Goal: Task Accomplishment & Management: Manage account settings

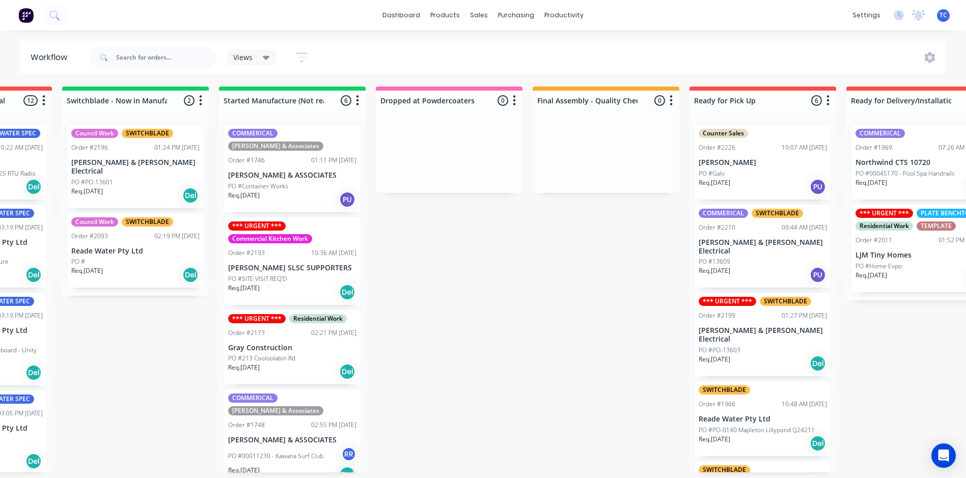
scroll to position [0, 430]
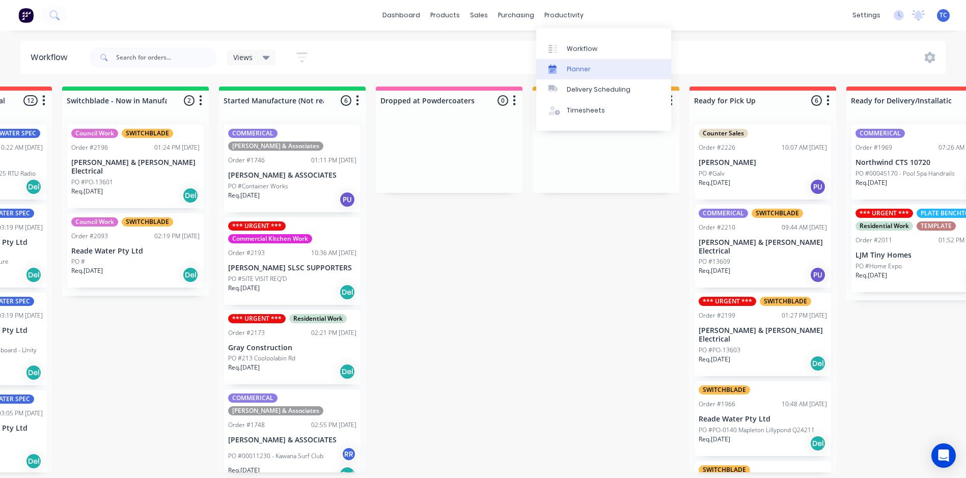
click at [580, 68] on div "Planner" at bounding box center [579, 69] width 24 height 9
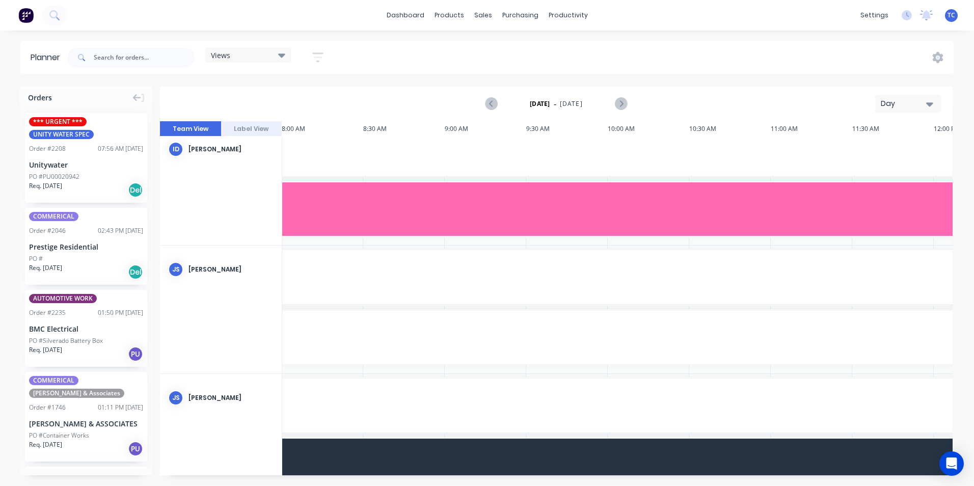
scroll to position [72, 326]
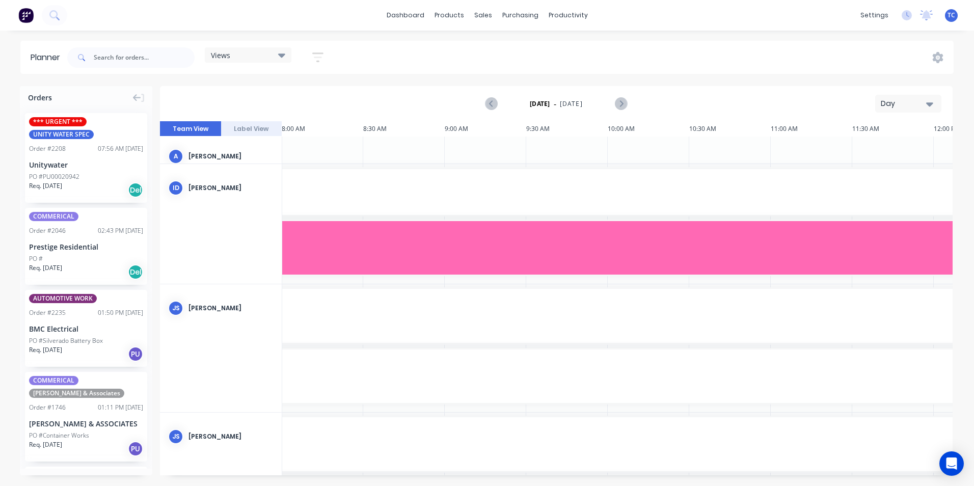
click at [928, 102] on icon "button" at bounding box center [929, 103] width 7 height 11
click at [863, 149] on div "Week" at bounding box center [889, 151] width 101 height 20
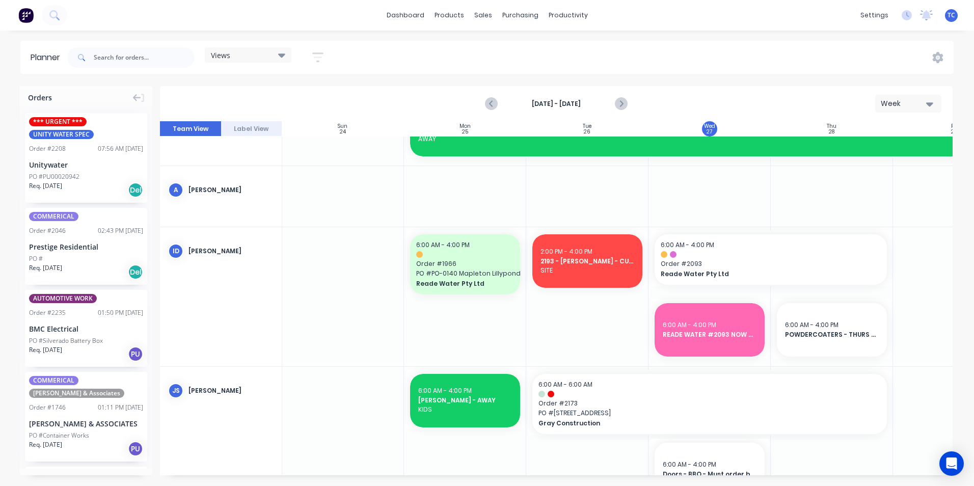
scroll to position [64, 1]
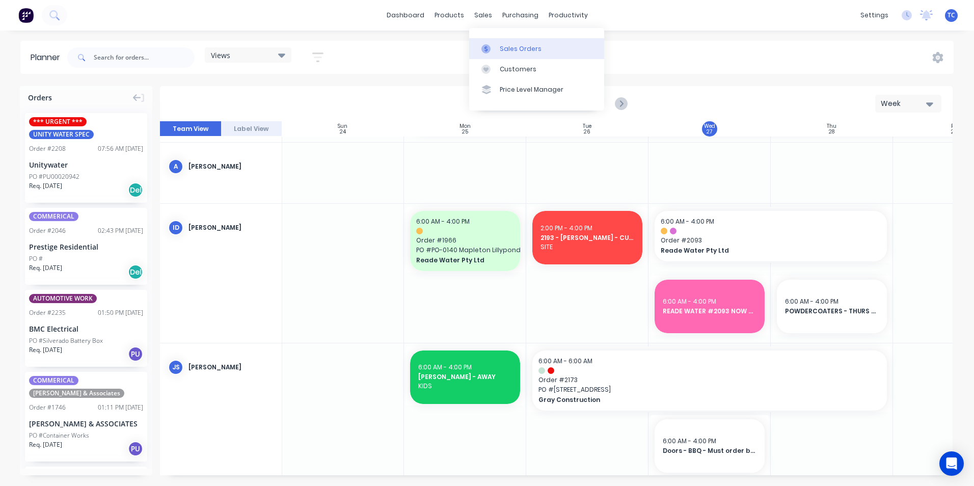
click at [505, 45] on div "Sales Orders" at bounding box center [521, 48] width 42 height 9
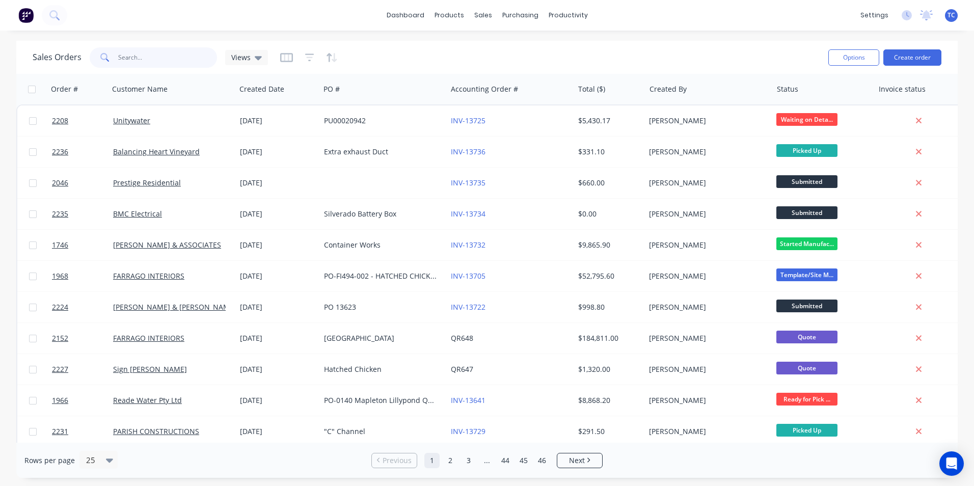
click at [127, 57] on input "text" at bounding box center [167, 57] width 99 height 20
click at [586, 48] on div "Workflow" at bounding box center [585, 48] width 31 height 9
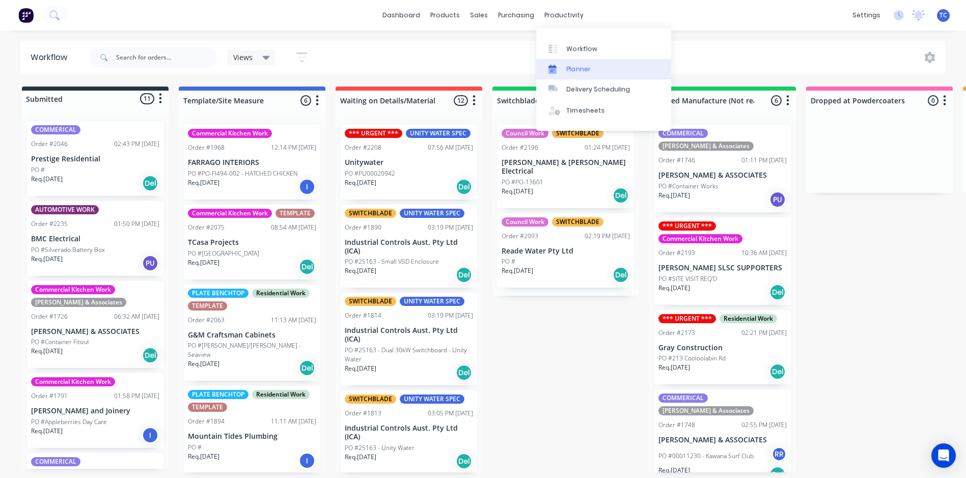
click at [581, 69] on div "Planner" at bounding box center [579, 69] width 24 height 9
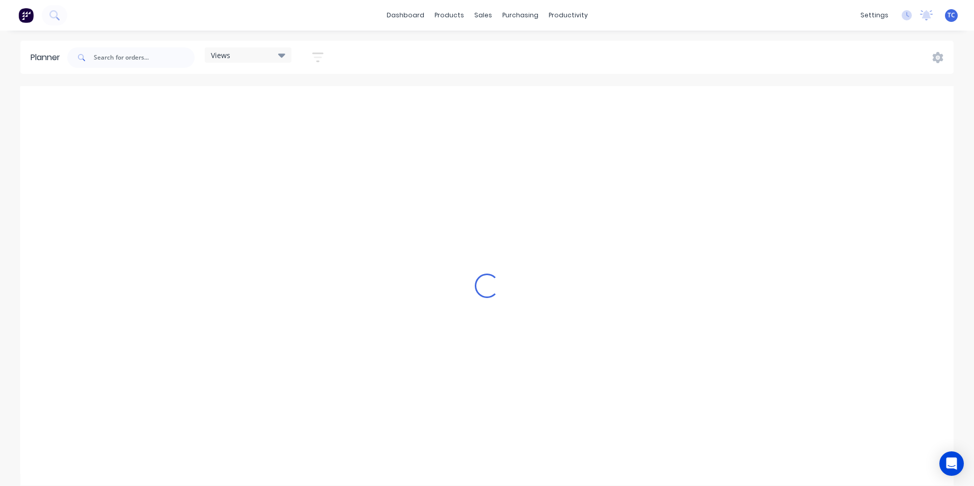
scroll to position [0, 326]
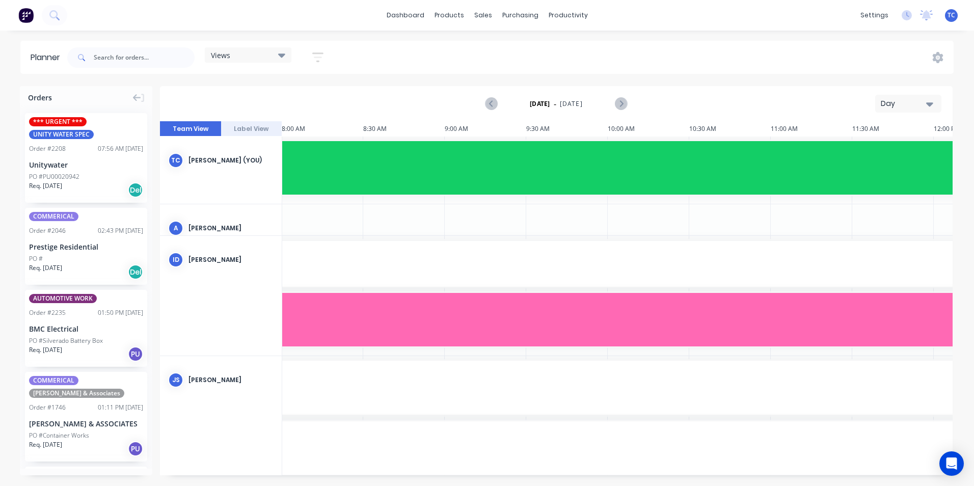
click at [927, 101] on icon "button" at bounding box center [929, 103] width 7 height 11
click at [871, 148] on div "Week" at bounding box center [889, 151] width 101 height 20
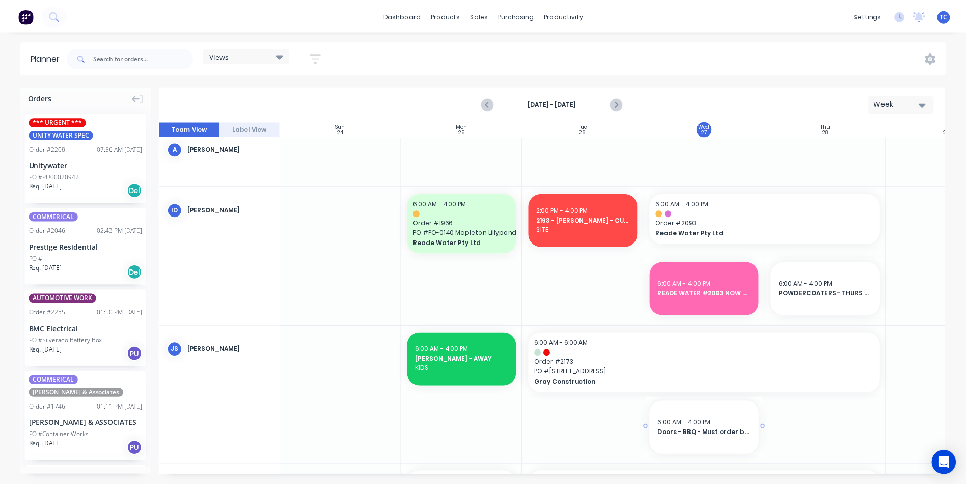
scroll to position [0, 1]
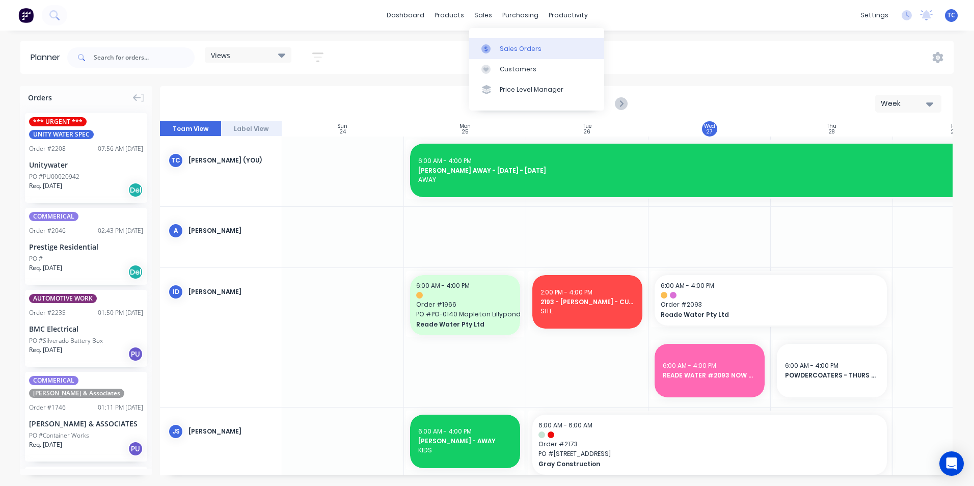
click at [508, 45] on div "Sales Orders" at bounding box center [521, 48] width 42 height 9
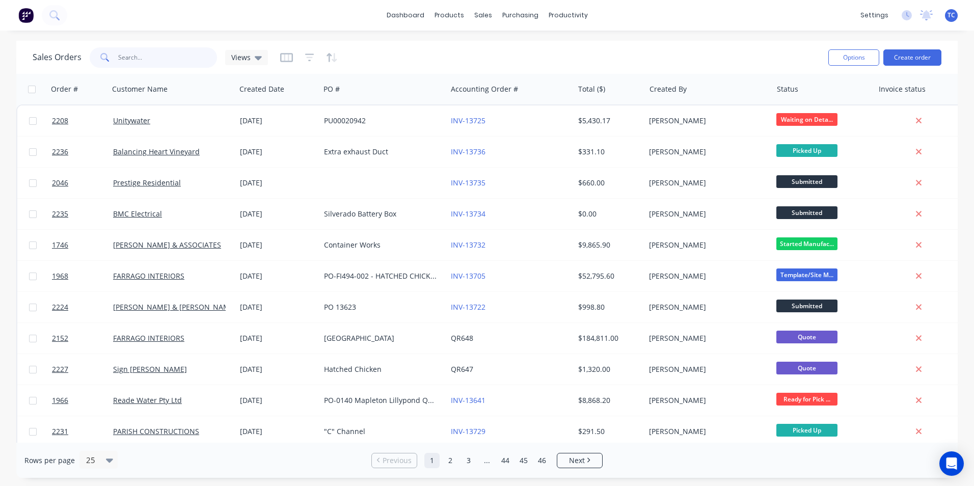
click at [132, 58] on input "text" at bounding box center [167, 57] width 99 height 20
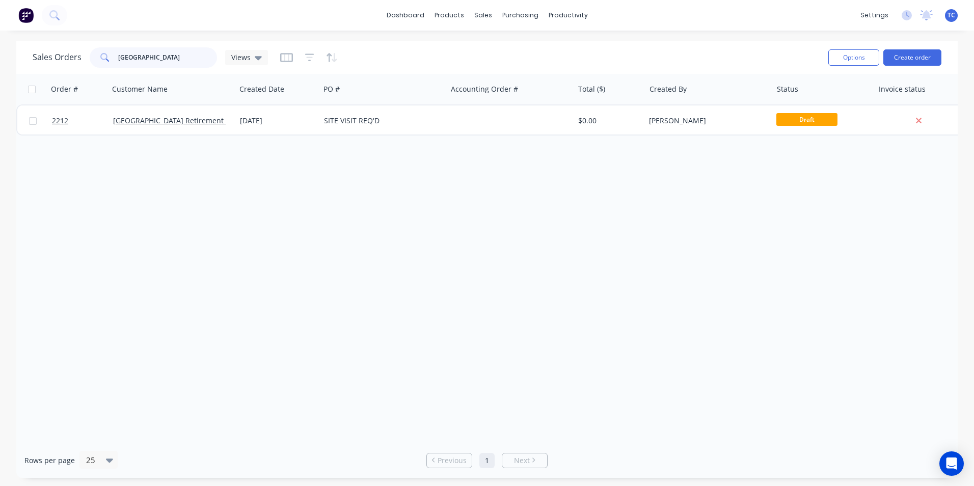
drag, startPoint x: 164, startPoint y: 57, endPoint x: 117, endPoint y: 55, distance: 47.4
click at [118, 55] on input "[GEOGRAPHIC_DATA]" at bounding box center [167, 57] width 99 height 20
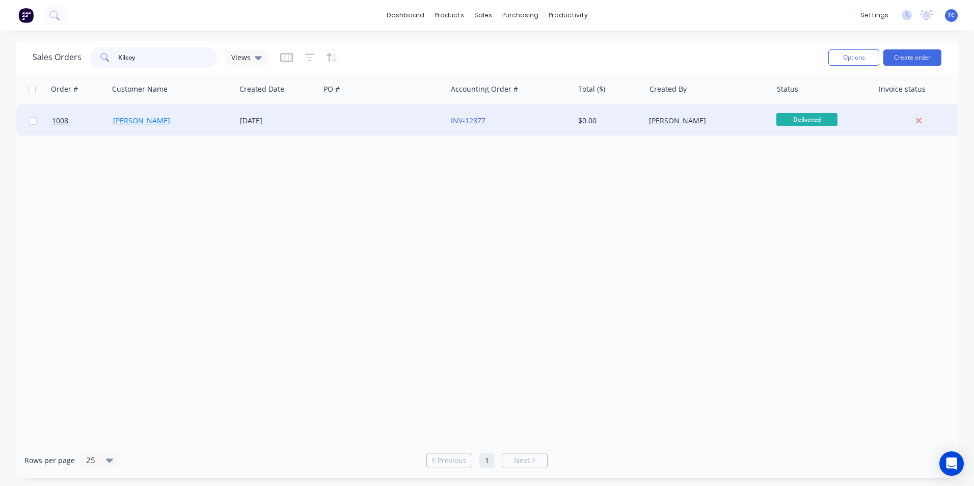
type input "Kilcoy"
click at [127, 119] on link "[PERSON_NAME]" at bounding box center [141, 121] width 57 height 10
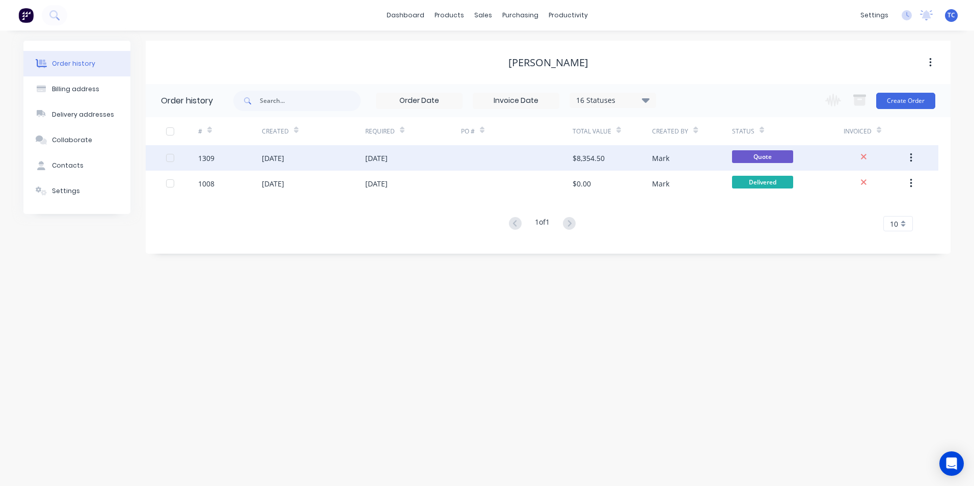
click at [284, 158] on div "[DATE]" at bounding box center [273, 158] width 22 height 11
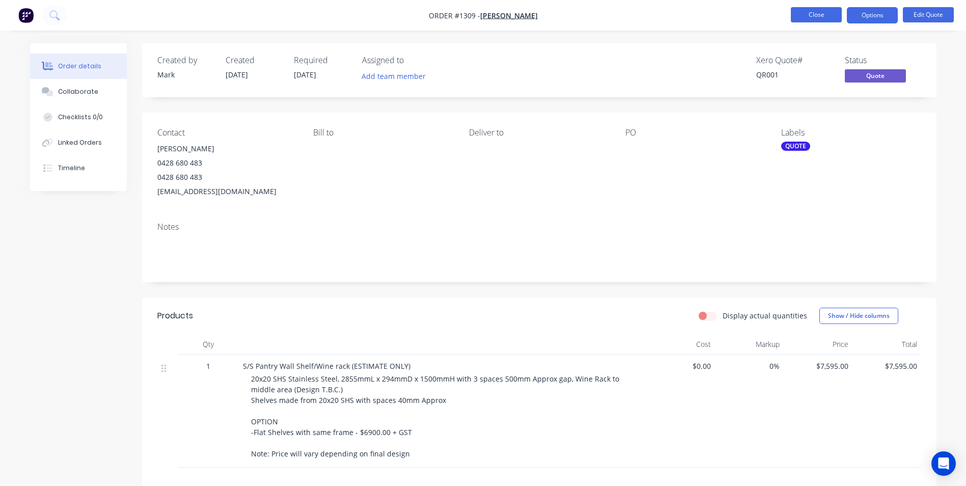
click at [816, 12] on button "Close" at bounding box center [816, 14] width 51 height 15
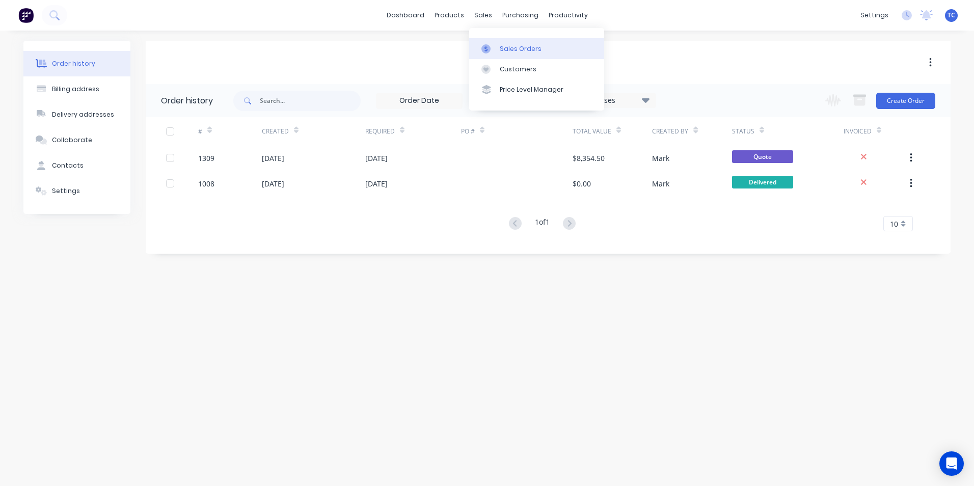
click at [512, 46] on div "Sales Orders" at bounding box center [521, 48] width 42 height 9
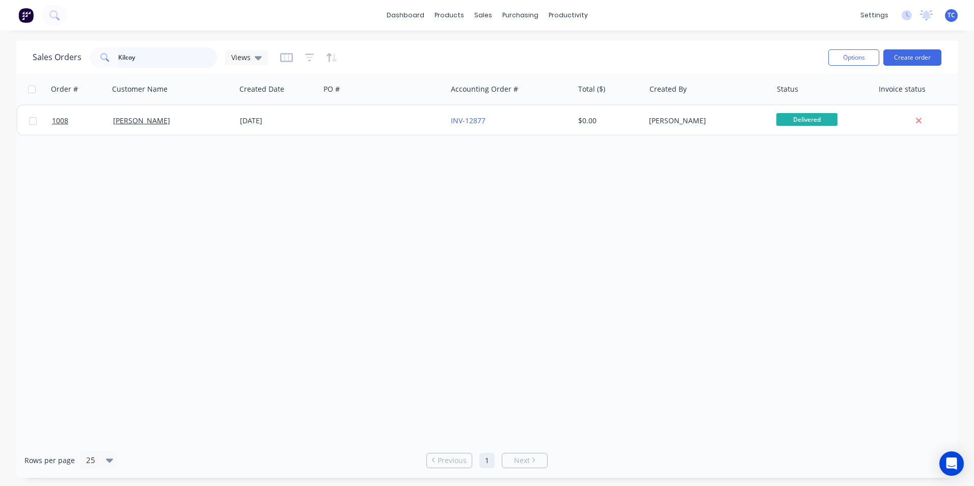
click at [140, 57] on input "Kilcoy" at bounding box center [167, 57] width 99 height 20
drag, startPoint x: 172, startPoint y: 57, endPoint x: 137, endPoint y: 53, distance: 34.8
click at [137, 53] on input "Kilcoy Guttering" at bounding box center [167, 57] width 99 height 20
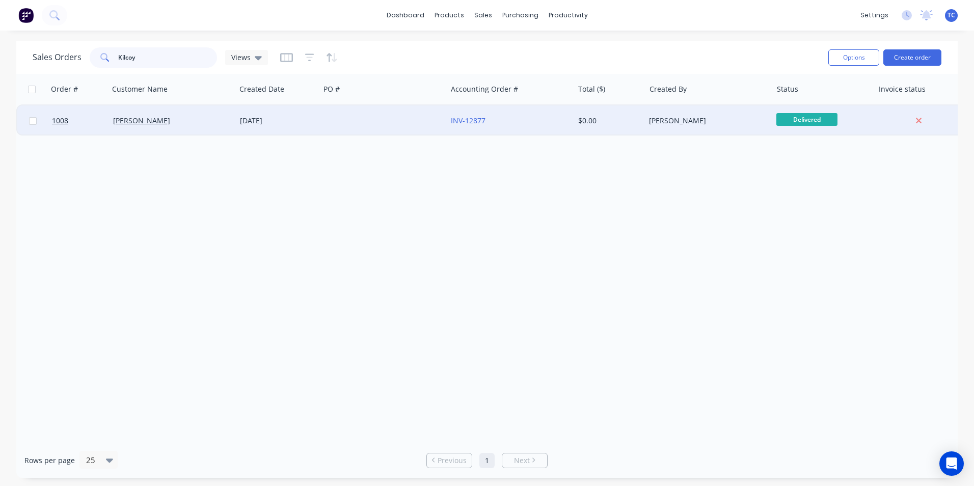
type input "Kilcoy"
click at [245, 121] on div "[DATE]" at bounding box center [278, 121] width 76 height 10
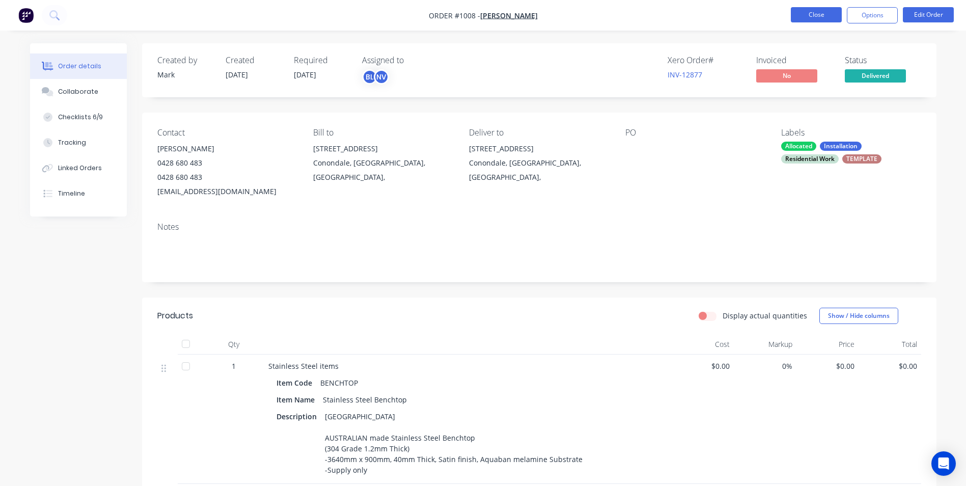
click at [809, 14] on button "Close" at bounding box center [816, 14] width 51 height 15
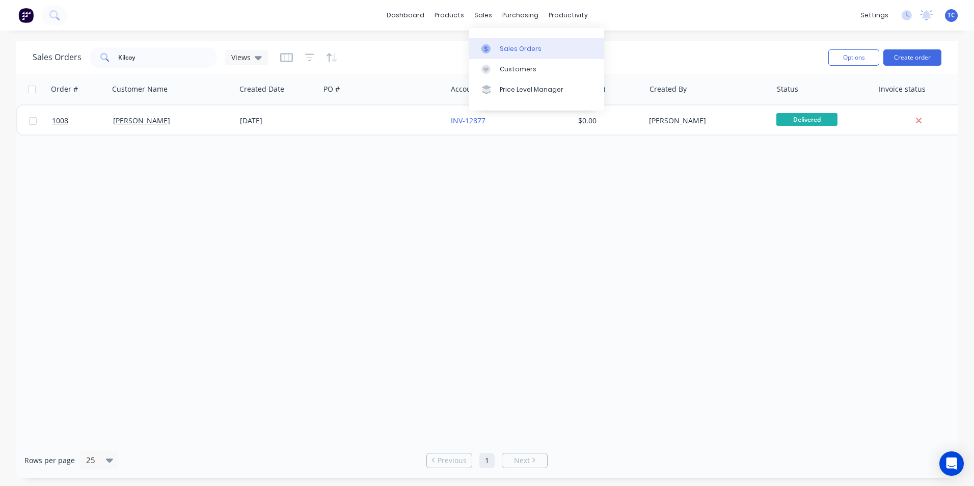
click at [513, 47] on div "Sales Orders" at bounding box center [521, 48] width 42 height 9
click at [511, 49] on div "Sales Orders" at bounding box center [521, 48] width 42 height 9
click at [505, 46] on div "Sales Orders" at bounding box center [521, 48] width 42 height 9
click at [405, 13] on link "dashboard" at bounding box center [405, 15] width 48 height 15
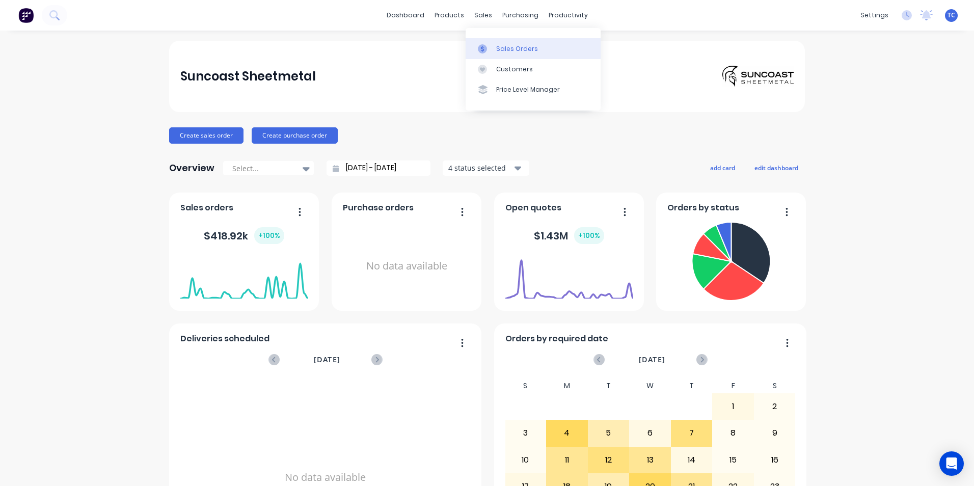
click at [508, 48] on div "Sales Orders" at bounding box center [517, 48] width 42 height 9
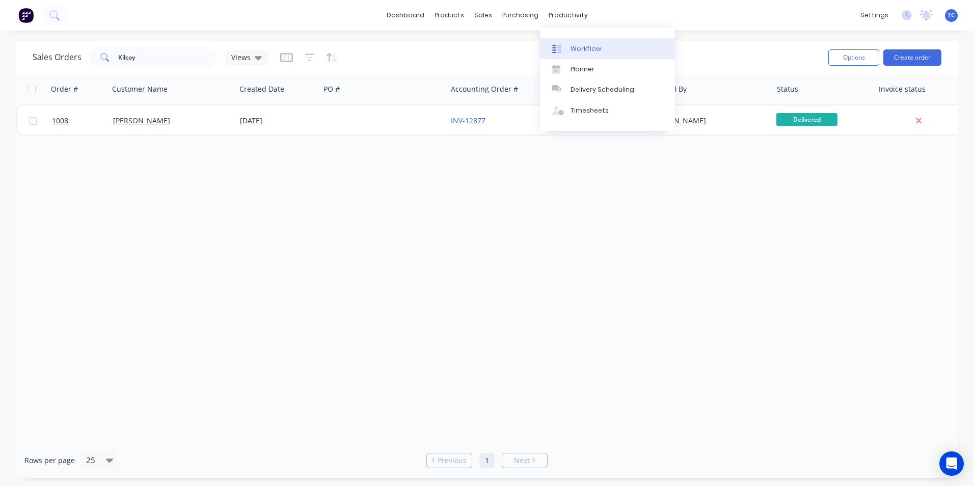
click at [583, 48] on div "Workflow" at bounding box center [585, 48] width 31 height 9
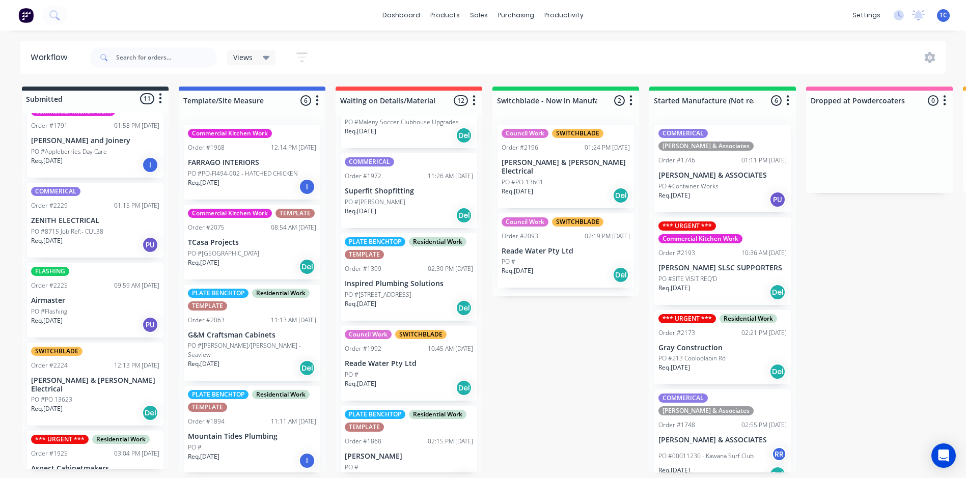
scroll to position [675, 0]
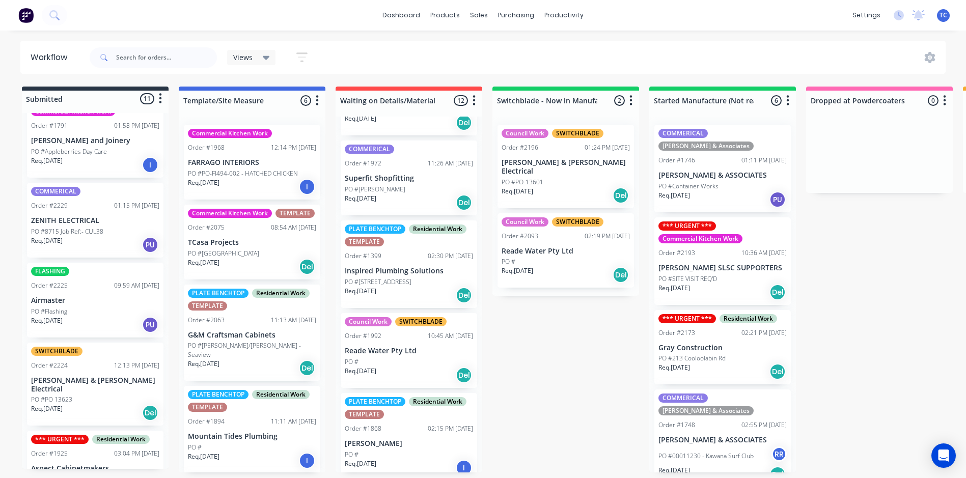
click at [700, 344] on p "Gray Construction" at bounding box center [722, 348] width 128 height 9
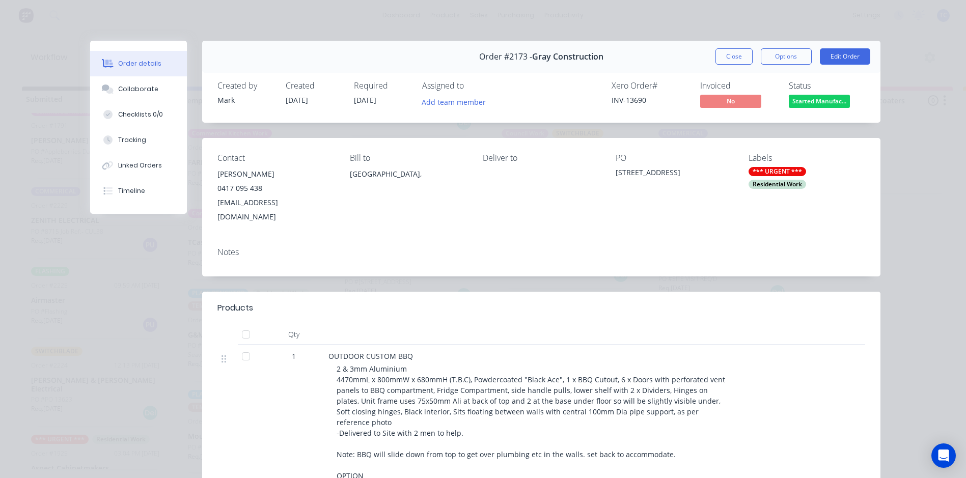
click at [730, 59] on button "Close" at bounding box center [734, 56] width 37 height 16
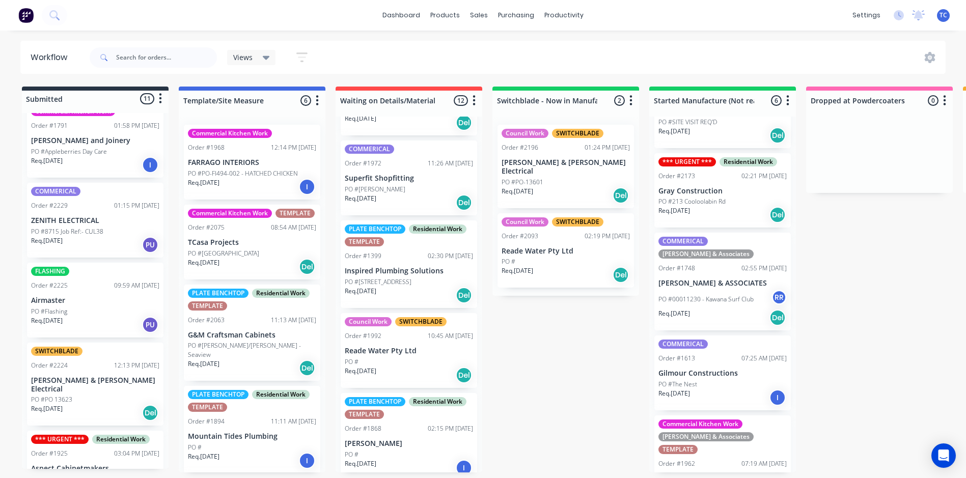
scroll to position [162, 0]
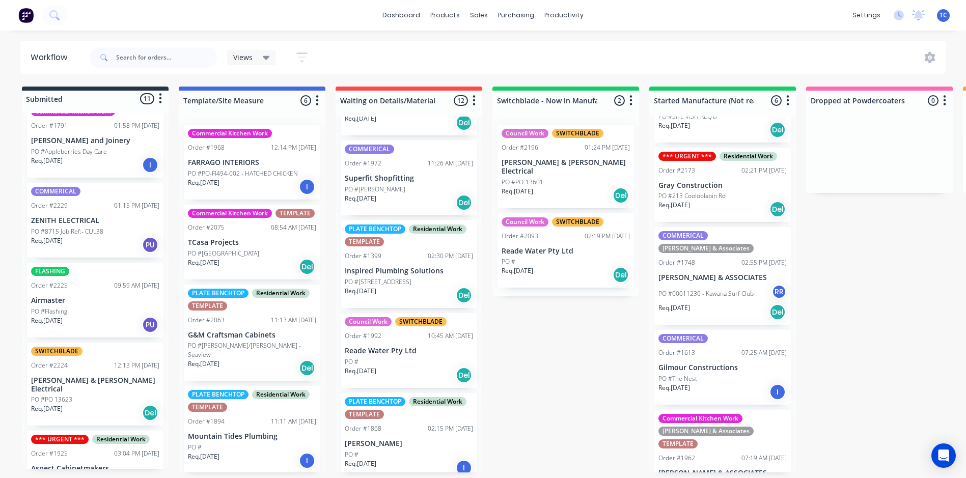
click at [699, 364] on p "Gilmour Constructions" at bounding box center [722, 368] width 128 height 9
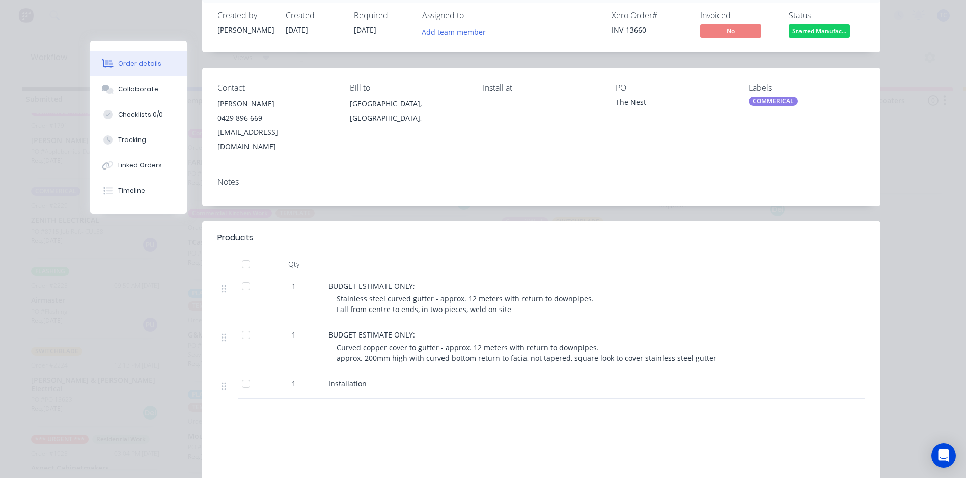
scroll to position [0, 0]
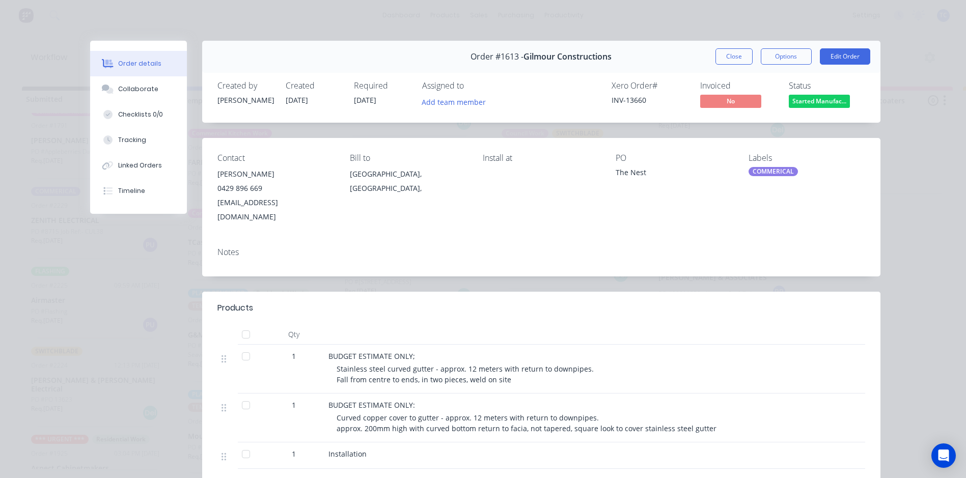
click at [884, 227] on div "Order details Collaborate Checklists 0/0 Tracking Linked Orders Timeline Order …" at bounding box center [483, 346] width 815 height 610
click at [728, 52] on button "Close" at bounding box center [734, 56] width 37 height 16
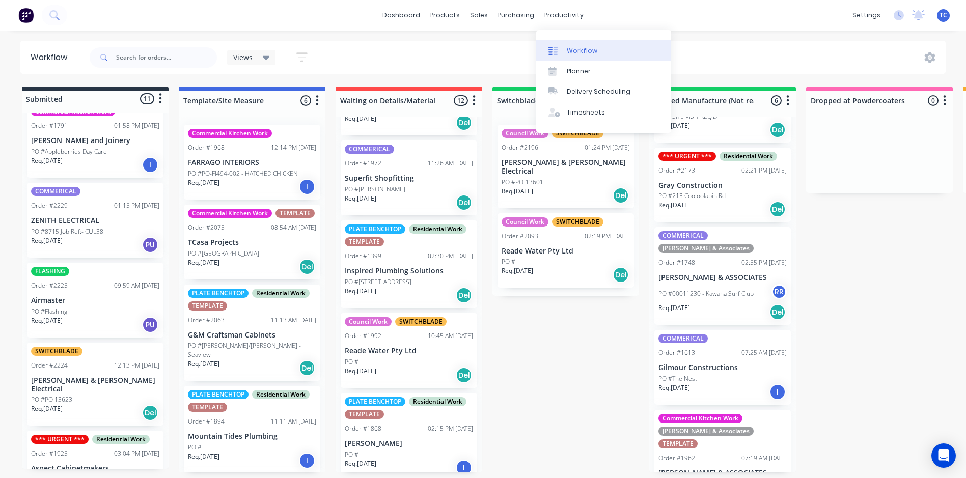
click at [581, 47] on div "Workflow" at bounding box center [582, 50] width 31 height 9
click at [574, 68] on div "Planner" at bounding box center [579, 71] width 24 height 9
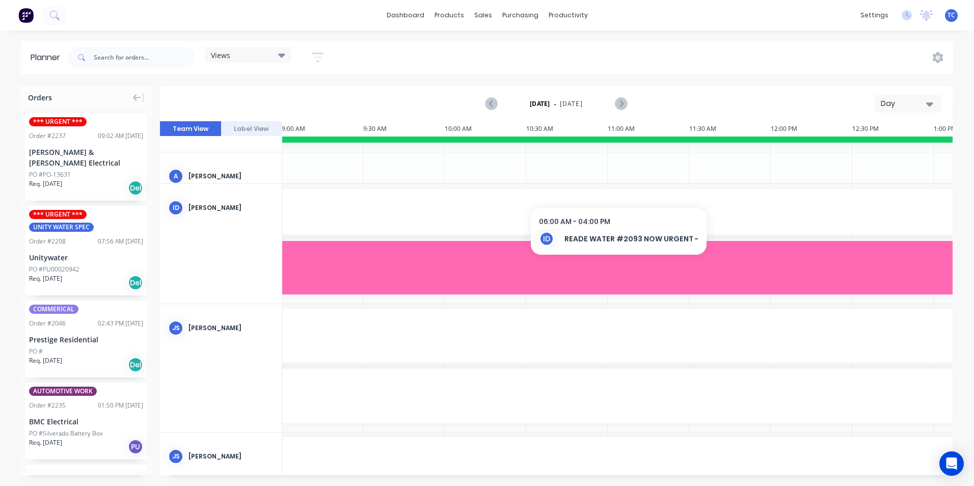
scroll to position [0, 489]
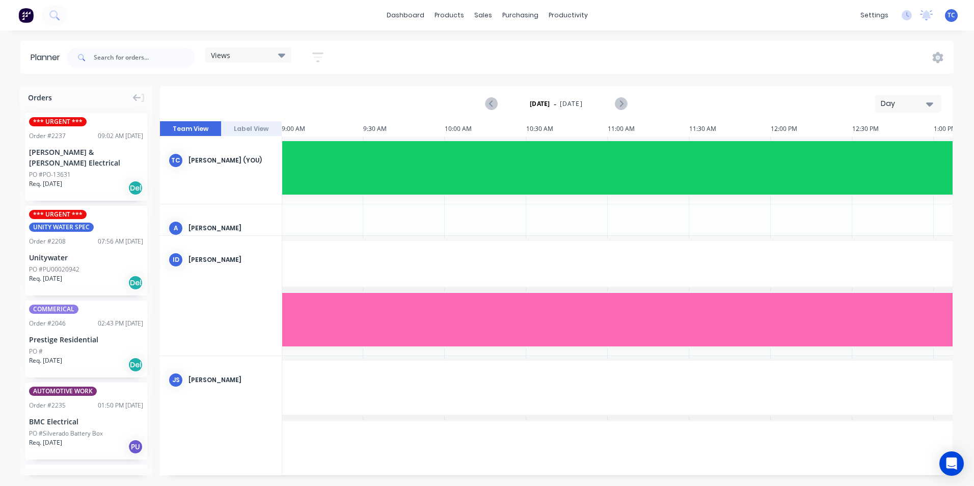
click at [934, 100] on button "Day" at bounding box center [908, 104] width 66 height 18
click at [862, 151] on div "Week" at bounding box center [889, 151] width 101 height 20
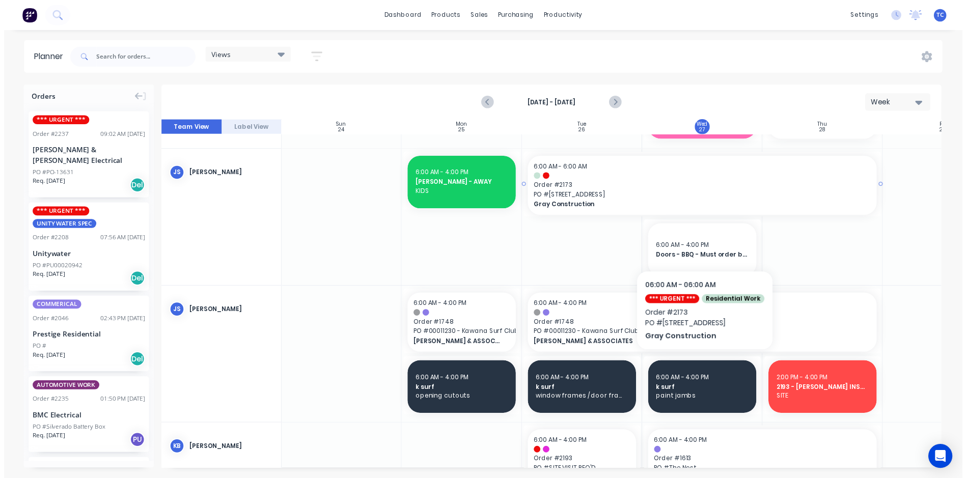
scroll to position [306, 1]
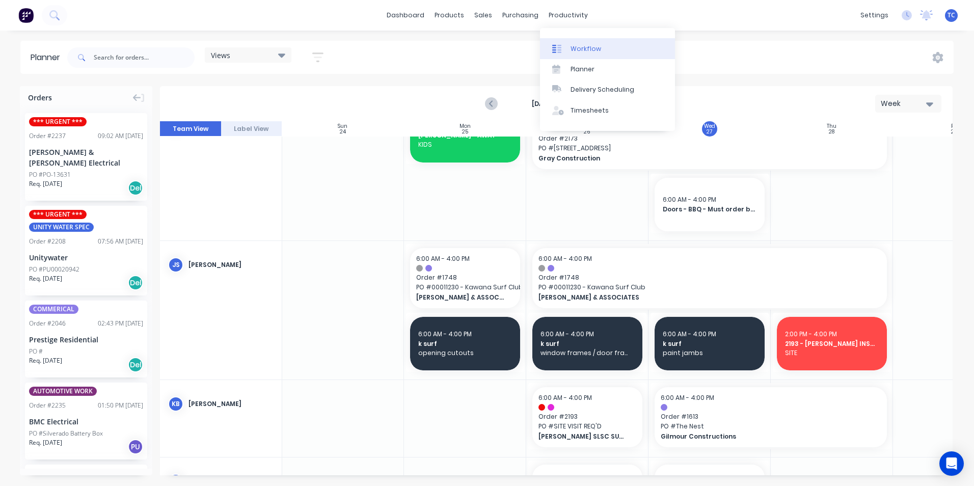
click at [575, 47] on div "Workflow" at bounding box center [585, 48] width 31 height 9
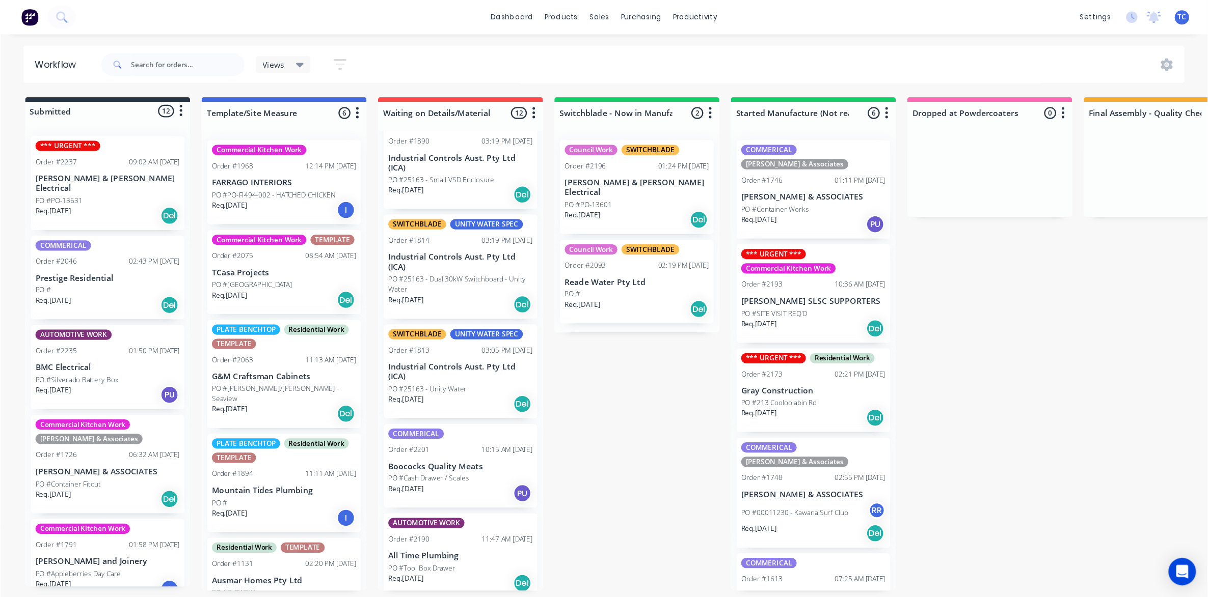
scroll to position [102, 0]
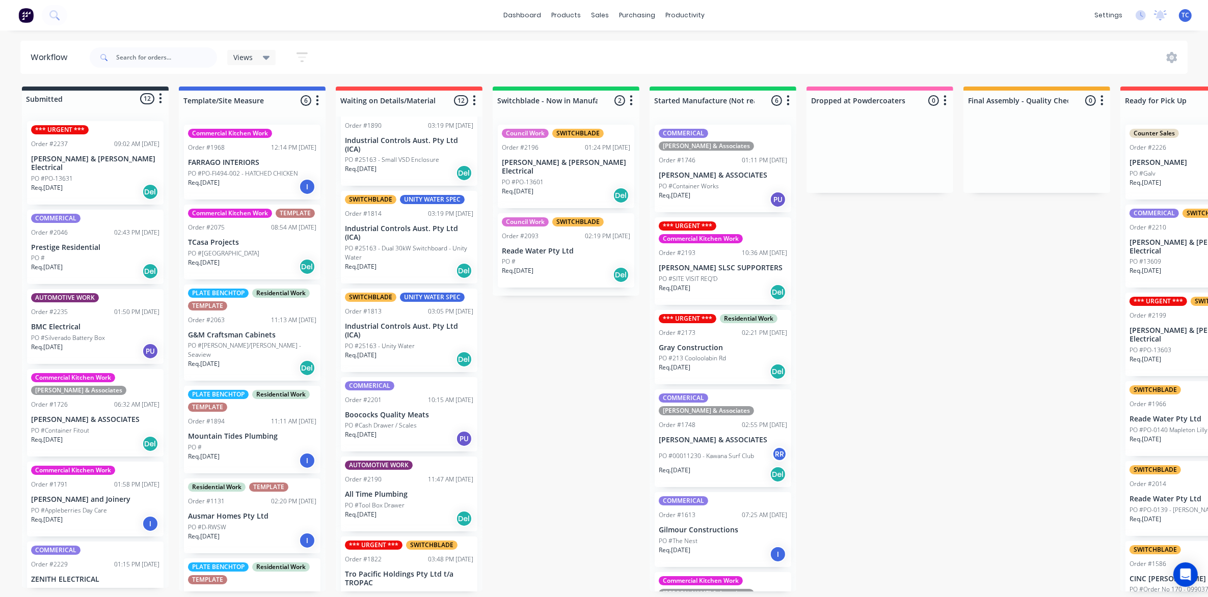
drag, startPoint x: 944, startPoint y: 1, endPoint x: 872, endPoint y: 324, distance: 331.2
click at [872, 324] on div "Submitted 12 Status colour #273444 hex #273444 Save Cancel Summaries Total orde…" at bounding box center [841, 339] width 1698 height 505
click at [696, 68] on div "Planner" at bounding box center [700, 71] width 24 height 9
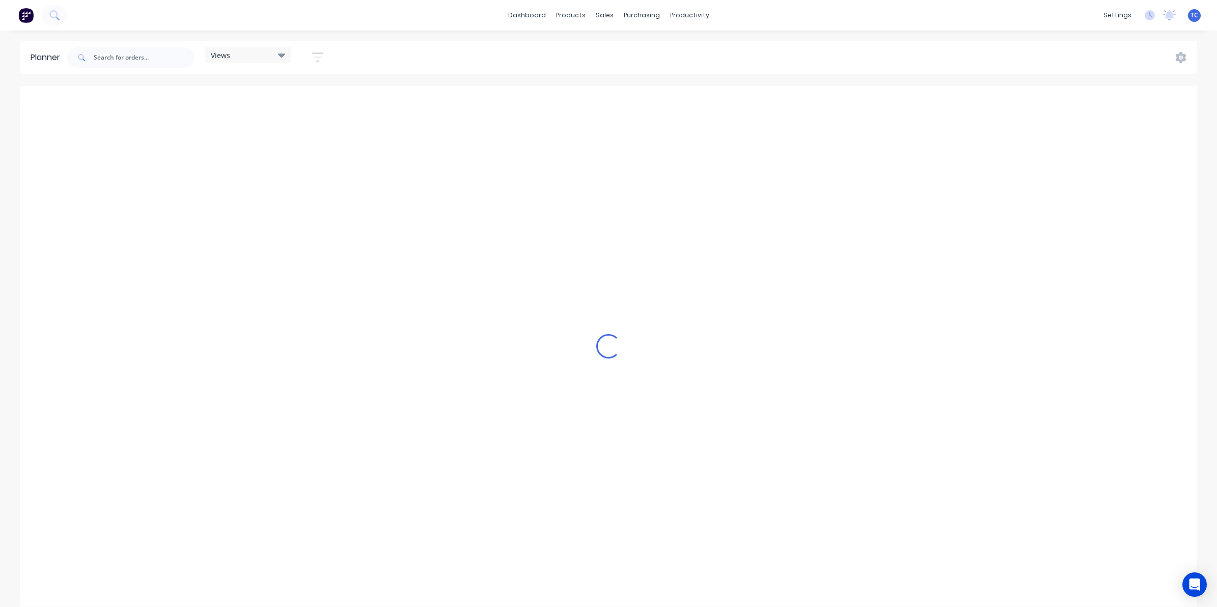
scroll to position [0, 489]
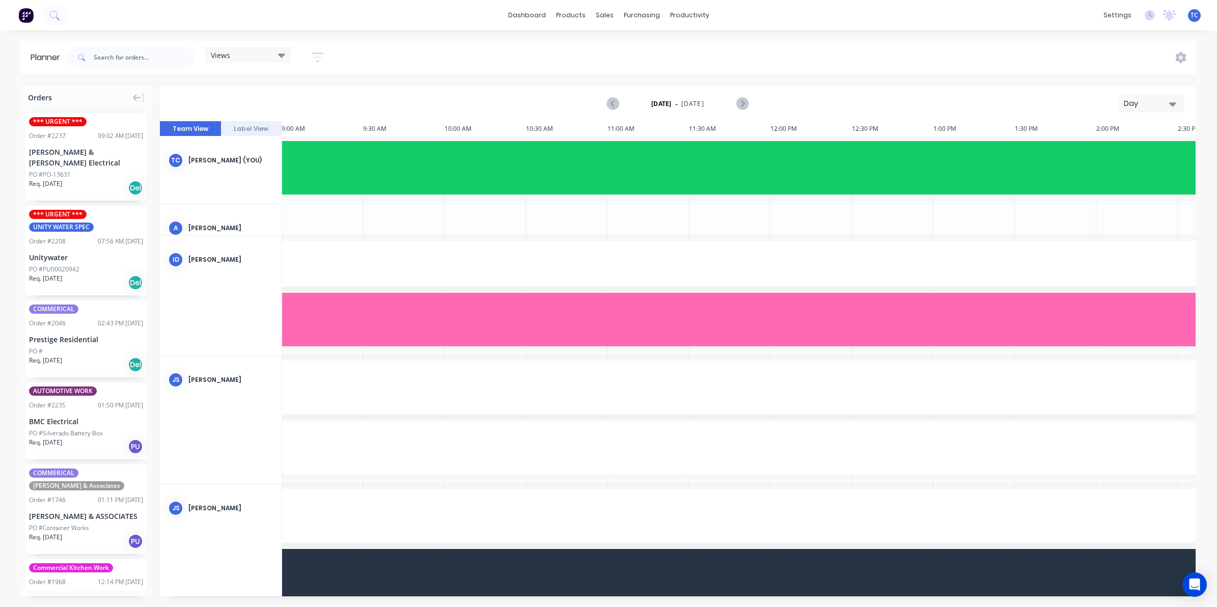
click at [966, 101] on icon "button" at bounding box center [1172, 103] width 7 height 11
click at [966, 150] on div "Week" at bounding box center [1133, 152] width 101 height 20
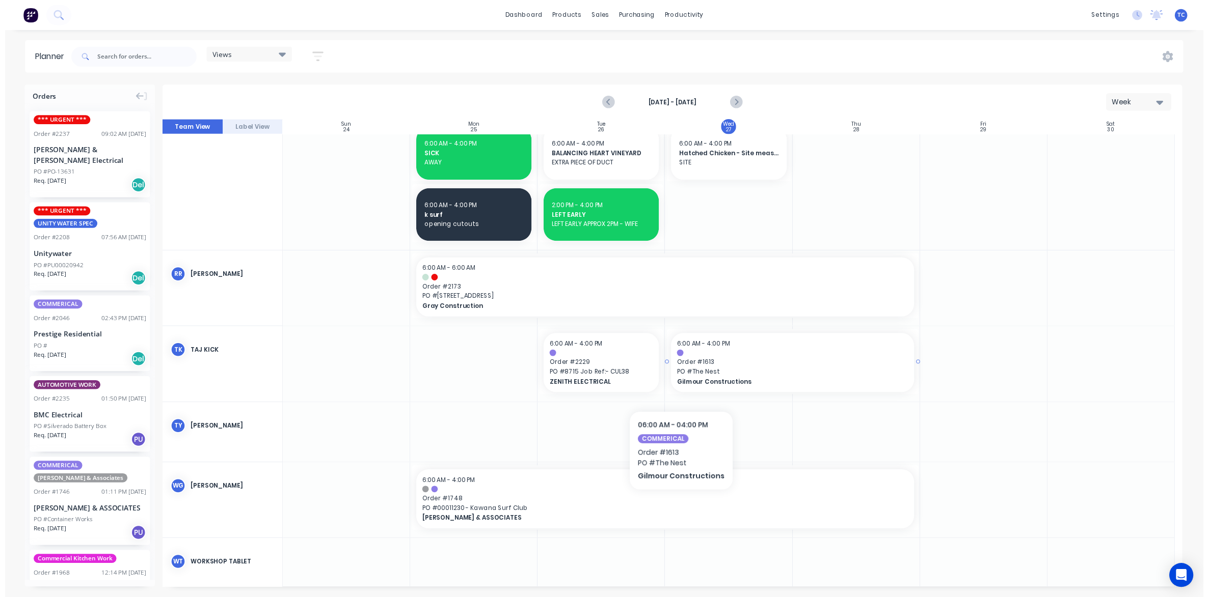
scroll to position [1007, 0]
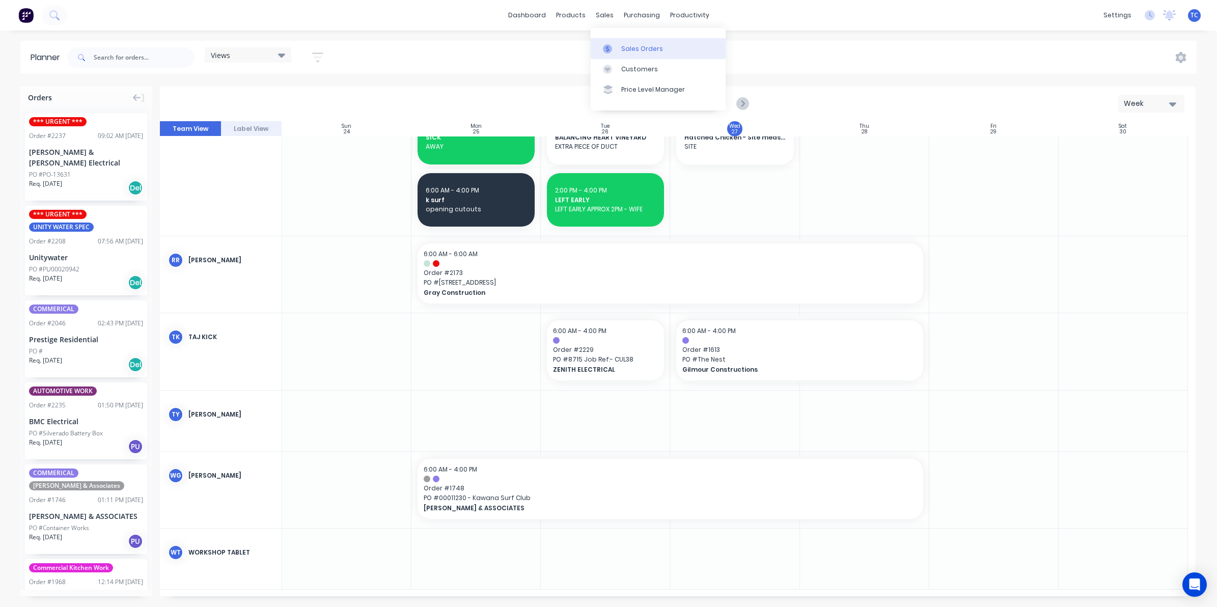
click at [638, 44] on div "Sales Orders" at bounding box center [642, 48] width 42 height 9
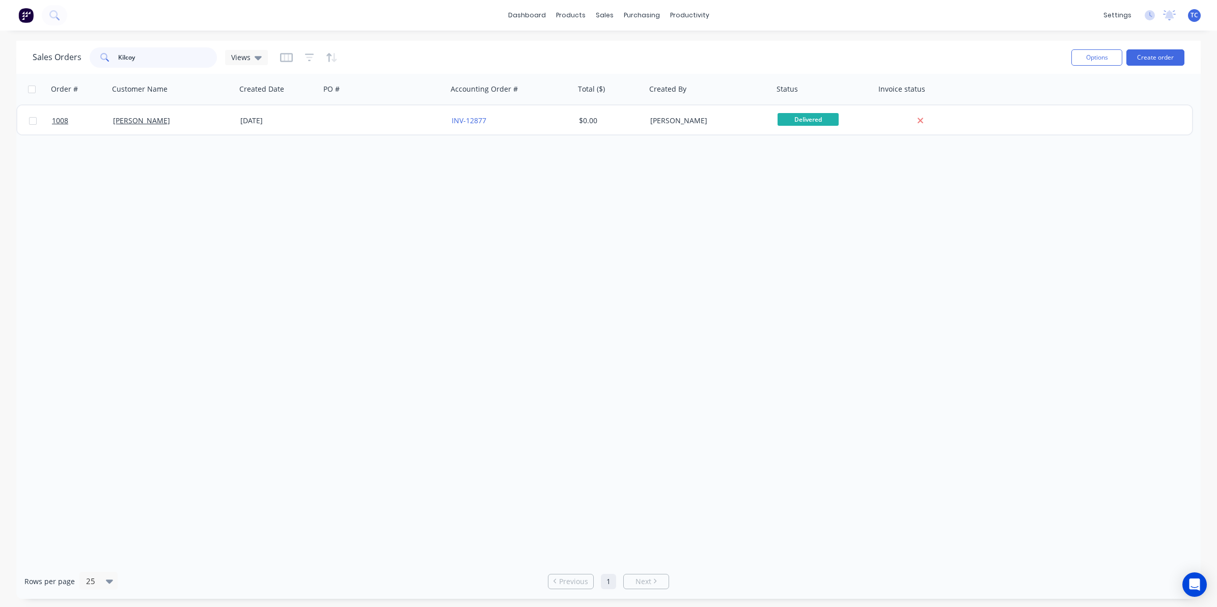
drag, startPoint x: 139, startPoint y: 57, endPoint x: 115, endPoint y: 58, distance: 24.0
click at [115, 58] on div "Kilcoy" at bounding box center [153, 57] width 127 height 20
click at [607, 14] on div "sales" at bounding box center [605, 15] width 28 height 15
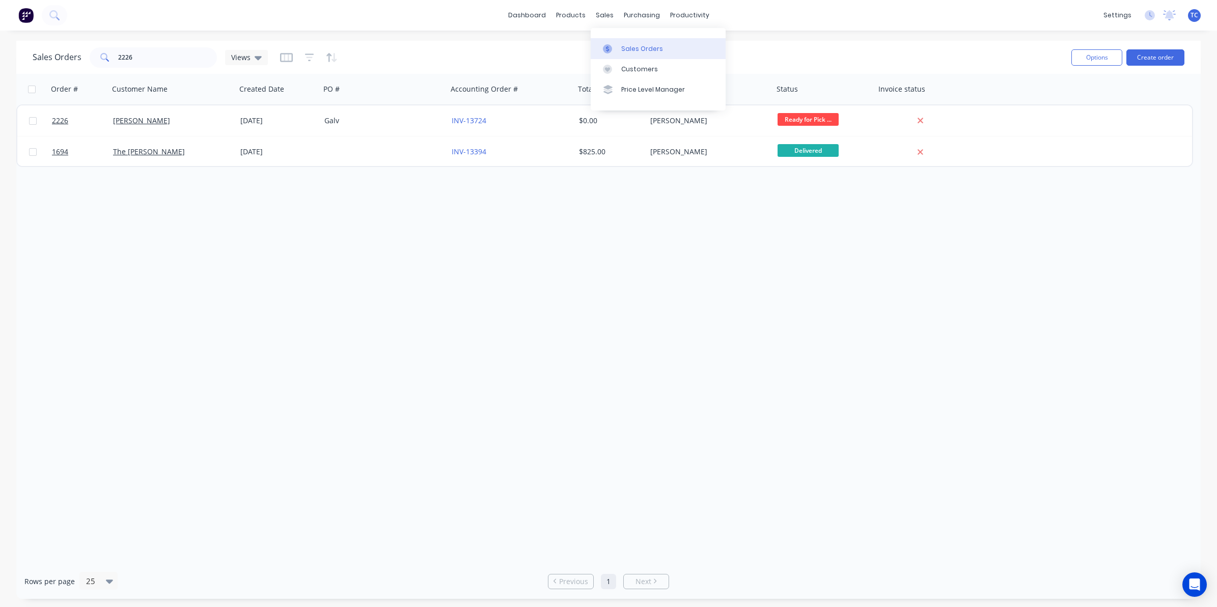
click at [621, 45] on div "Sales Orders" at bounding box center [642, 48] width 42 height 9
drag, startPoint x: 135, startPoint y: 57, endPoint x: 110, endPoint y: 53, distance: 25.1
click at [110, 53] on div "2226" at bounding box center [153, 57] width 127 height 20
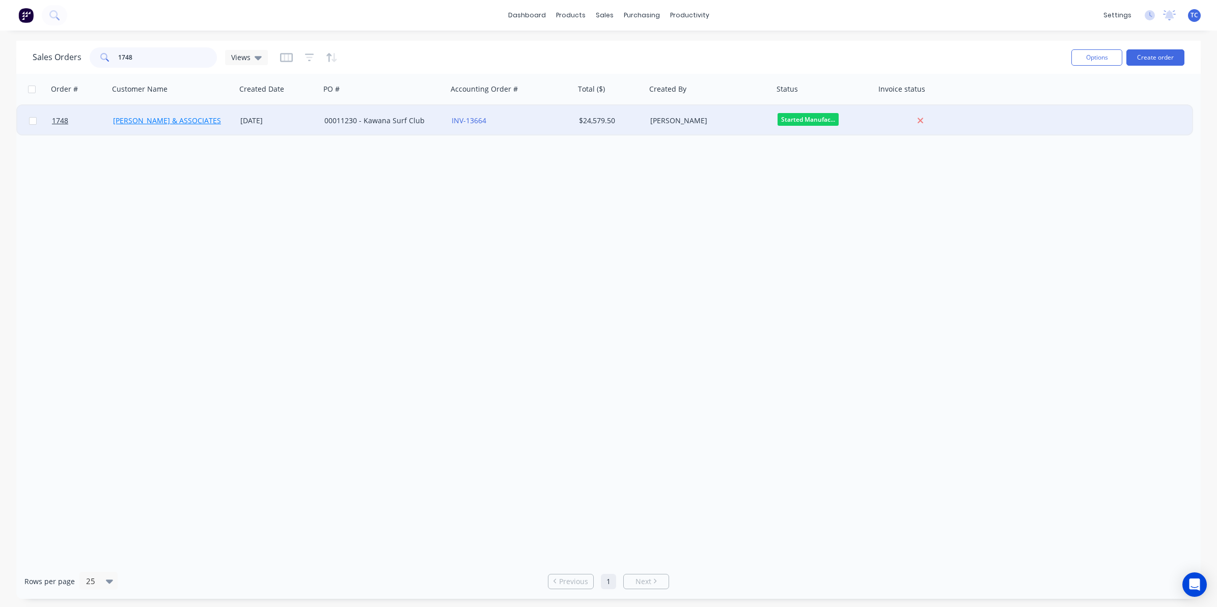
type input "1748"
click at [159, 120] on link "[PERSON_NAME] & ASSOCIATES" at bounding box center [167, 121] width 108 height 10
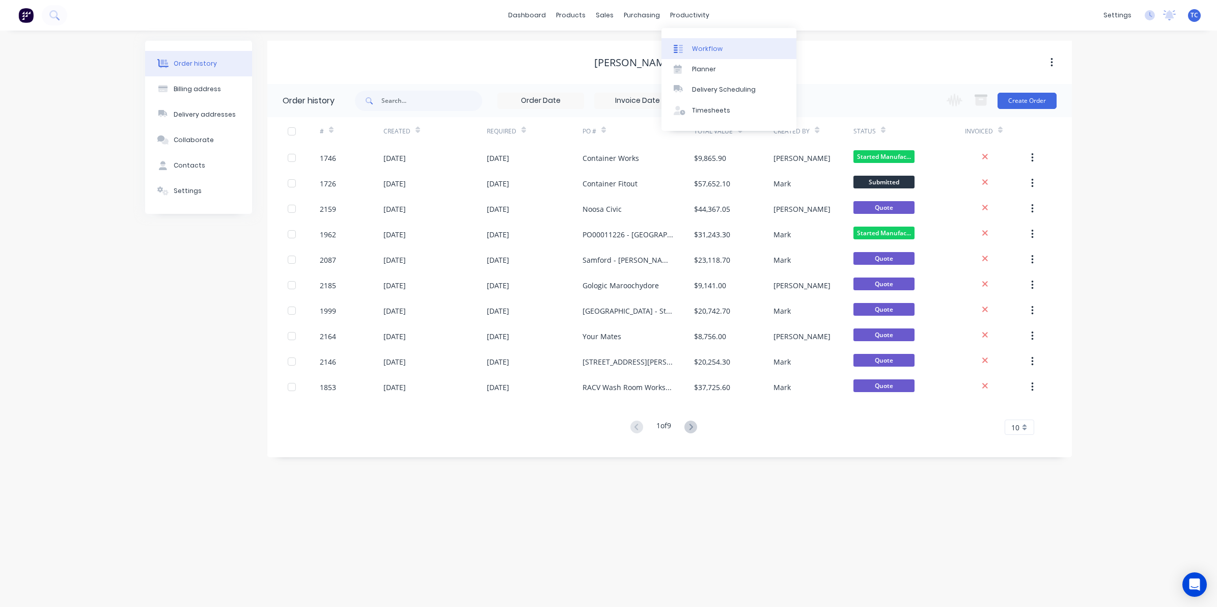
click at [704, 42] on link "Workflow" at bounding box center [729, 48] width 135 height 20
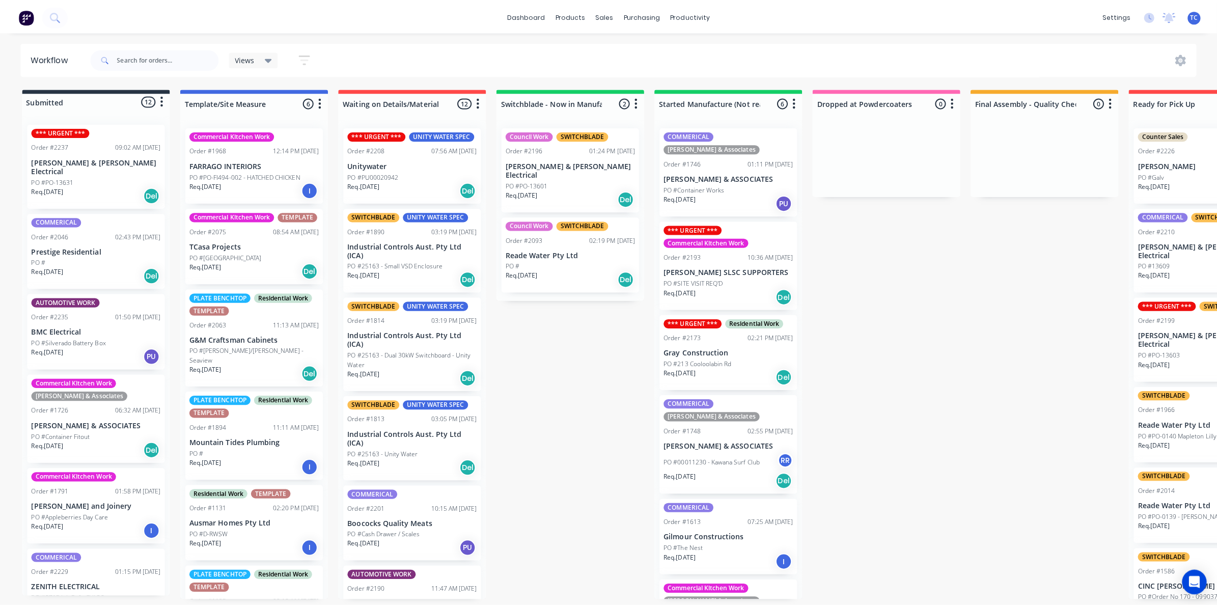
scroll to position [41, 0]
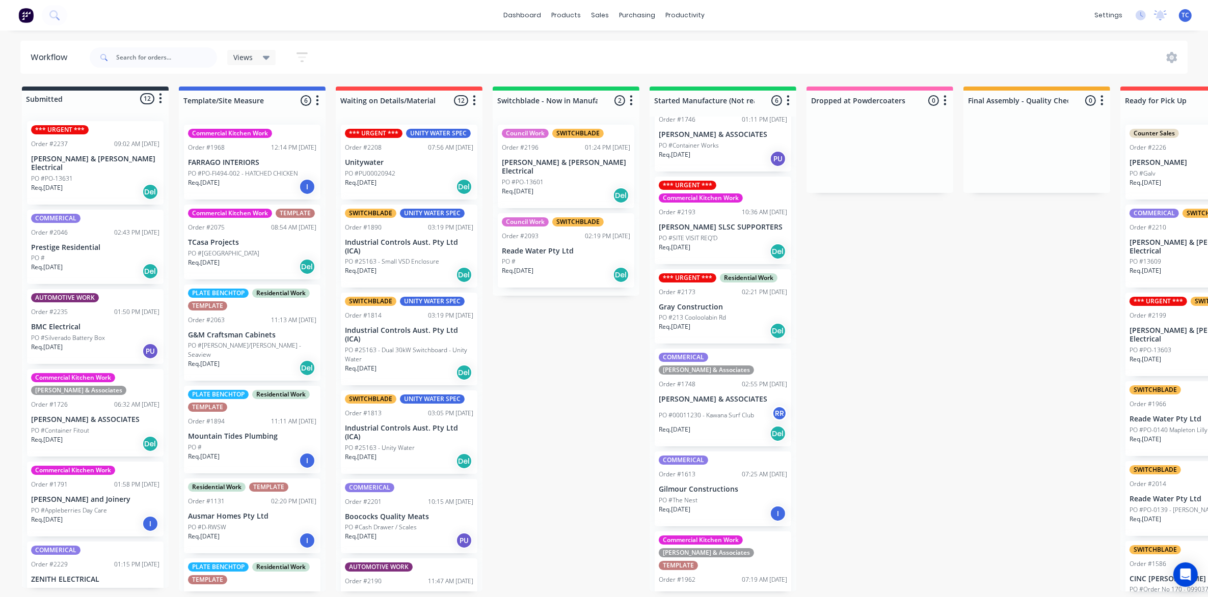
click at [710, 411] on p "PO #00011230 - Kawana Surf Club" at bounding box center [705, 415] width 95 height 9
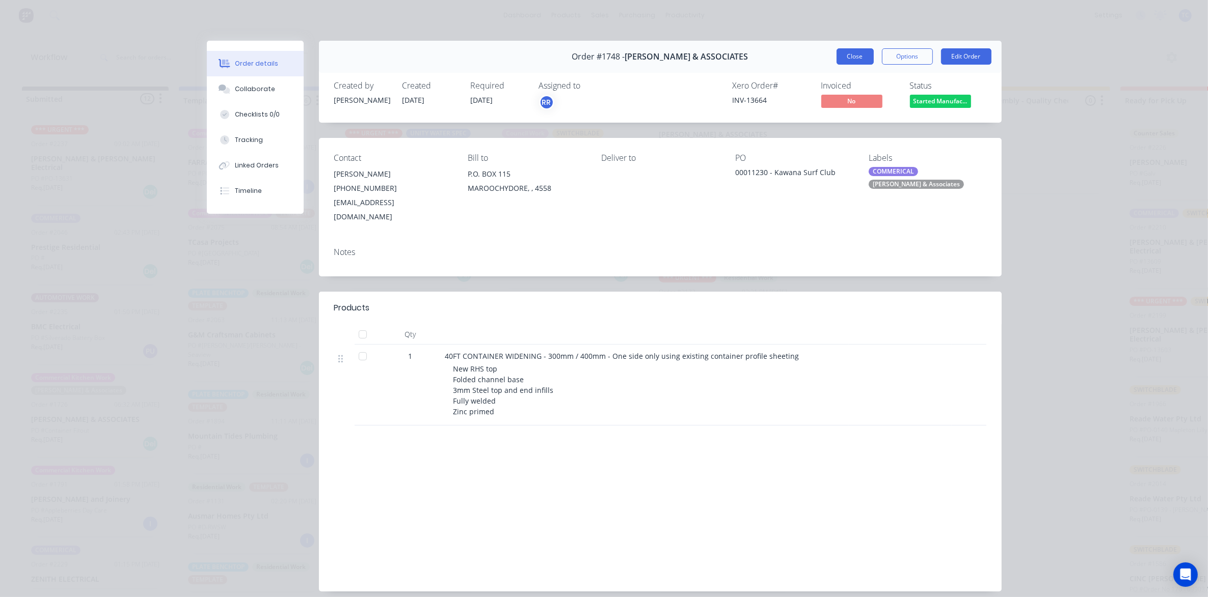
click at [846, 55] on button "Close" at bounding box center [854, 56] width 37 height 16
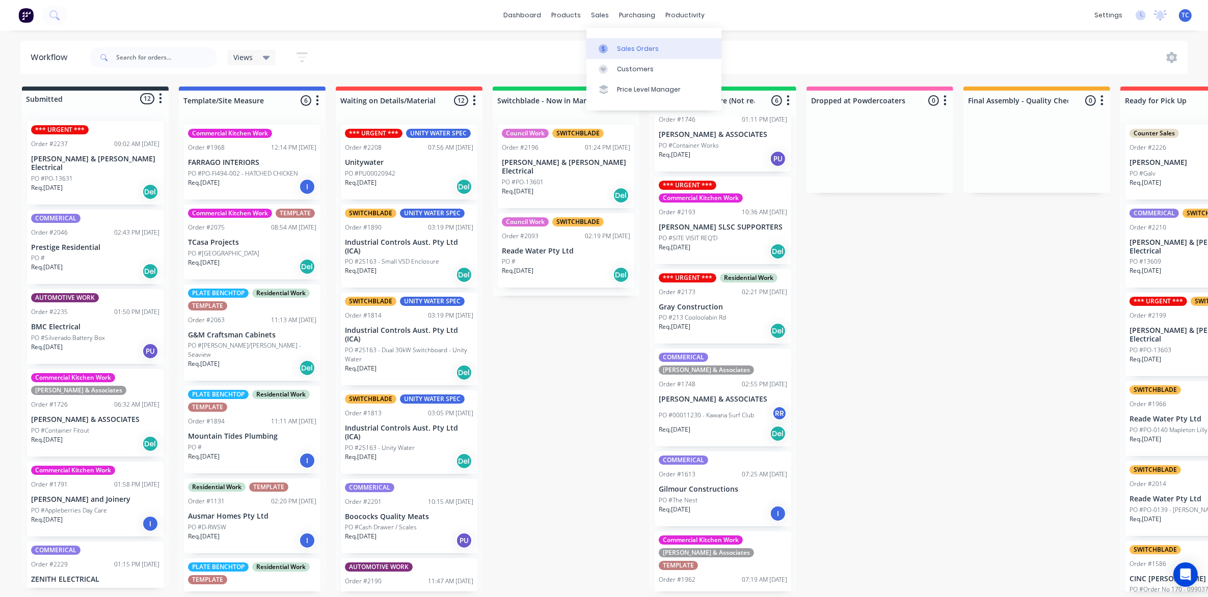
click at [617, 45] on div "Sales Orders" at bounding box center [638, 48] width 42 height 9
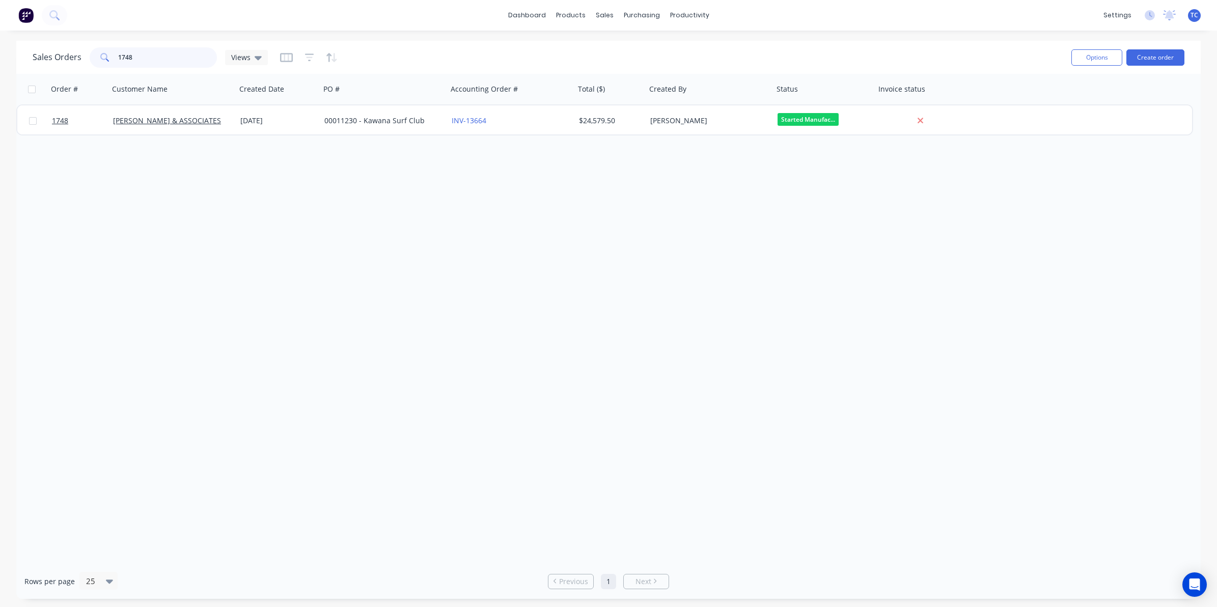
drag, startPoint x: 135, startPoint y: 57, endPoint x: 118, endPoint y: 55, distance: 16.9
click at [118, 55] on input "1748" at bounding box center [167, 57] width 99 height 20
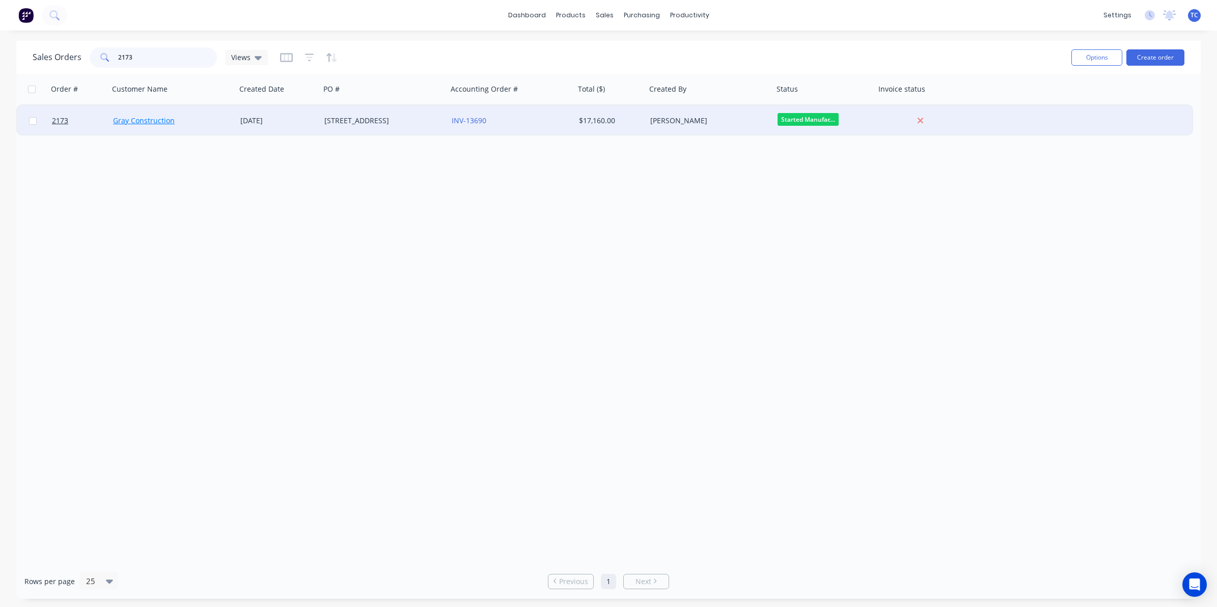
type input "2173"
click at [155, 121] on link "Gray Construction" at bounding box center [144, 121] width 62 height 10
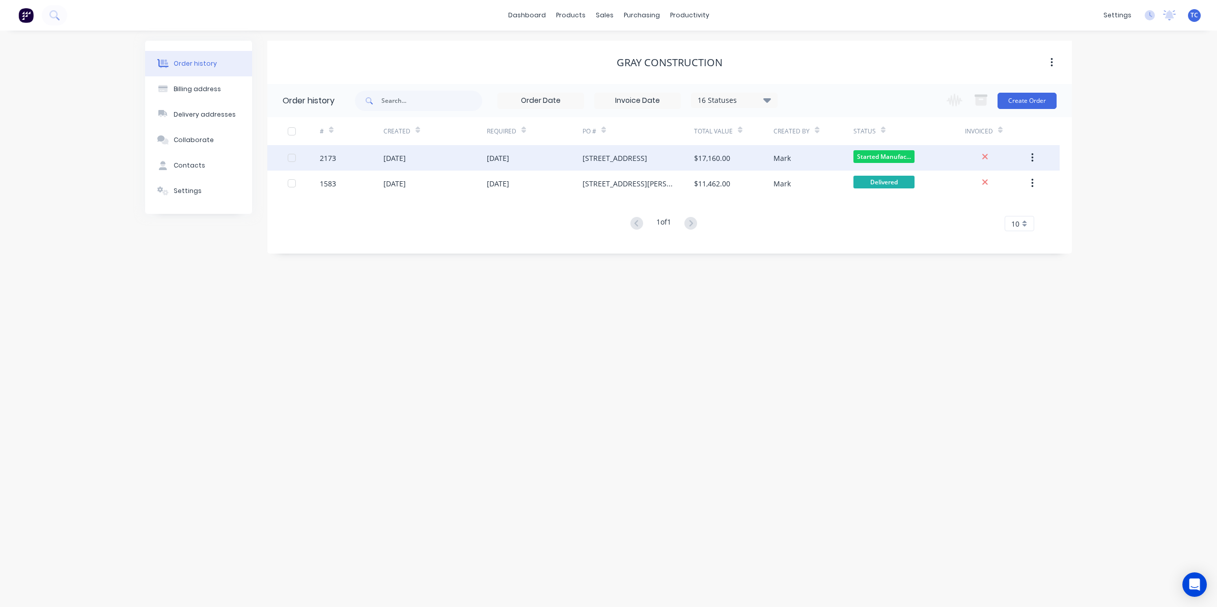
click at [509, 159] on div "[DATE]" at bounding box center [498, 158] width 22 height 11
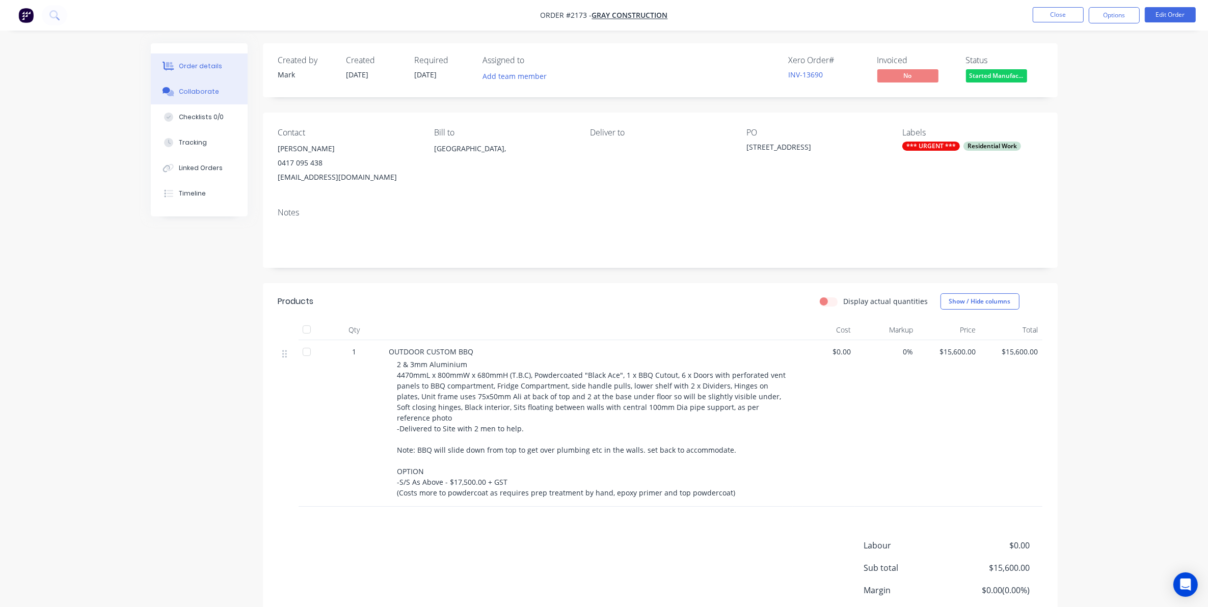
click at [197, 88] on div "Collaborate" at bounding box center [199, 91] width 40 height 9
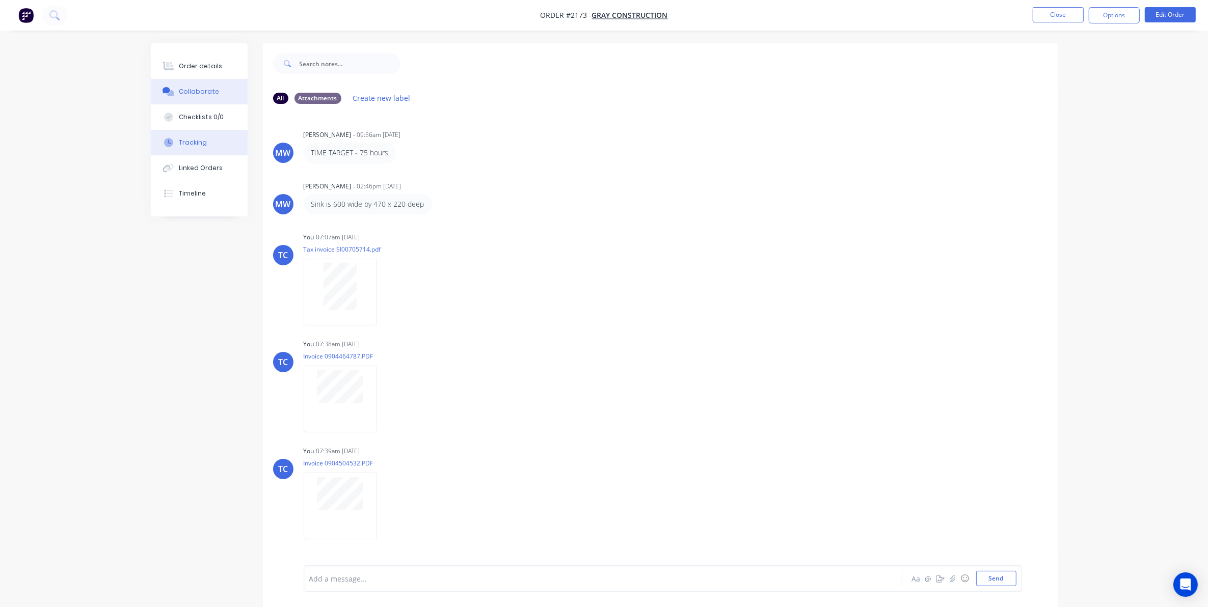
click at [194, 141] on div "Tracking" at bounding box center [193, 142] width 28 height 9
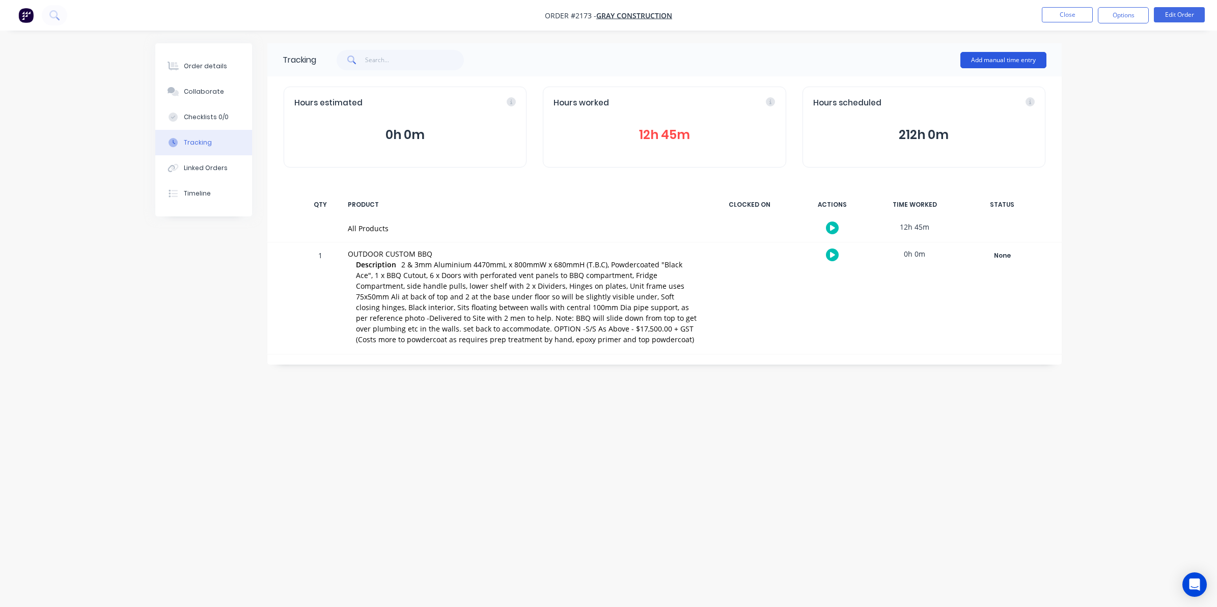
click at [966, 54] on button "Add manual time entry" at bounding box center [1004, 60] width 86 height 16
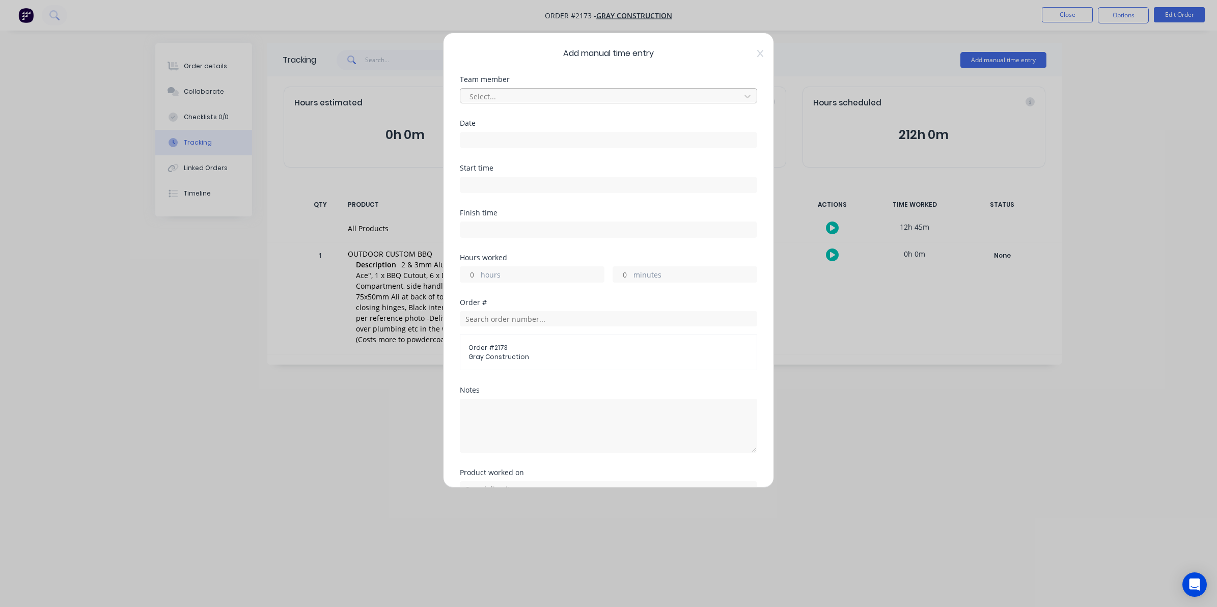
click at [485, 92] on div at bounding box center [602, 96] width 267 height 13
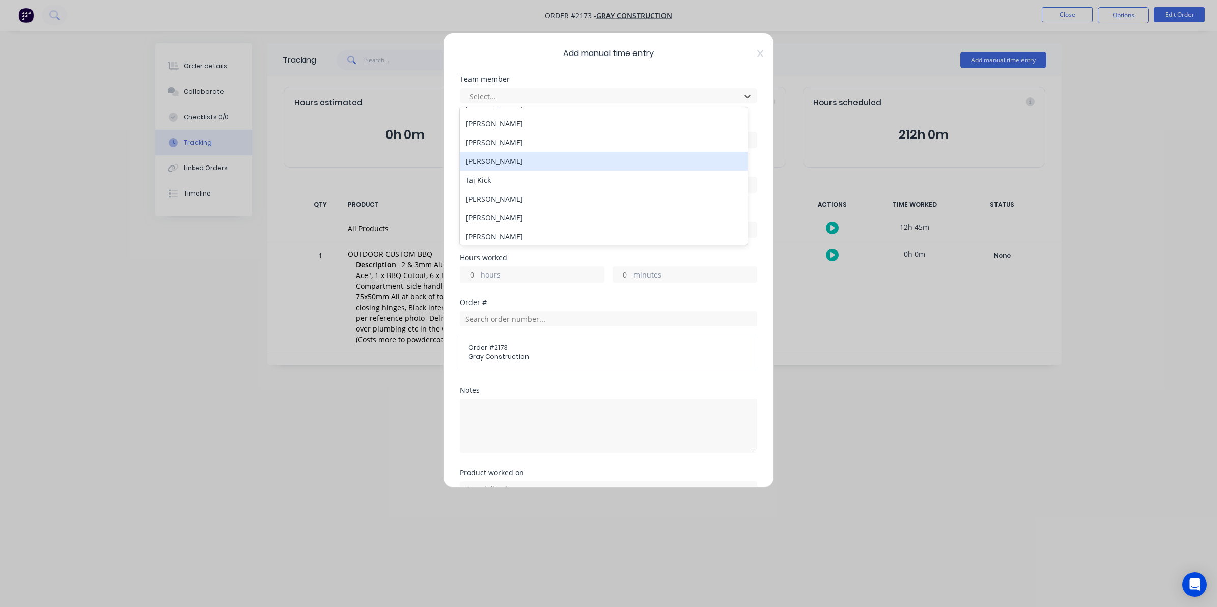
click at [492, 158] on div "[PERSON_NAME]" at bounding box center [604, 161] width 288 height 19
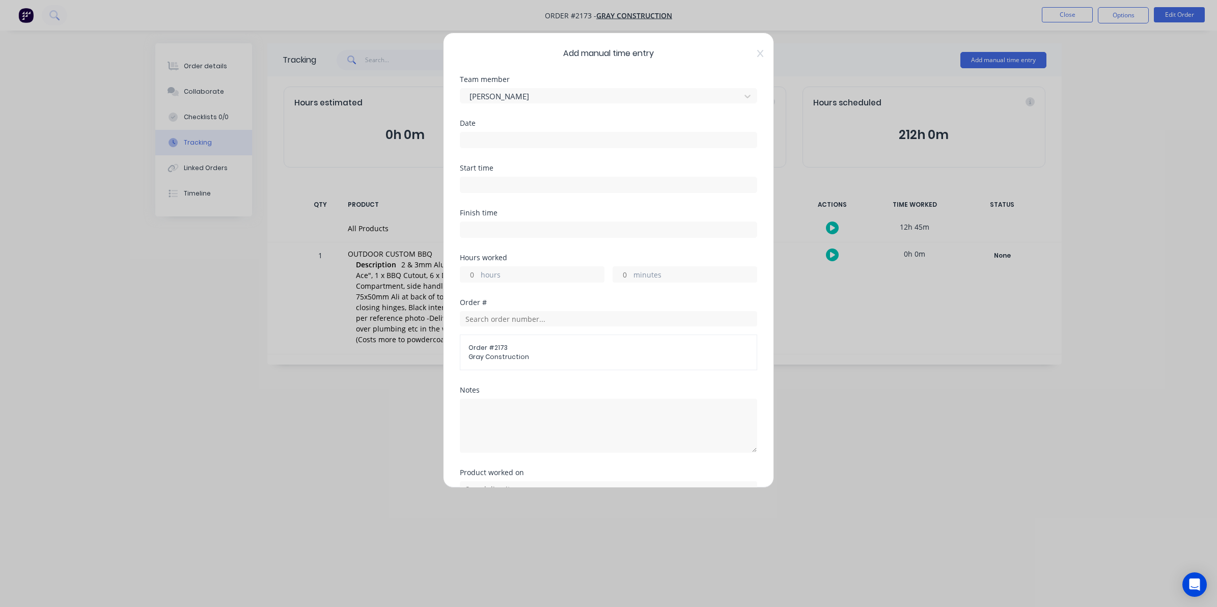
click at [477, 139] on input at bounding box center [608, 139] width 296 height 15
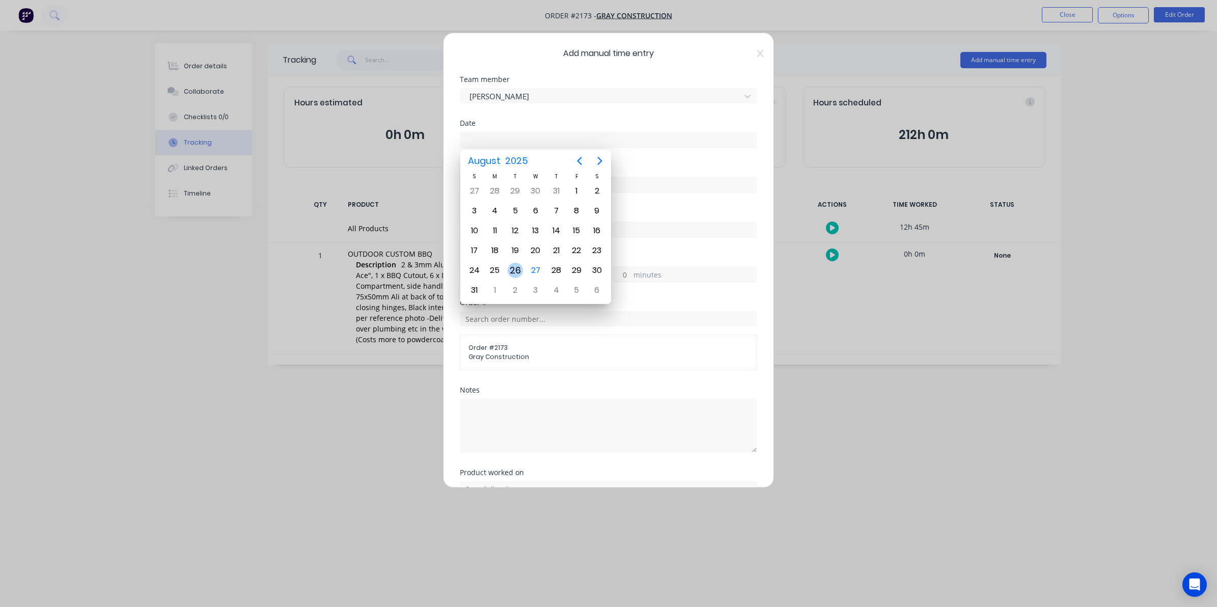
click at [514, 266] on div "26" at bounding box center [515, 270] width 15 height 15
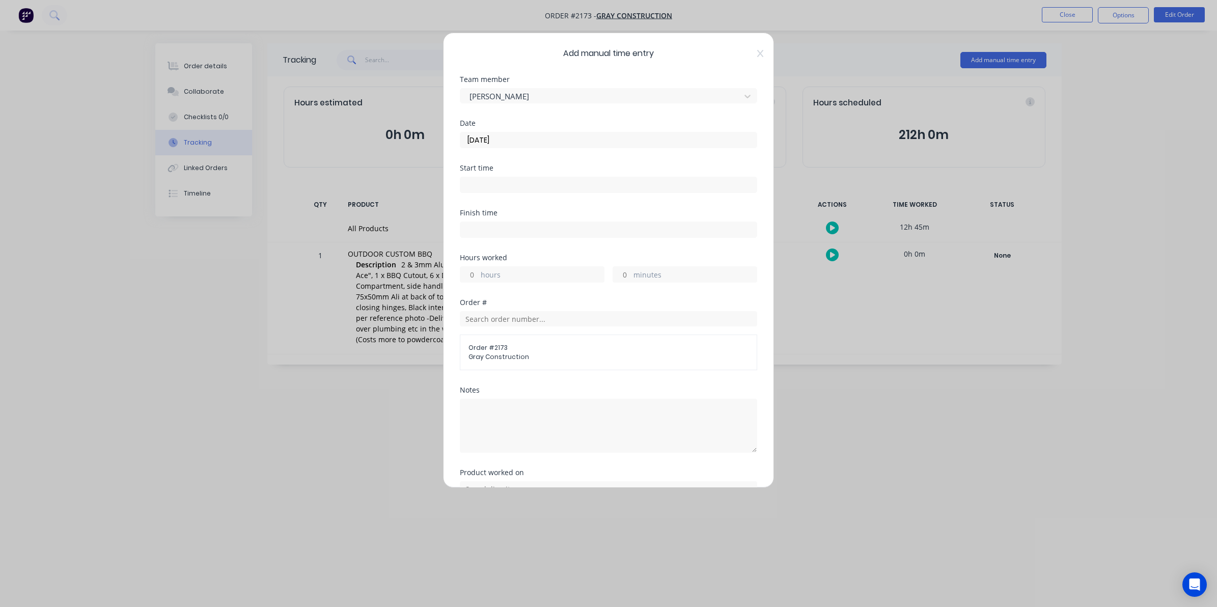
type input "[DATE]"
click at [475, 272] on input "hours" at bounding box center [469, 274] width 18 height 15
type input "9"
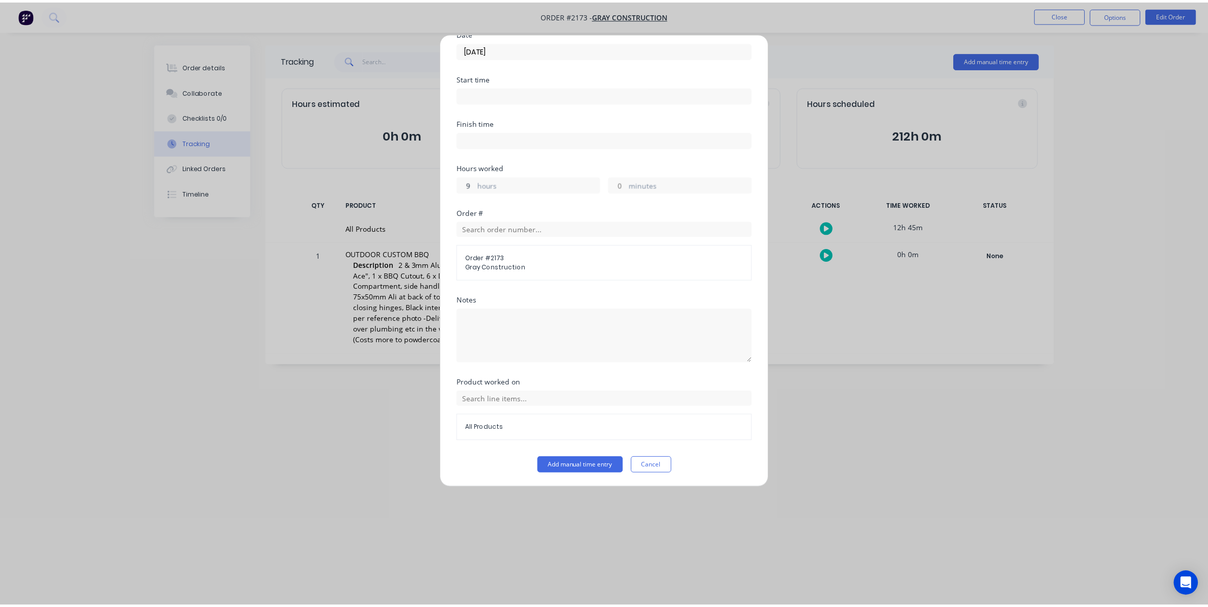
scroll to position [92, 0]
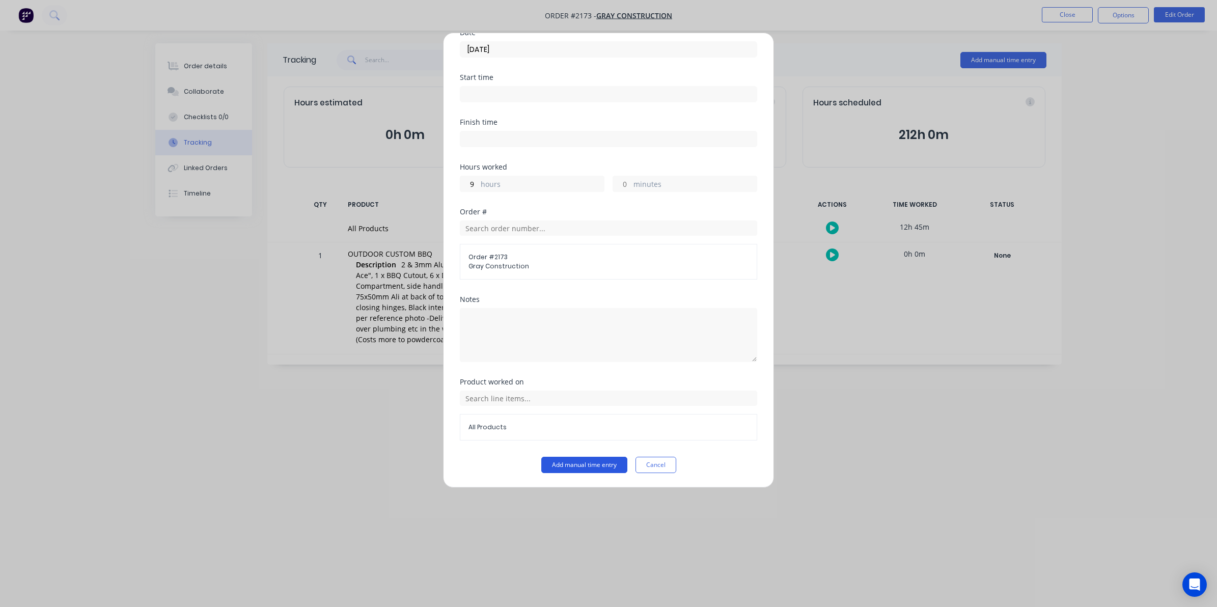
click at [572, 462] on button "Add manual time entry" at bounding box center [584, 465] width 86 height 16
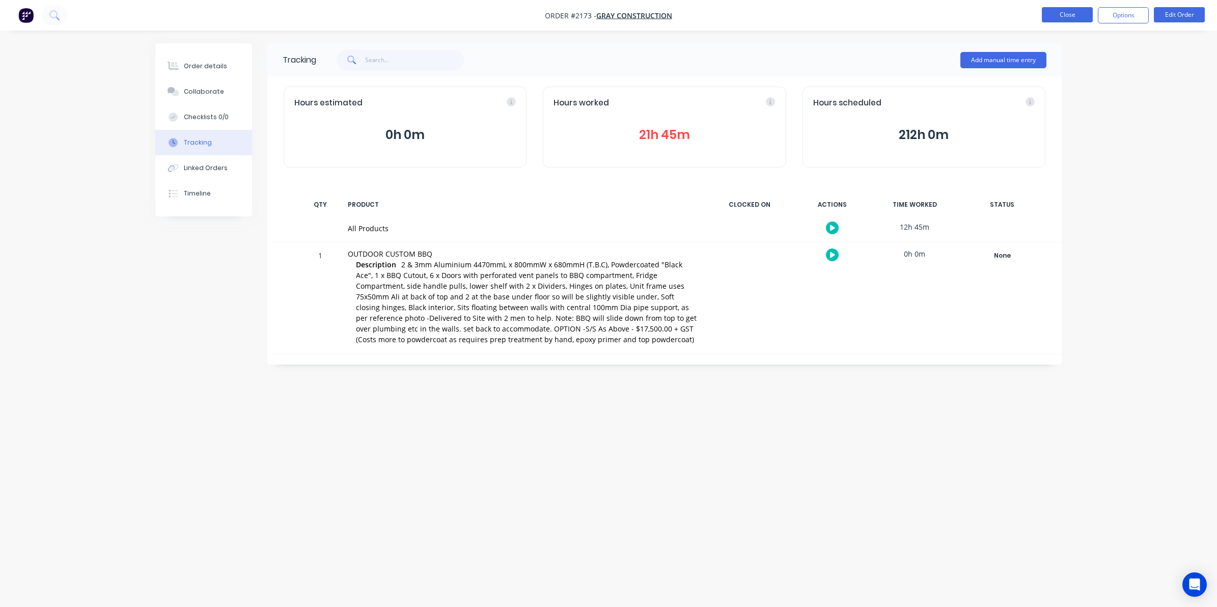
click at [966, 11] on button "Close" at bounding box center [1067, 14] width 51 height 15
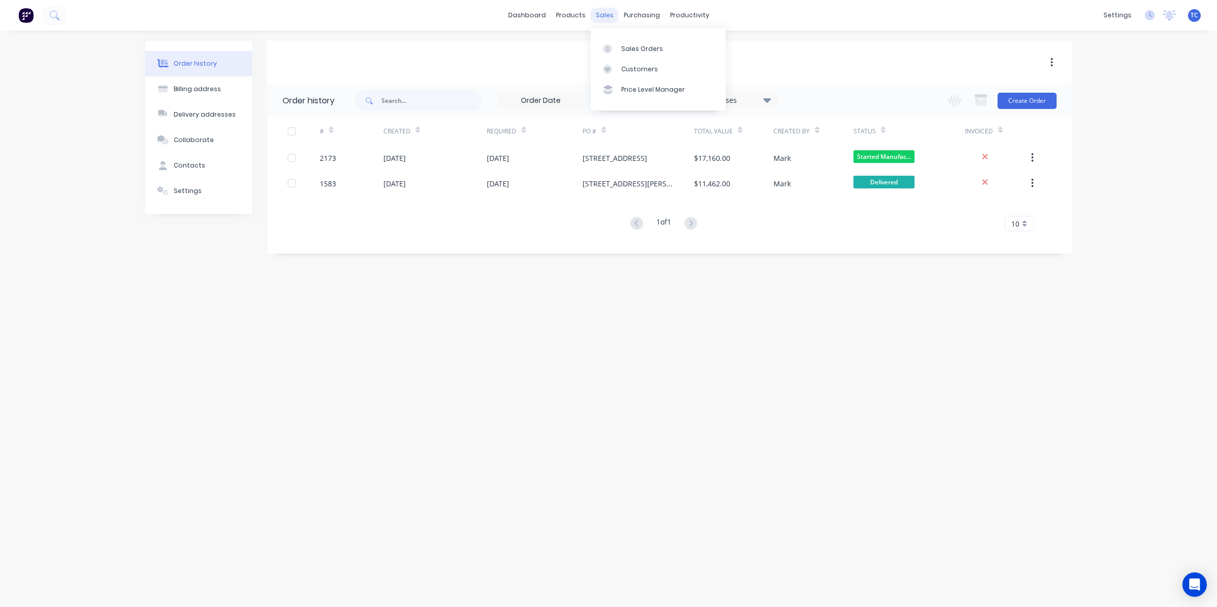
click at [602, 13] on div "sales" at bounding box center [605, 15] width 28 height 15
click at [629, 45] on div "Sales Orders" at bounding box center [642, 48] width 42 height 9
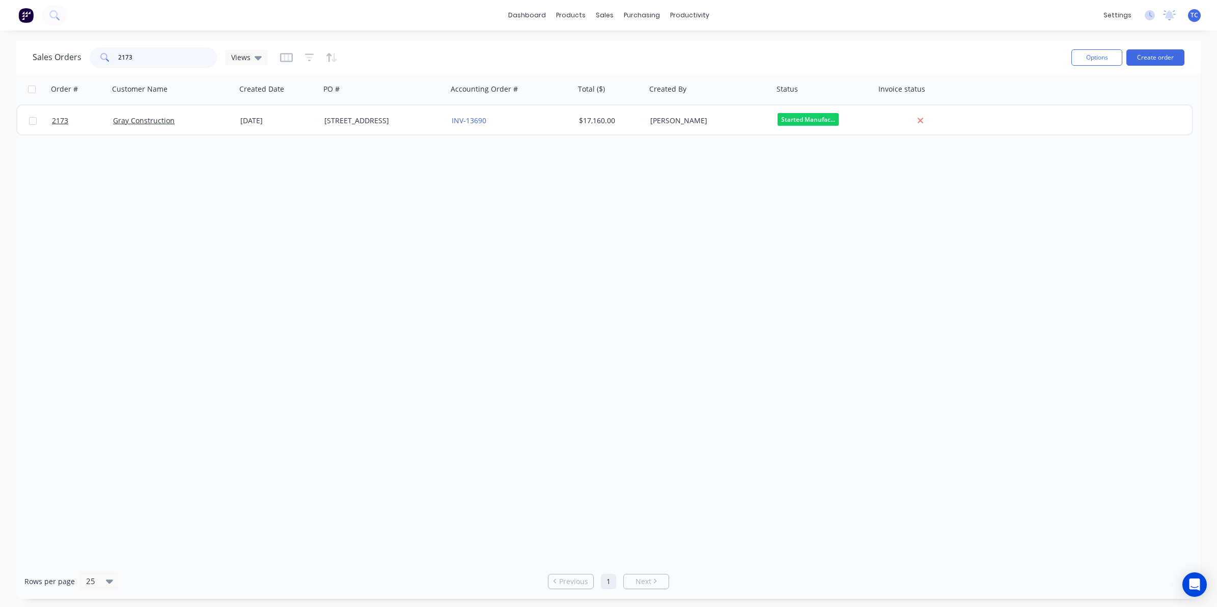
drag, startPoint x: 129, startPoint y: 54, endPoint x: 121, endPoint y: 54, distance: 8.1
click at [121, 54] on input "2173" at bounding box center [167, 57] width 99 height 20
drag, startPoint x: 134, startPoint y: 58, endPoint x: 115, endPoint y: 53, distance: 19.3
click at [115, 53] on div "2173" at bounding box center [153, 57] width 127 height 20
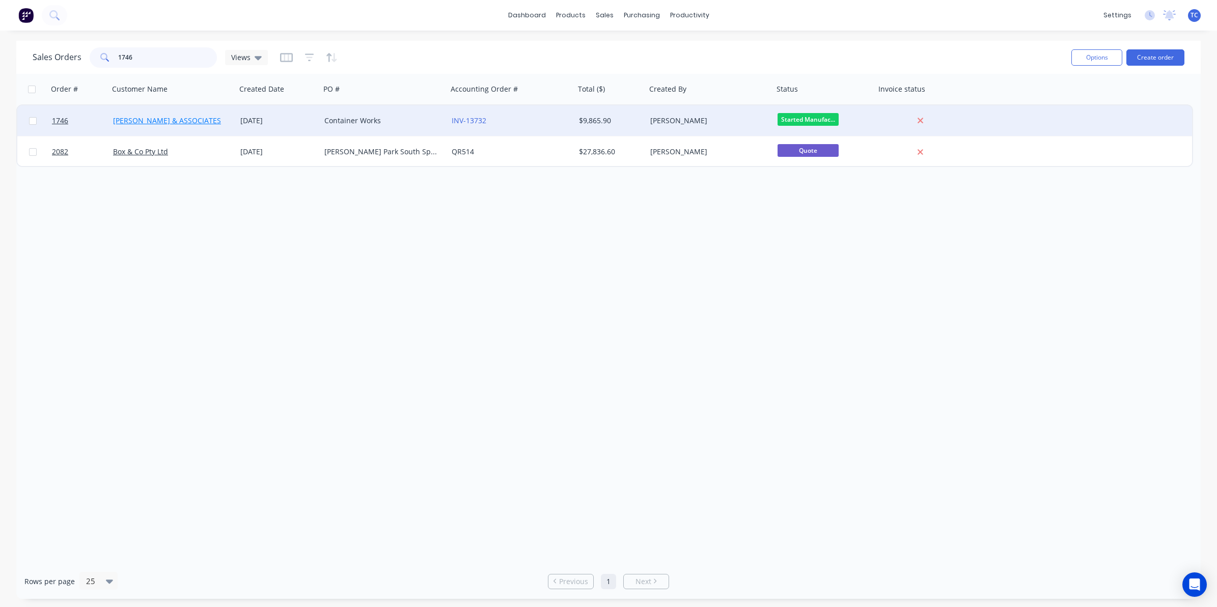
type input "1746"
click at [146, 121] on link "[PERSON_NAME] & ASSOCIATES" at bounding box center [167, 121] width 108 height 10
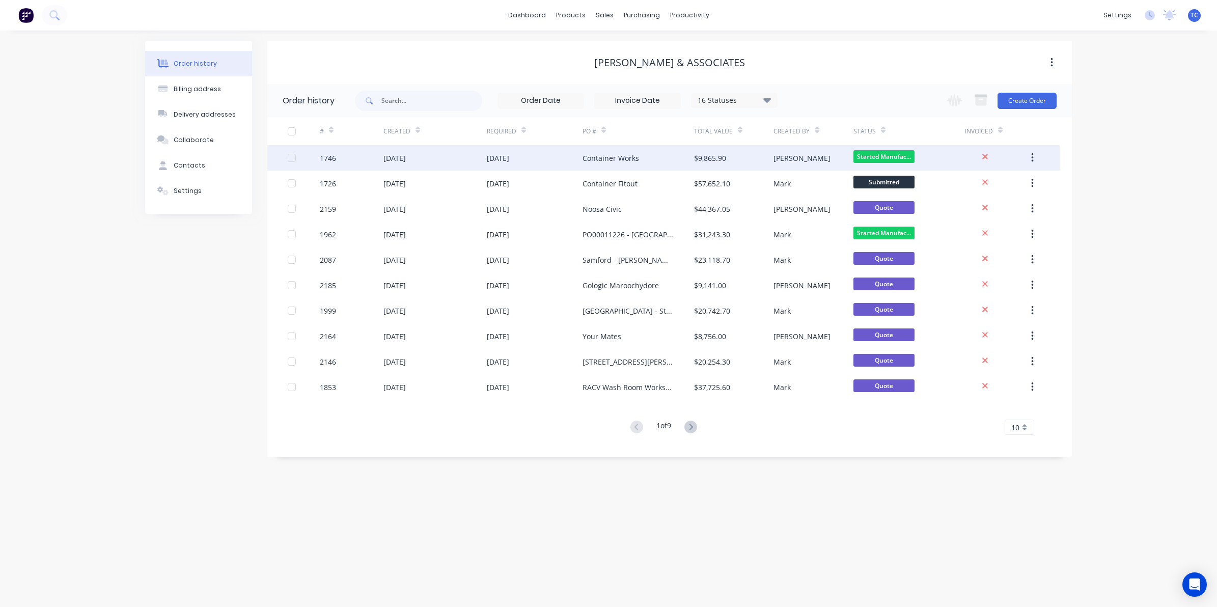
click at [500, 156] on div "[DATE]" at bounding box center [498, 158] width 22 height 11
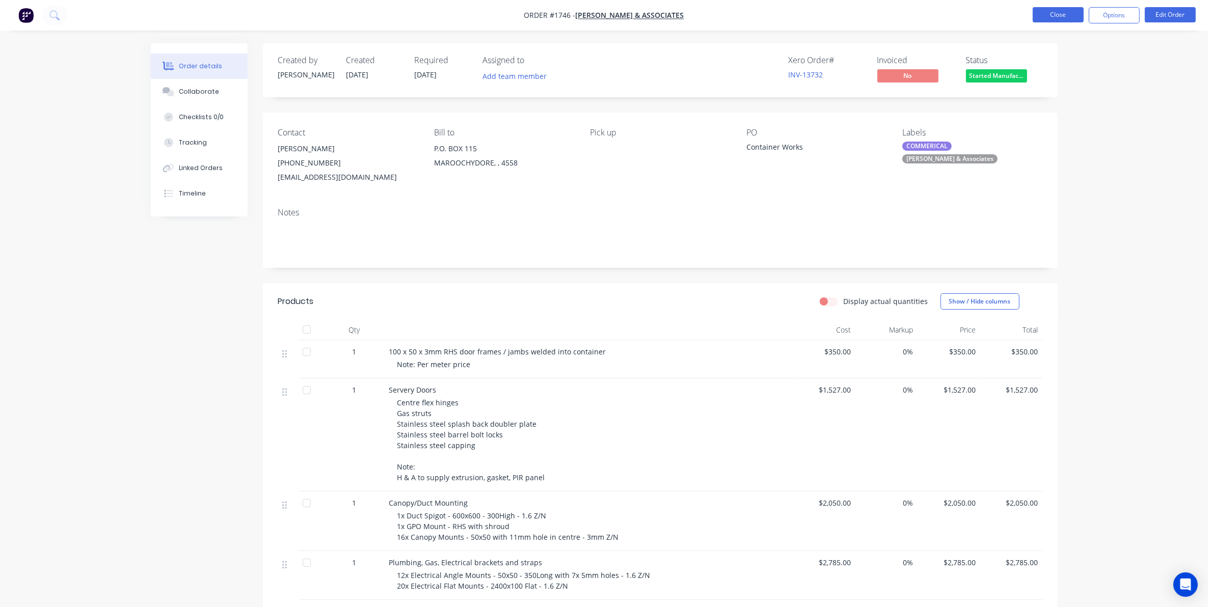
click at [966, 13] on button "Close" at bounding box center [1057, 14] width 51 height 15
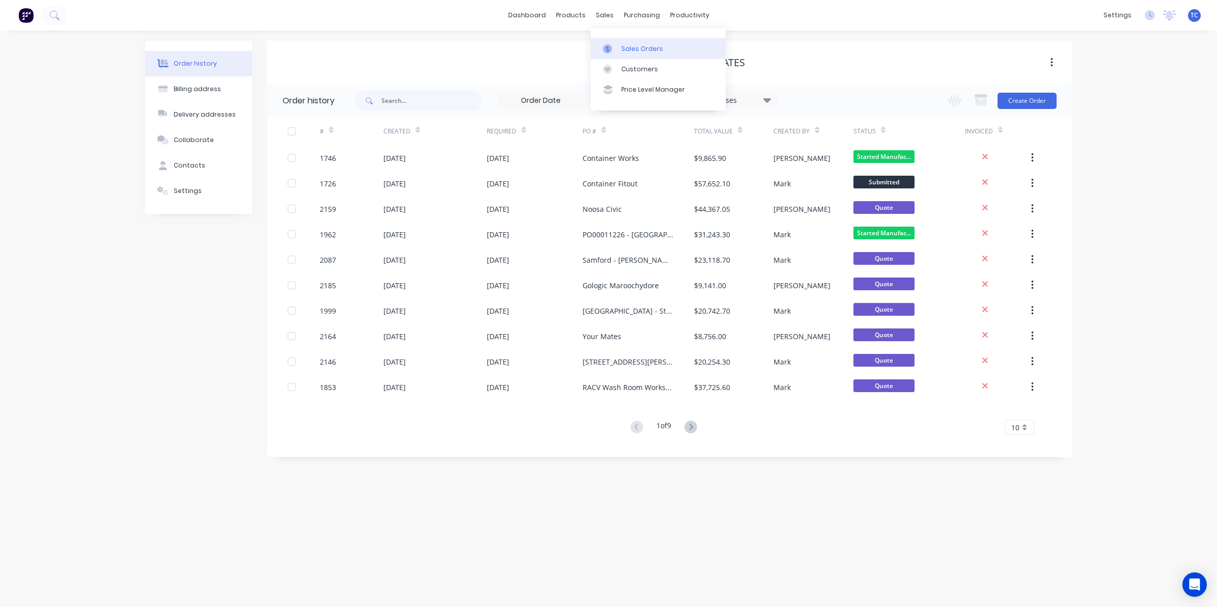
click at [635, 47] on div "Sales Orders" at bounding box center [642, 48] width 42 height 9
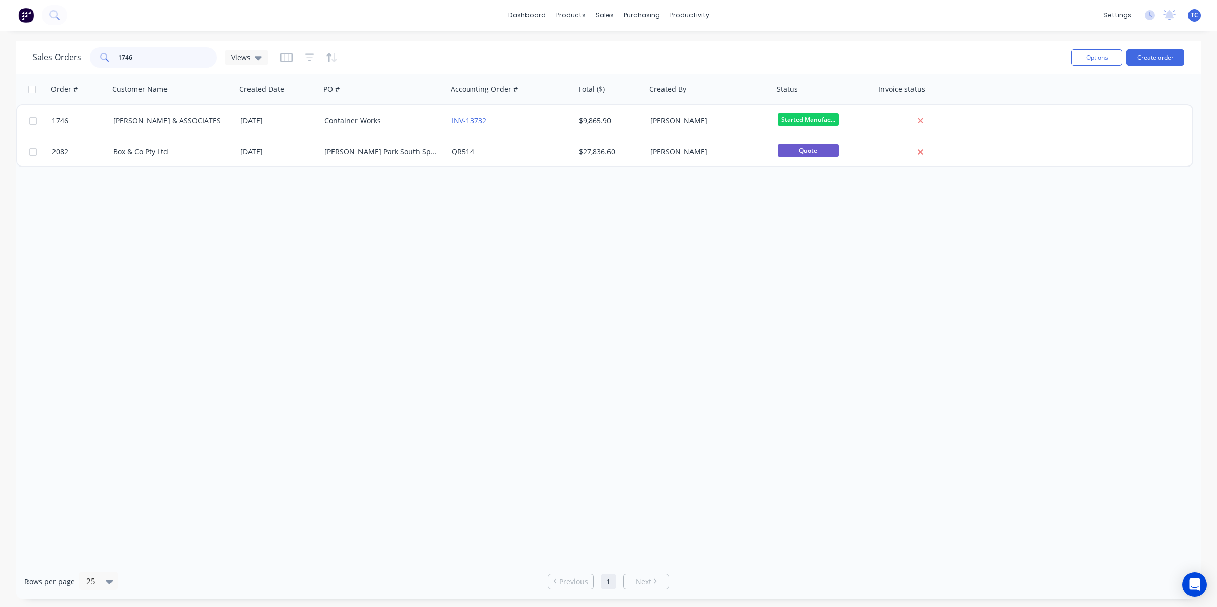
drag, startPoint x: 135, startPoint y: 57, endPoint x: 116, endPoint y: 57, distance: 19.4
click at [116, 57] on div "1746" at bounding box center [153, 57] width 127 height 20
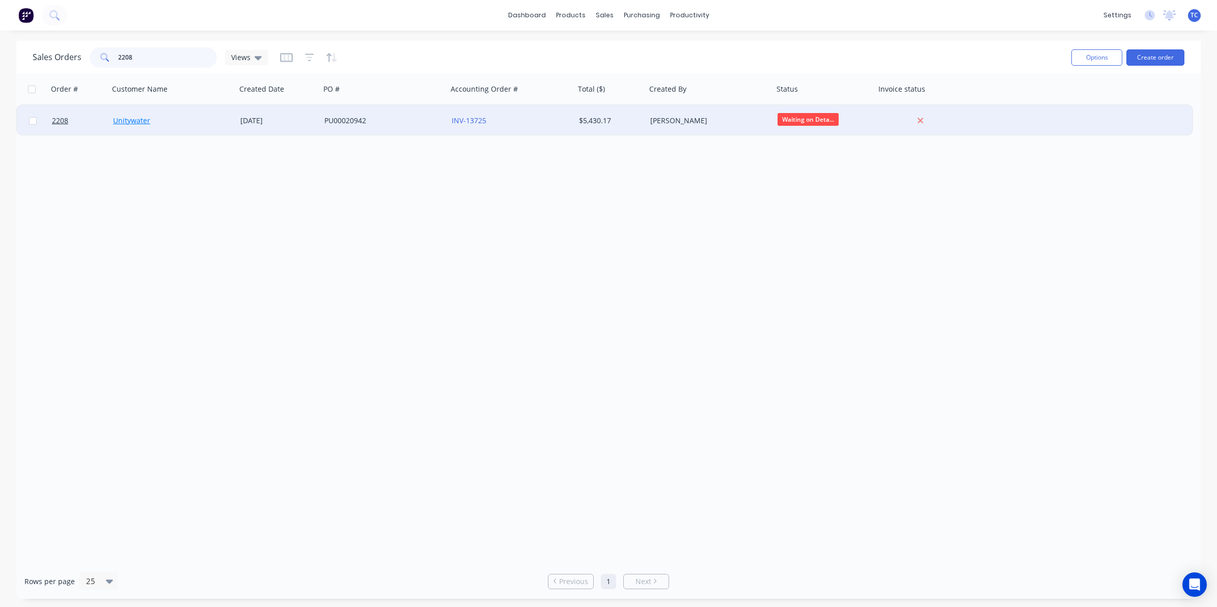
type input "2208"
click at [143, 120] on link "Unitywater" at bounding box center [131, 121] width 37 height 10
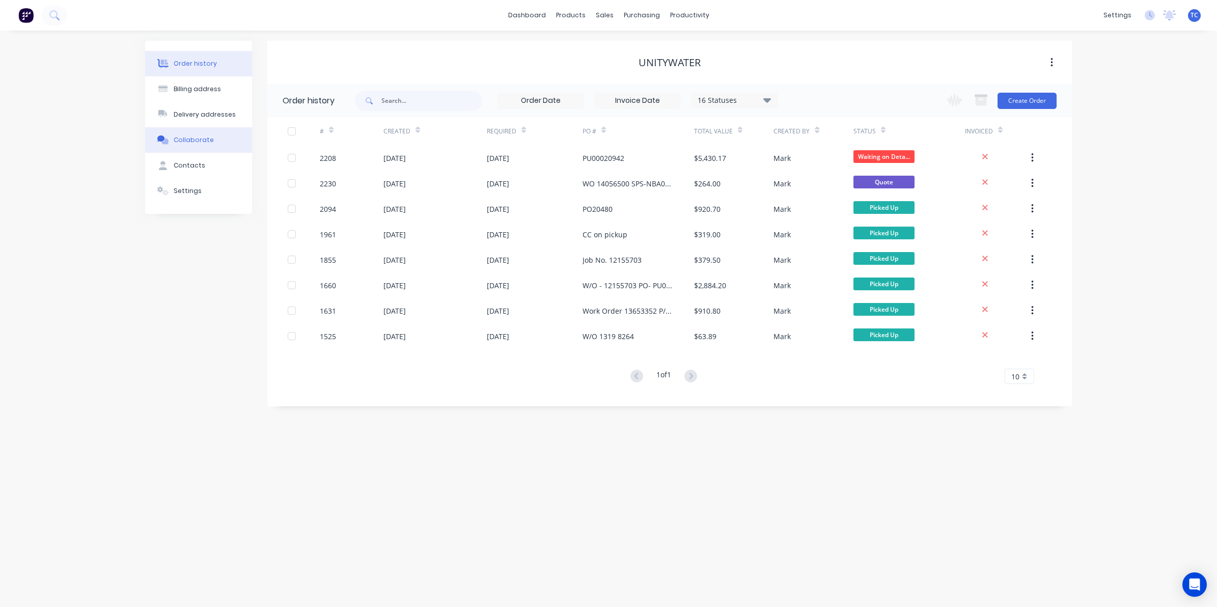
click at [191, 139] on div "Collaborate" at bounding box center [194, 139] width 40 height 9
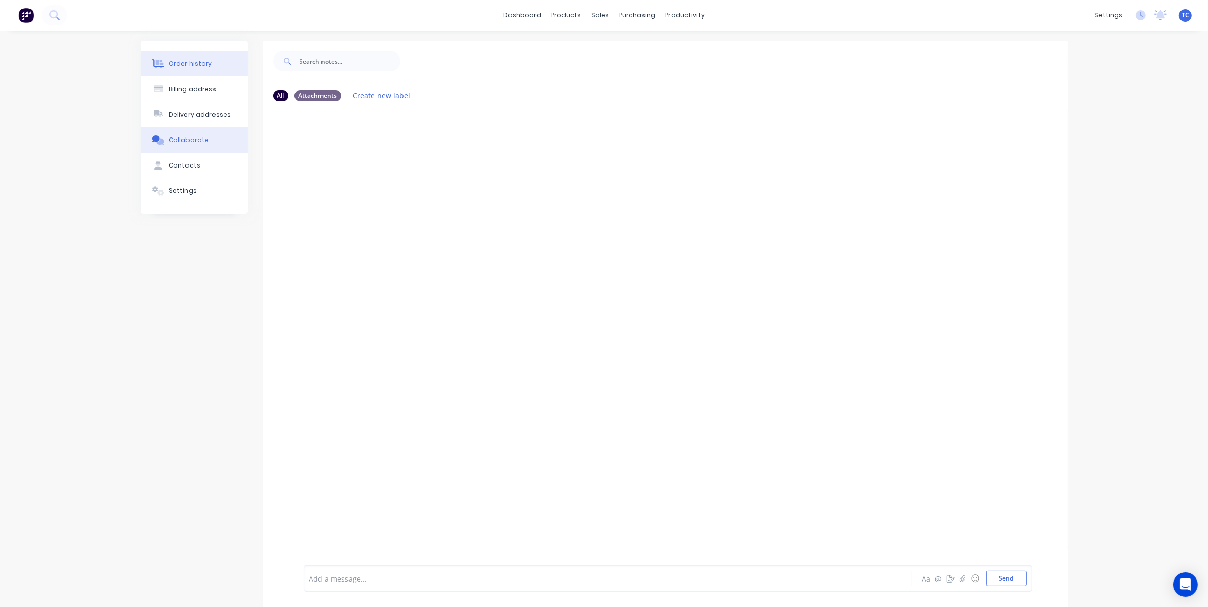
click at [194, 59] on div "Order history" at bounding box center [190, 63] width 43 height 9
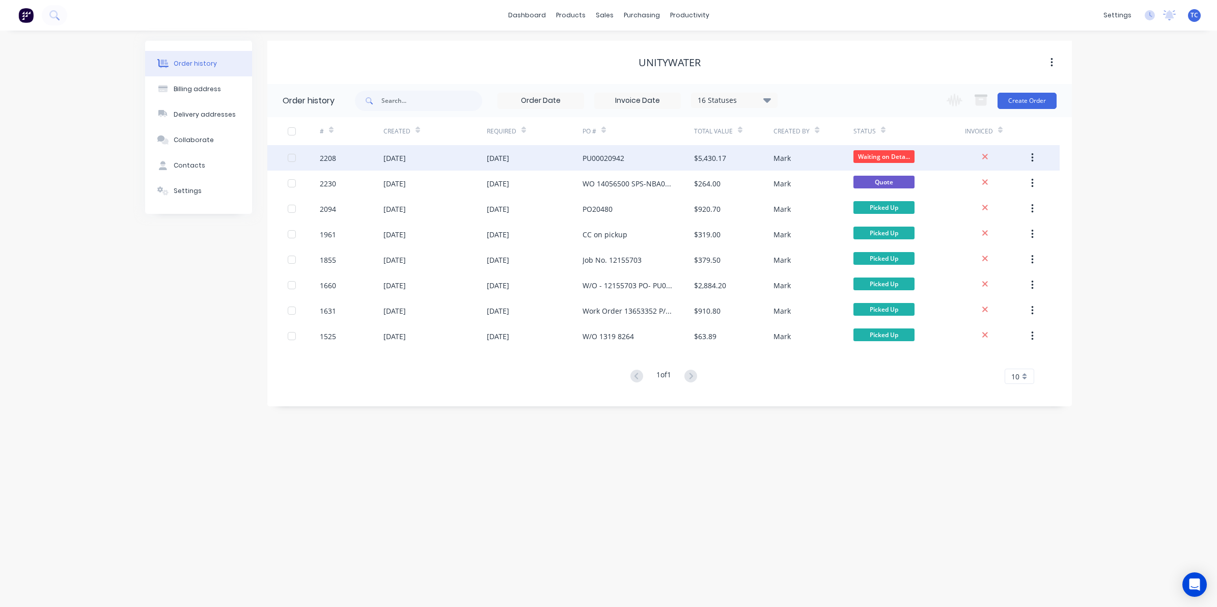
click at [405, 156] on div "[DATE]" at bounding box center [394, 158] width 22 height 11
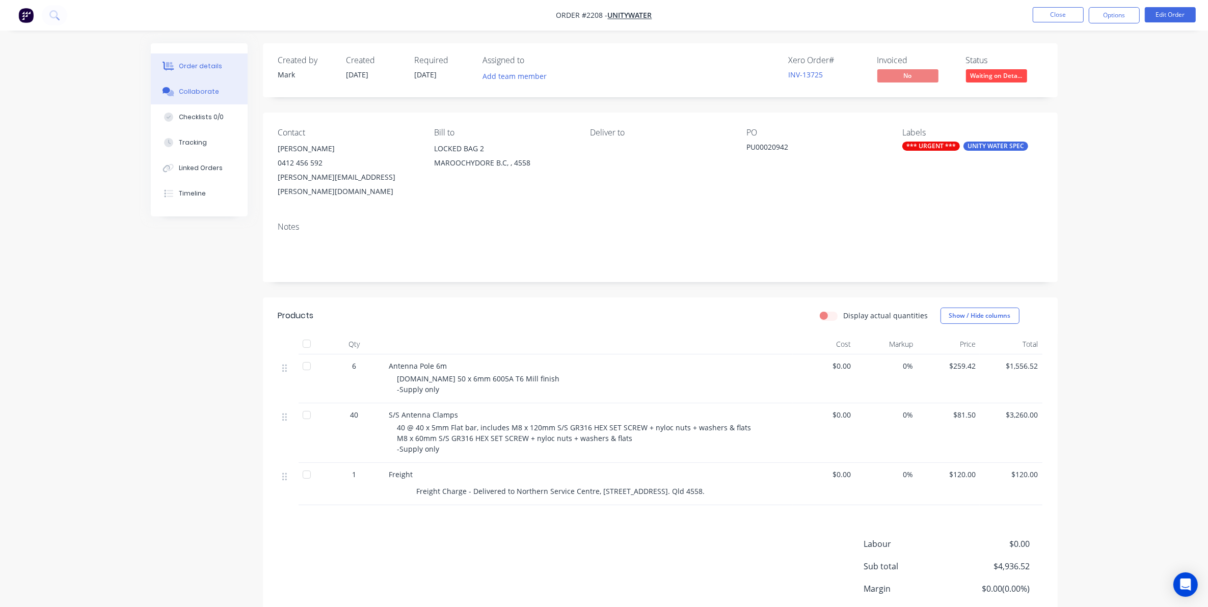
click at [194, 90] on div "Collaborate" at bounding box center [199, 91] width 40 height 9
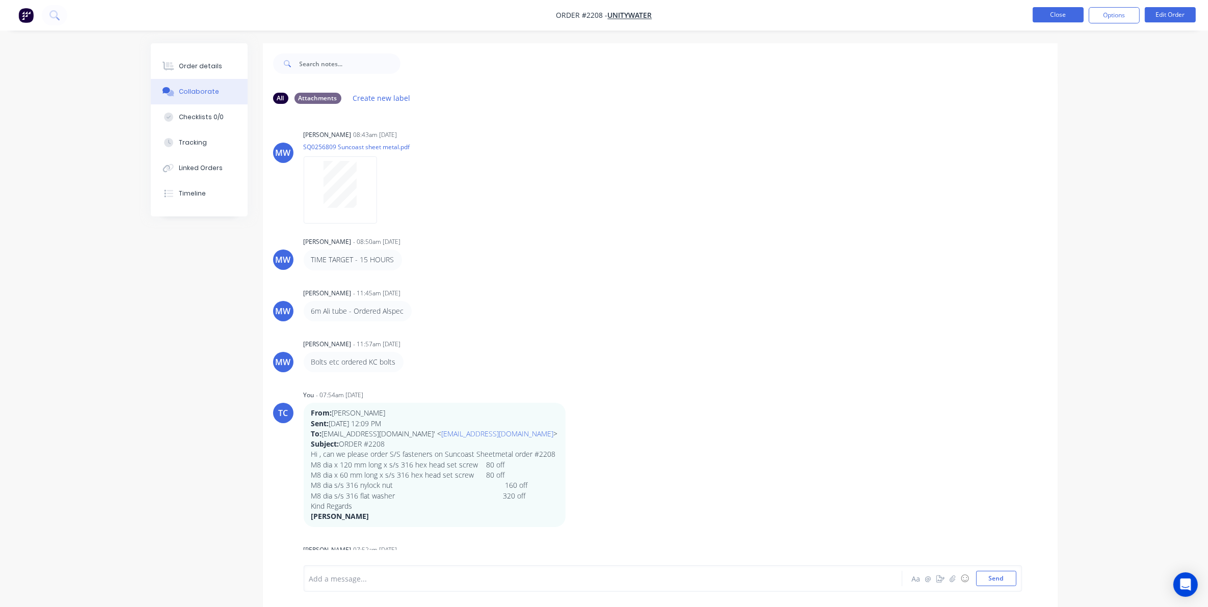
click at [966, 12] on button "Close" at bounding box center [1057, 14] width 51 height 15
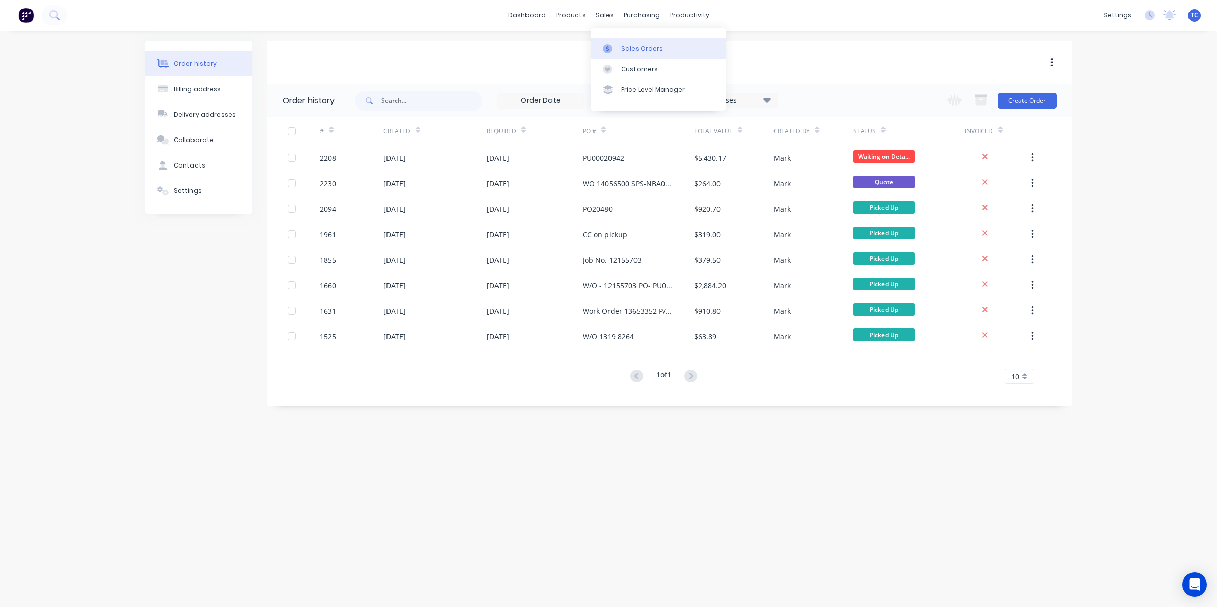
click at [629, 49] on div "Sales Orders" at bounding box center [642, 48] width 42 height 9
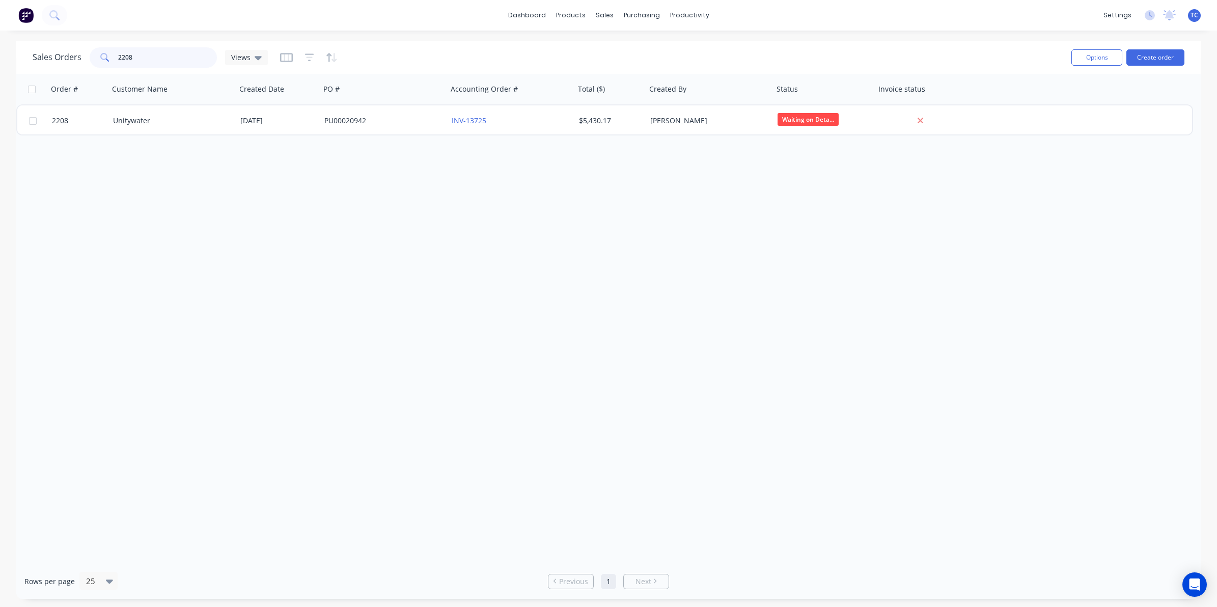
drag, startPoint x: 132, startPoint y: 54, endPoint x: 115, endPoint y: 54, distance: 17.3
click at [115, 54] on div "2208" at bounding box center [153, 57] width 127 height 20
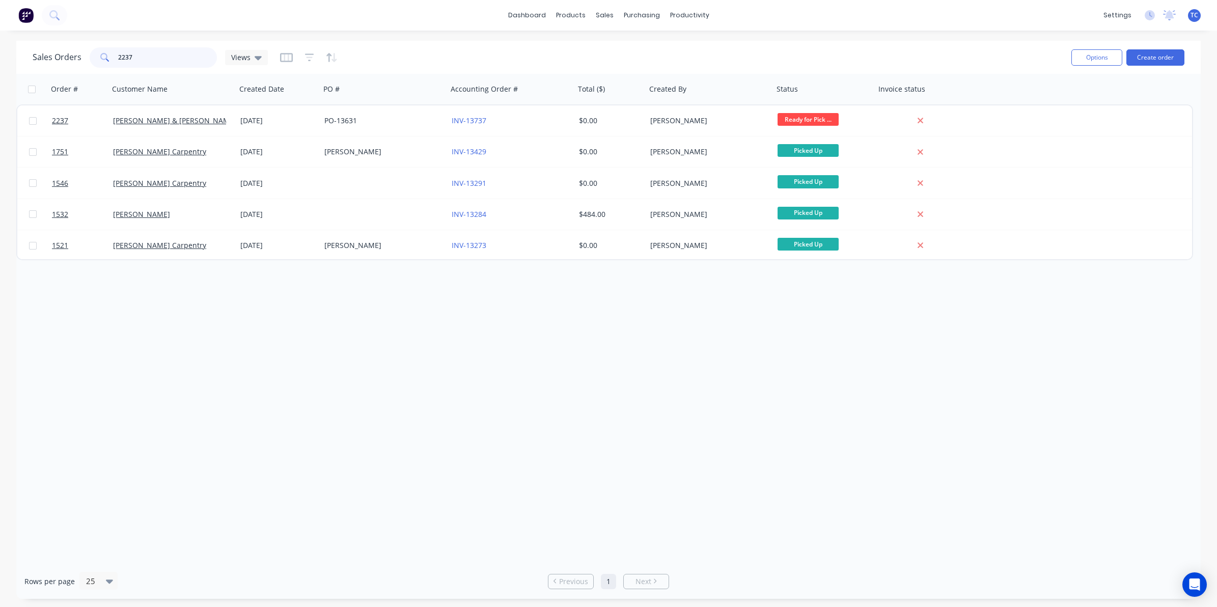
drag, startPoint x: 131, startPoint y: 57, endPoint x: 116, endPoint y: 54, distance: 15.0
click at [116, 54] on div "2237" at bounding box center [153, 57] width 127 height 20
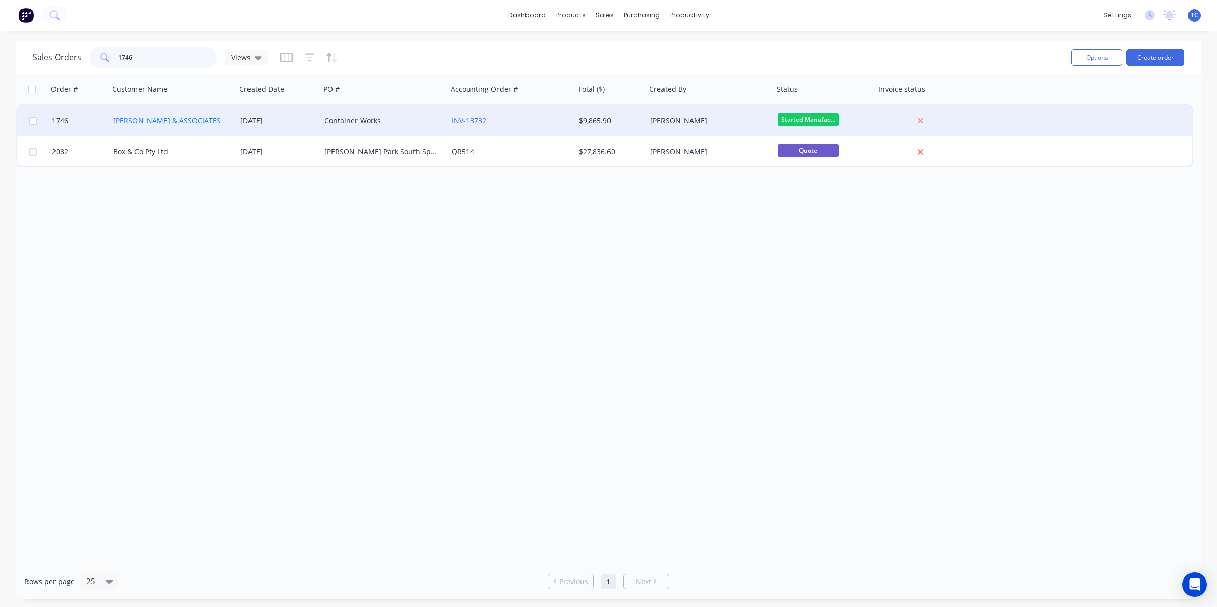
type input "1746"
click at [162, 120] on link "[PERSON_NAME] & ASSOCIATES" at bounding box center [167, 121] width 108 height 10
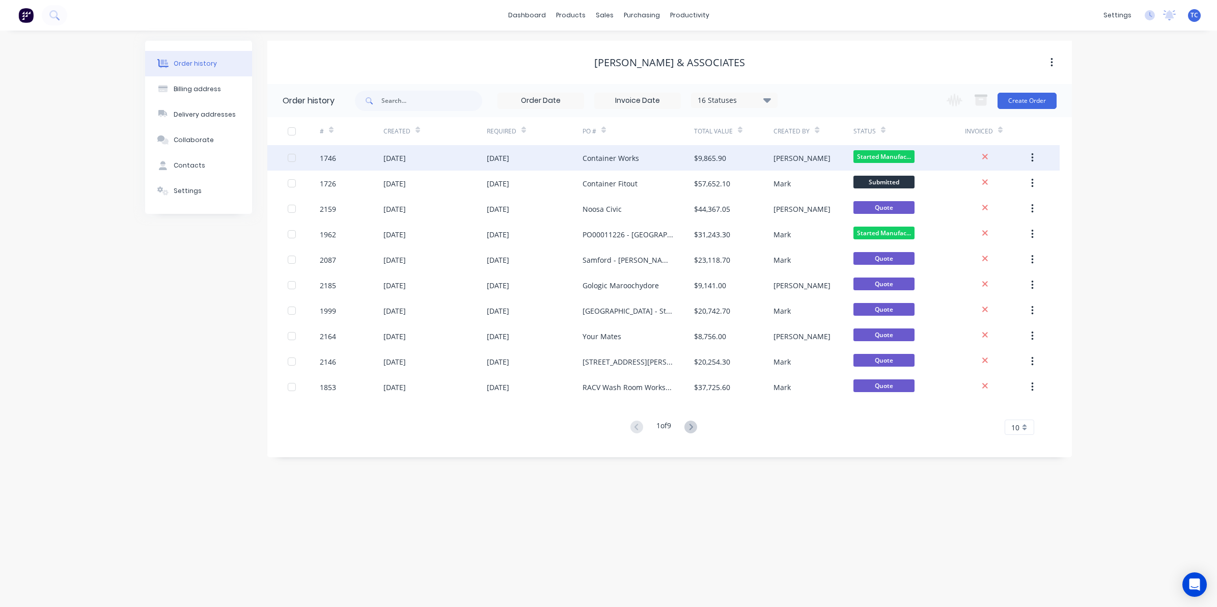
click at [433, 157] on div "[DATE]" at bounding box center [434, 157] width 103 height 25
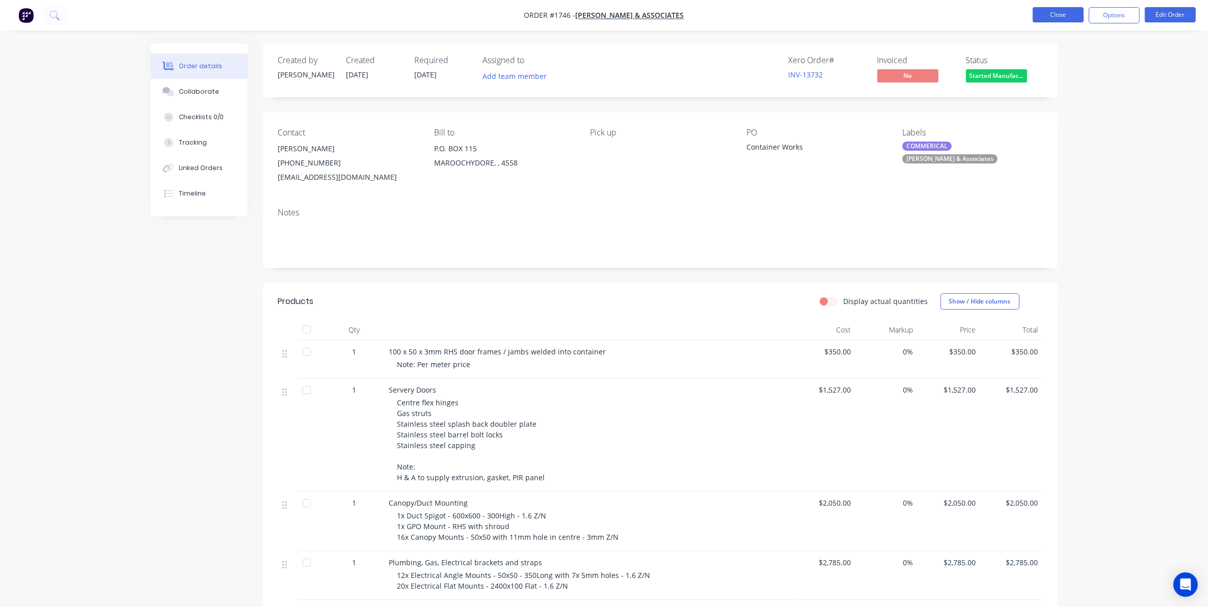
click at [966, 14] on button "Close" at bounding box center [1057, 14] width 51 height 15
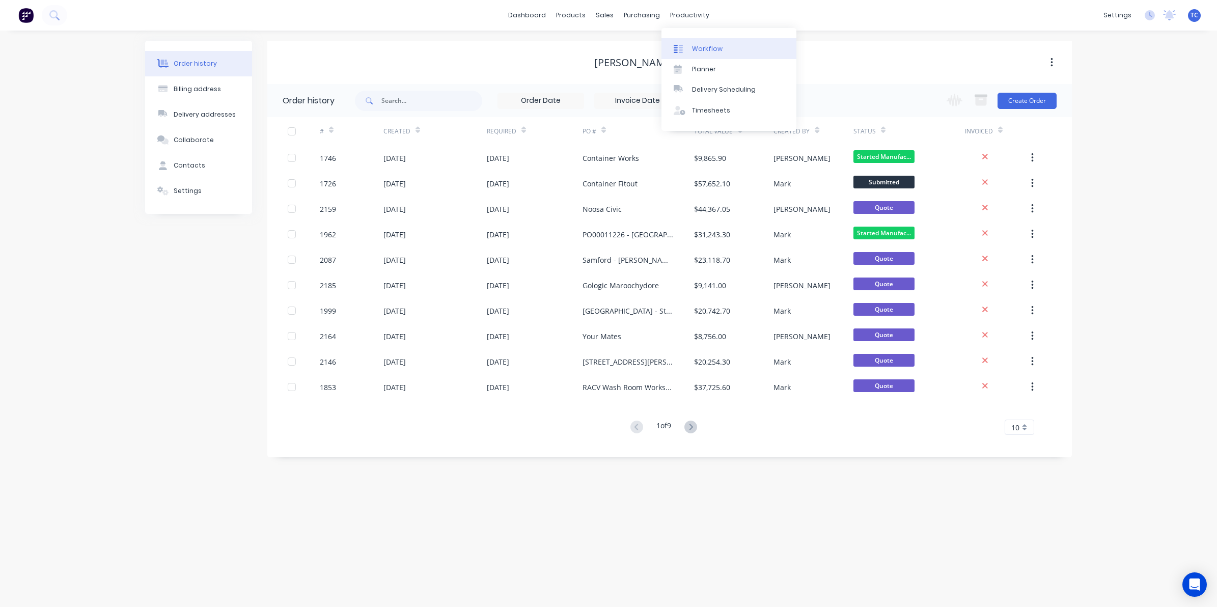
click at [704, 46] on div "Workflow" at bounding box center [707, 48] width 31 height 9
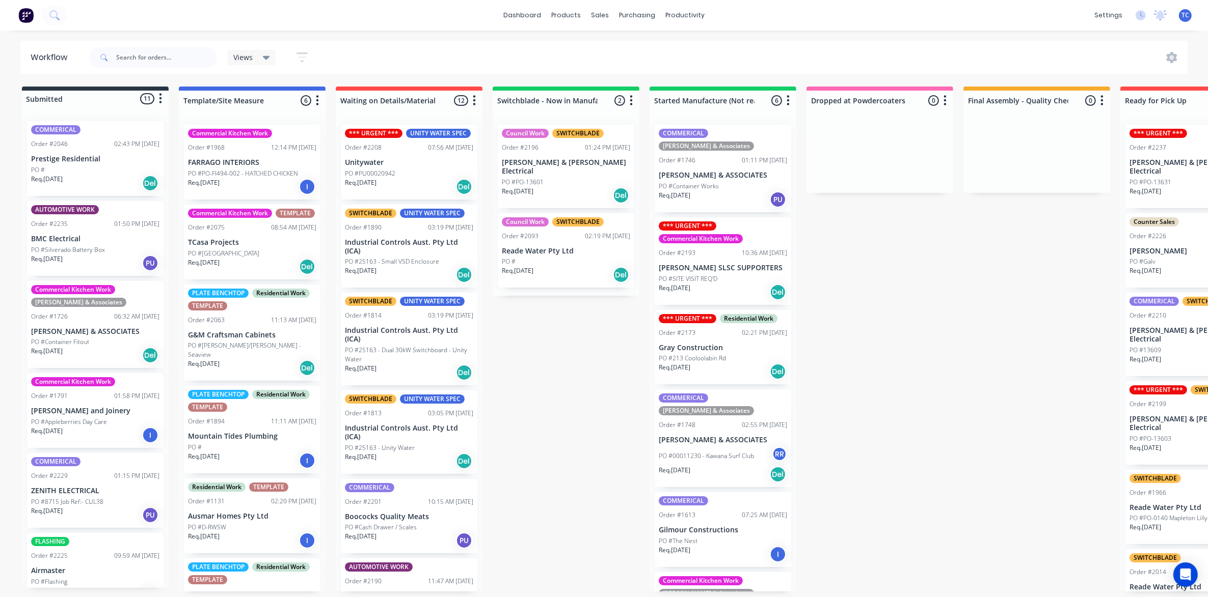
click at [694, 182] on p "PO #Container Works" at bounding box center [688, 186] width 60 height 9
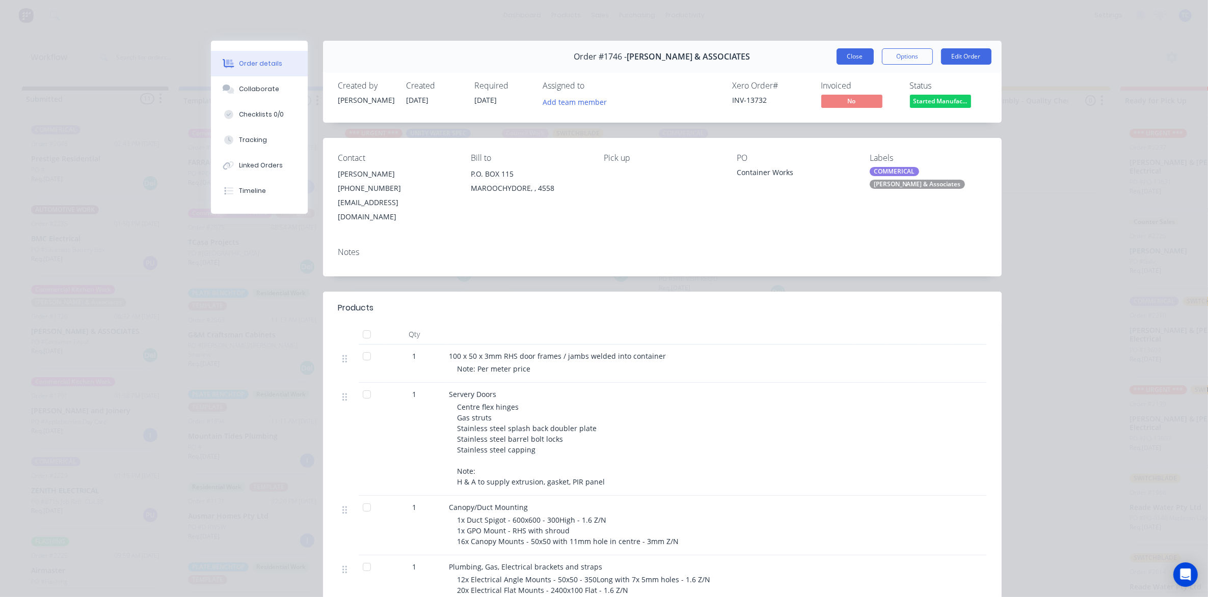
click at [843, 55] on button "Close" at bounding box center [854, 56] width 37 height 16
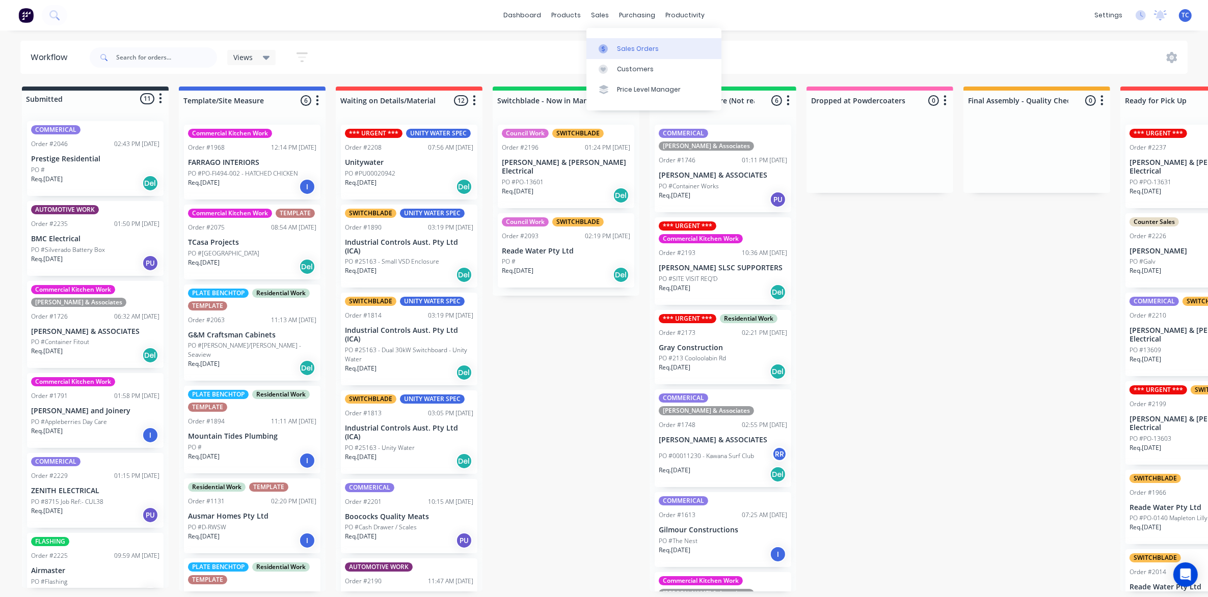
click at [624, 46] on div "Sales Orders" at bounding box center [638, 48] width 42 height 9
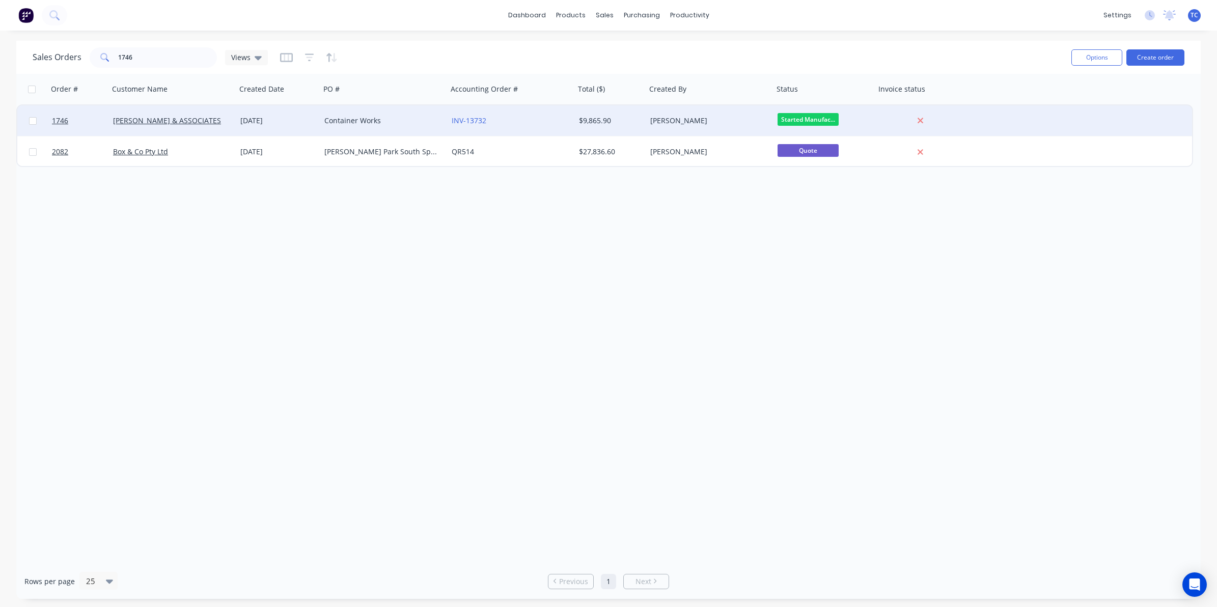
click at [276, 118] on div "[DATE]" at bounding box center [278, 121] width 76 height 10
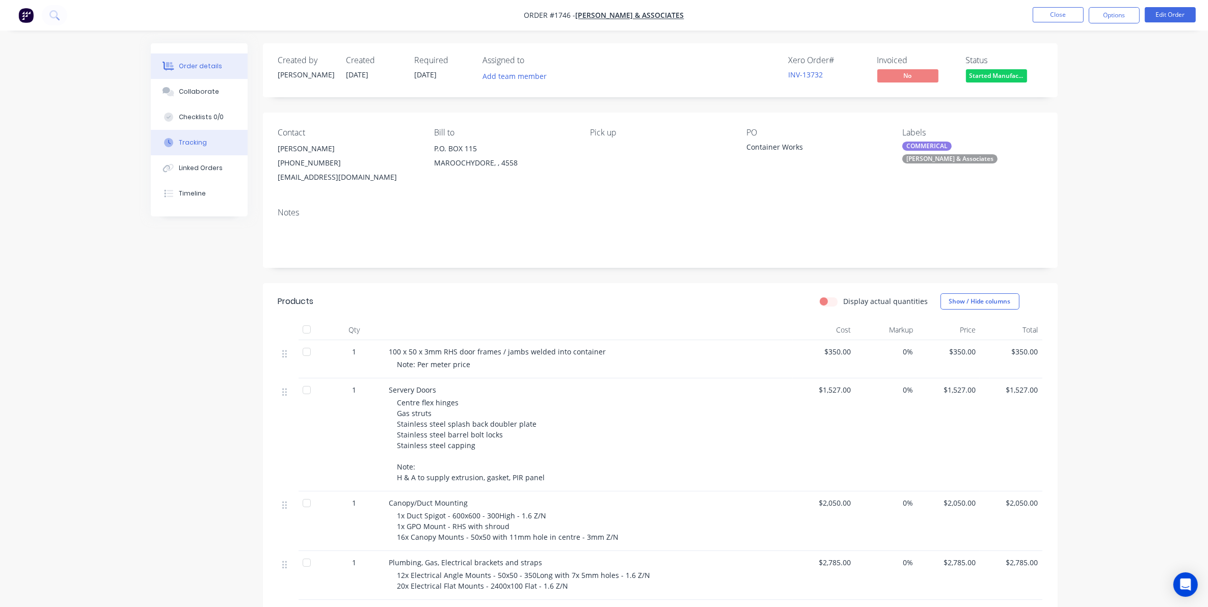
click at [192, 141] on div "Tracking" at bounding box center [193, 142] width 28 height 9
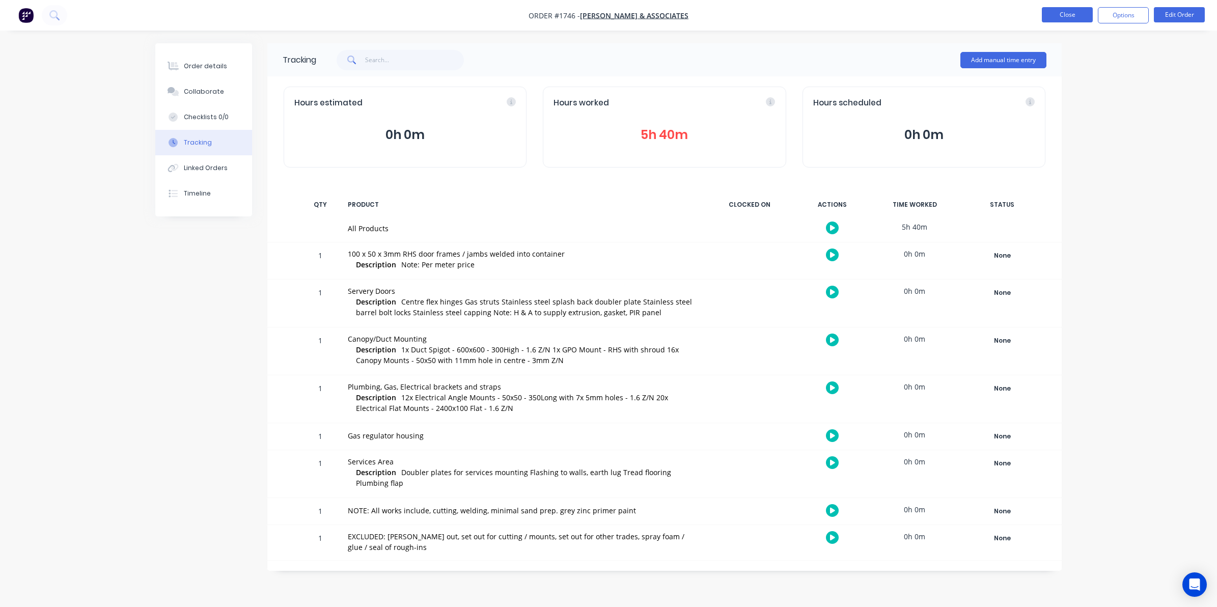
click at [966, 14] on button "Close" at bounding box center [1067, 14] width 51 height 15
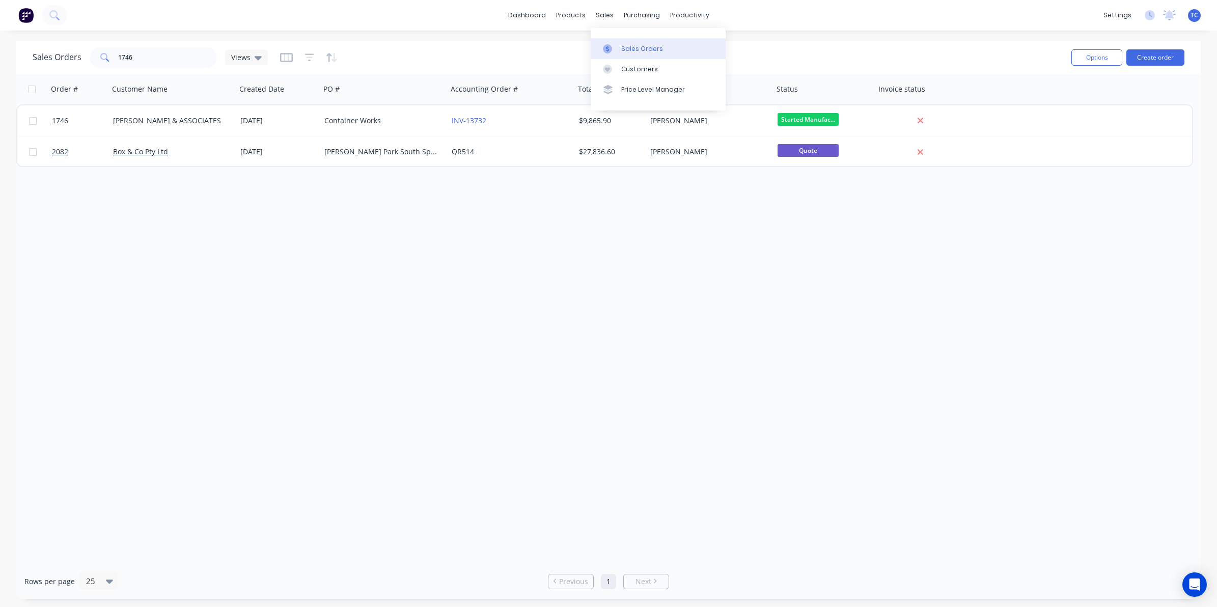
click at [632, 48] on div "Sales Orders" at bounding box center [642, 48] width 42 height 9
click at [966, 54] on button "Create order" at bounding box center [1156, 57] width 58 height 16
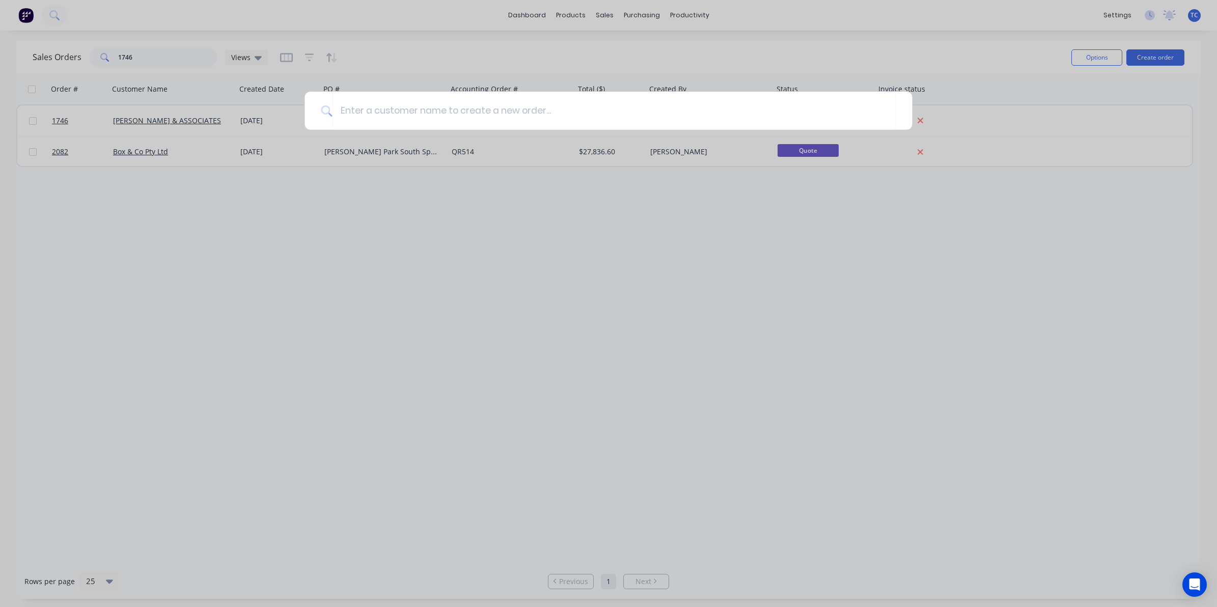
click at [724, 54] on div at bounding box center [608, 303] width 1217 height 607
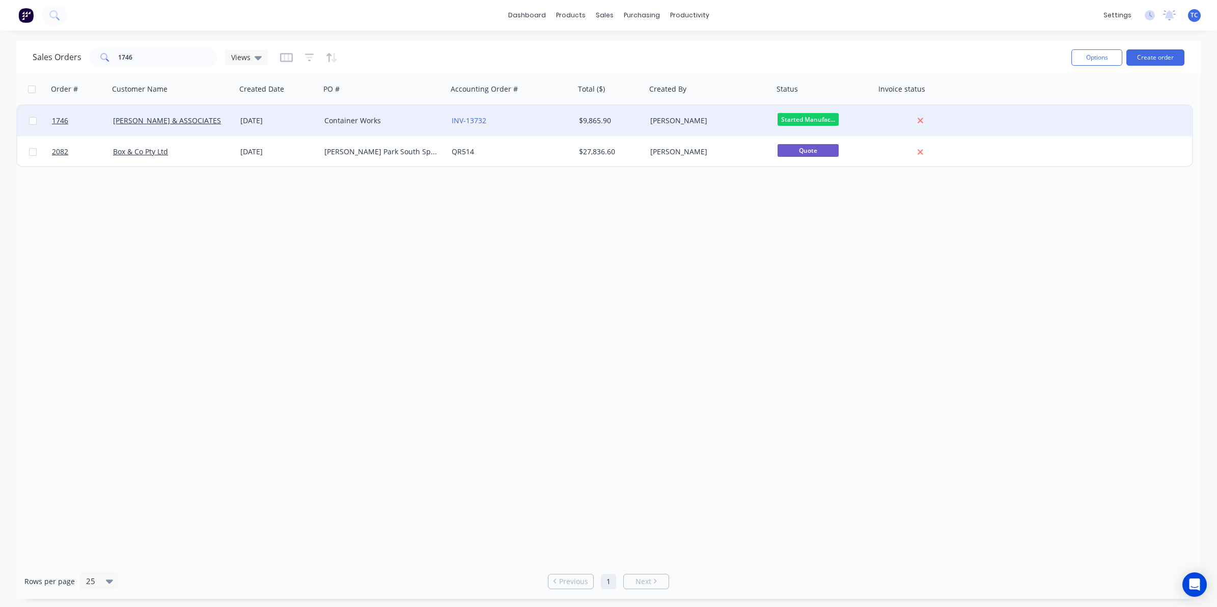
click at [369, 120] on div "Container Works" at bounding box center [380, 121] width 113 height 10
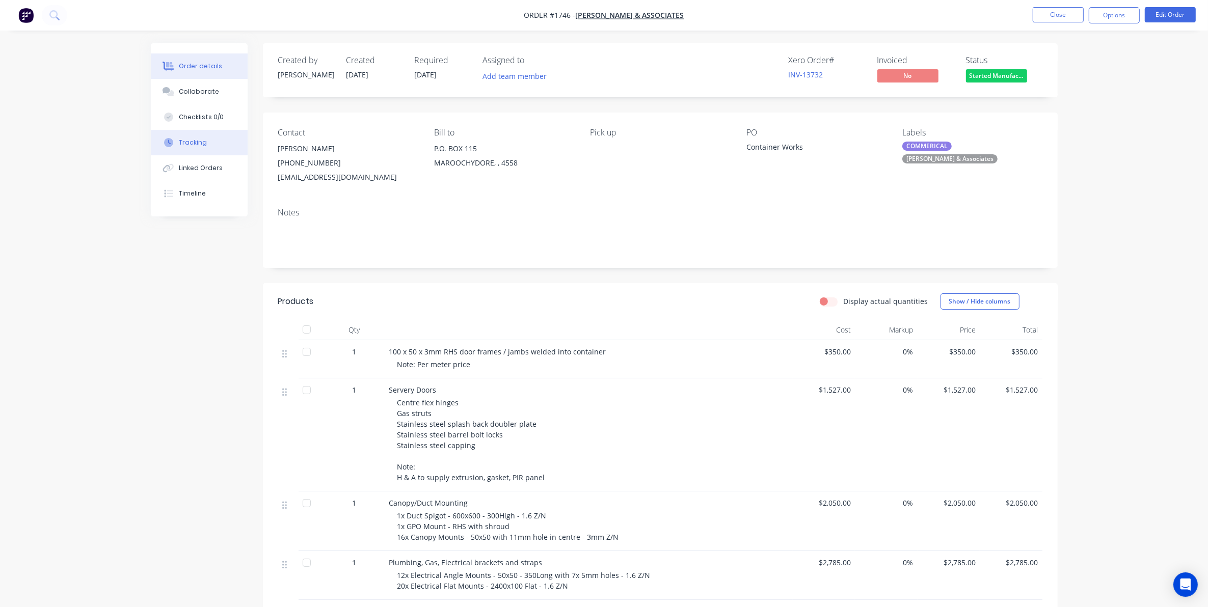
click at [194, 141] on div "Tracking" at bounding box center [193, 142] width 28 height 9
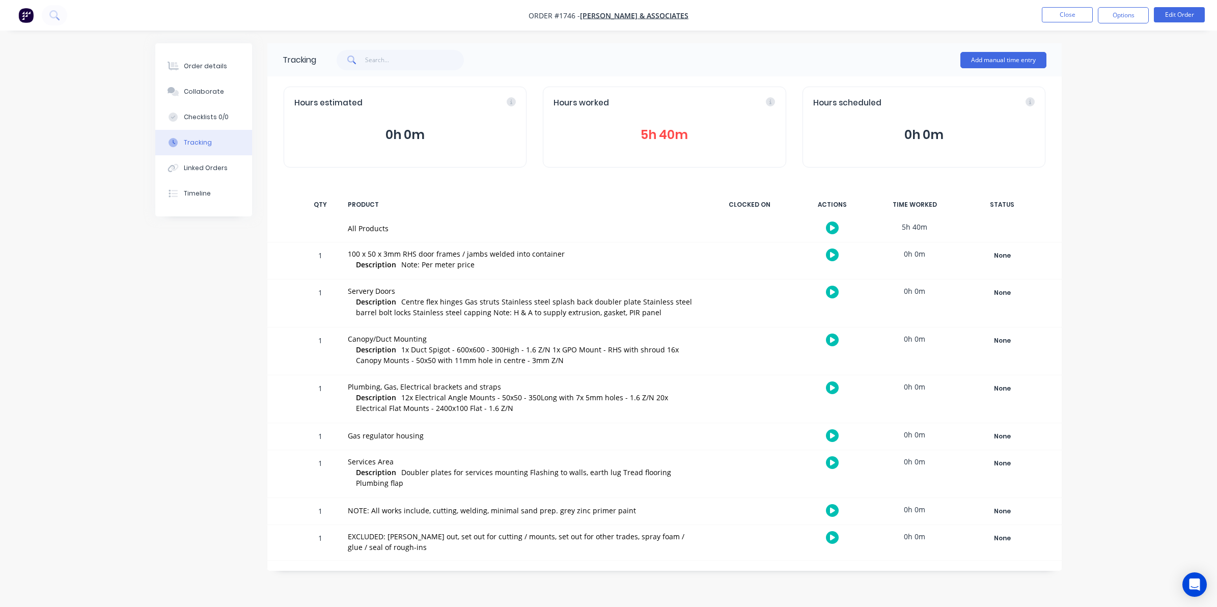
click at [655, 131] on button "5h 40m" at bounding box center [665, 134] width 222 height 19
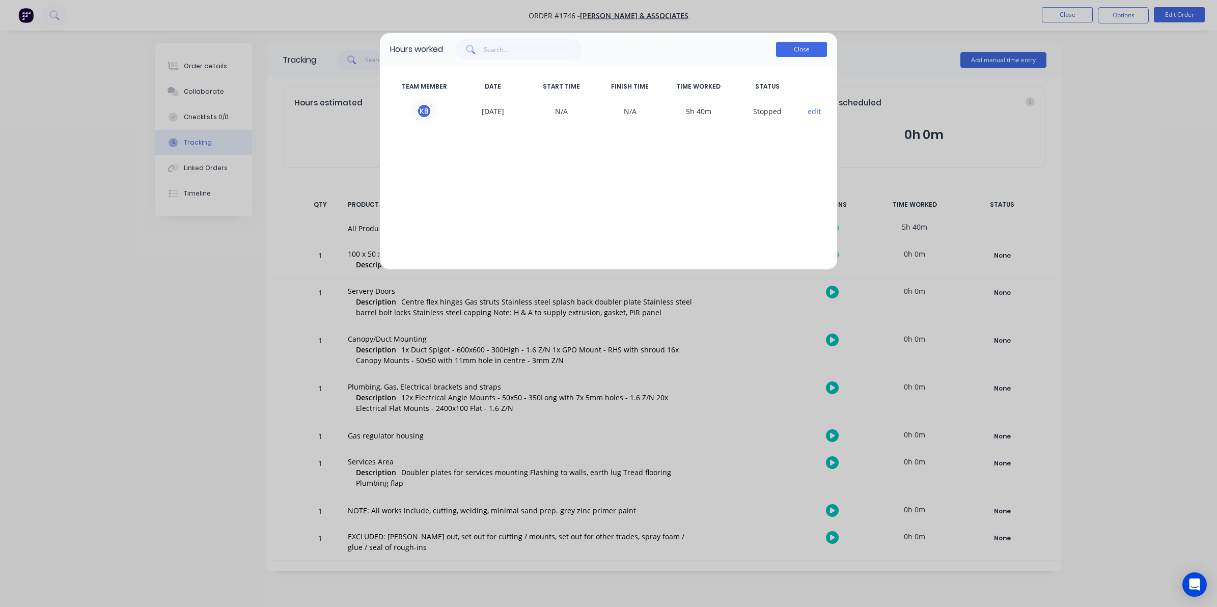
click at [795, 43] on button "Close" at bounding box center [801, 49] width 51 height 15
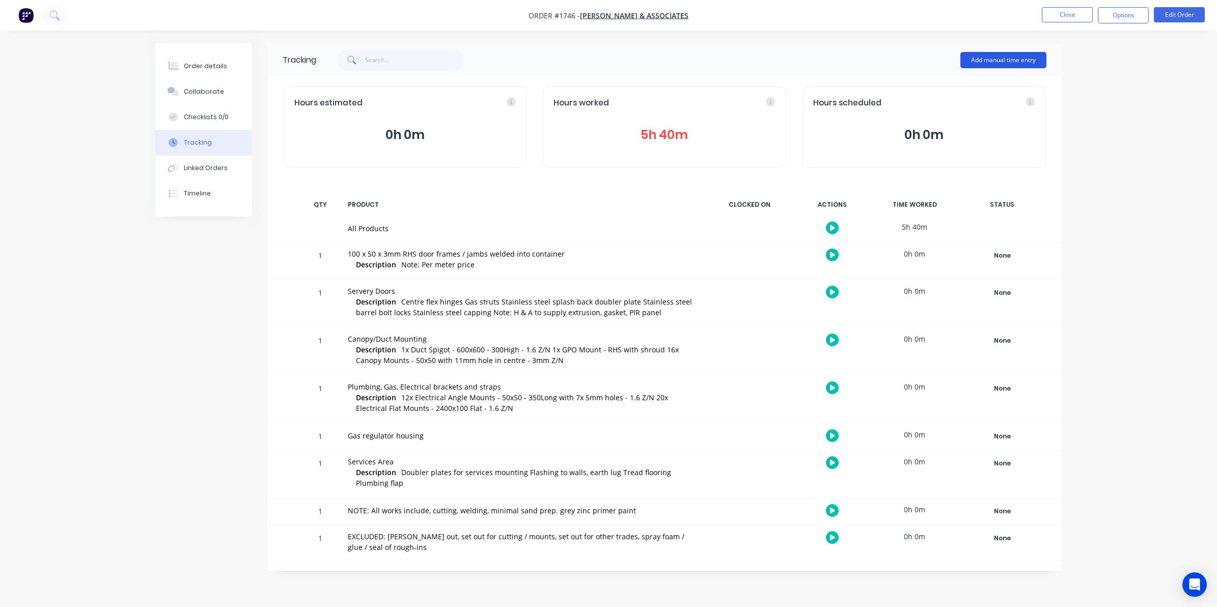
click at [966, 58] on button "Add manual time entry" at bounding box center [1004, 60] width 86 height 16
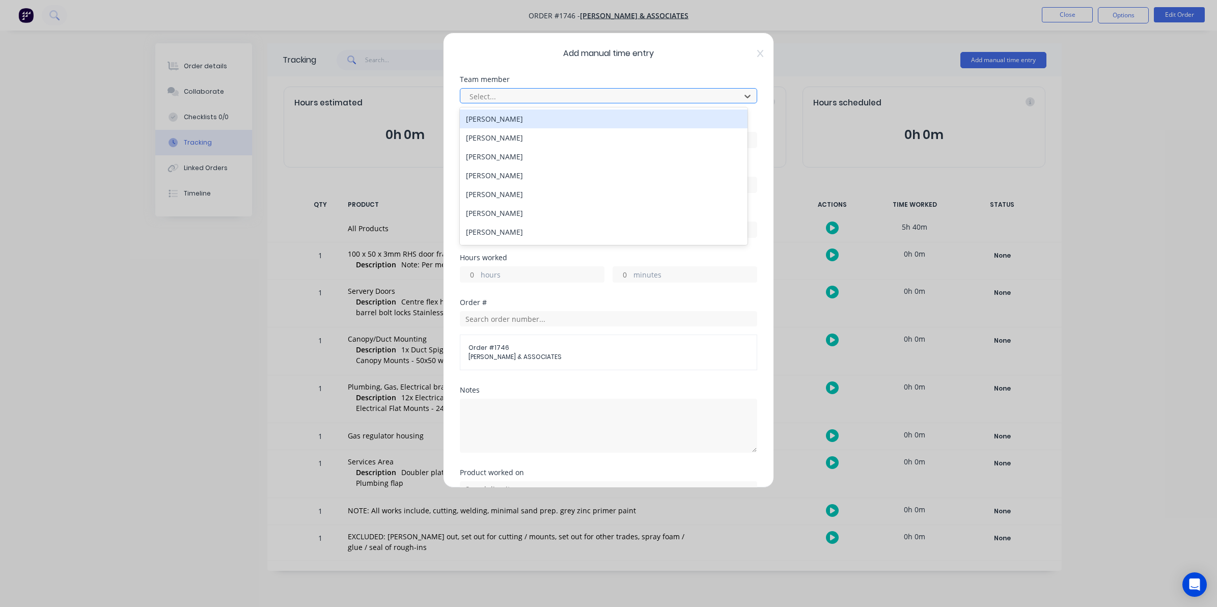
click at [475, 98] on div at bounding box center [602, 96] width 267 height 13
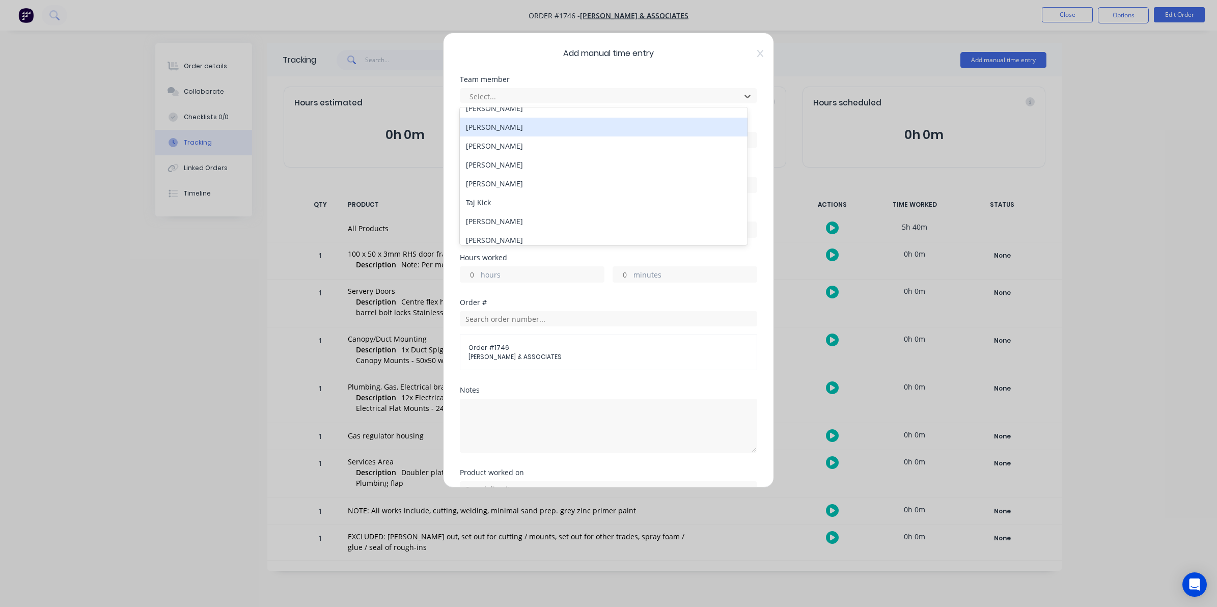
scroll to position [127, 0]
click at [490, 139] on div "[PERSON_NAME]" at bounding box center [604, 142] width 288 height 19
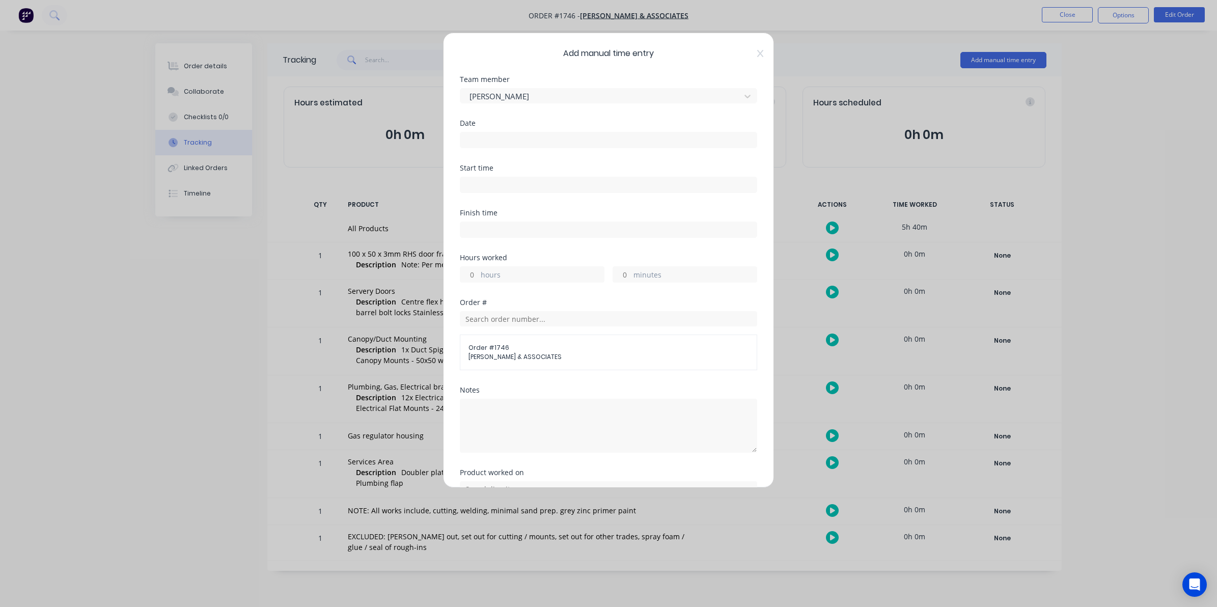
click at [477, 135] on input at bounding box center [608, 139] width 296 height 15
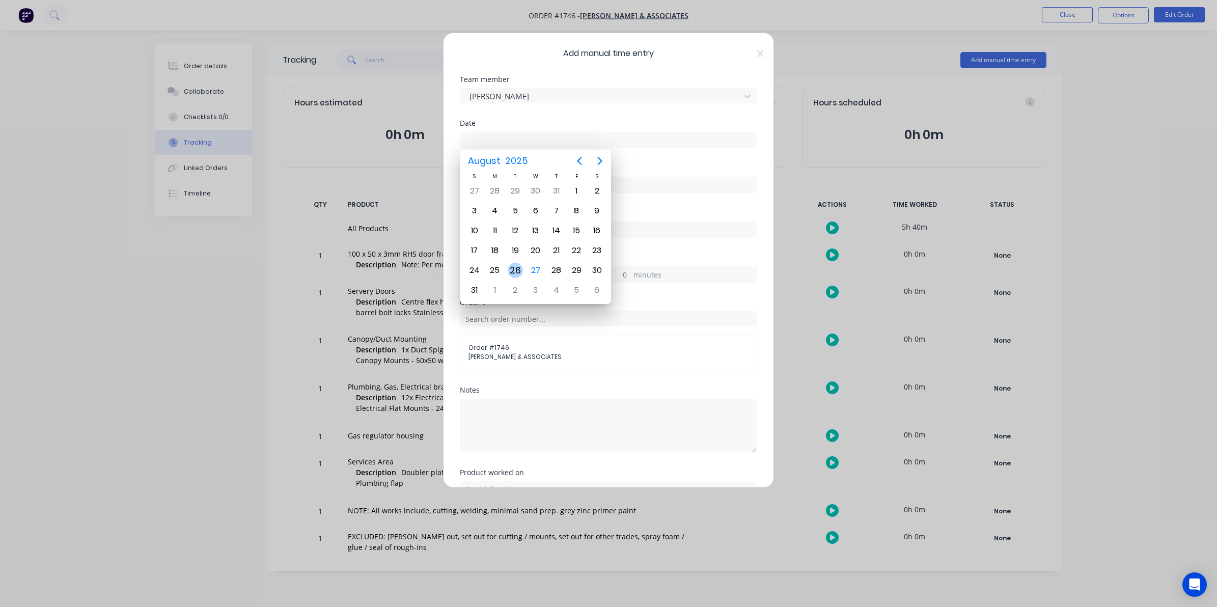
click at [516, 266] on div "26" at bounding box center [515, 270] width 15 height 15
type input "[DATE]"
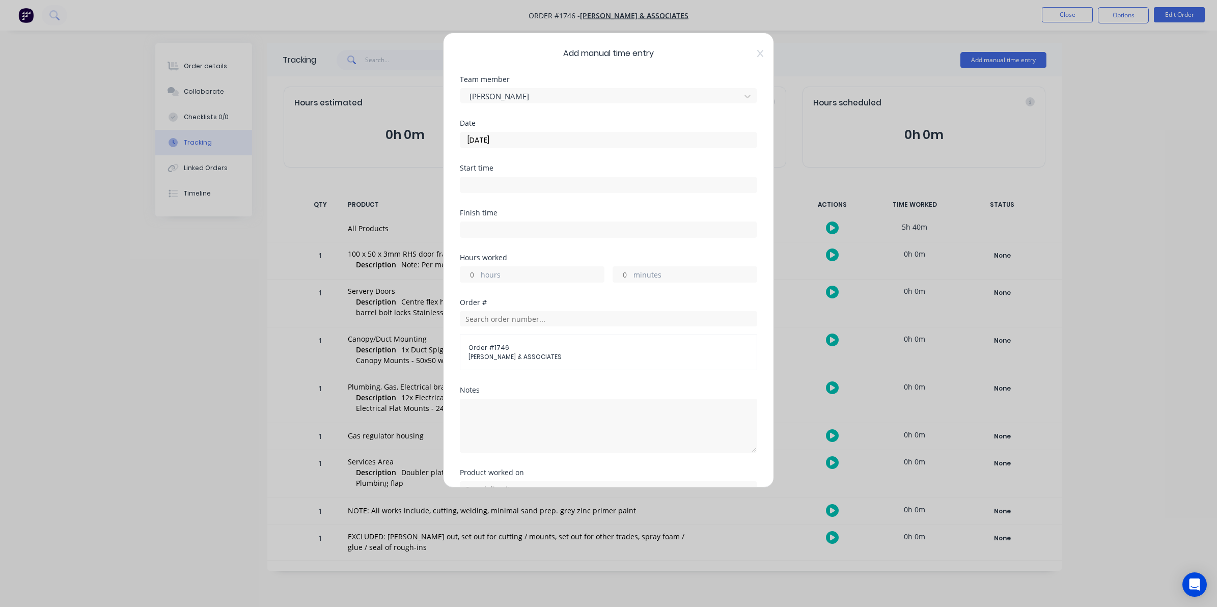
click at [474, 273] on input "hours" at bounding box center [469, 274] width 18 height 15
type input "1"
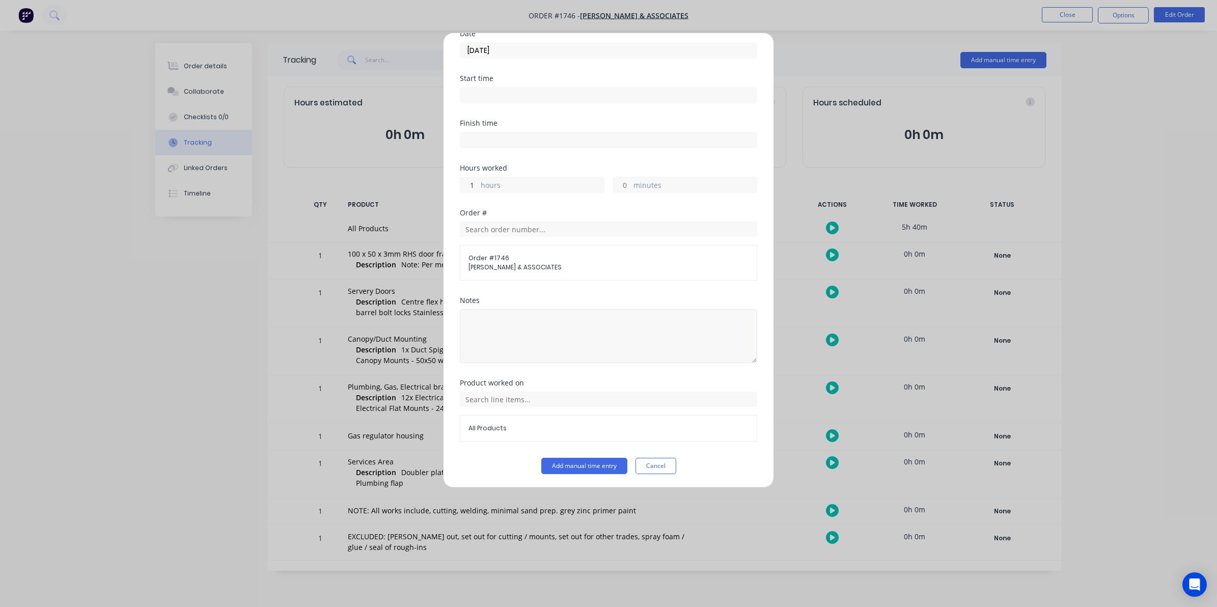
scroll to position [92, 0]
click at [578, 464] on button "Add manual time entry" at bounding box center [584, 465] width 86 height 16
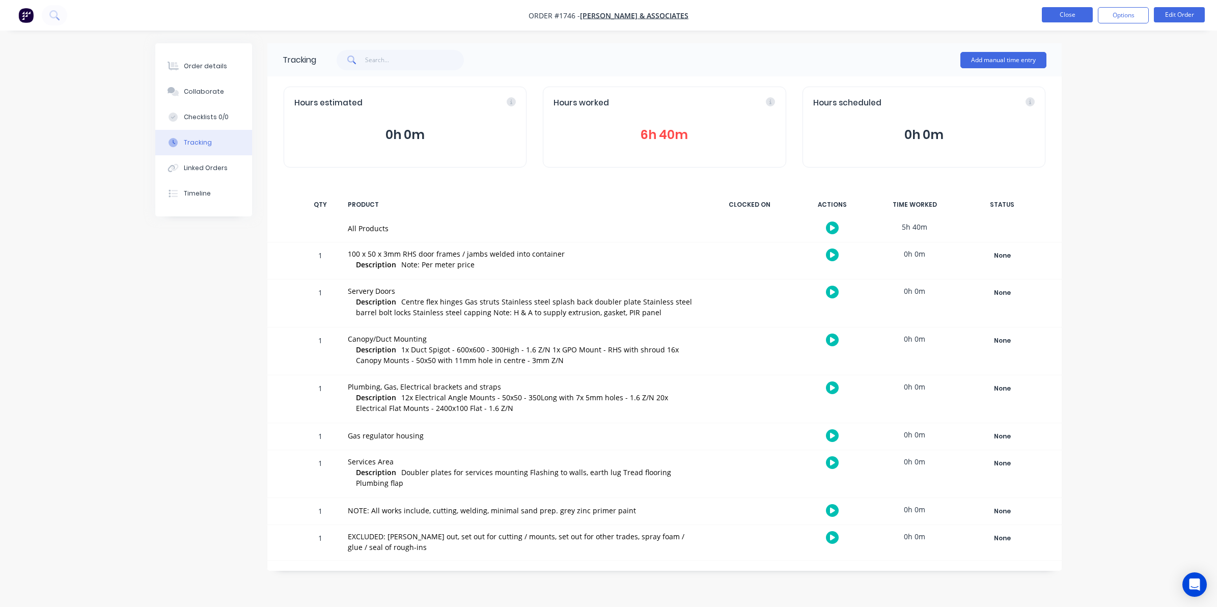
click at [966, 12] on button "Close" at bounding box center [1067, 14] width 51 height 15
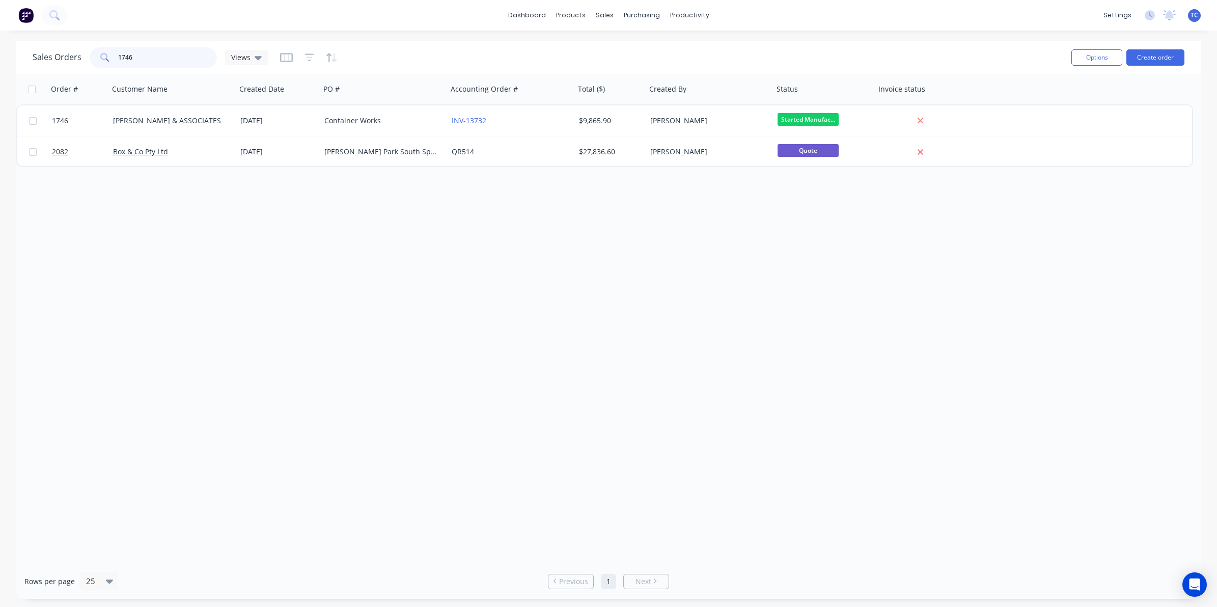
drag, startPoint x: 133, startPoint y: 57, endPoint x: 113, endPoint y: 53, distance: 20.6
click at [113, 53] on div "1746" at bounding box center [153, 57] width 127 height 20
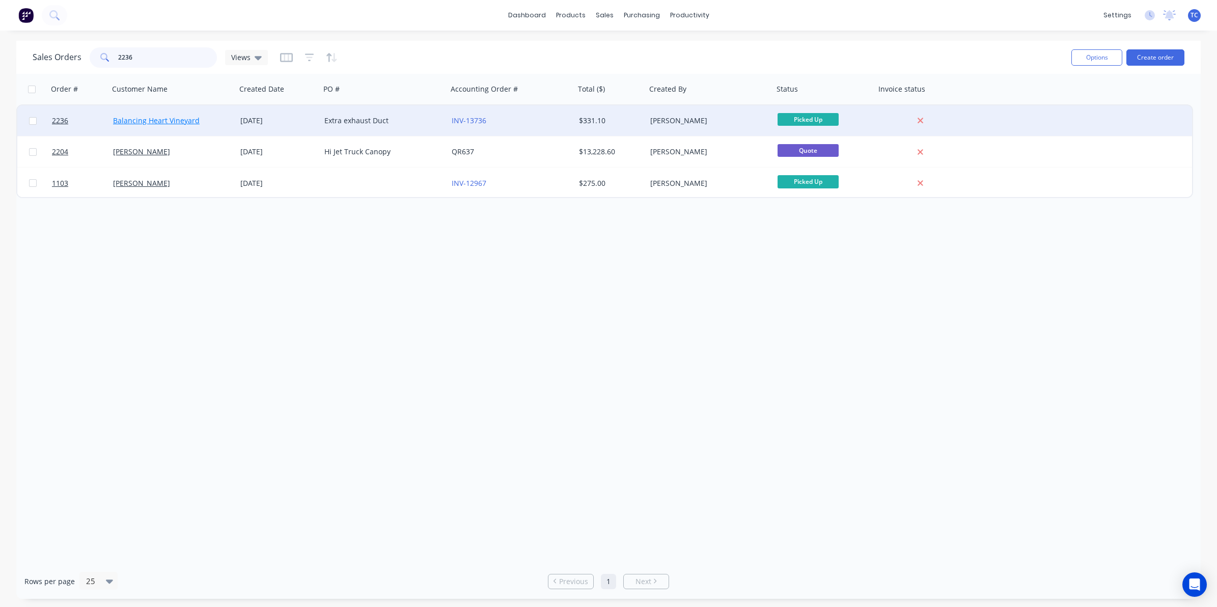
type input "2236"
click at [164, 120] on link "Balancing Heart Vineyard" at bounding box center [156, 121] width 87 height 10
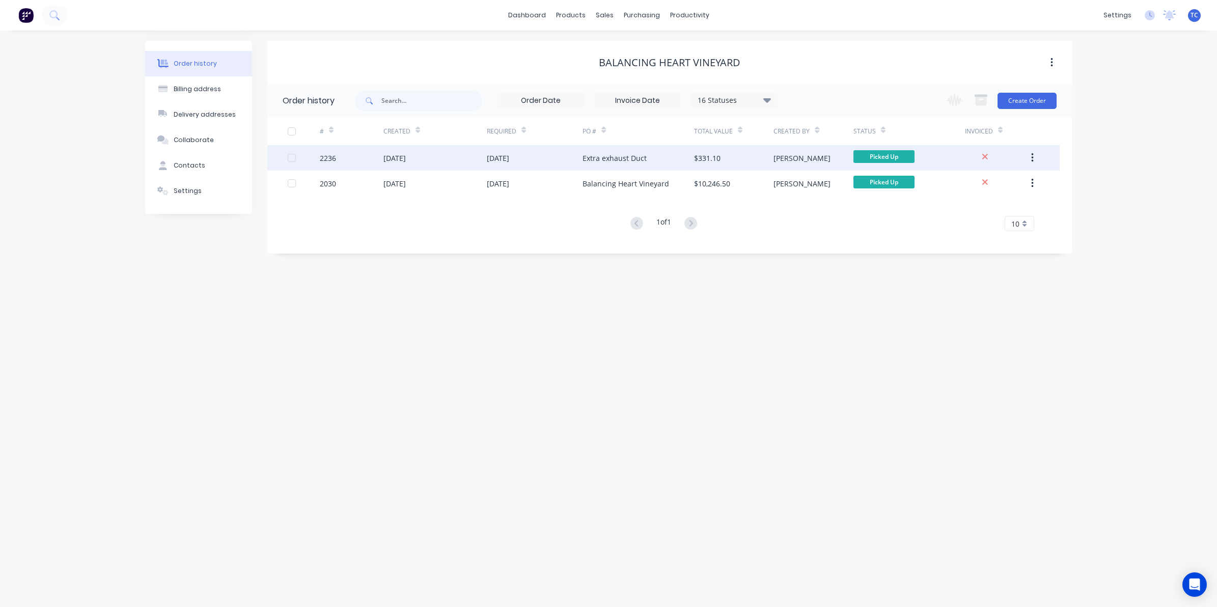
click at [444, 157] on div "[DATE]" at bounding box center [434, 157] width 103 height 25
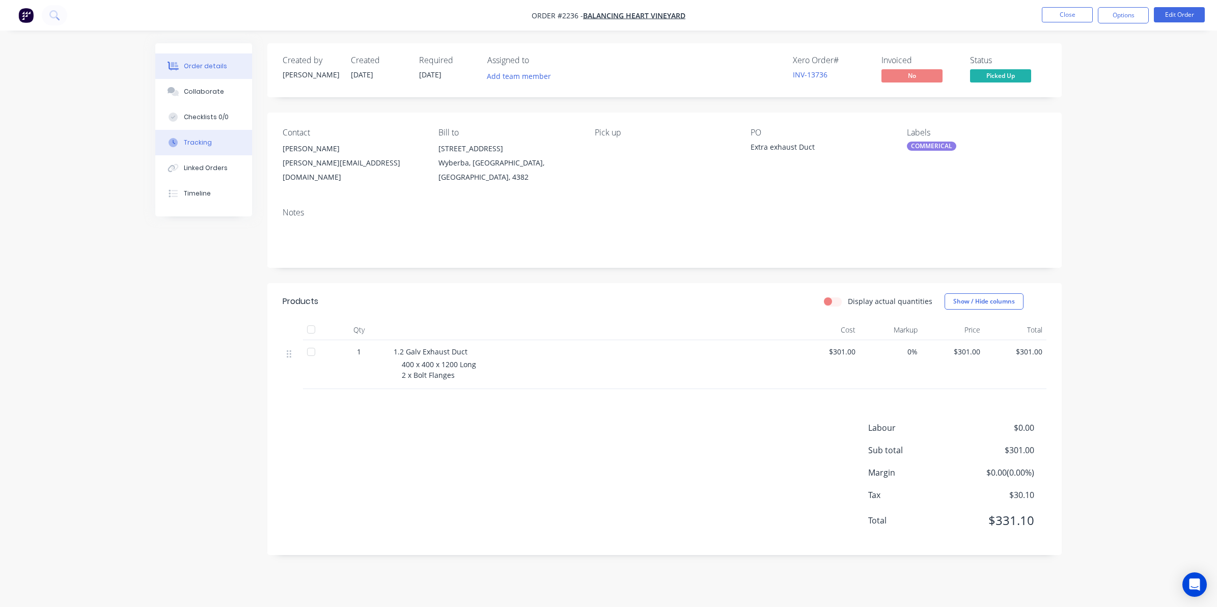
click at [193, 141] on div "Tracking" at bounding box center [198, 142] width 28 height 9
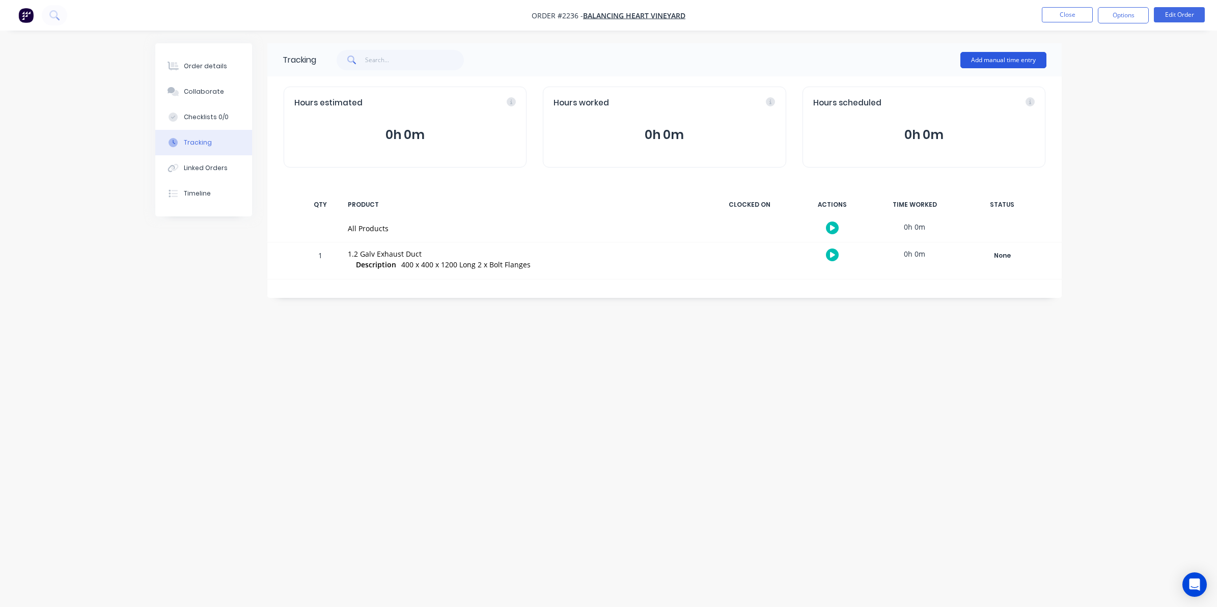
click at [966, 59] on button "Add manual time entry" at bounding box center [1004, 60] width 86 height 16
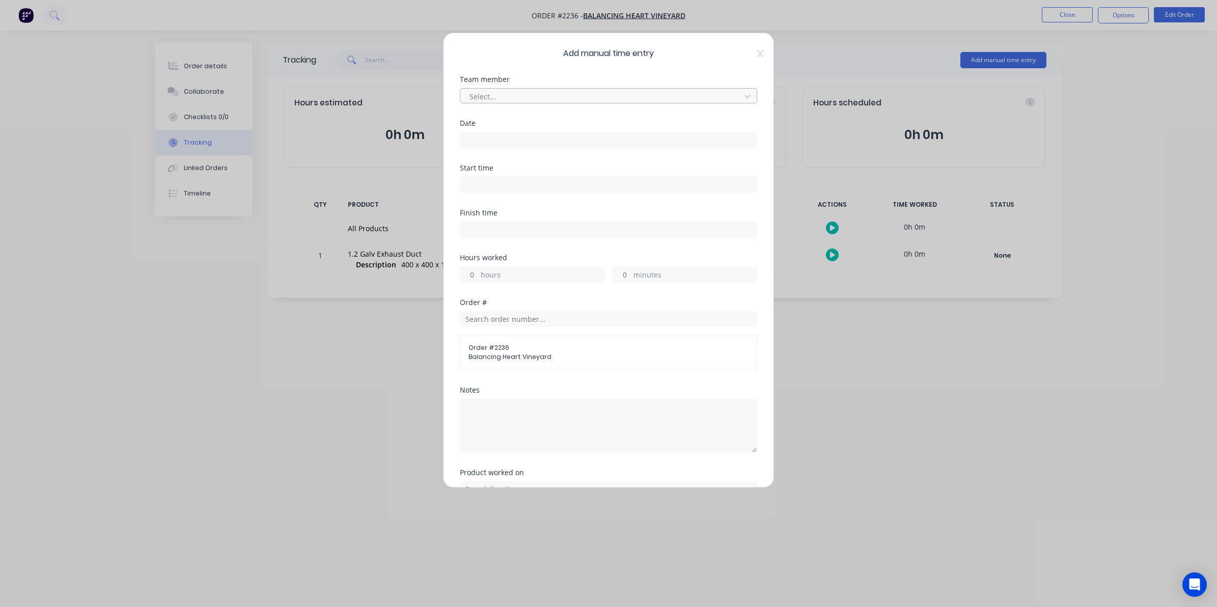
click at [484, 95] on div at bounding box center [602, 96] width 267 height 13
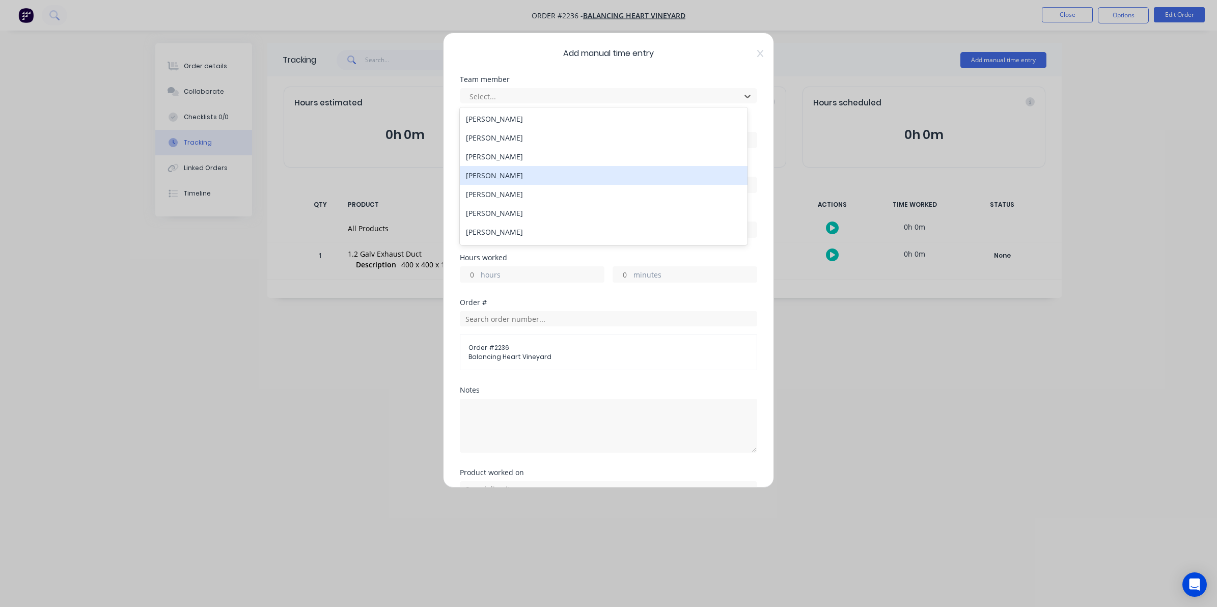
scroll to position [127, 0]
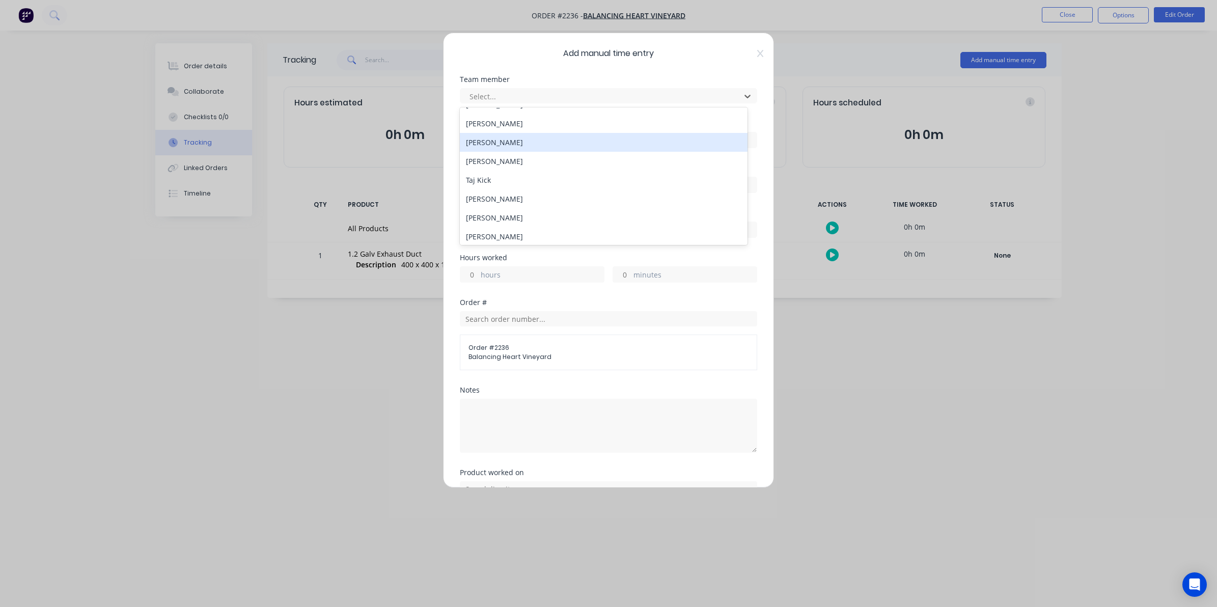
click at [492, 138] on div "[PERSON_NAME]" at bounding box center [604, 142] width 288 height 19
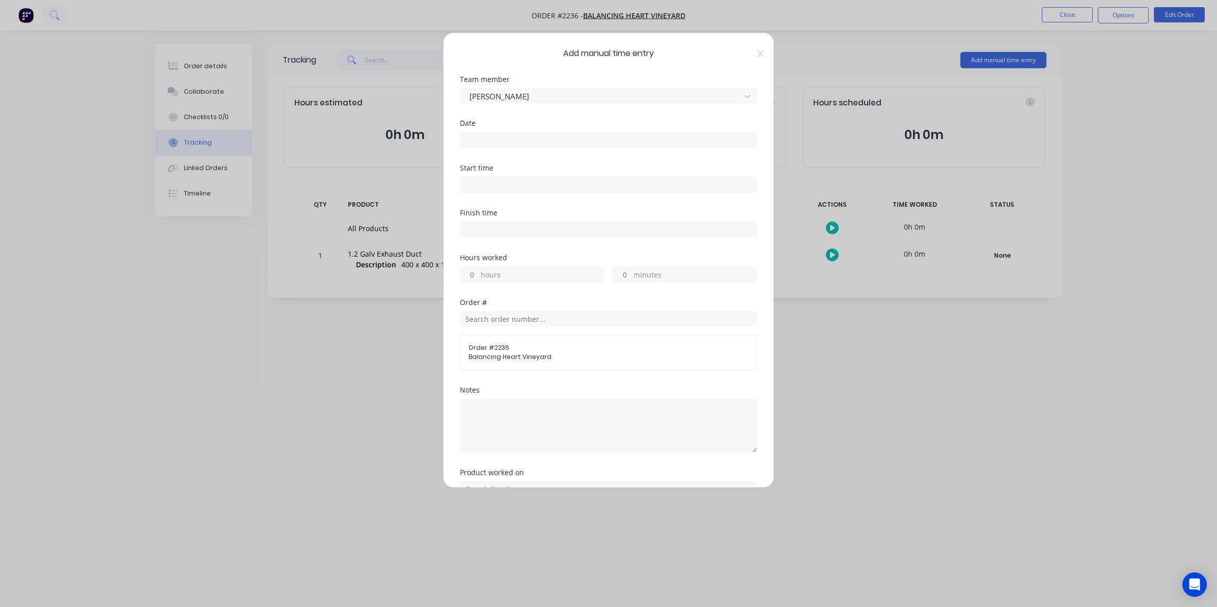
click at [474, 138] on input at bounding box center [608, 139] width 296 height 15
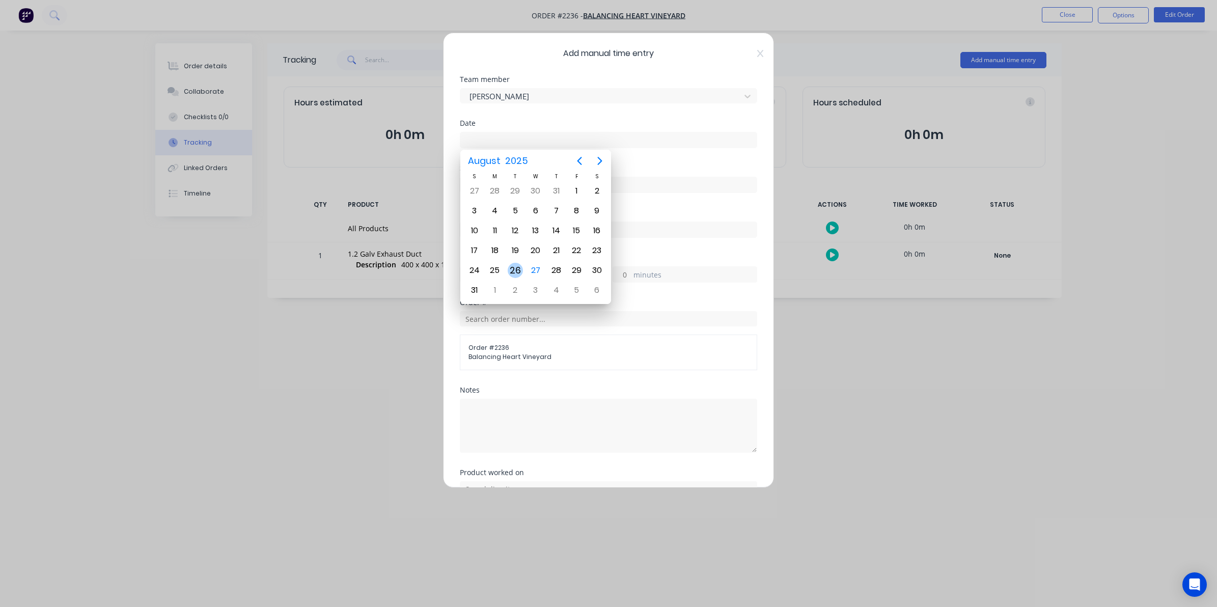
click at [513, 266] on div "26" at bounding box center [515, 270] width 15 height 15
type input "[DATE]"
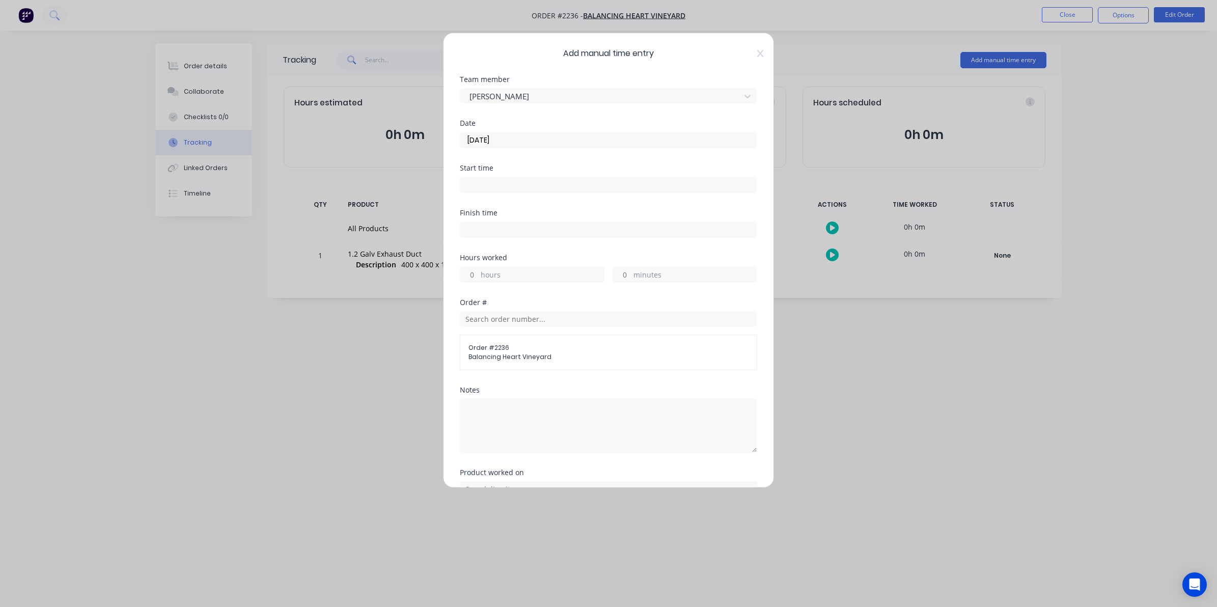
click at [479, 274] on div "hours" at bounding box center [532, 274] width 145 height 16
click at [472, 271] on input "hours" at bounding box center [469, 274] width 18 height 15
type input "1"
click at [622, 276] on input "minutes" at bounding box center [622, 274] width 18 height 15
type input "15"
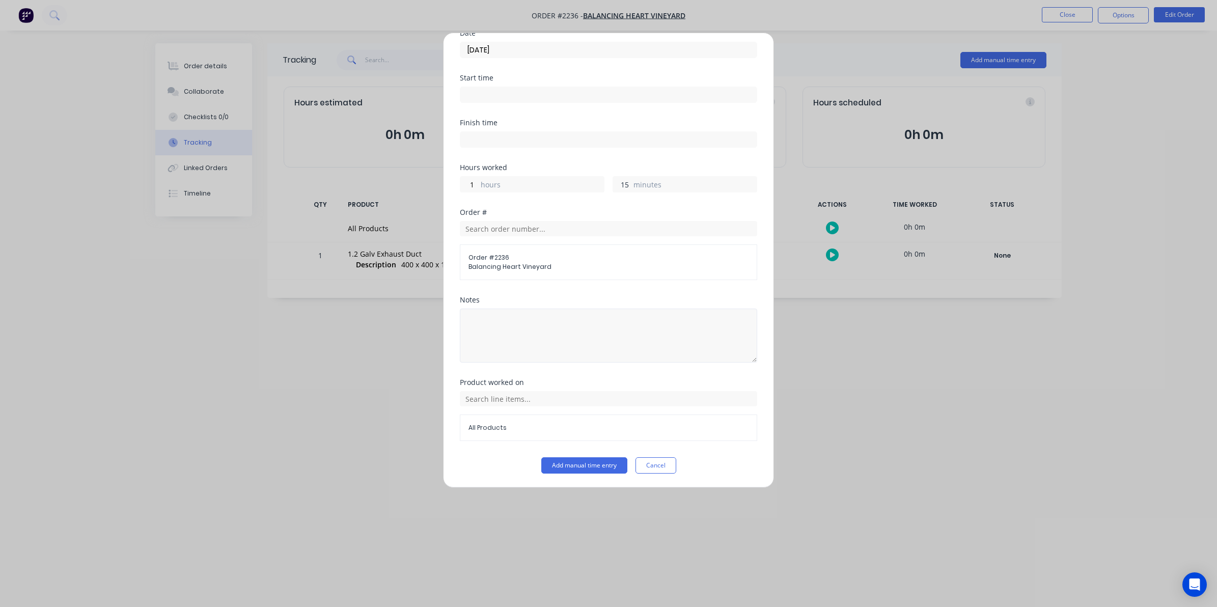
scroll to position [92, 0]
click at [580, 464] on button "Add manual time entry" at bounding box center [584, 465] width 86 height 16
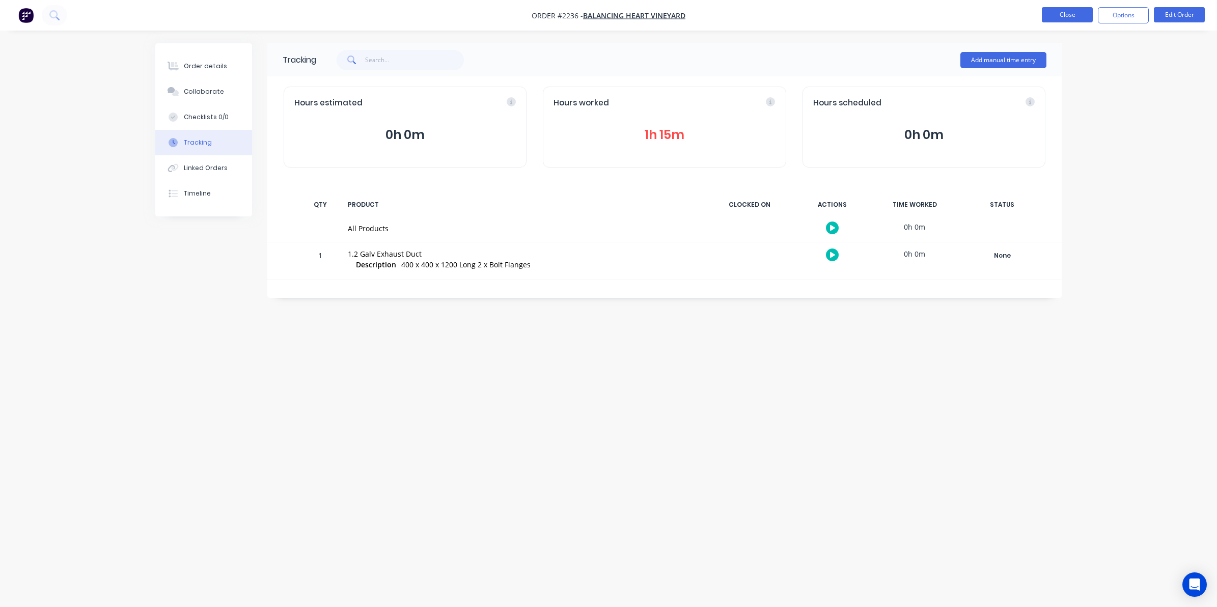
click at [966, 14] on button "Close" at bounding box center [1067, 14] width 51 height 15
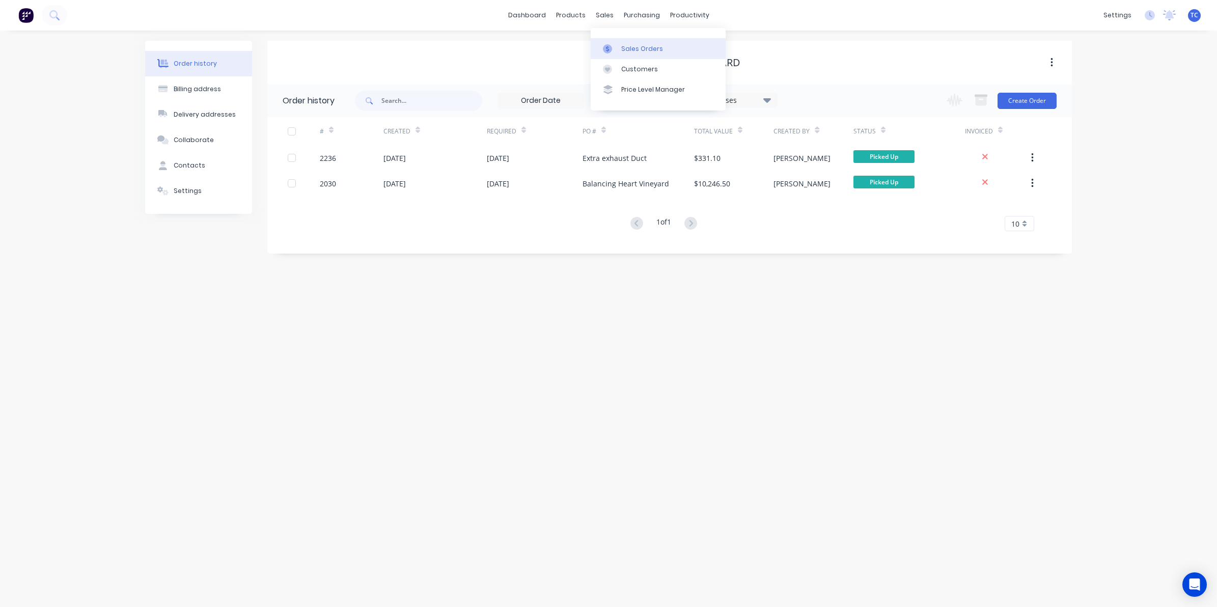
click at [635, 47] on div "Sales Orders" at bounding box center [642, 48] width 42 height 9
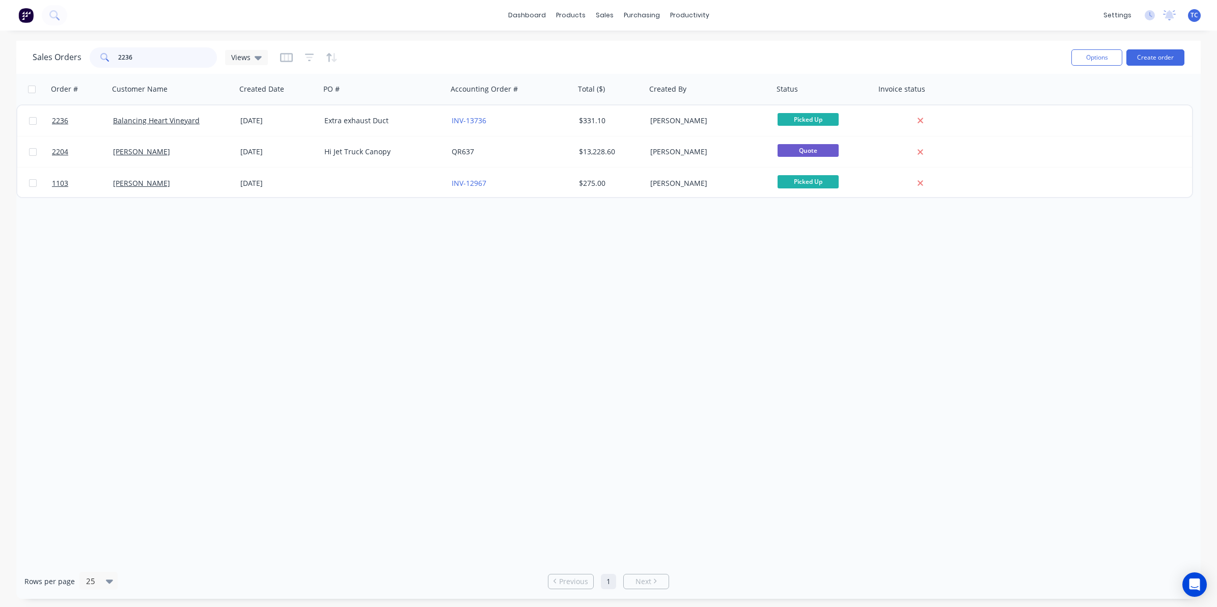
drag, startPoint x: 139, startPoint y: 55, endPoint x: 115, endPoint y: 52, distance: 24.1
click at [115, 52] on div "2236" at bounding box center [153, 57] width 127 height 20
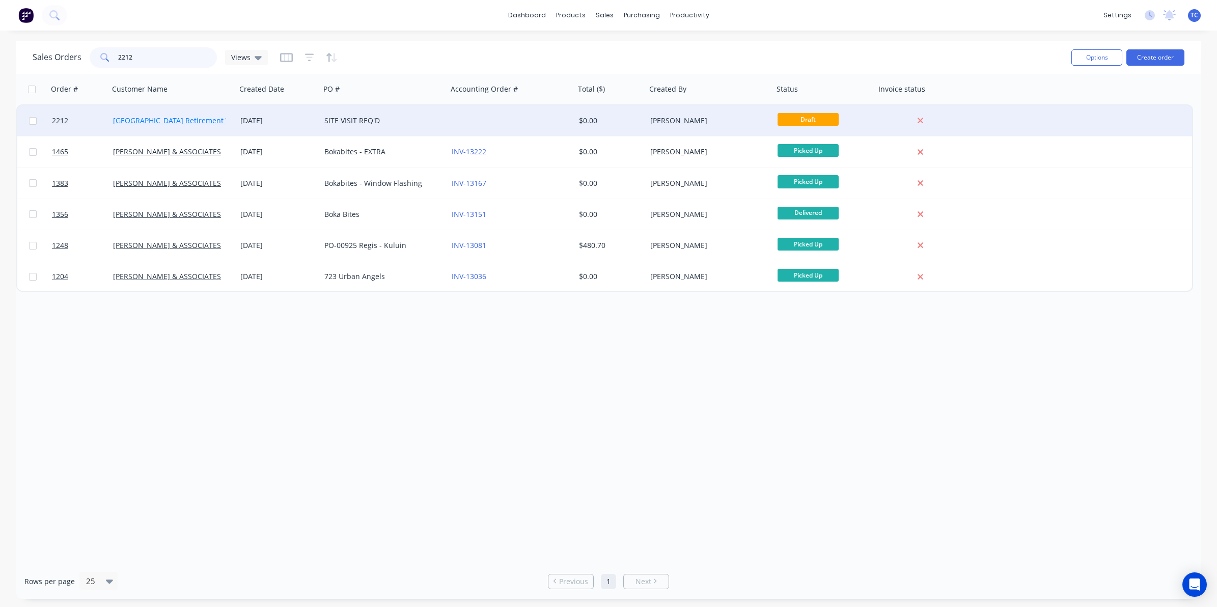
type input "2212"
click at [180, 118] on link "[GEOGRAPHIC_DATA] Retirement Village" at bounding box center [180, 121] width 135 height 10
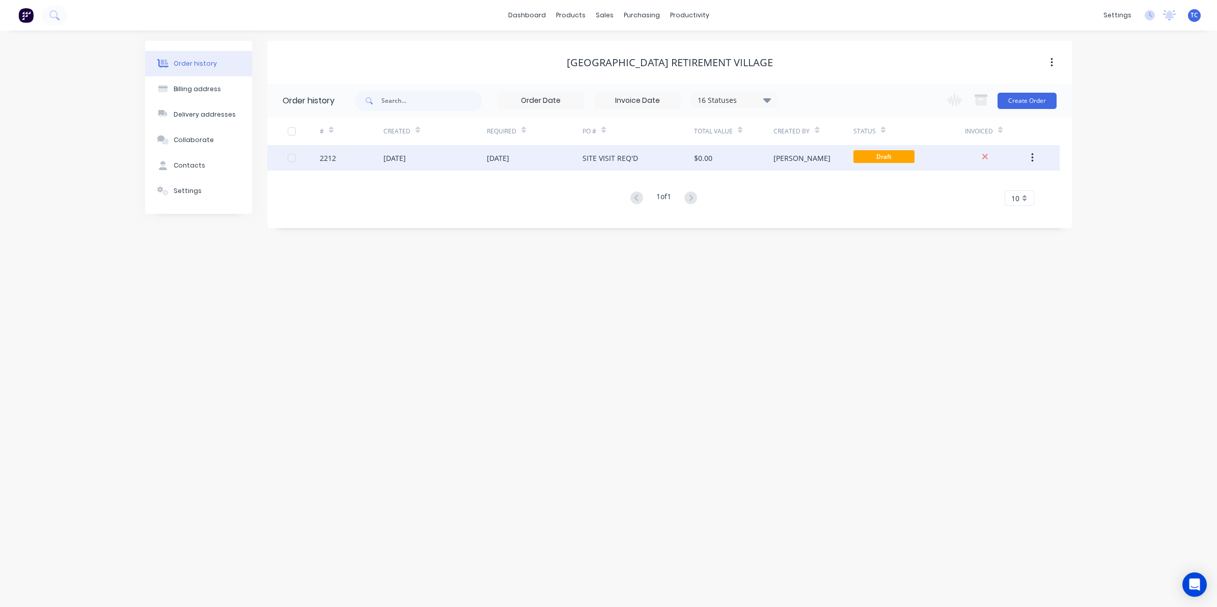
click at [424, 157] on div "[DATE]" at bounding box center [434, 157] width 103 height 25
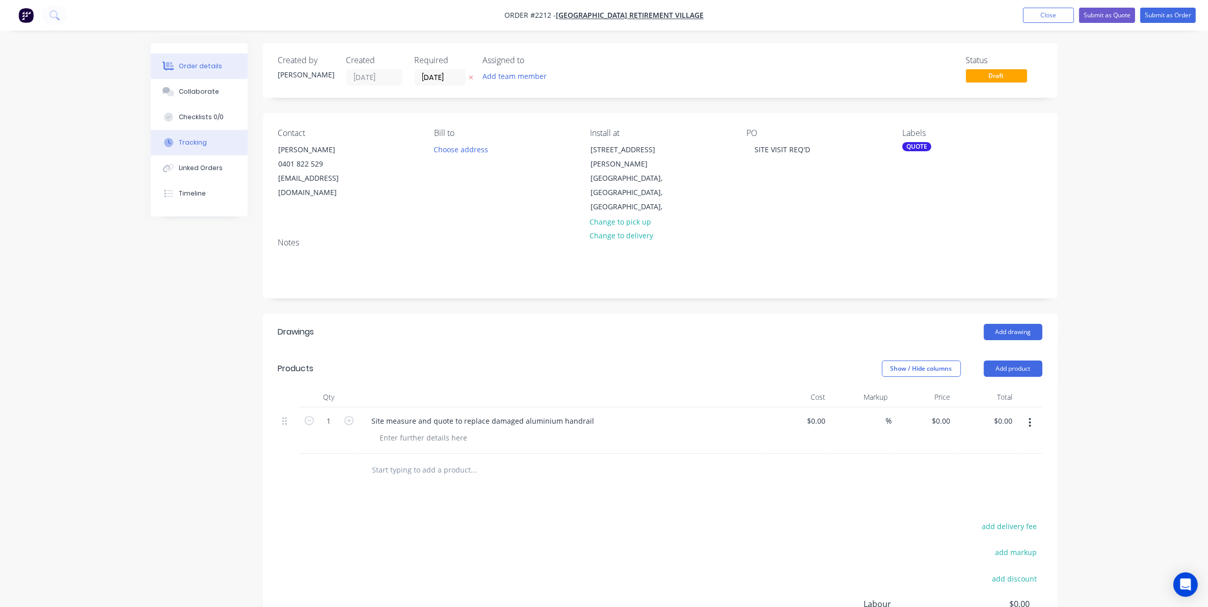
click at [187, 140] on div "Tracking" at bounding box center [193, 142] width 28 height 9
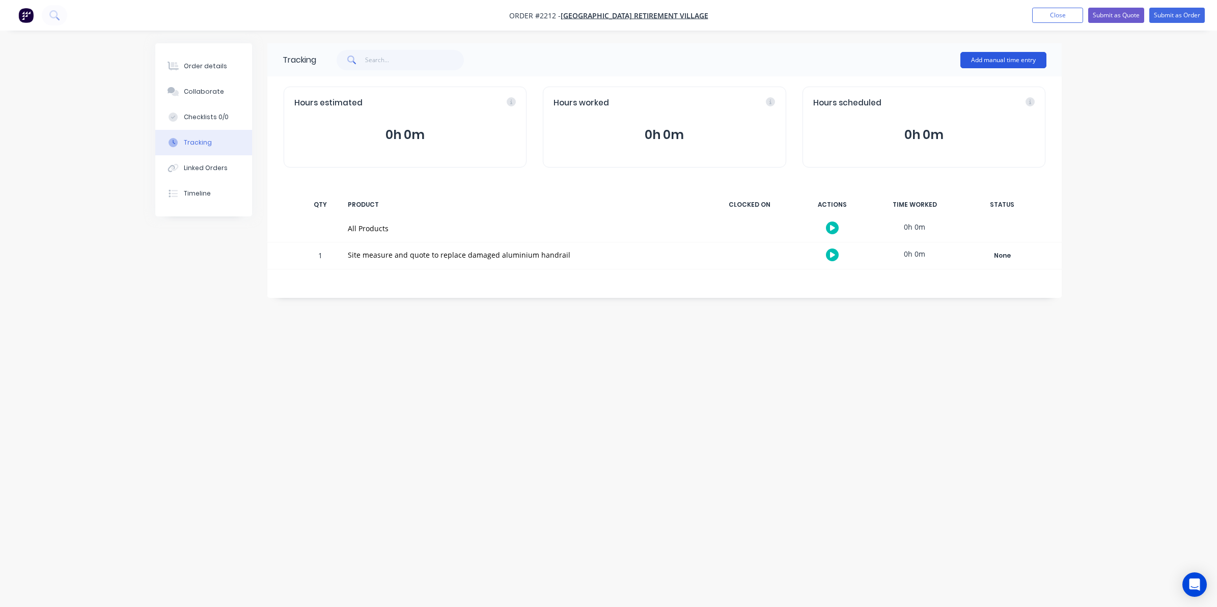
click at [966, 55] on button "Add manual time entry" at bounding box center [1004, 60] width 86 height 16
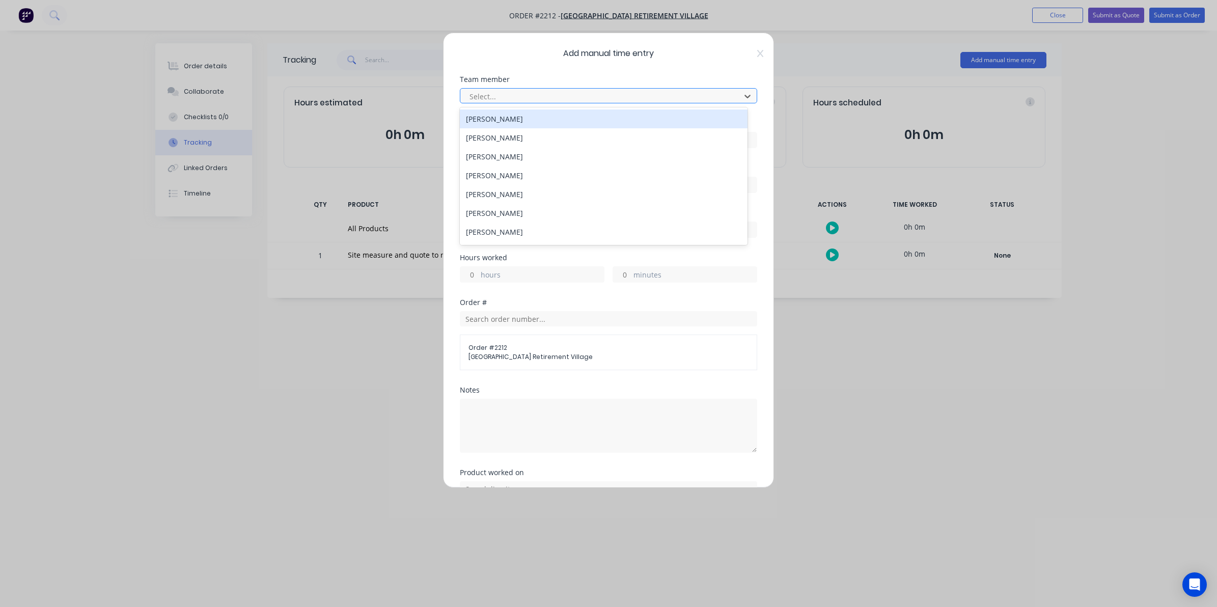
click at [478, 97] on div at bounding box center [602, 96] width 267 height 13
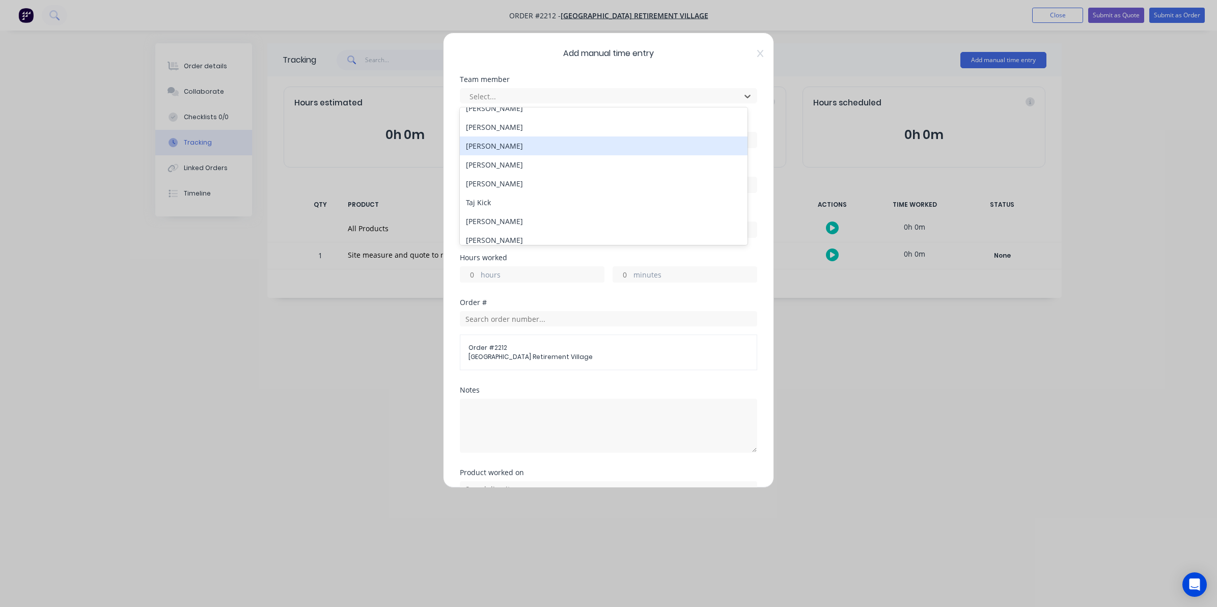
scroll to position [127, 0]
click at [485, 139] on div "[PERSON_NAME]" at bounding box center [604, 142] width 288 height 19
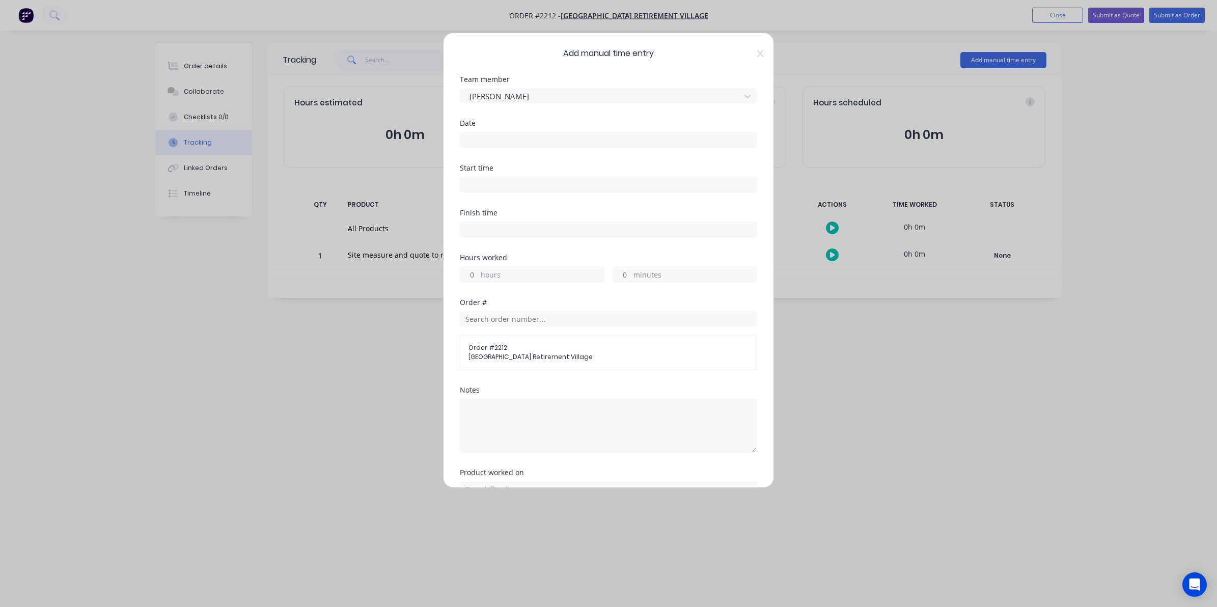
click at [475, 135] on input at bounding box center [608, 139] width 296 height 15
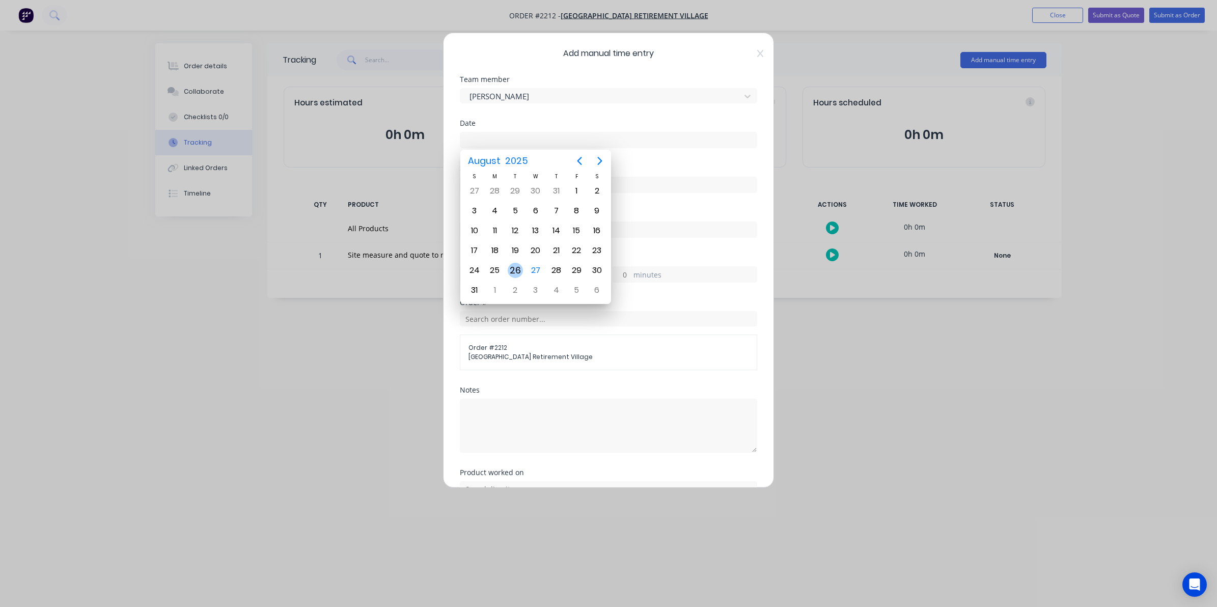
click at [515, 266] on div "26" at bounding box center [515, 270] width 15 height 15
type input "[DATE]"
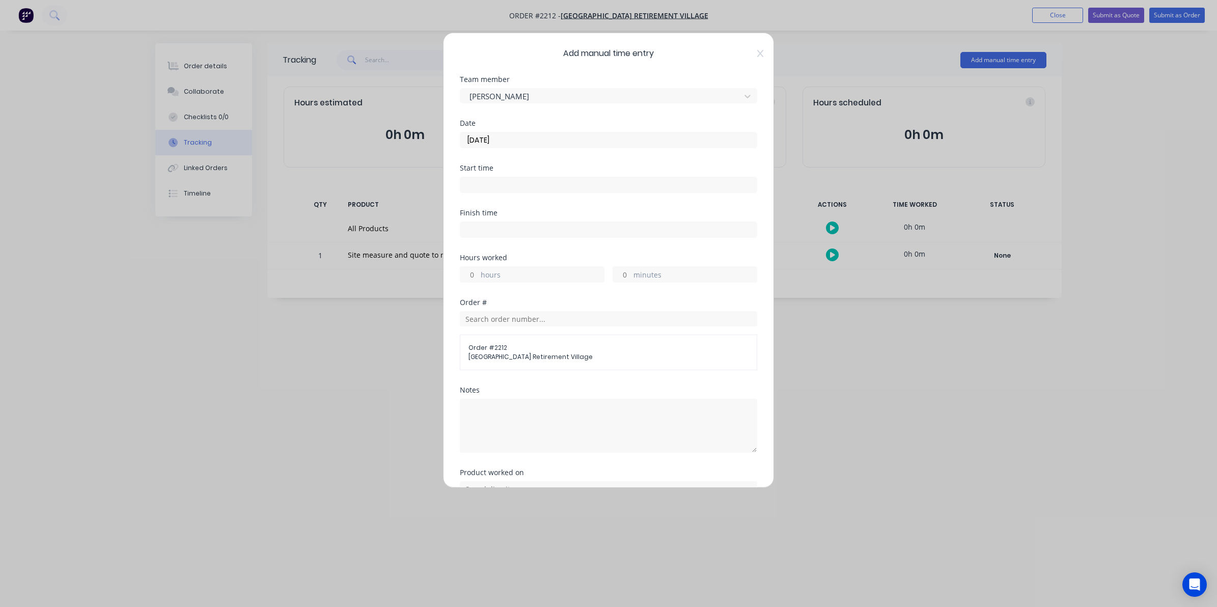
click at [475, 274] on input "hours" at bounding box center [469, 274] width 18 height 15
type input "1"
type input "15"
click at [474, 408] on textarea at bounding box center [608, 426] width 297 height 54
type textarea "D"
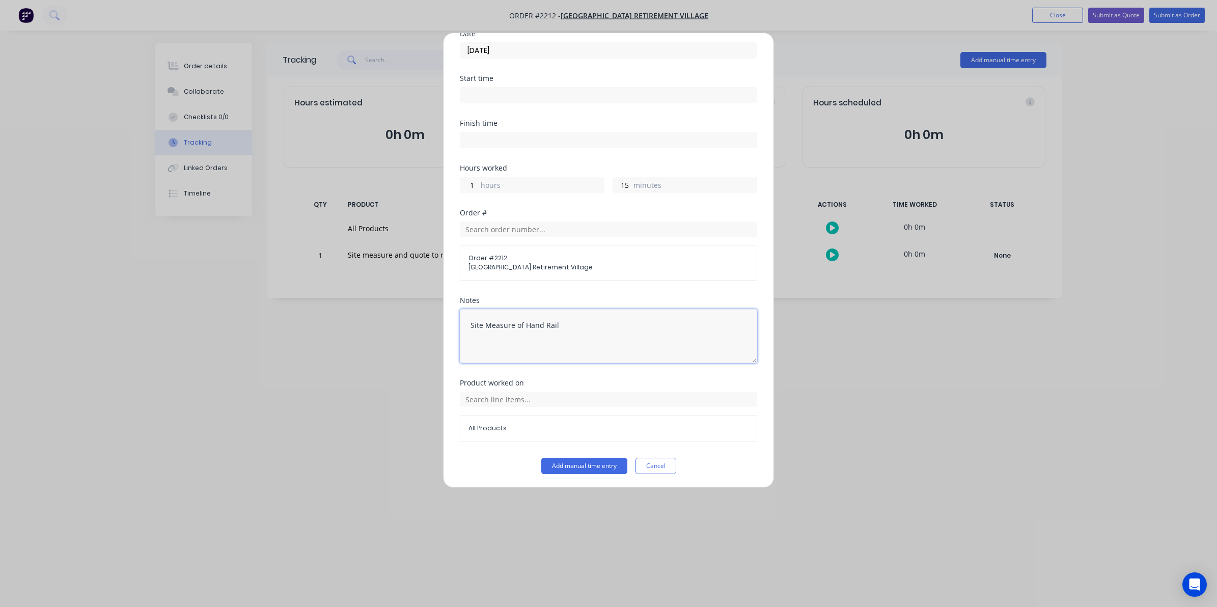
scroll to position [92, 0]
type textarea "Site Measure of Hand Rail"
click at [584, 462] on button "Add manual time entry" at bounding box center [584, 465] width 86 height 16
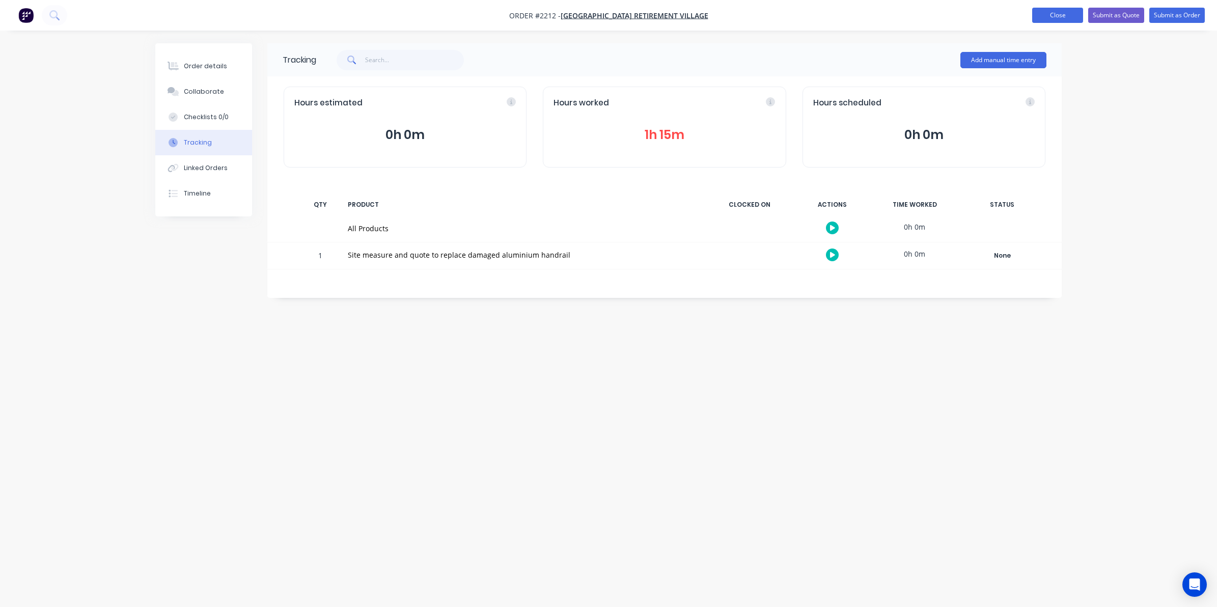
click at [966, 11] on button "Close" at bounding box center [1057, 15] width 51 height 15
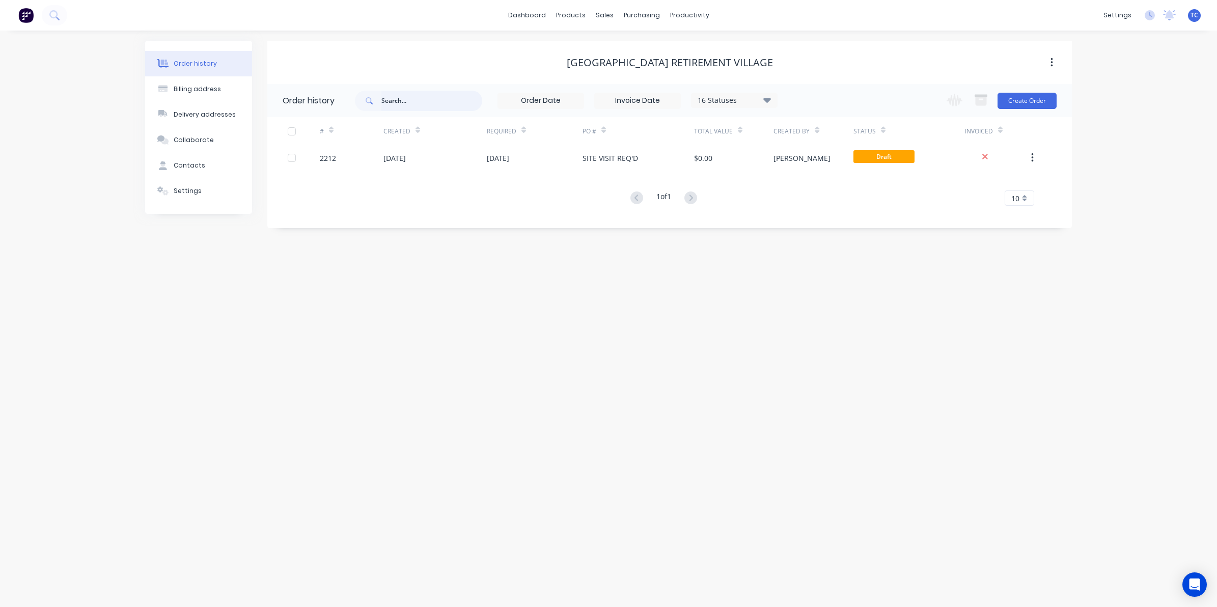
drag, startPoint x: 388, startPoint y: 95, endPoint x: 395, endPoint y: 96, distance: 7.1
click at [389, 95] on input "text" at bounding box center [431, 101] width 101 height 20
click at [632, 47] on div "Sales Orders" at bounding box center [642, 48] width 42 height 9
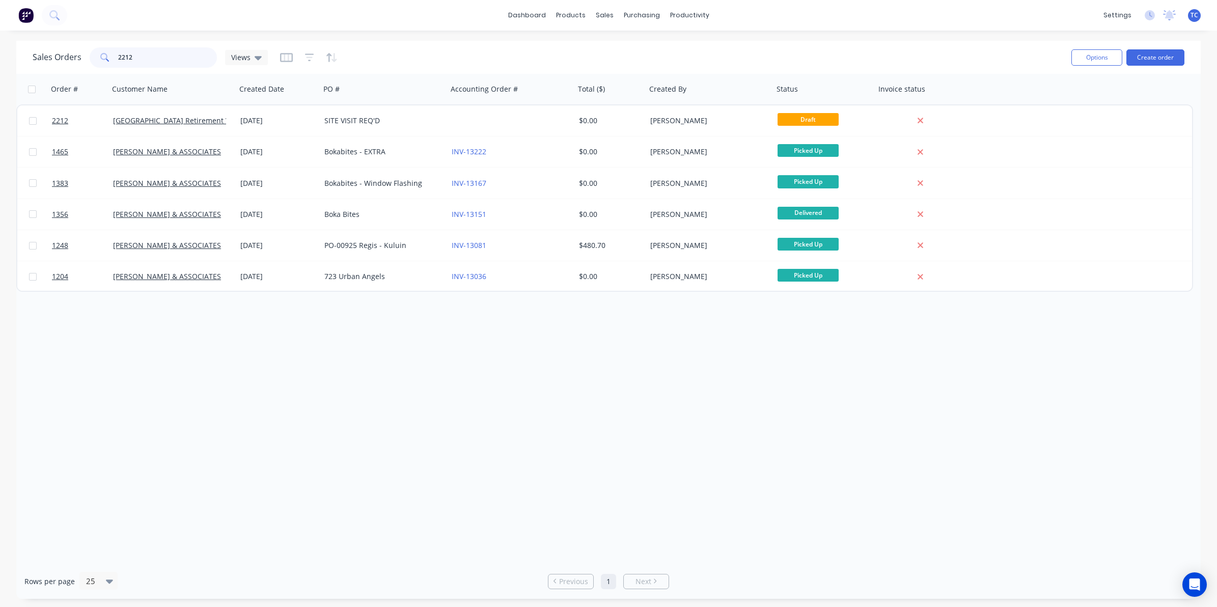
drag, startPoint x: 135, startPoint y: 57, endPoint x: 116, endPoint y: 54, distance: 20.1
click at [116, 54] on div "2212" at bounding box center [153, 57] width 127 height 20
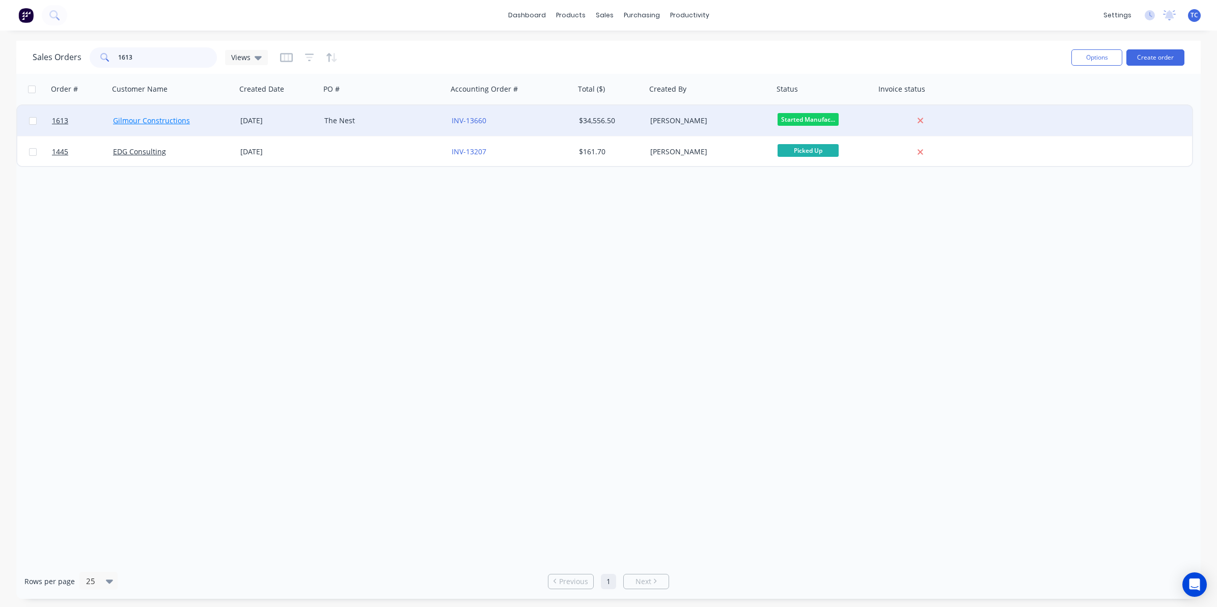
type input "1613"
click at [158, 121] on link "Gilmour Constructions" at bounding box center [151, 121] width 77 height 10
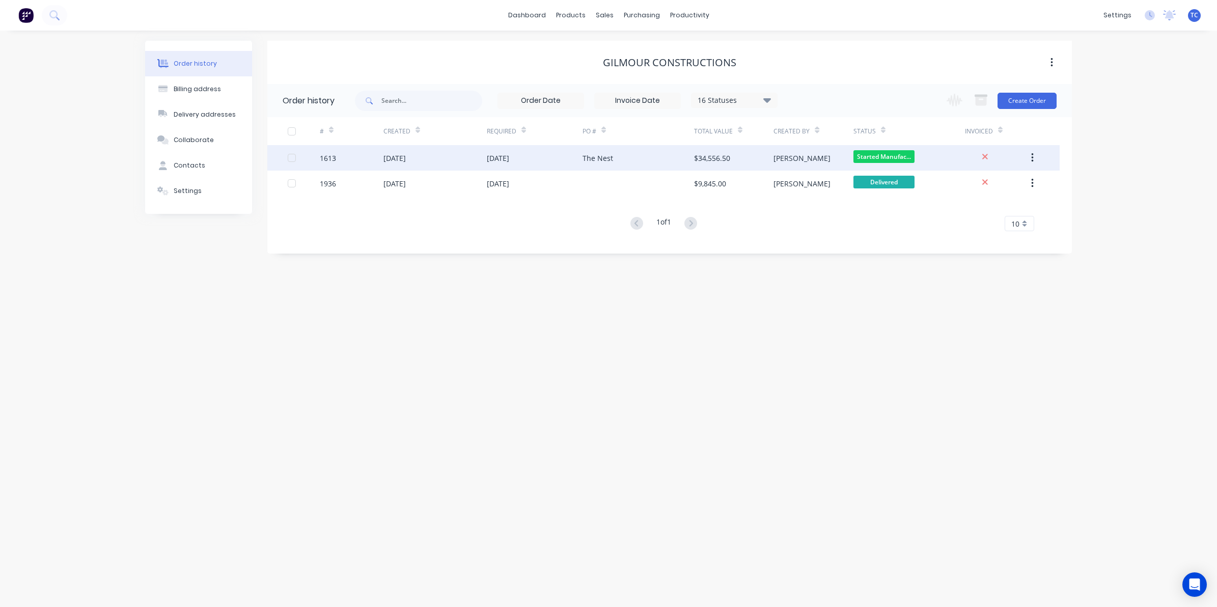
click at [406, 158] on div "[DATE]" at bounding box center [394, 158] width 22 height 11
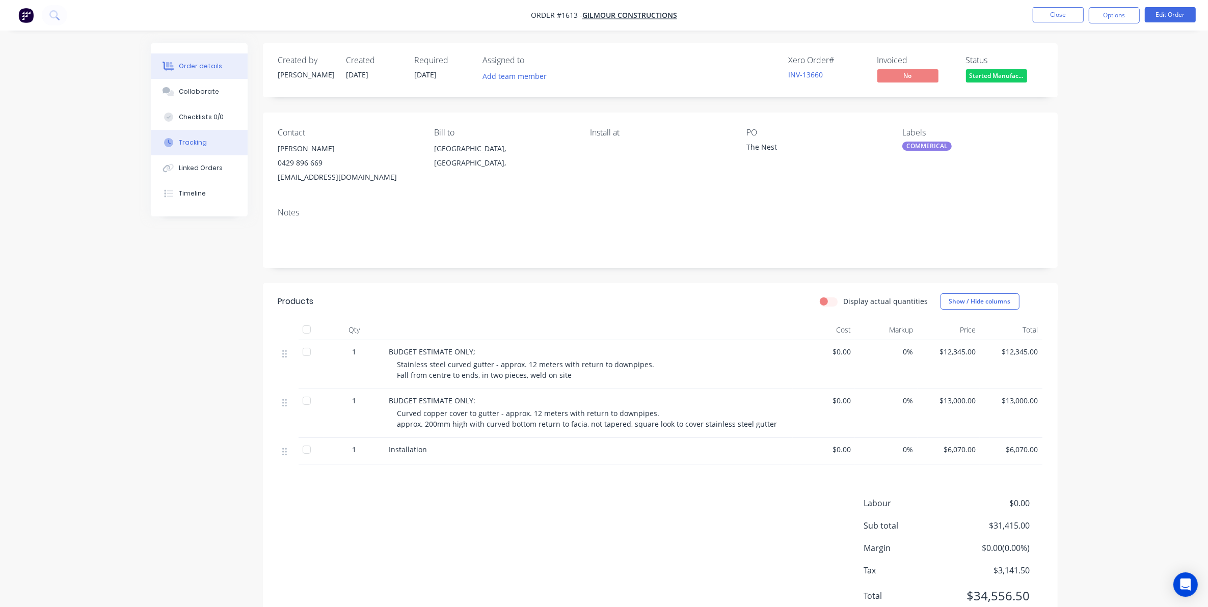
click at [193, 141] on div "Tracking" at bounding box center [193, 142] width 28 height 9
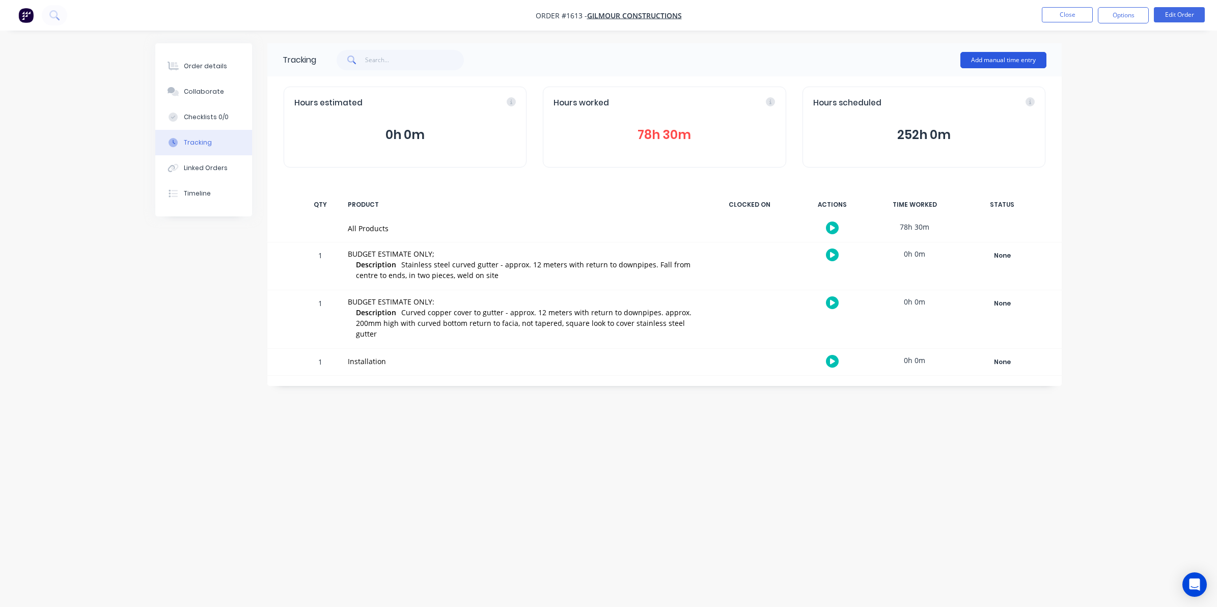
click at [966, 57] on button "Add manual time entry" at bounding box center [1004, 60] width 86 height 16
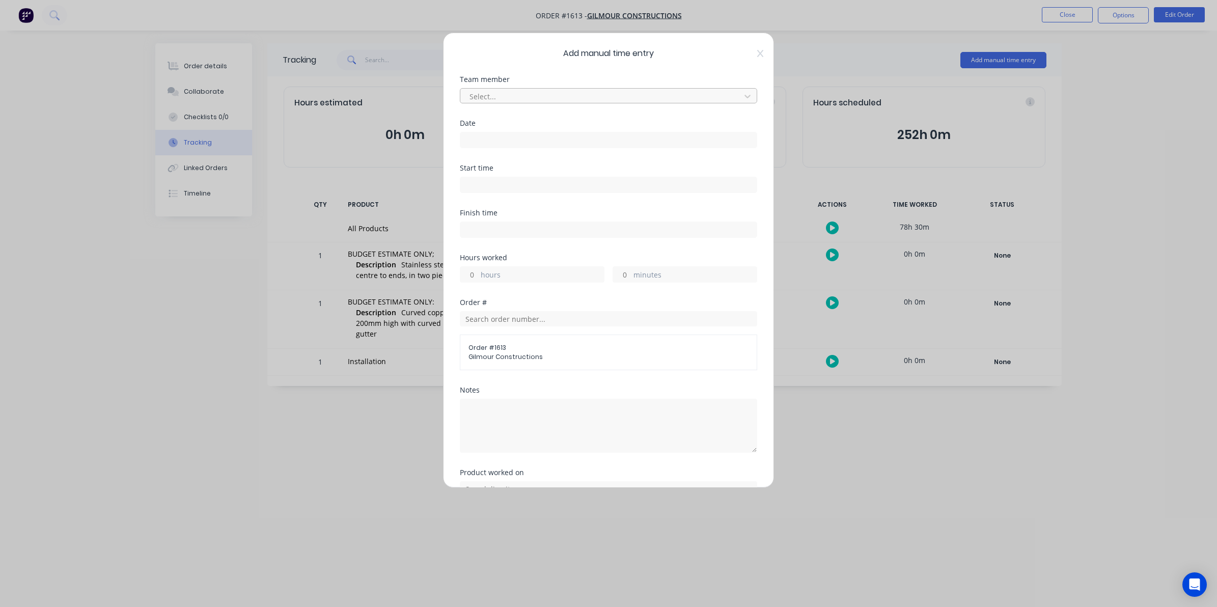
click at [486, 95] on div at bounding box center [602, 96] width 267 height 13
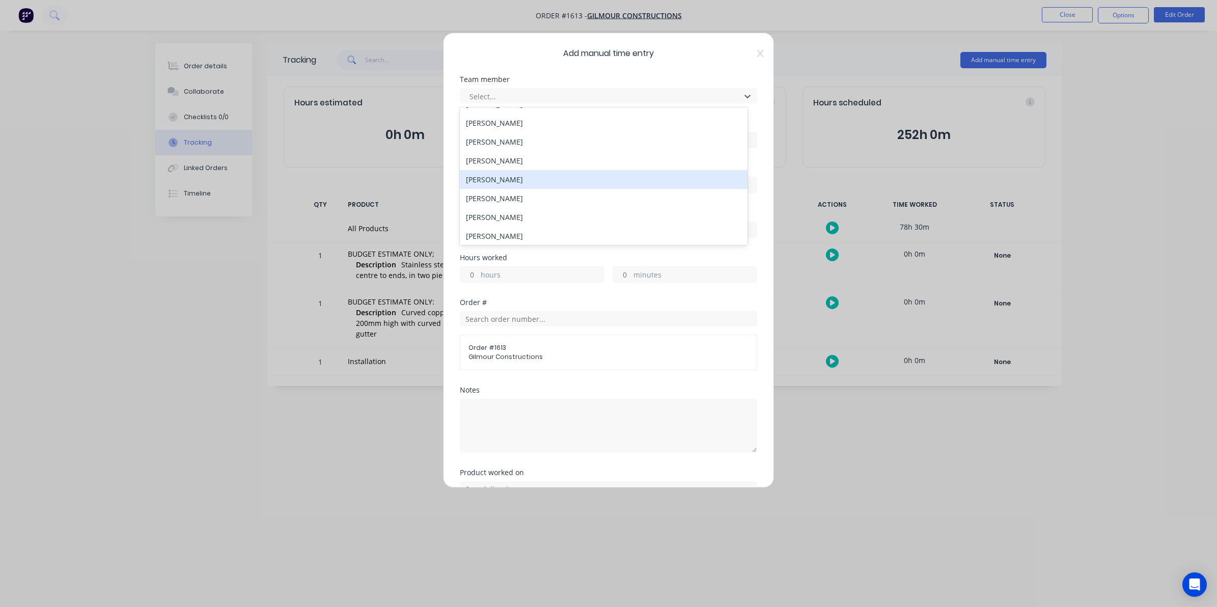
scroll to position [64, 0]
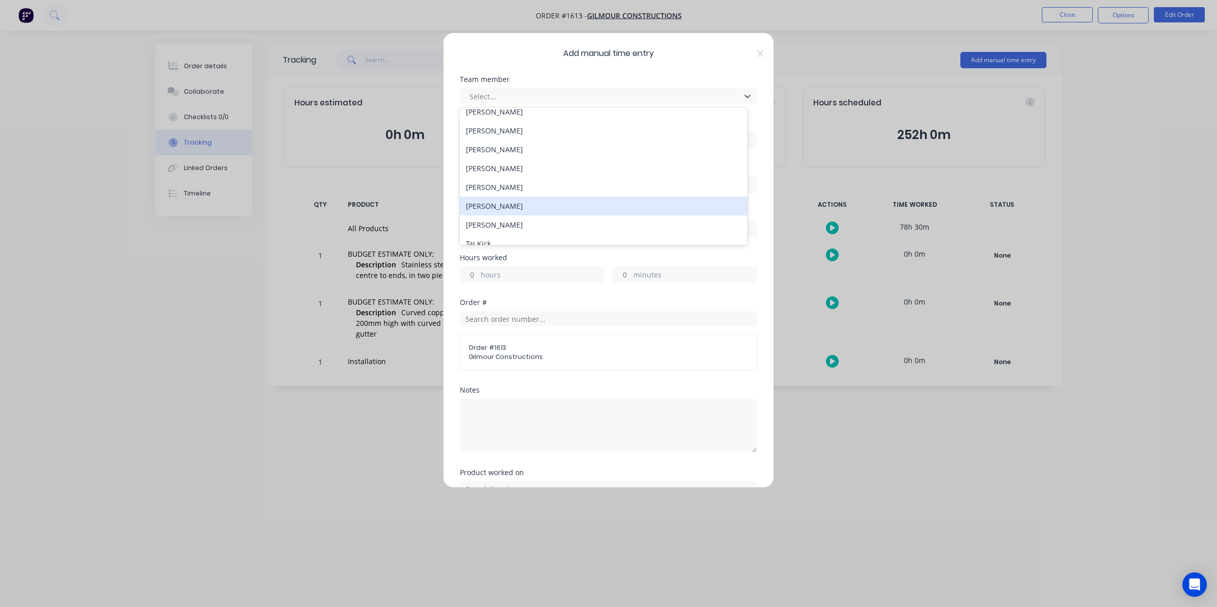
click at [497, 207] on div "[PERSON_NAME]" at bounding box center [604, 206] width 288 height 19
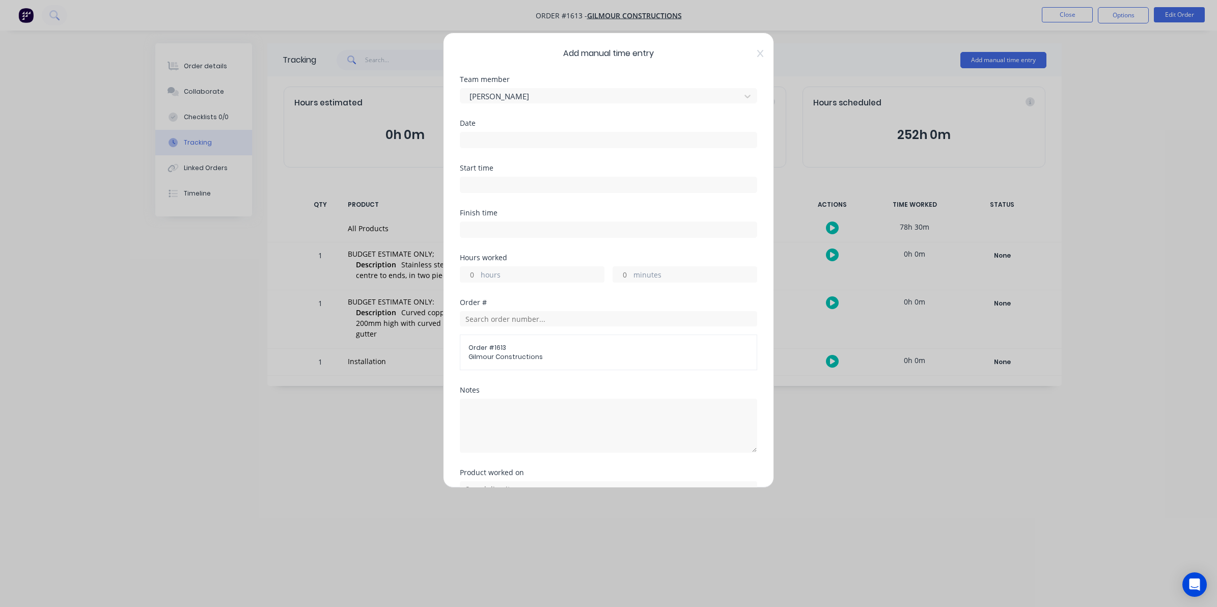
click at [475, 139] on input at bounding box center [608, 139] width 296 height 15
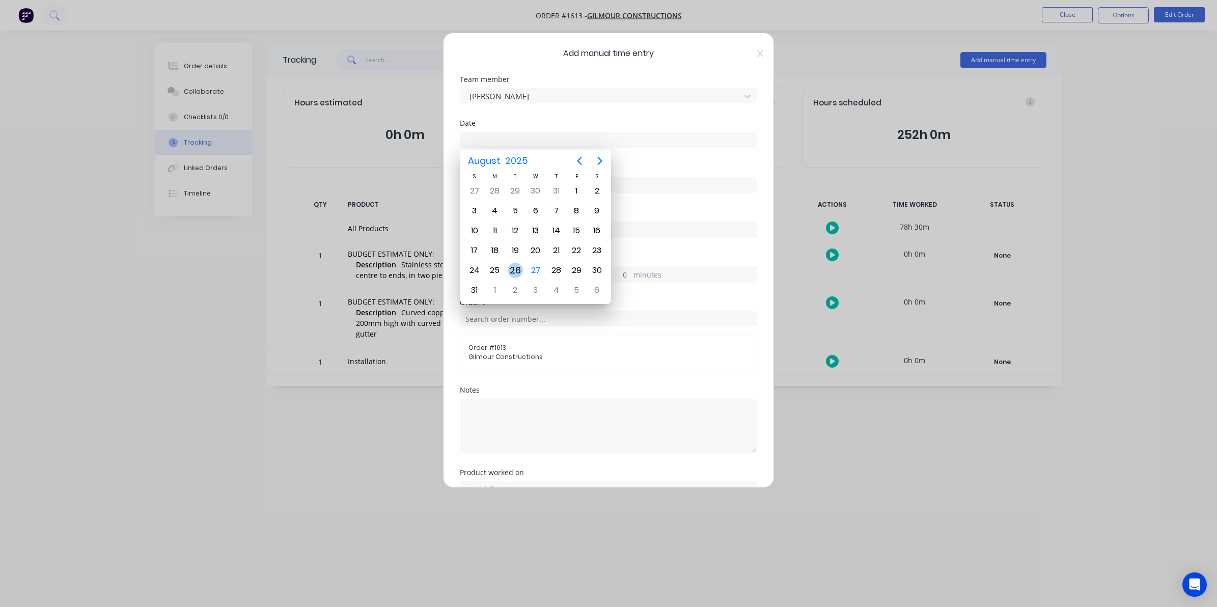
click at [517, 266] on div "26" at bounding box center [515, 270] width 15 height 15
type input "[DATE]"
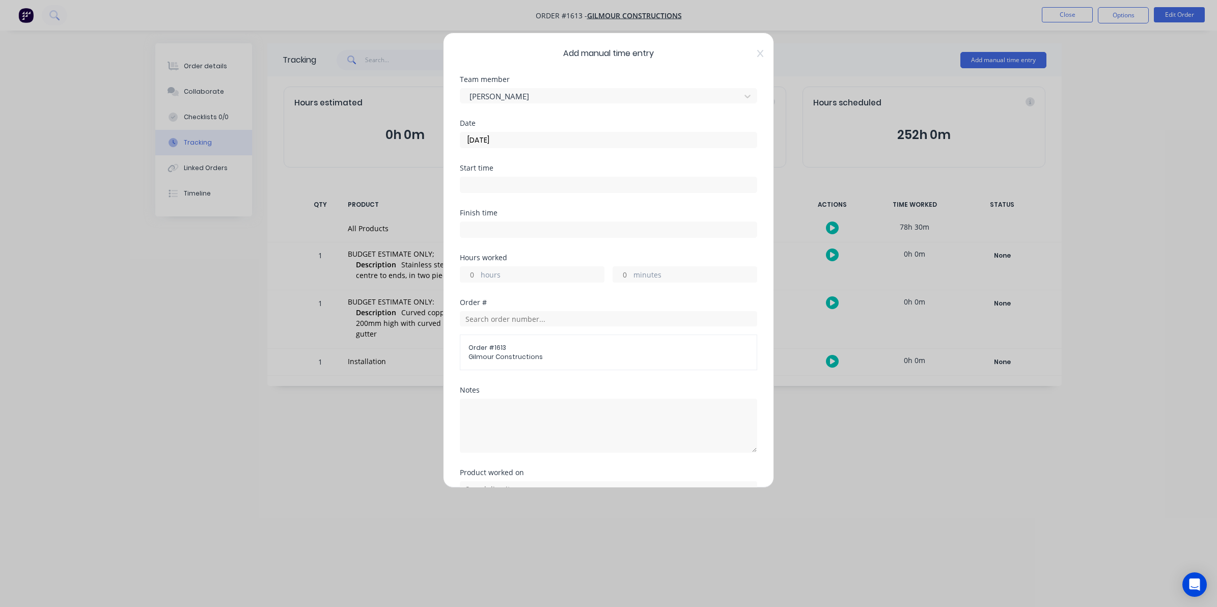
click at [472, 272] on input "hours" at bounding box center [469, 274] width 18 height 15
type input "2"
click at [623, 276] on input "minutes" at bounding box center [622, 274] width 18 height 15
type input "30"
click at [480, 407] on textarea at bounding box center [608, 426] width 297 height 54
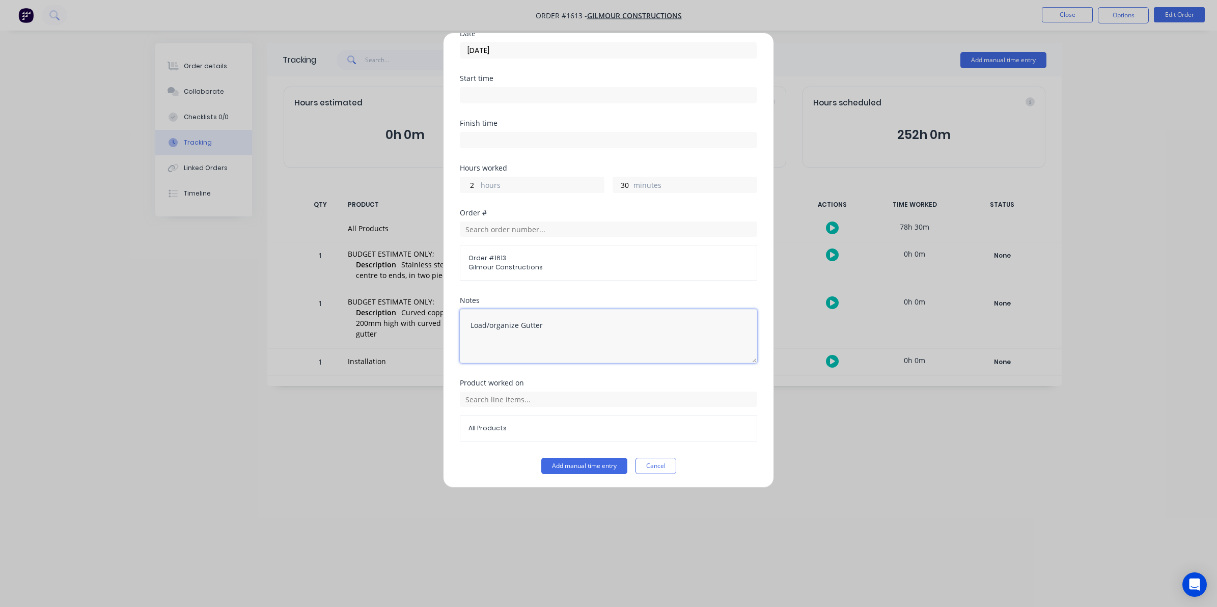
scroll to position [92, 0]
type textarea "Load/organize Gutter"
click at [579, 462] on button "Add manual time entry" at bounding box center [584, 465] width 86 height 16
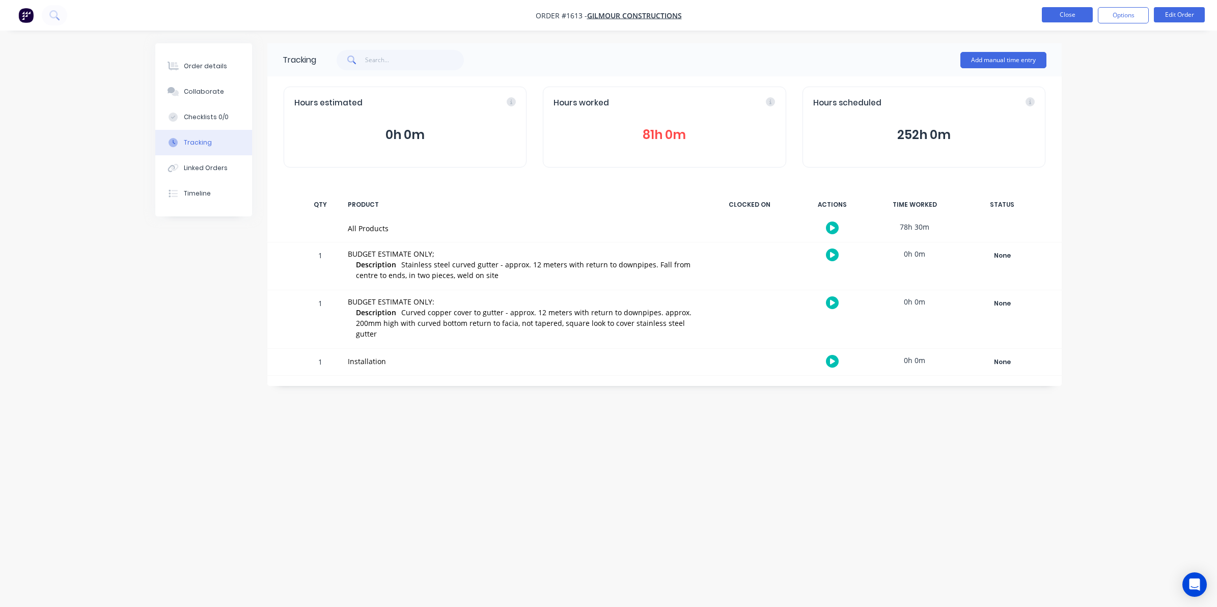
click at [966, 13] on button "Close" at bounding box center [1067, 14] width 51 height 15
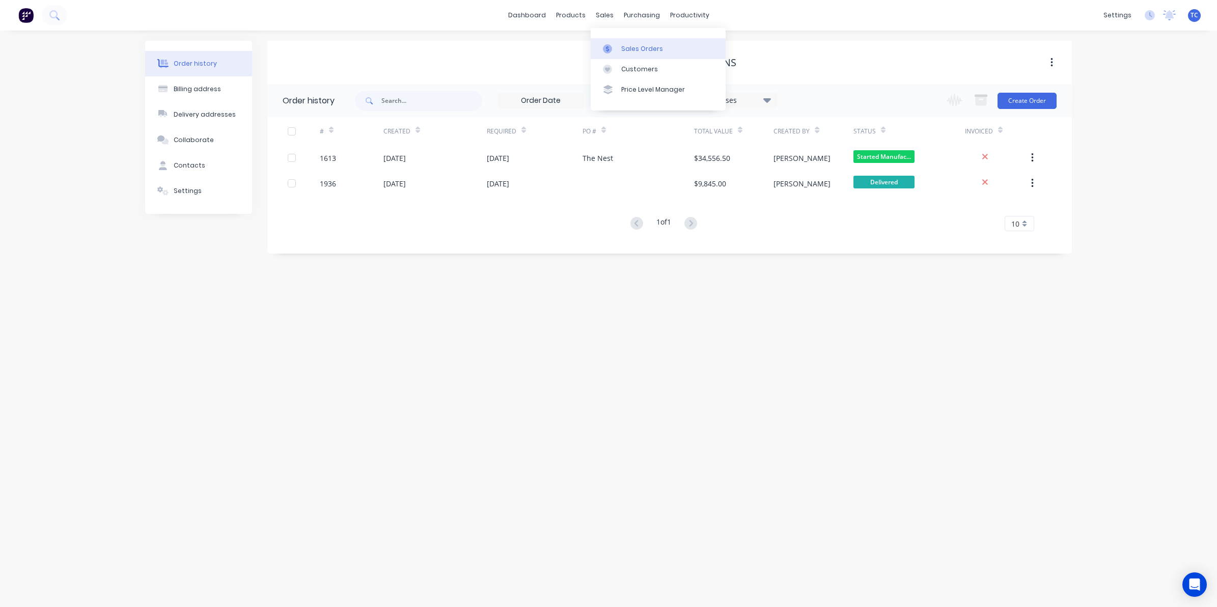
click at [630, 47] on div "Sales Orders" at bounding box center [642, 48] width 42 height 9
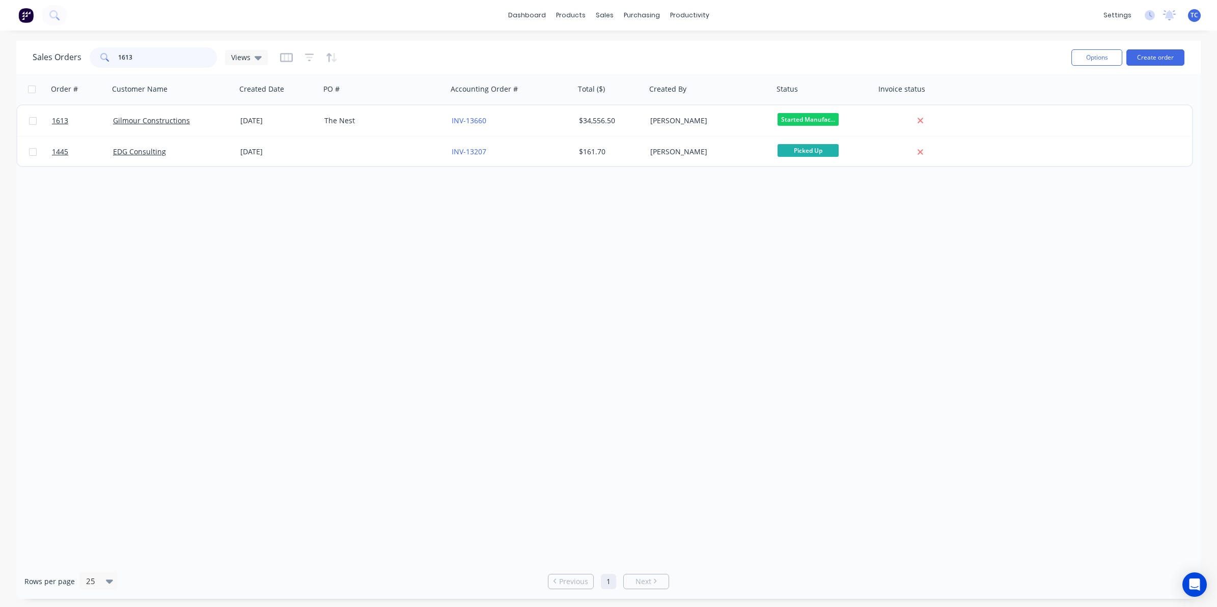
drag, startPoint x: 132, startPoint y: 56, endPoint x: 118, endPoint y: 56, distance: 14.3
click at [118, 56] on input "1613" at bounding box center [167, 57] width 99 height 20
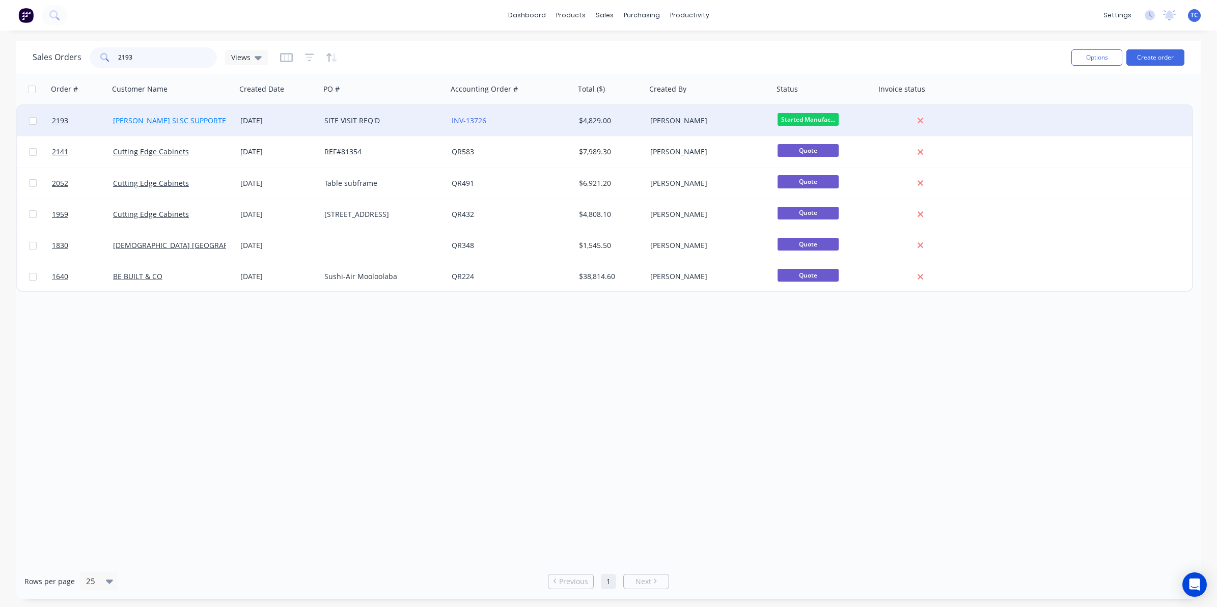
type input "2193"
click at [175, 118] on link "[PERSON_NAME] SLSC SUPPORTERS" at bounding box center [174, 121] width 122 height 10
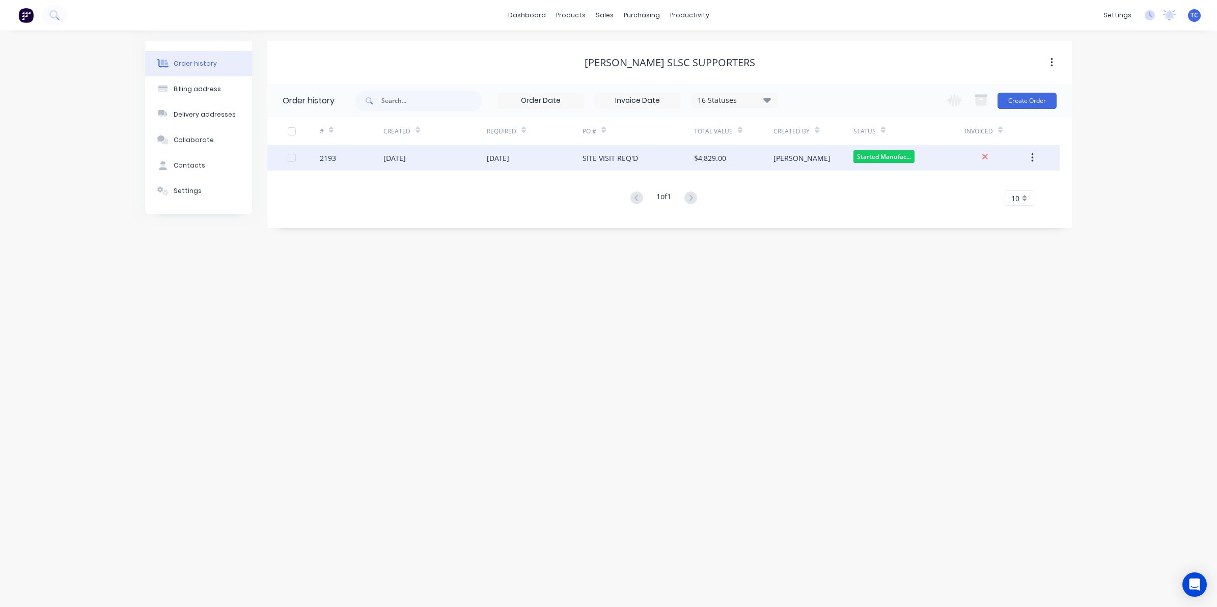
click at [406, 156] on div "[DATE]" at bounding box center [394, 158] width 22 height 11
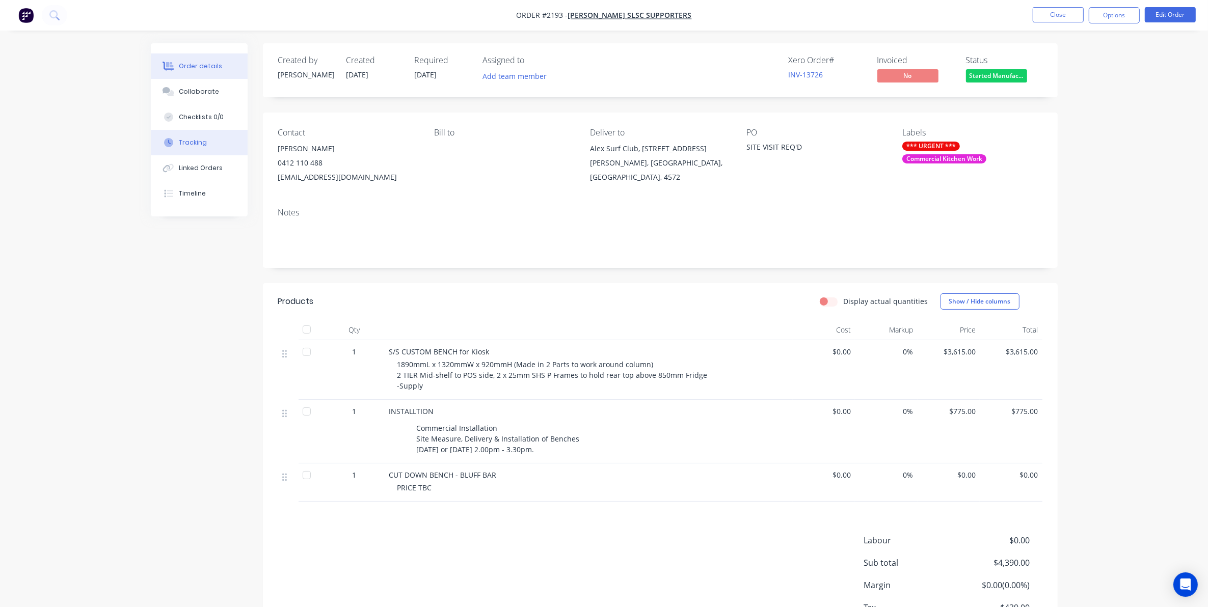
click at [191, 141] on div "Tracking" at bounding box center [193, 142] width 28 height 9
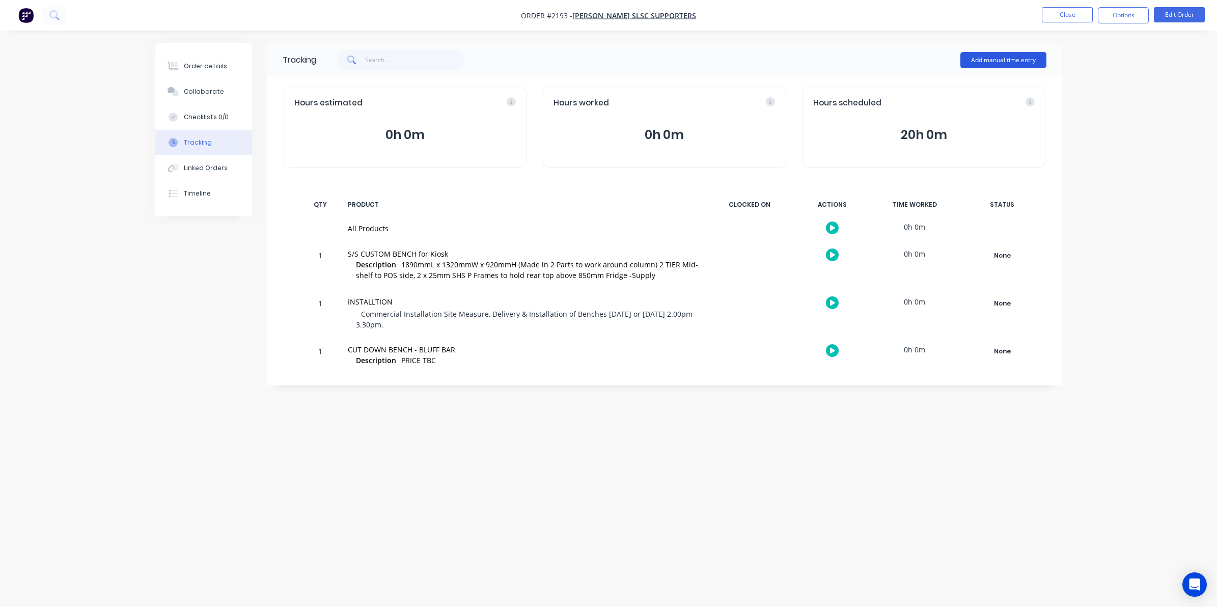
click at [966, 57] on button "Add manual time entry" at bounding box center [1004, 60] width 86 height 16
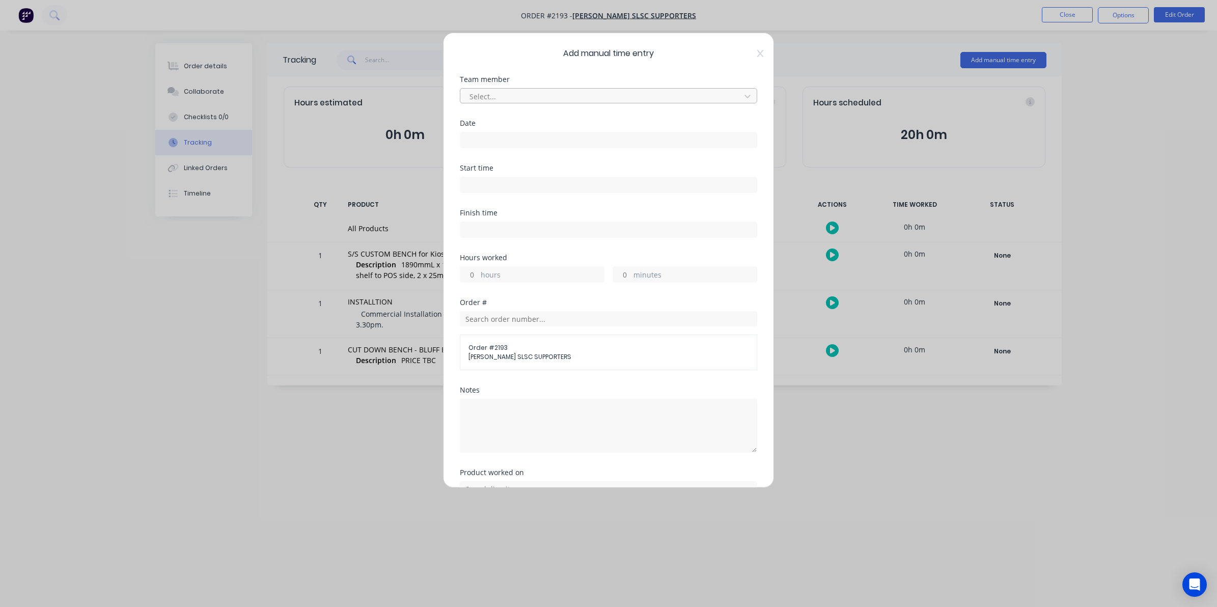
click at [482, 93] on div at bounding box center [602, 96] width 267 height 13
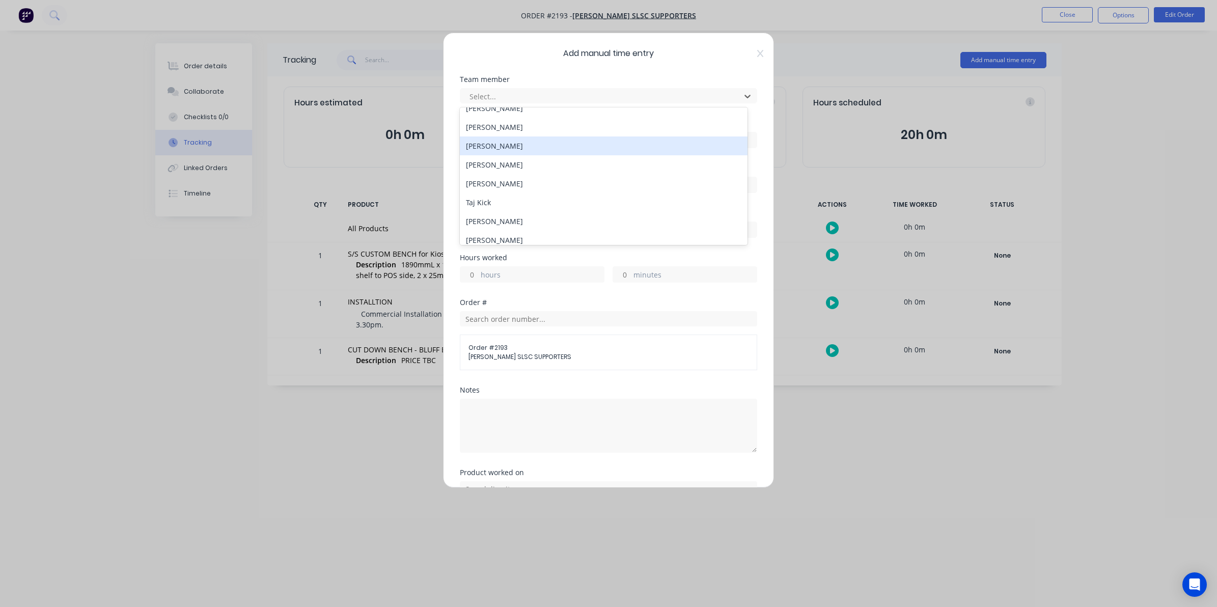
scroll to position [127, 0]
click at [495, 141] on div "[PERSON_NAME]" at bounding box center [604, 142] width 288 height 19
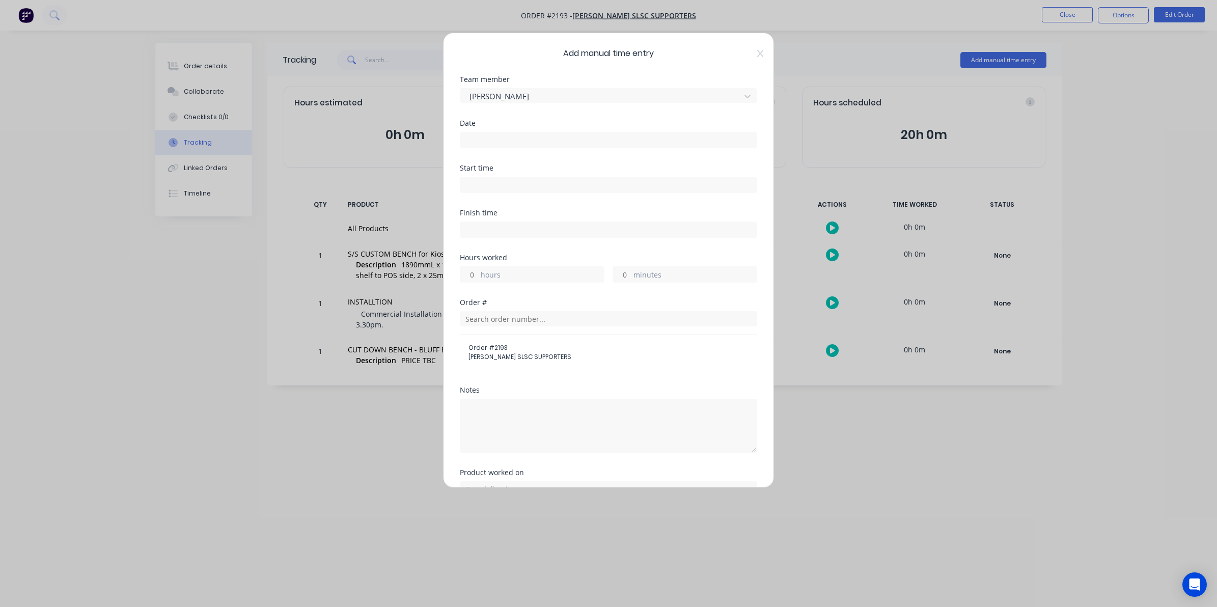
click at [475, 138] on input at bounding box center [608, 139] width 296 height 15
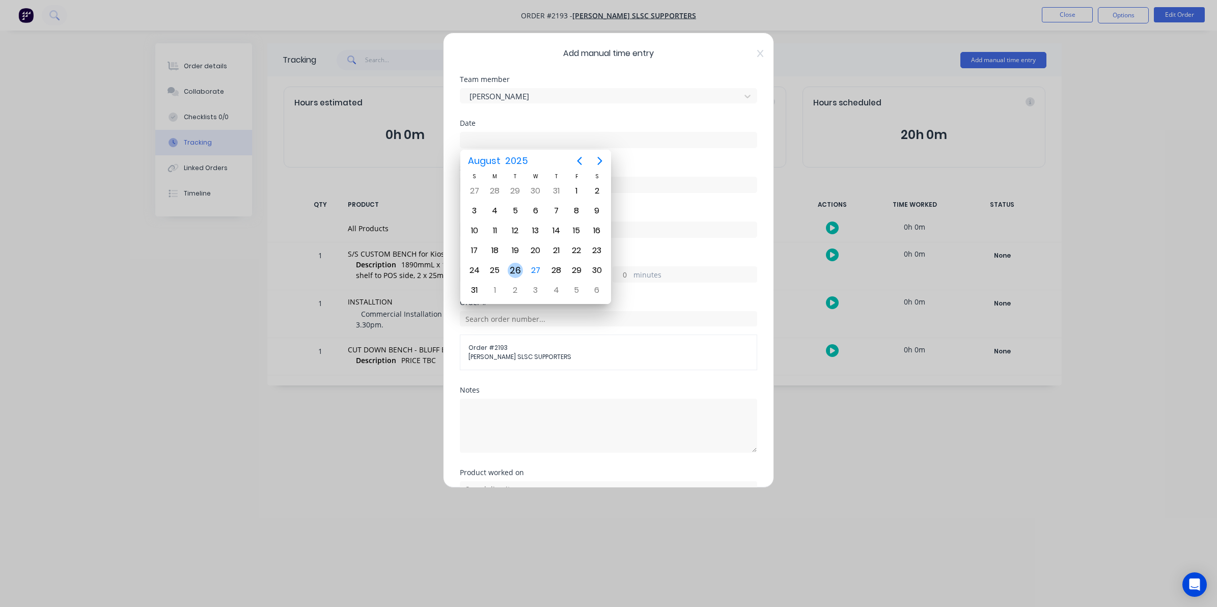
click at [515, 267] on div "26" at bounding box center [515, 270] width 15 height 15
type input "[DATE]"
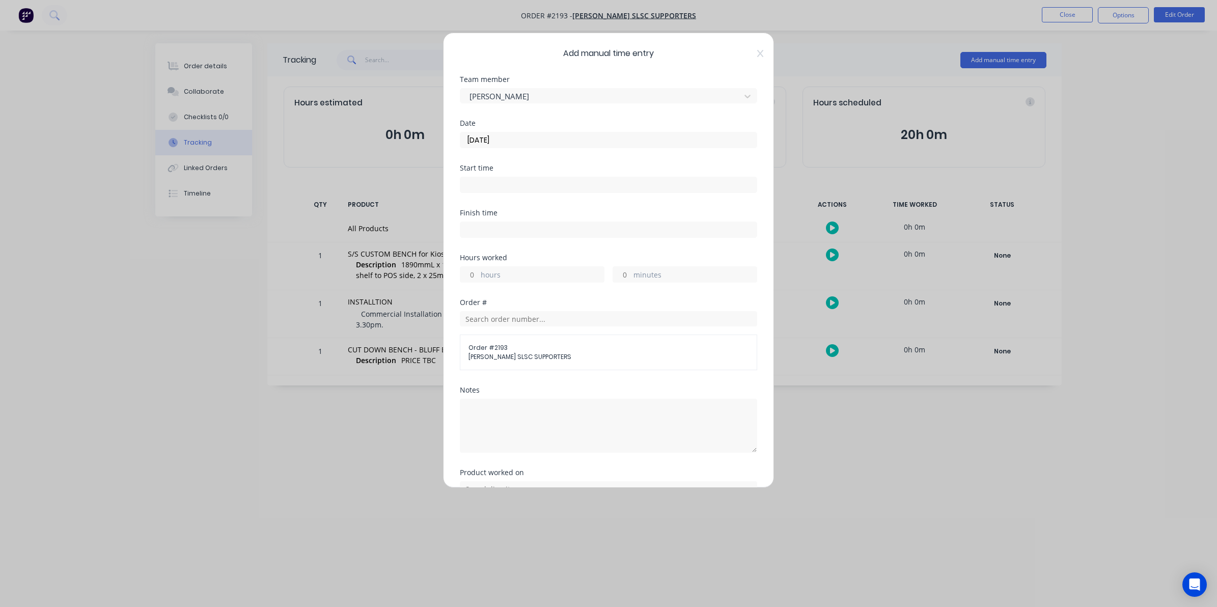
click at [634, 276] on label "minutes" at bounding box center [695, 275] width 123 height 13
click at [629, 276] on input "minutes" at bounding box center [622, 274] width 18 height 15
click at [618, 273] on input "minutes" at bounding box center [622, 274] width 18 height 15
type input "45"
click at [479, 409] on textarea at bounding box center [608, 426] width 297 height 54
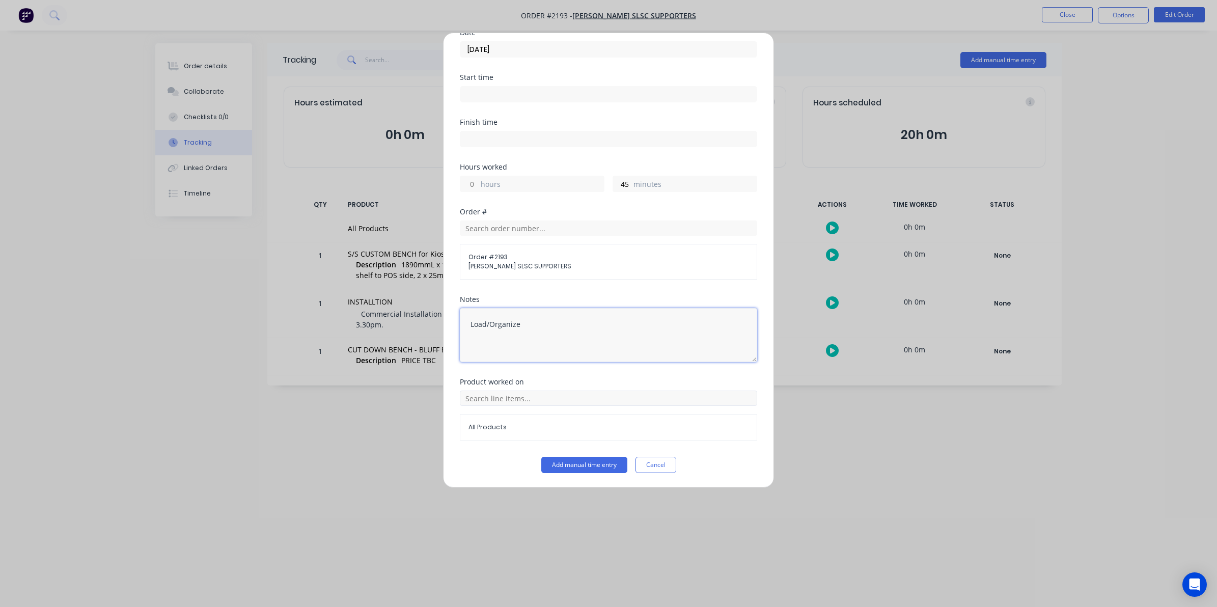
scroll to position [92, 0]
type textarea "Load/Organize"
click at [574, 464] on button "Add manual time entry" at bounding box center [584, 465] width 86 height 16
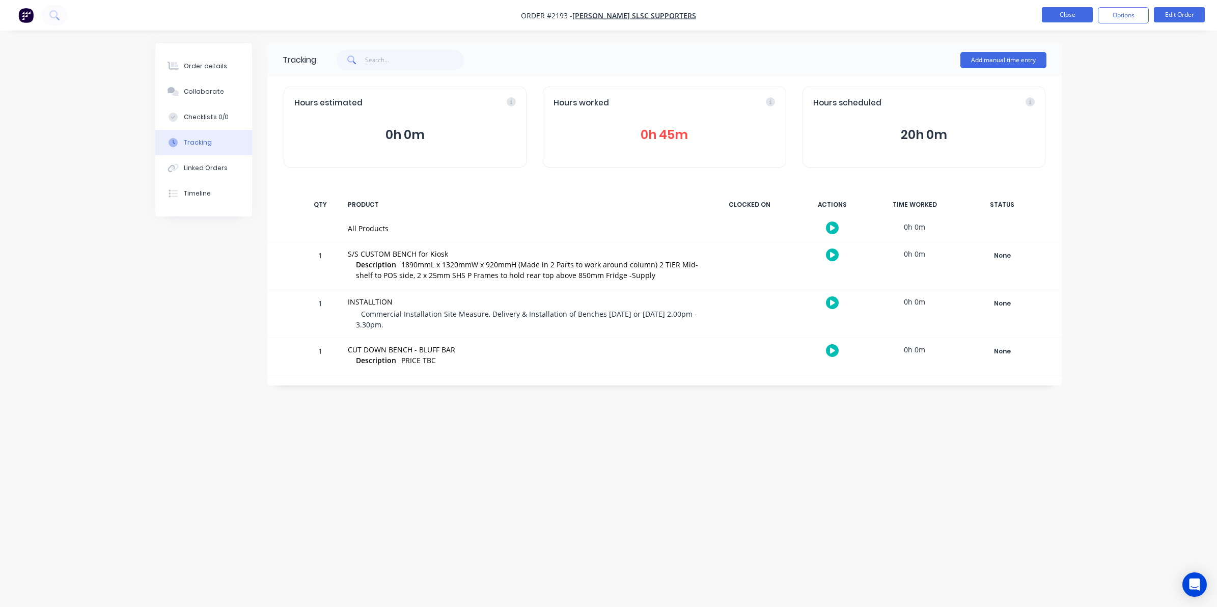
click at [966, 13] on button "Close" at bounding box center [1067, 14] width 51 height 15
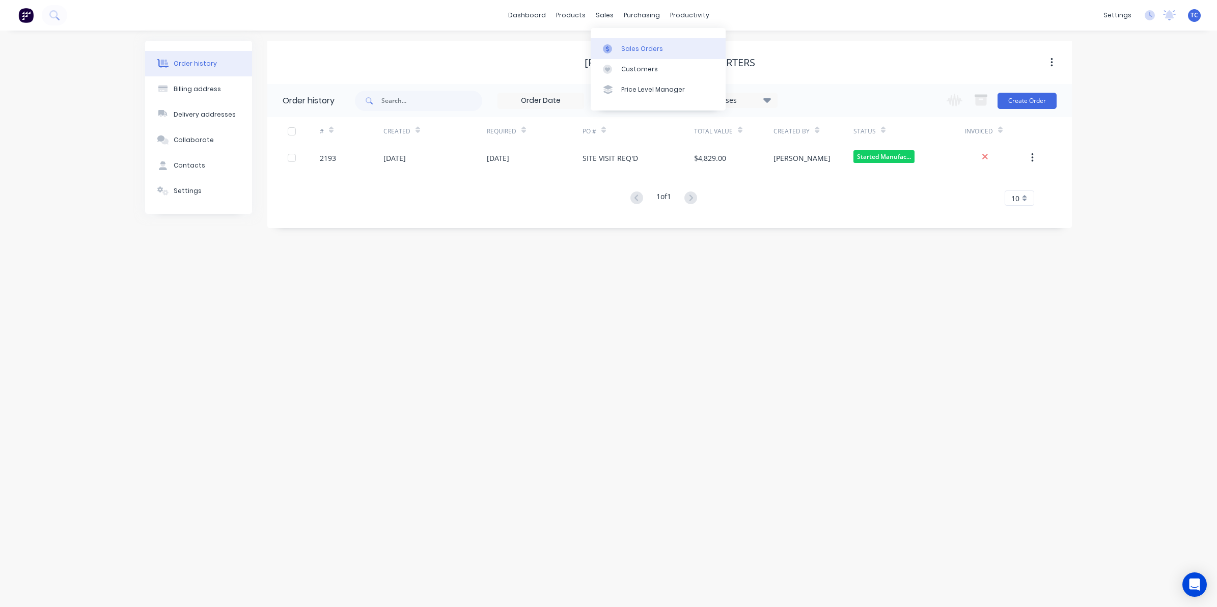
click at [640, 48] on div "Sales Orders" at bounding box center [642, 48] width 42 height 9
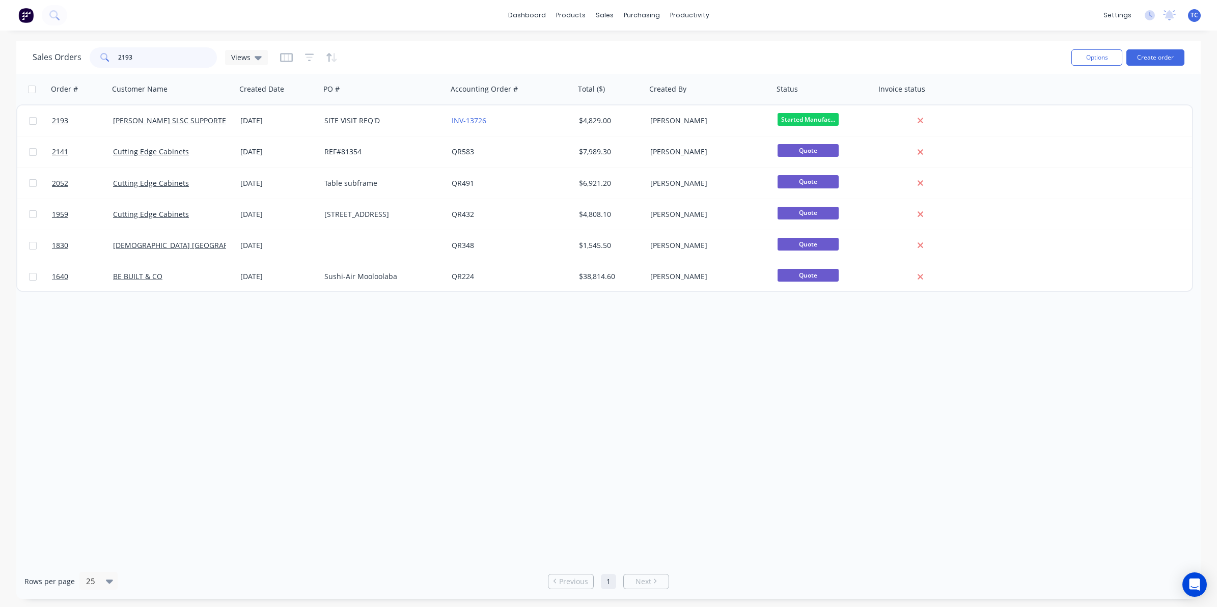
drag, startPoint x: 133, startPoint y: 54, endPoint x: 112, endPoint y: 57, distance: 21.0
click at [112, 57] on div "2193" at bounding box center [153, 57] width 127 height 20
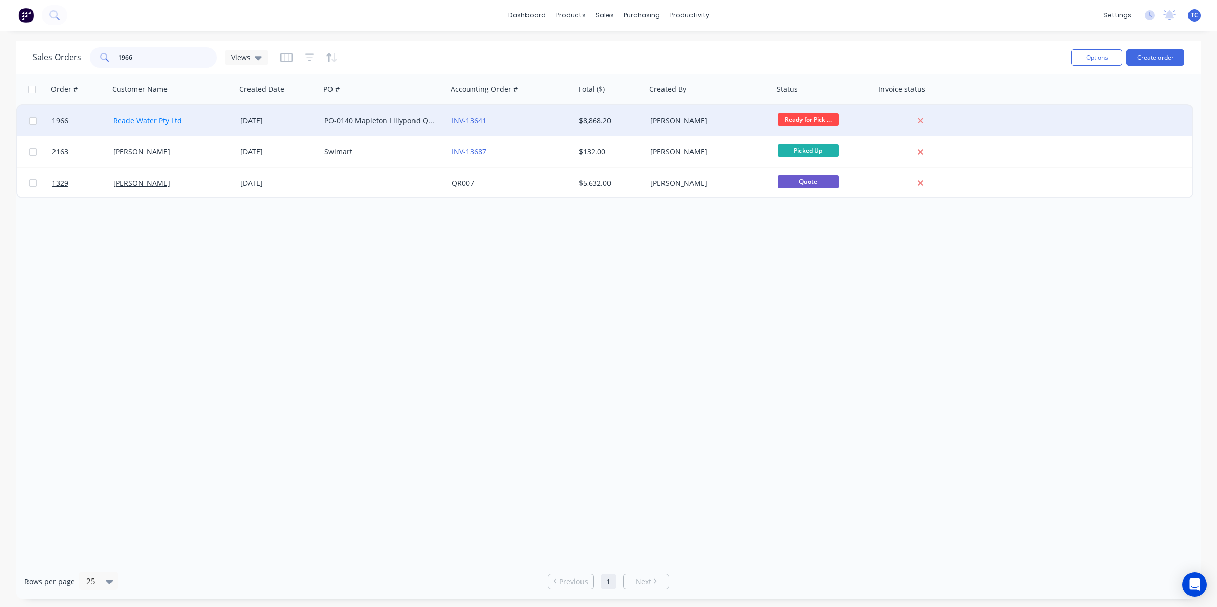
type input "1966"
click at [158, 121] on link "Reade Water Pty Ltd" at bounding box center [147, 121] width 69 height 10
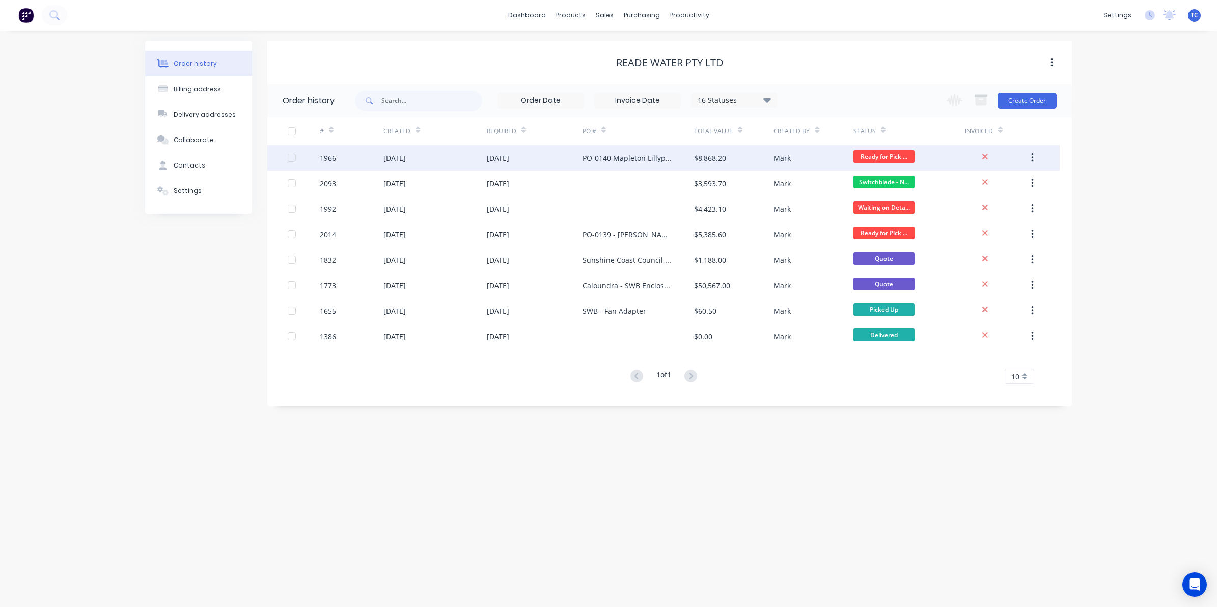
click at [505, 158] on div "[DATE]" at bounding box center [498, 158] width 22 height 11
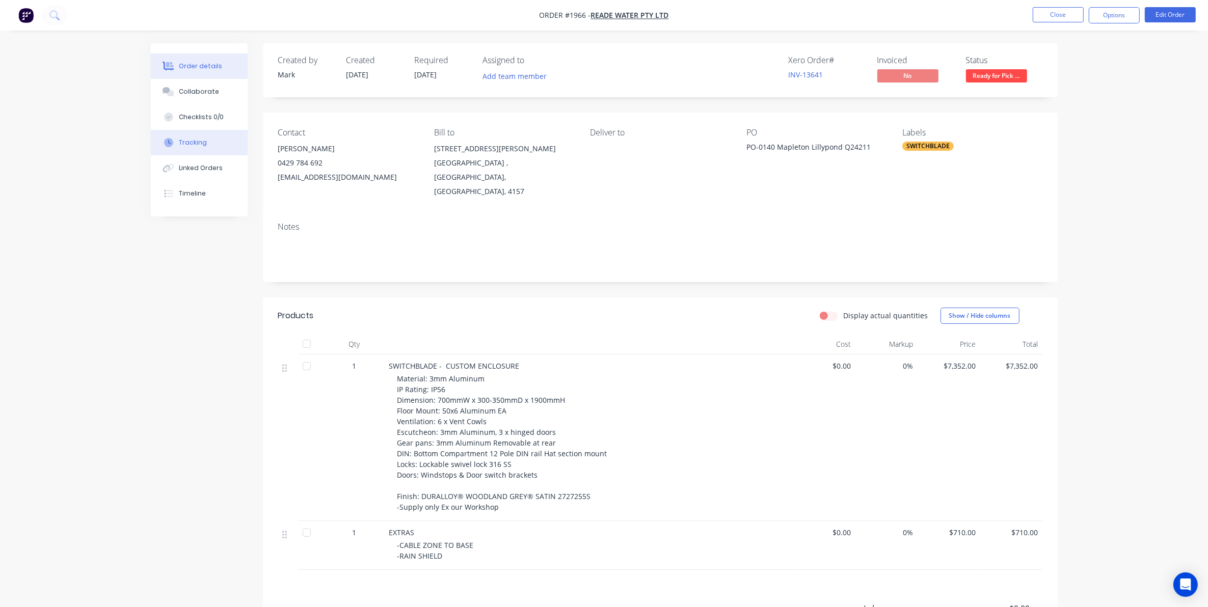
click at [191, 141] on div "Tracking" at bounding box center [193, 142] width 28 height 9
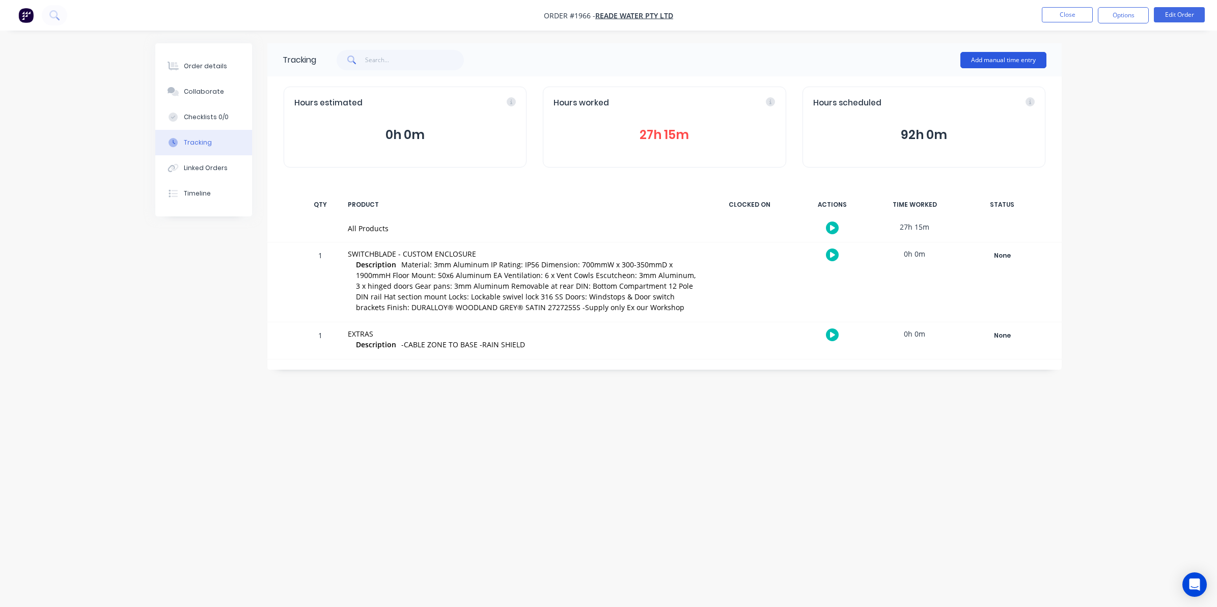
click at [966, 57] on button "Add manual time entry" at bounding box center [1004, 60] width 86 height 16
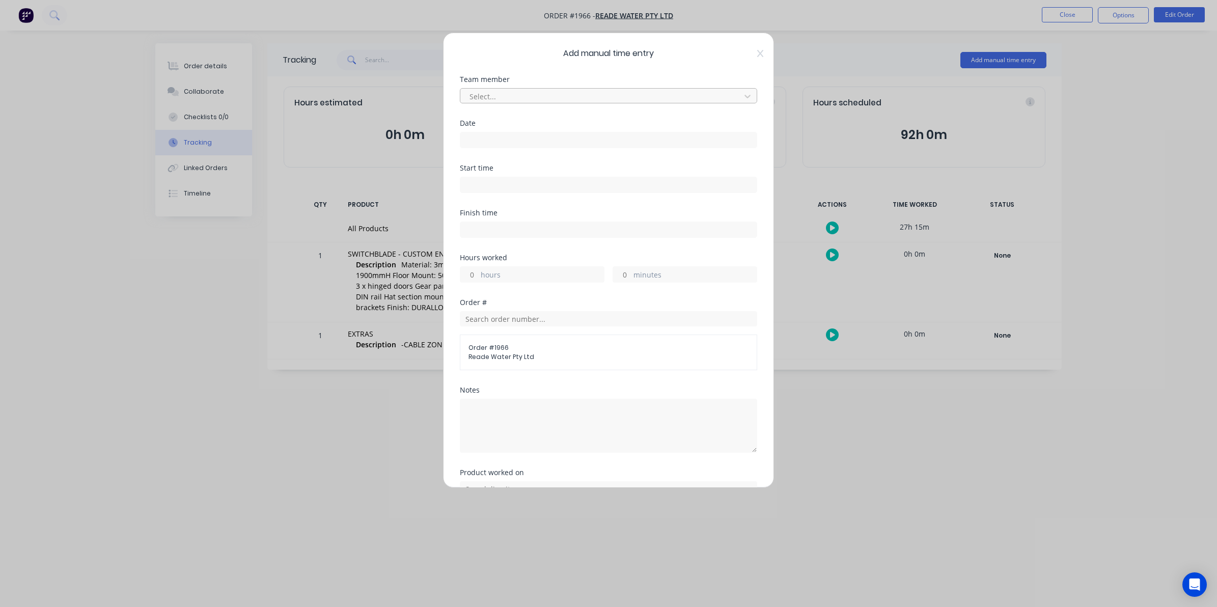
click at [486, 95] on div at bounding box center [602, 96] width 267 height 13
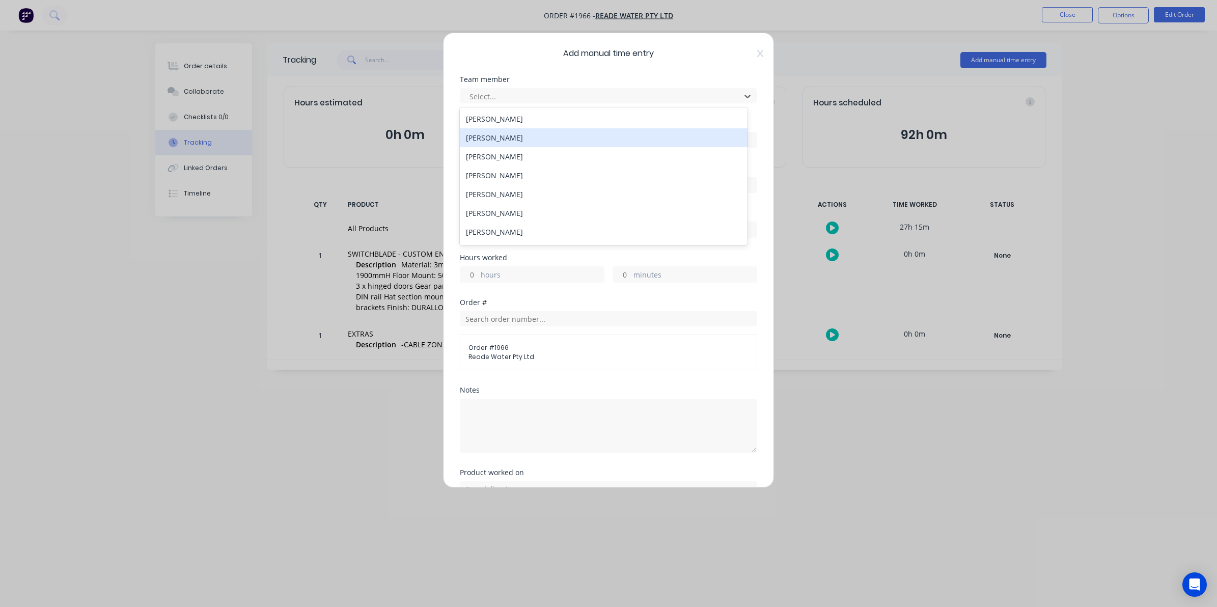
click at [484, 138] on div "[PERSON_NAME]" at bounding box center [604, 137] width 288 height 19
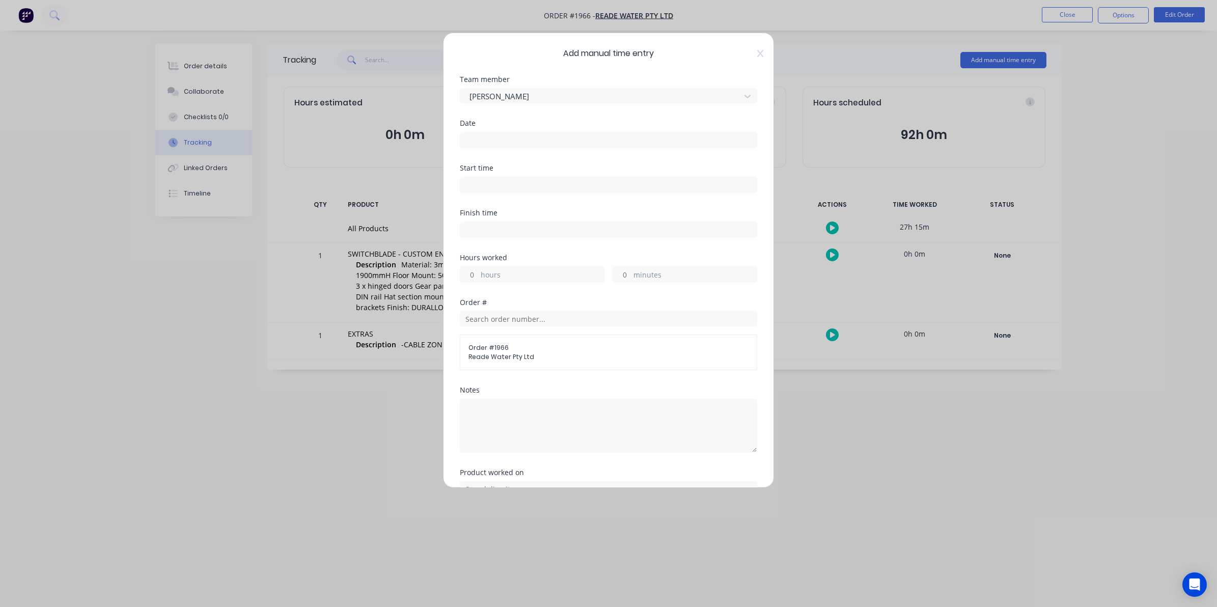
click at [472, 139] on input at bounding box center [608, 139] width 296 height 15
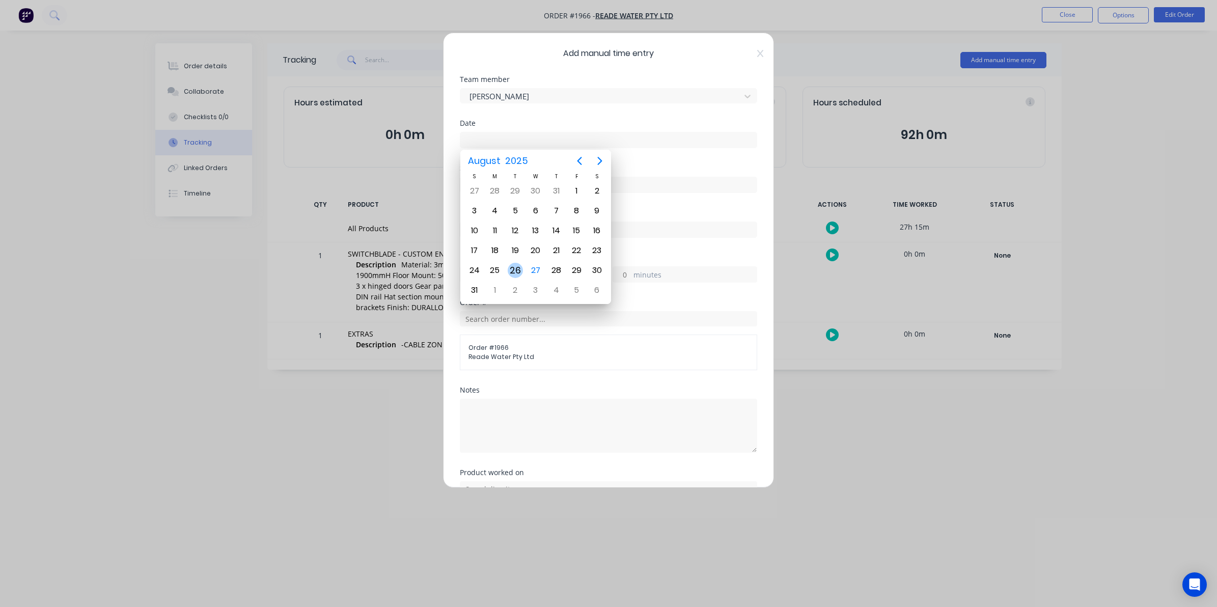
click at [510, 265] on div "26" at bounding box center [515, 270] width 15 height 15
type input "[DATE]"
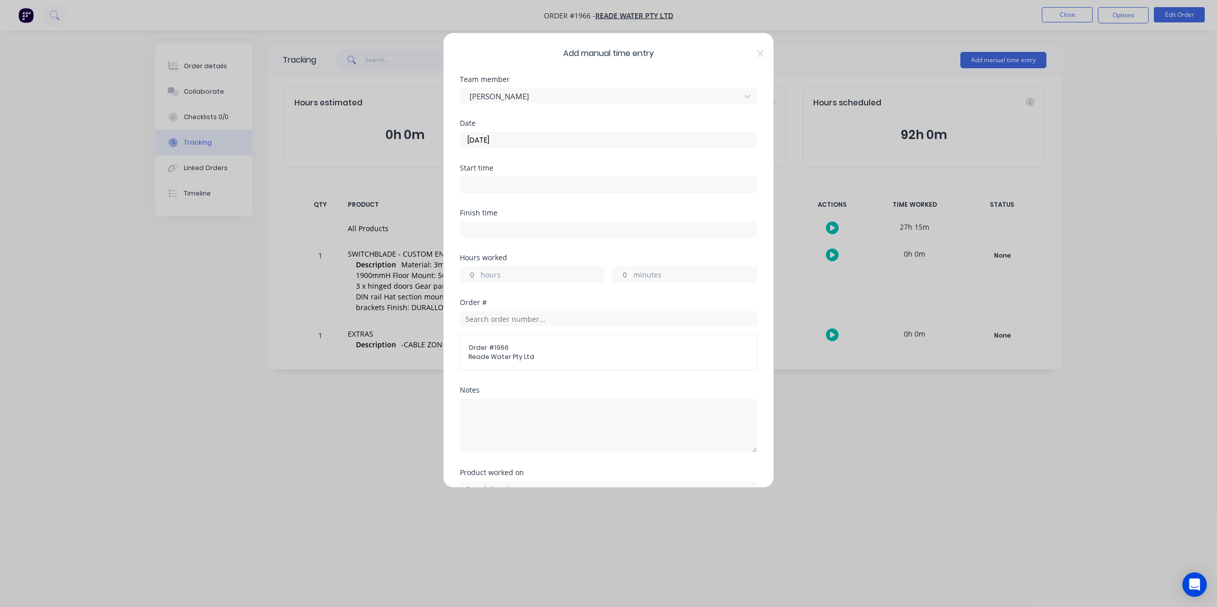
click at [470, 273] on input "hours" at bounding box center [469, 274] width 18 height 15
type input "5"
click at [623, 273] on input "minutes" at bounding box center [622, 274] width 18 height 15
type input "15"
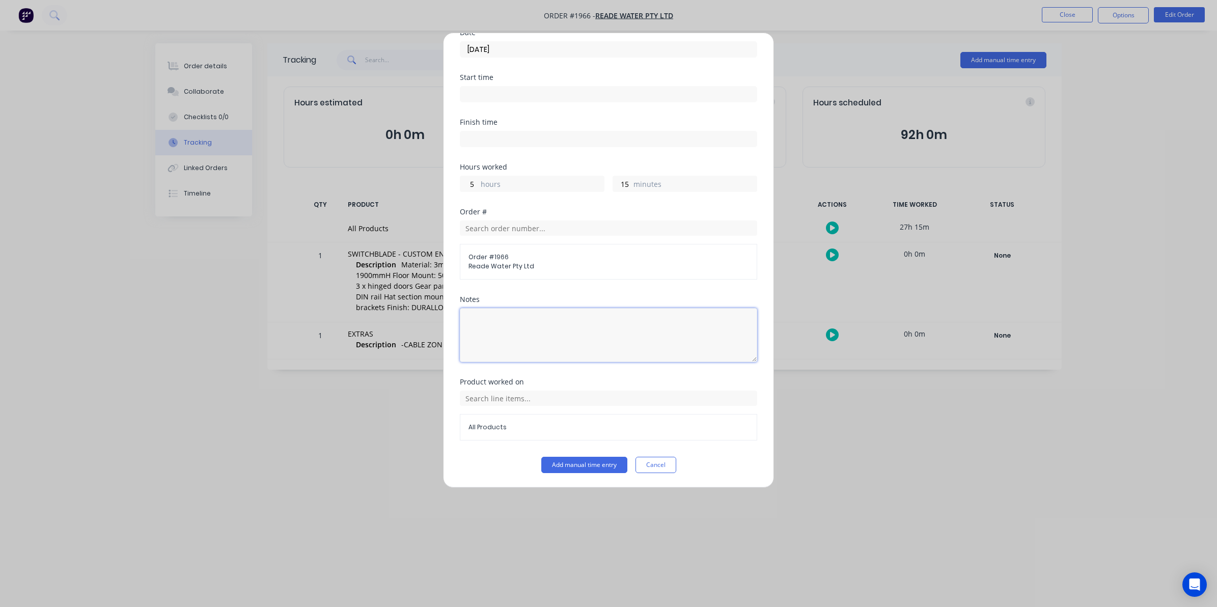
click at [484, 317] on textarea at bounding box center [608, 335] width 297 height 54
type textarea "Final Assembly"
click at [568, 464] on button "Add manual time entry" at bounding box center [584, 465] width 86 height 16
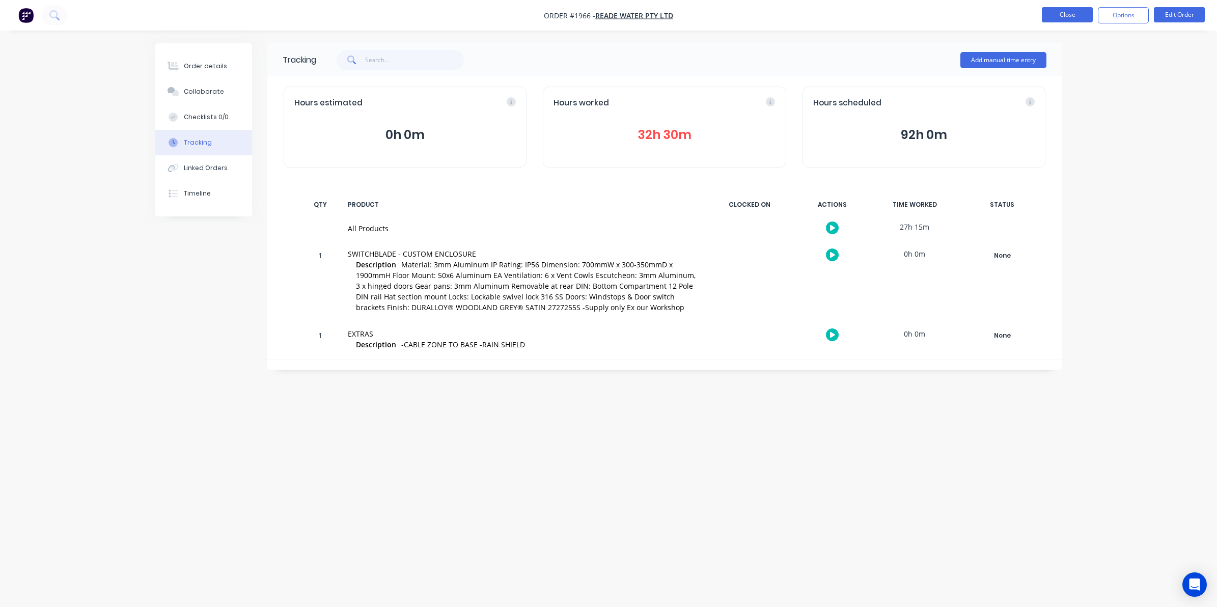
click at [966, 16] on button "Close" at bounding box center [1067, 14] width 51 height 15
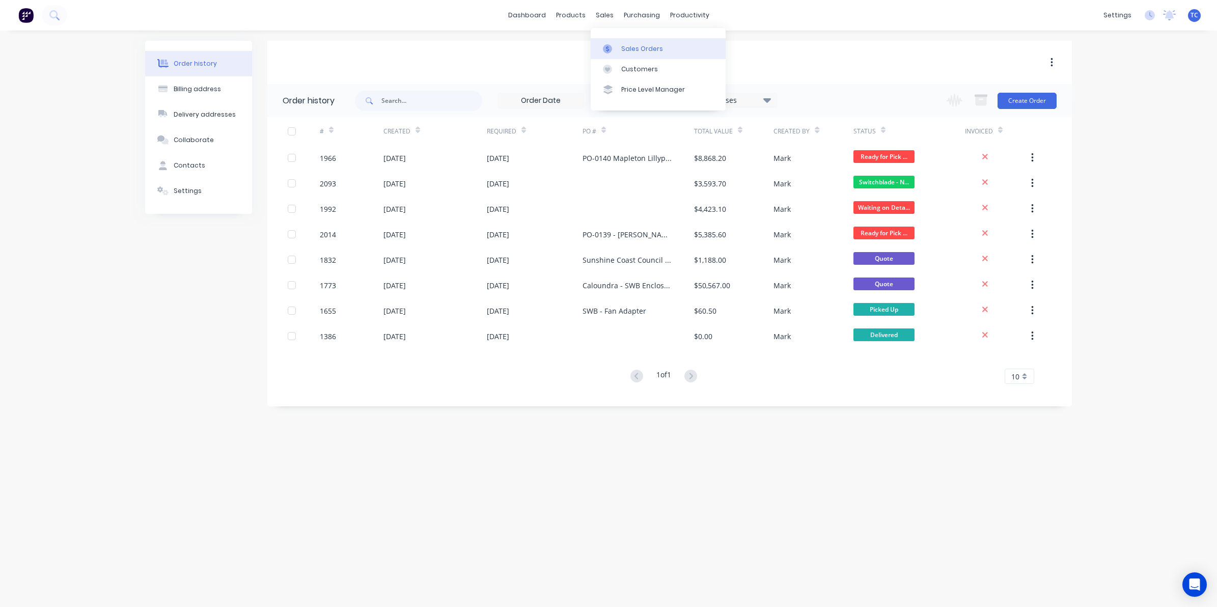
click at [627, 46] on div "Sales Orders" at bounding box center [642, 48] width 42 height 9
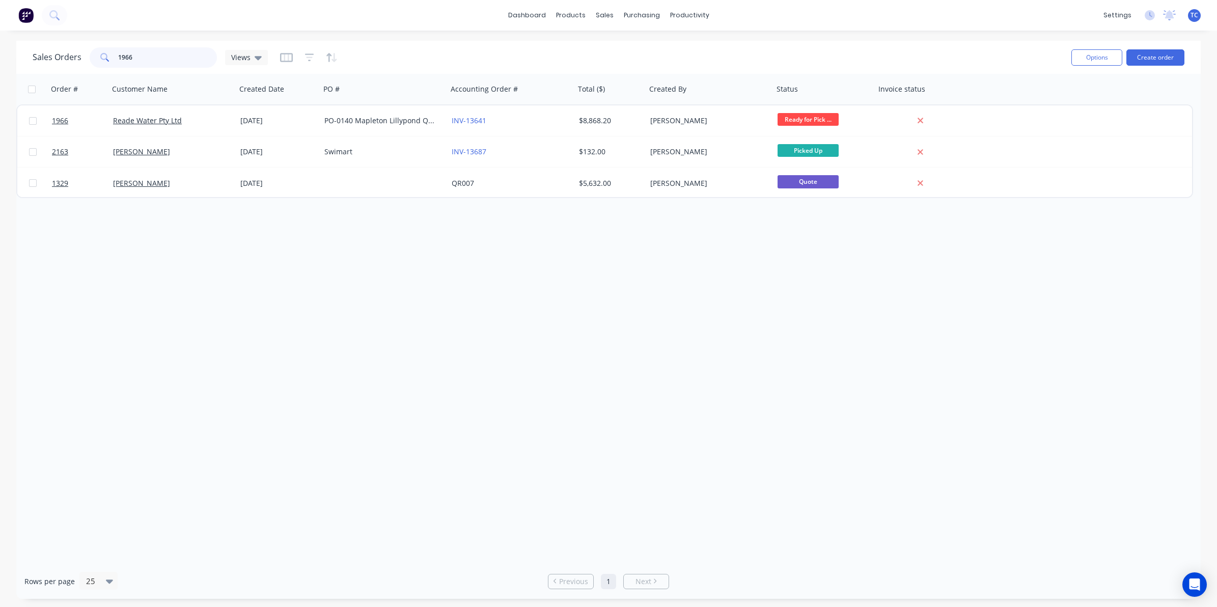
drag, startPoint x: 135, startPoint y: 58, endPoint x: 116, endPoint y: 54, distance: 19.2
click at [116, 54] on div "1966" at bounding box center [153, 57] width 127 height 20
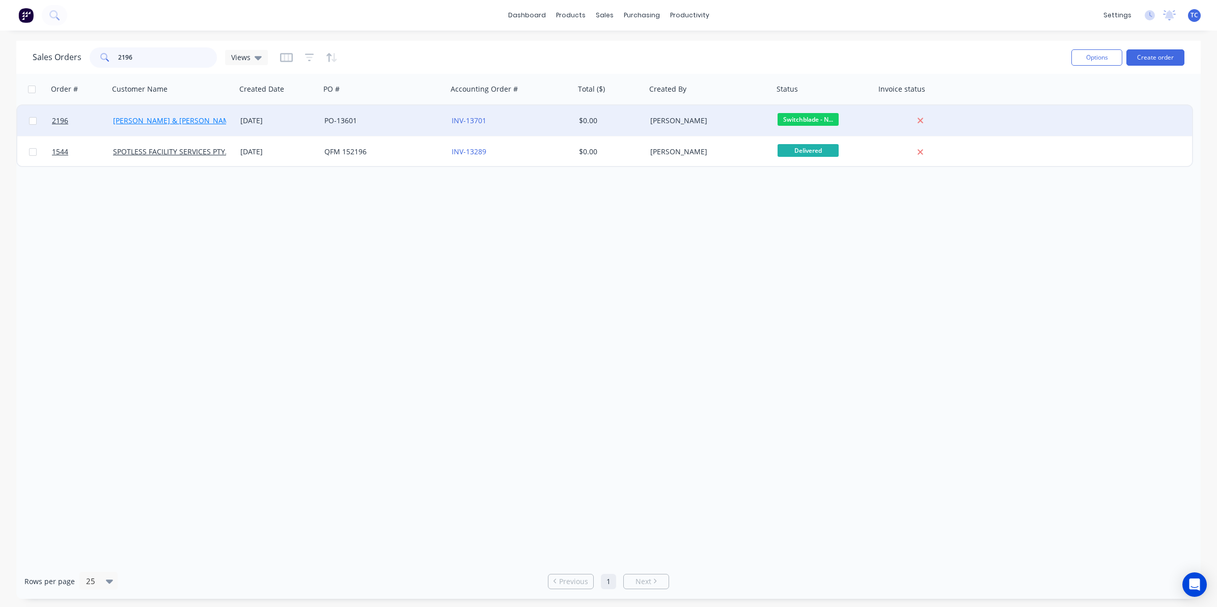
type input "2196"
click at [153, 117] on link "[PERSON_NAME] & [PERSON_NAME] Electrical" at bounding box center [191, 121] width 156 height 10
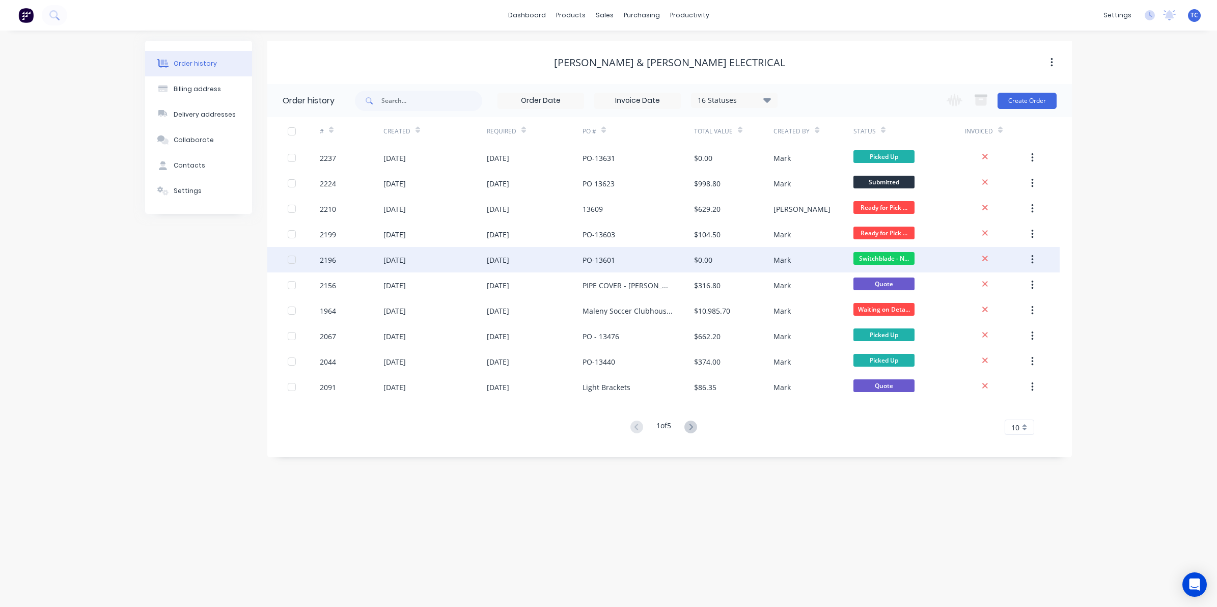
click at [396, 258] on div "[DATE]" at bounding box center [394, 260] width 22 height 11
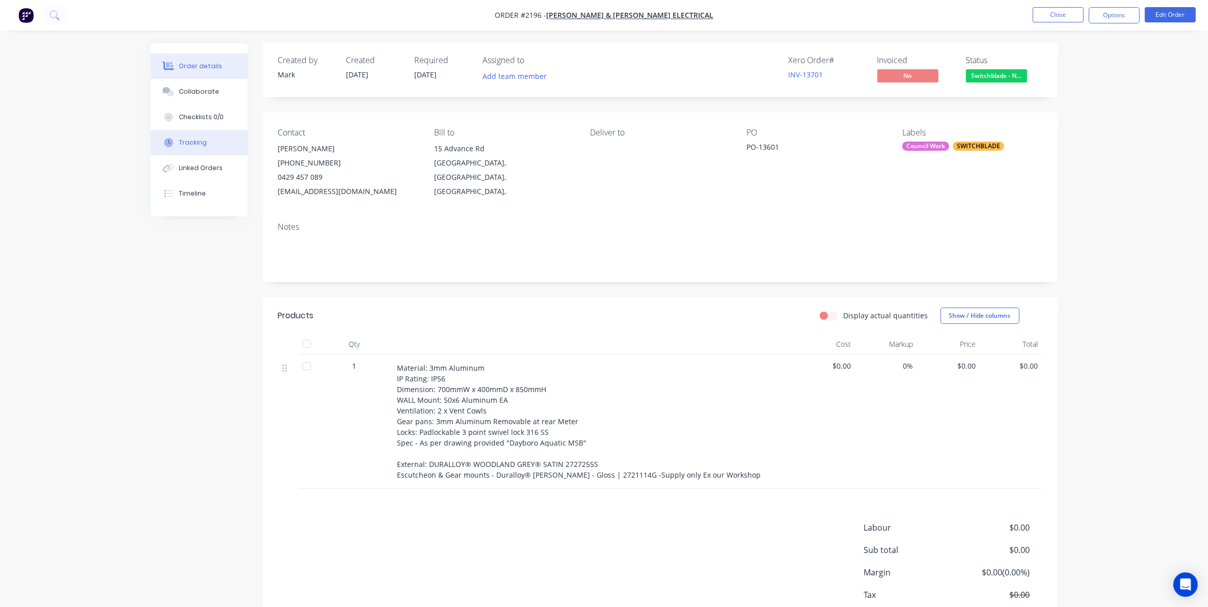
click at [187, 140] on div "Tracking" at bounding box center [193, 142] width 28 height 9
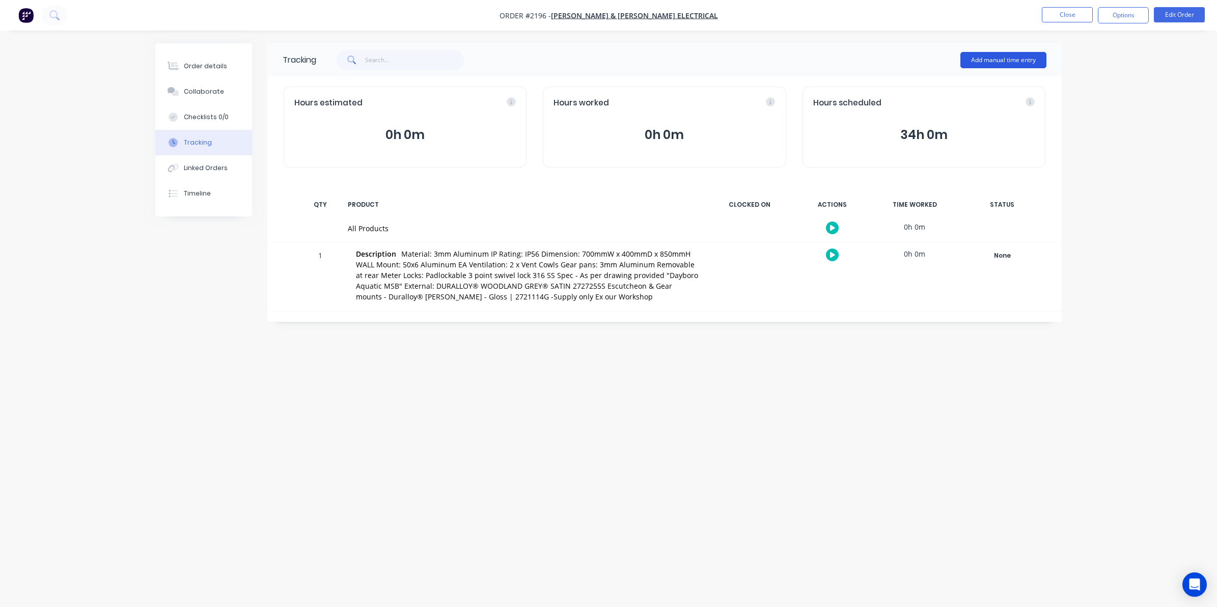
click at [966, 58] on button "Add manual time entry" at bounding box center [1004, 60] width 86 height 16
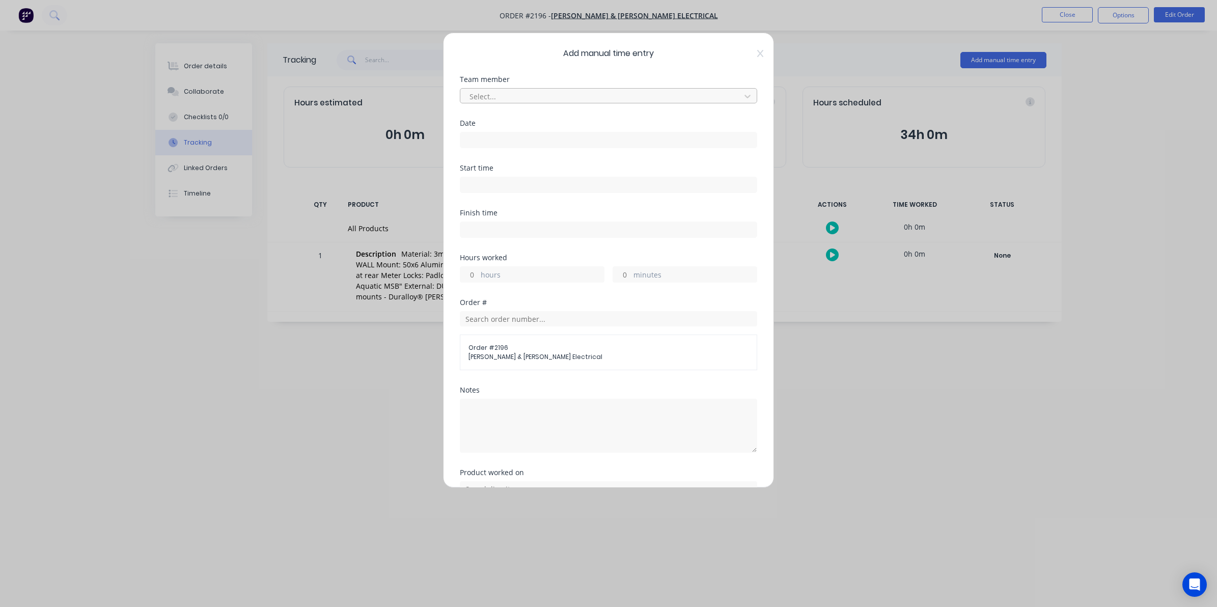
click at [479, 95] on div at bounding box center [602, 96] width 267 height 13
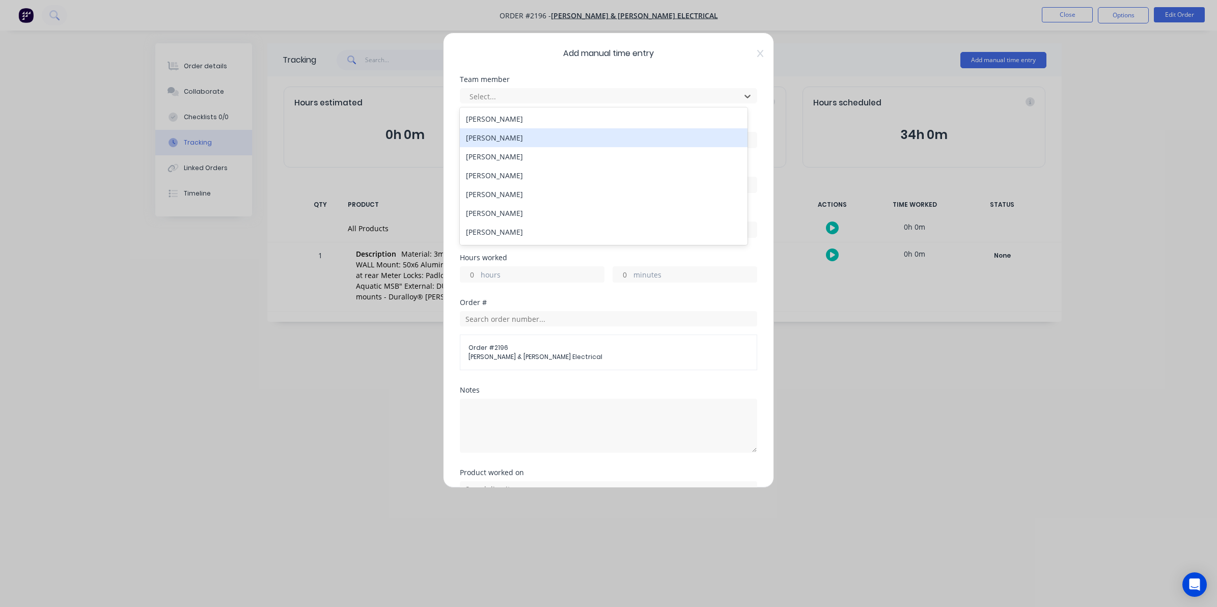
click at [489, 136] on div "[PERSON_NAME]" at bounding box center [604, 137] width 288 height 19
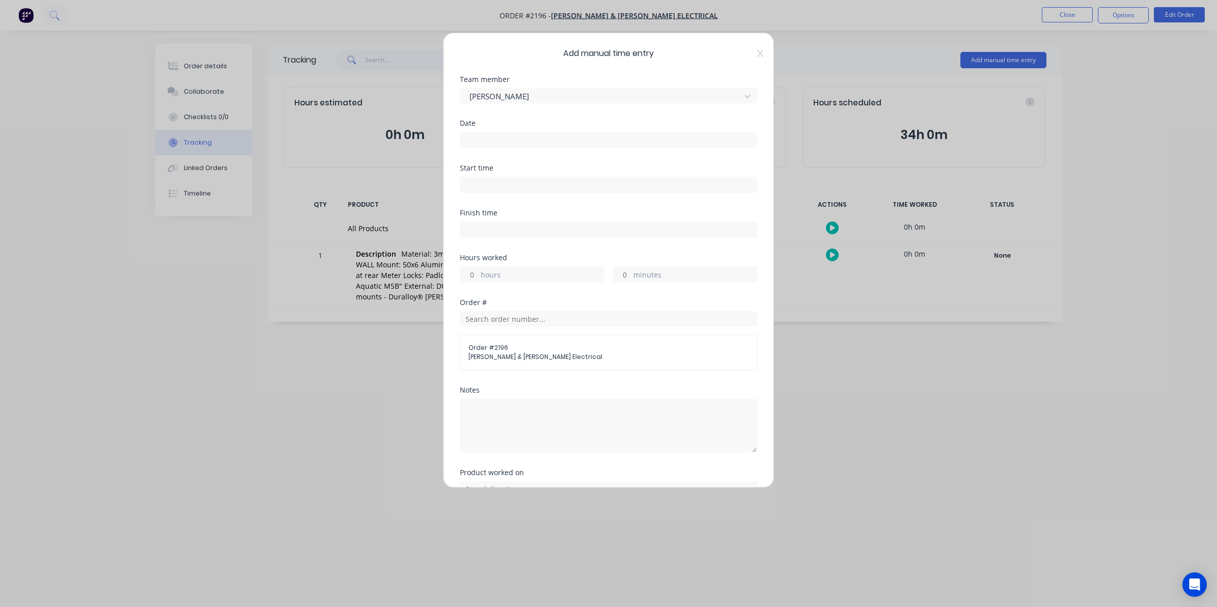
click at [476, 136] on input at bounding box center [608, 139] width 296 height 15
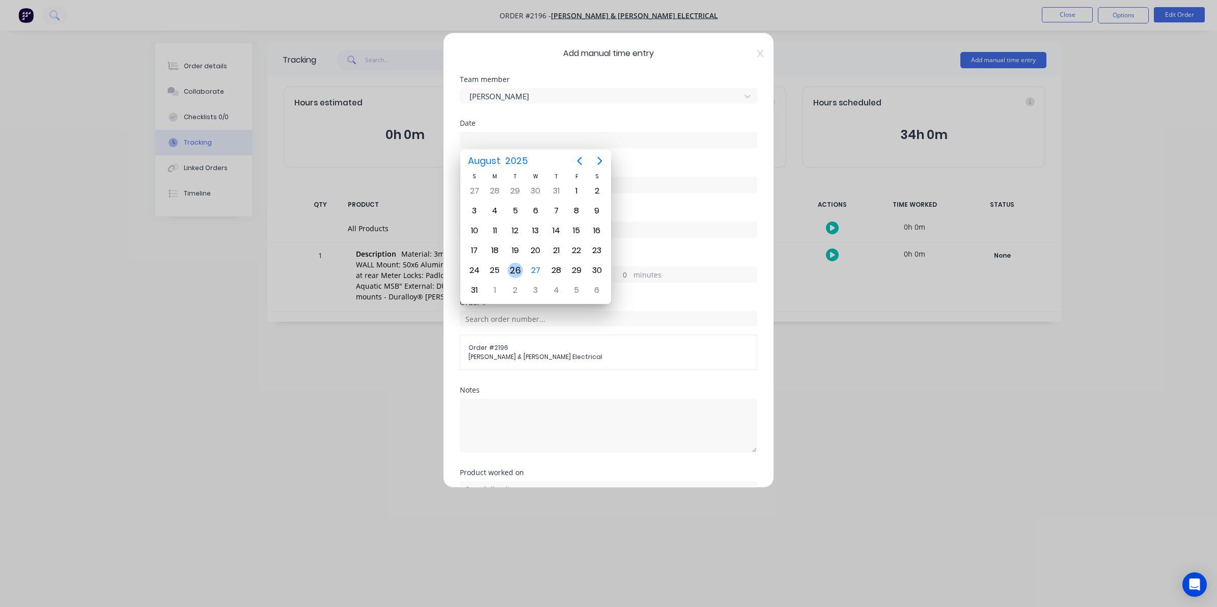
click at [513, 268] on div "26" at bounding box center [515, 270] width 15 height 15
type input "[DATE]"
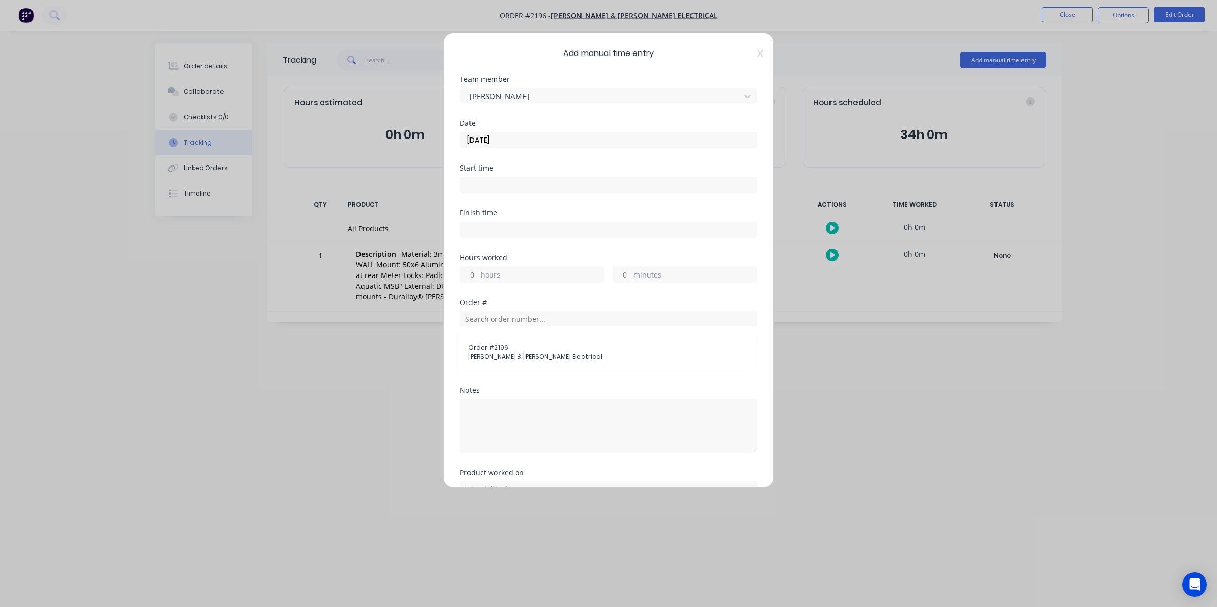
click at [479, 271] on div "hours" at bounding box center [532, 274] width 145 height 16
click at [474, 273] on input "hours" at bounding box center [469, 274] width 18 height 15
type input "1"
click at [622, 272] on input "minutes" at bounding box center [622, 274] width 18 height 15
type input "15"
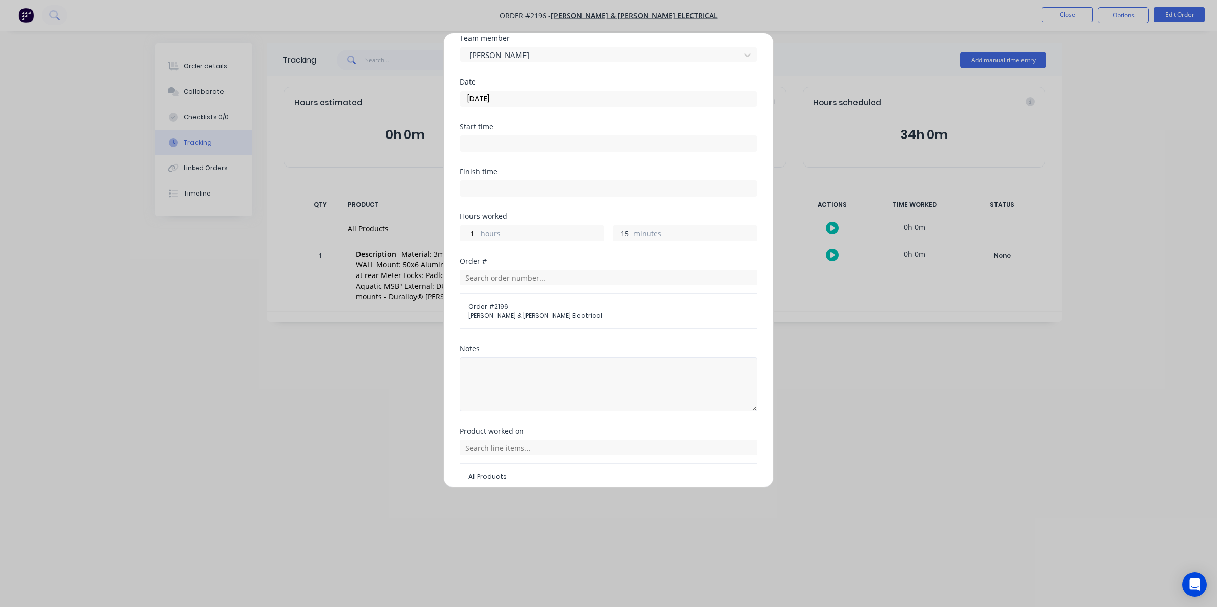
scroll to position [92, 0]
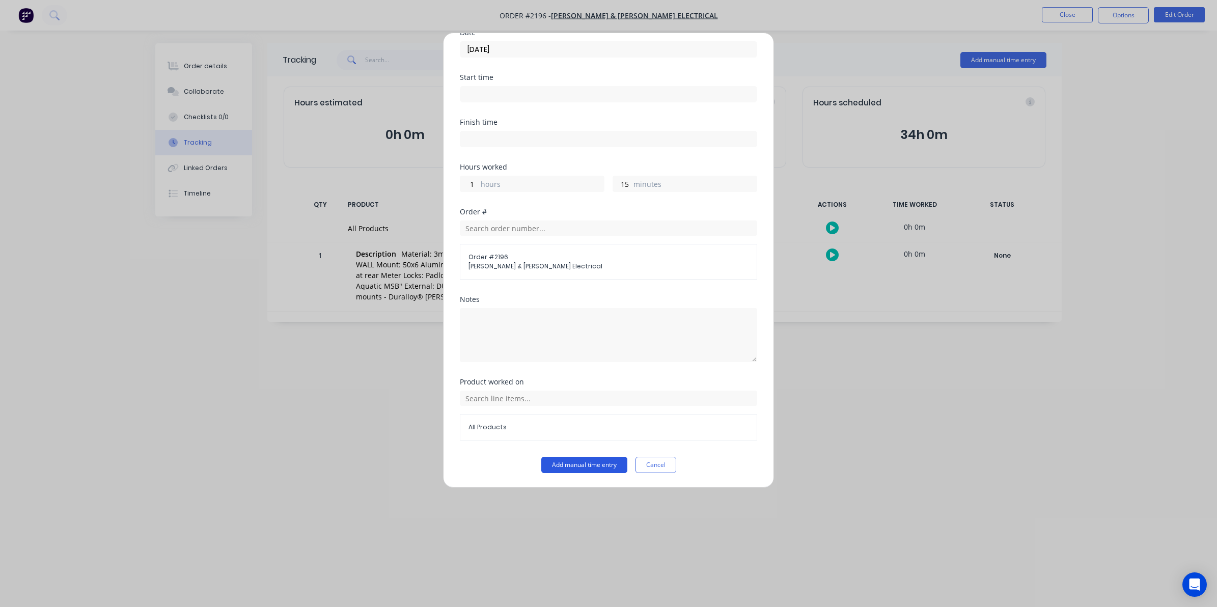
click at [582, 464] on button "Add manual time entry" at bounding box center [584, 465] width 86 height 16
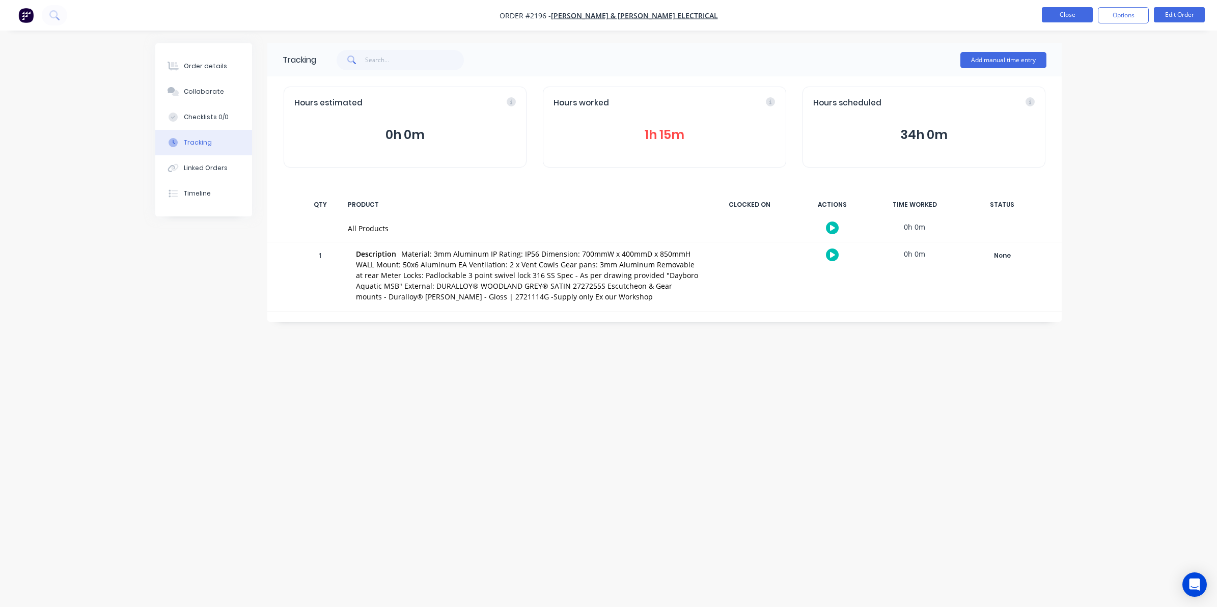
click at [966, 13] on button "Close" at bounding box center [1067, 14] width 51 height 15
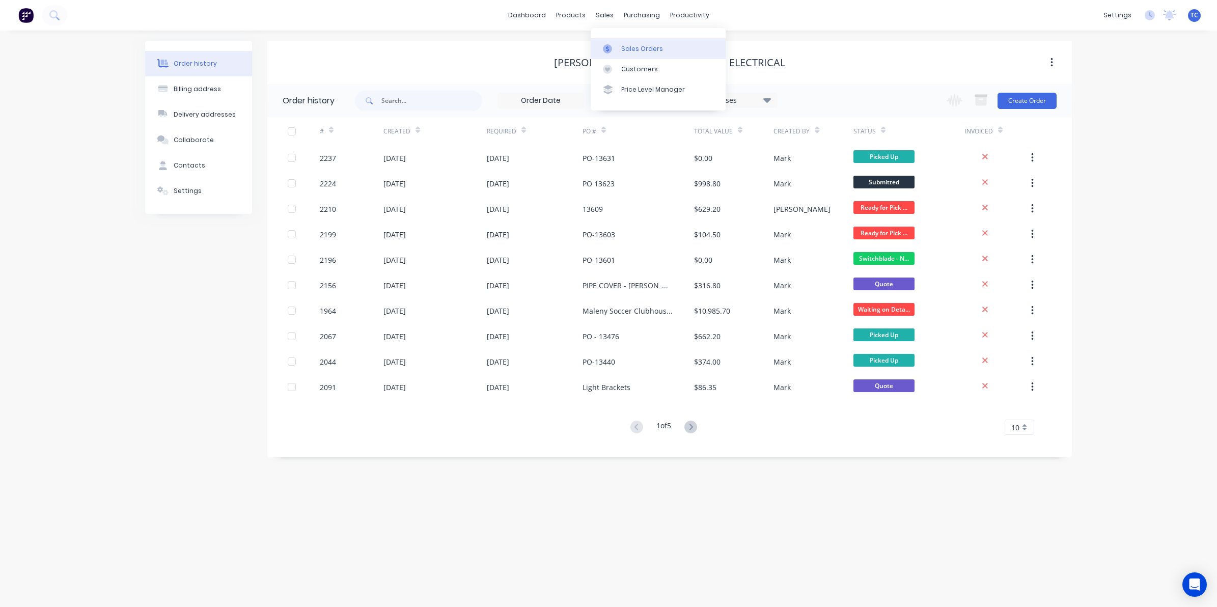
click at [635, 47] on div "Sales Orders" at bounding box center [642, 48] width 42 height 9
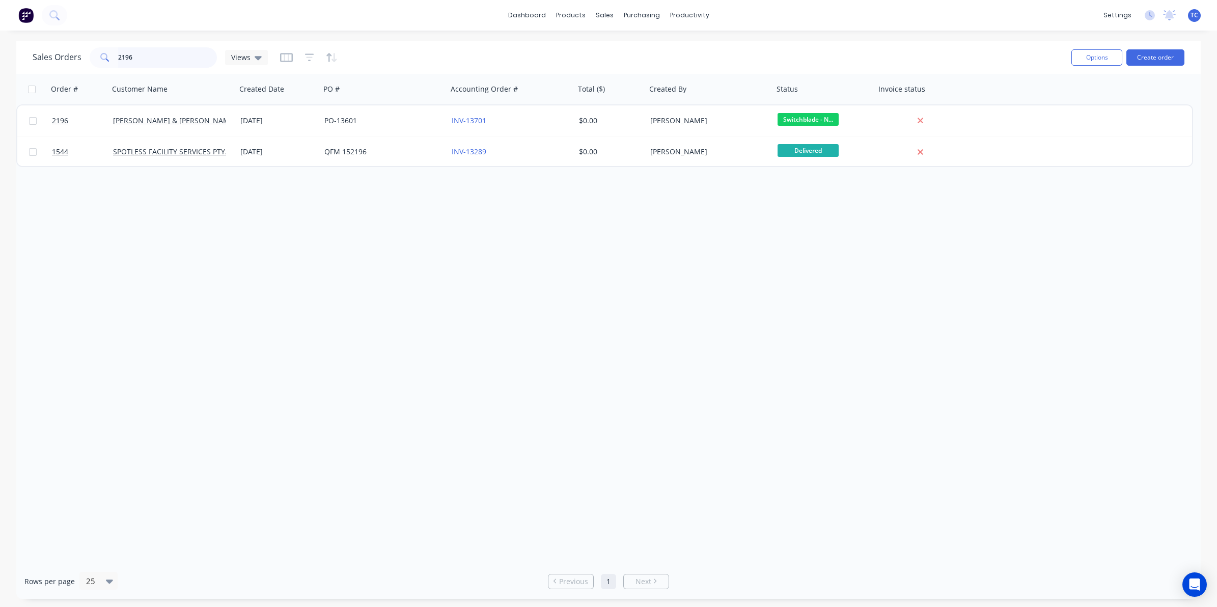
click at [128, 60] on input "2196" at bounding box center [167, 57] width 99 height 20
drag, startPoint x: 132, startPoint y: 59, endPoint x: 117, endPoint y: 56, distance: 15.6
click at [118, 56] on input "2196" at bounding box center [167, 57] width 99 height 20
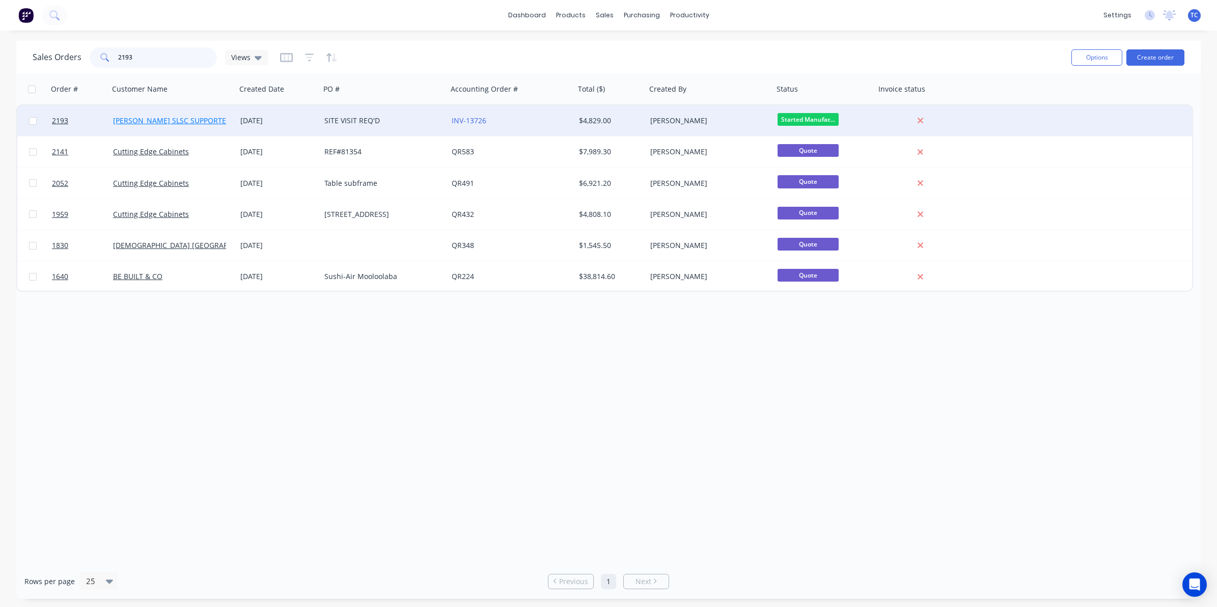
type input "2193"
click at [162, 120] on link "[PERSON_NAME] SLSC SUPPORTERS" at bounding box center [174, 121] width 122 height 10
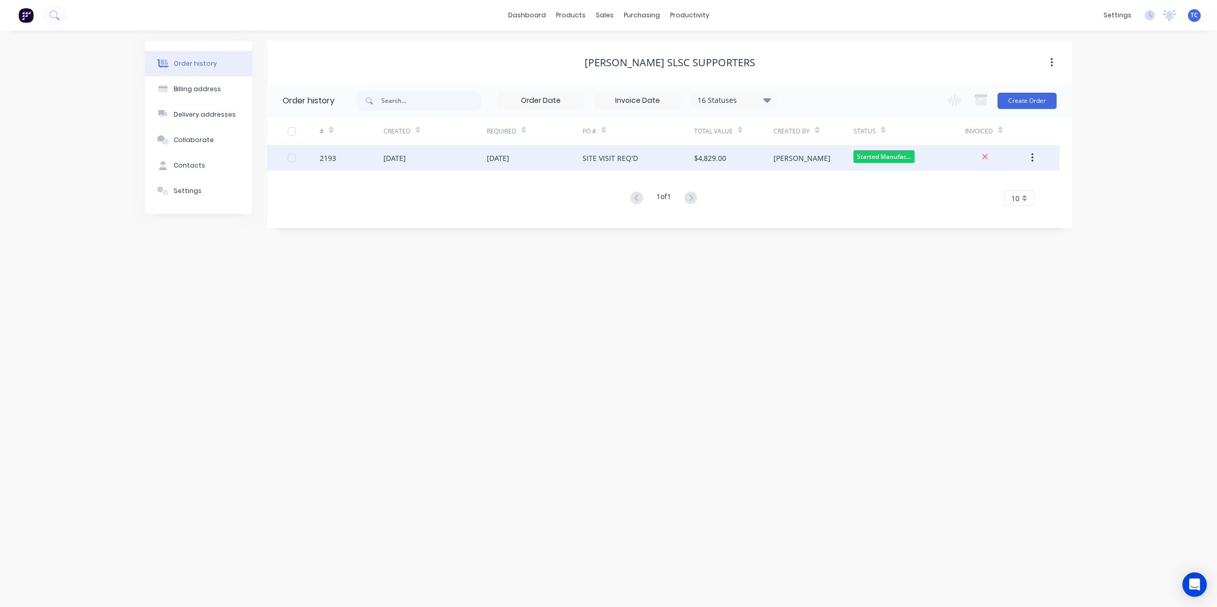
click at [404, 160] on div "[DATE]" at bounding box center [394, 158] width 22 height 11
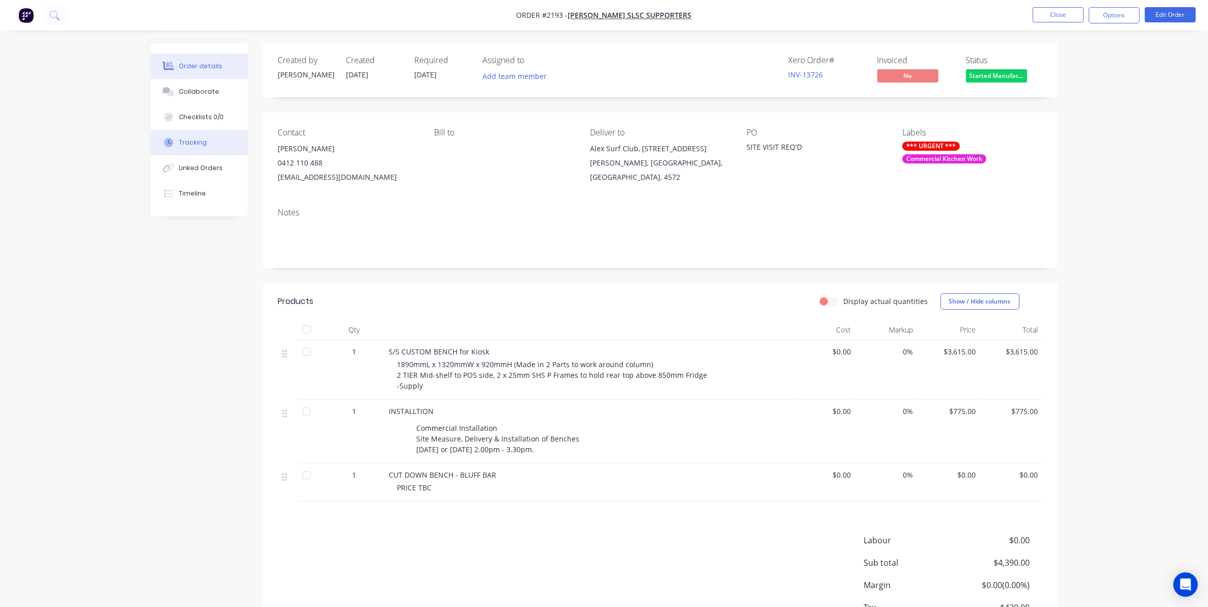
click at [193, 141] on div "Tracking" at bounding box center [193, 142] width 28 height 9
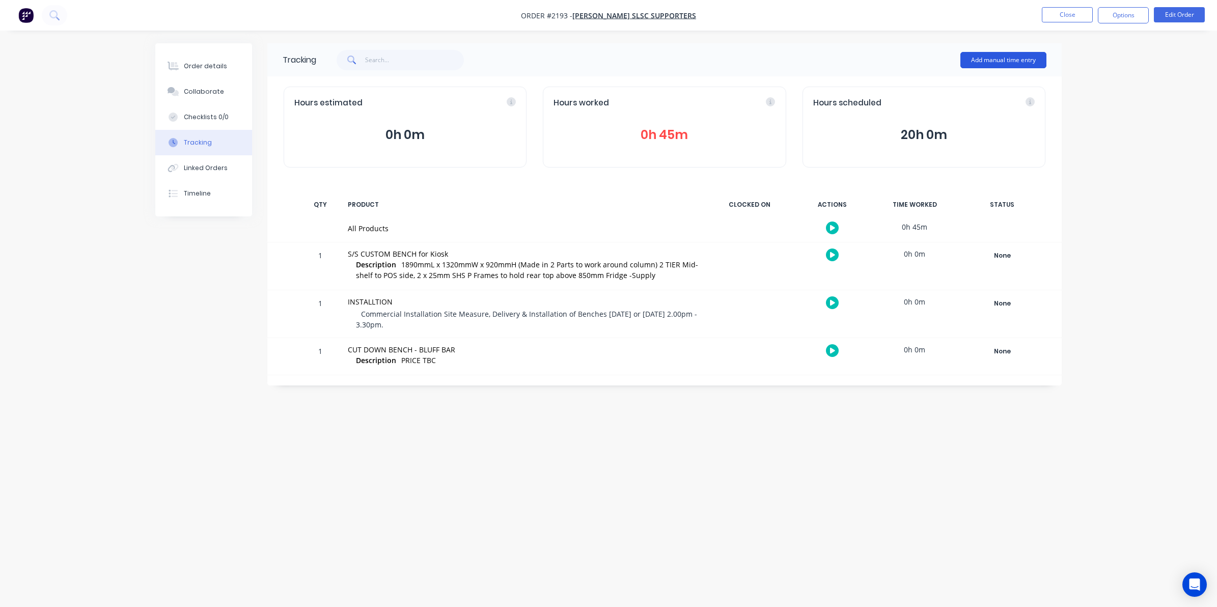
click at [966, 57] on button "Add manual time entry" at bounding box center [1004, 60] width 86 height 16
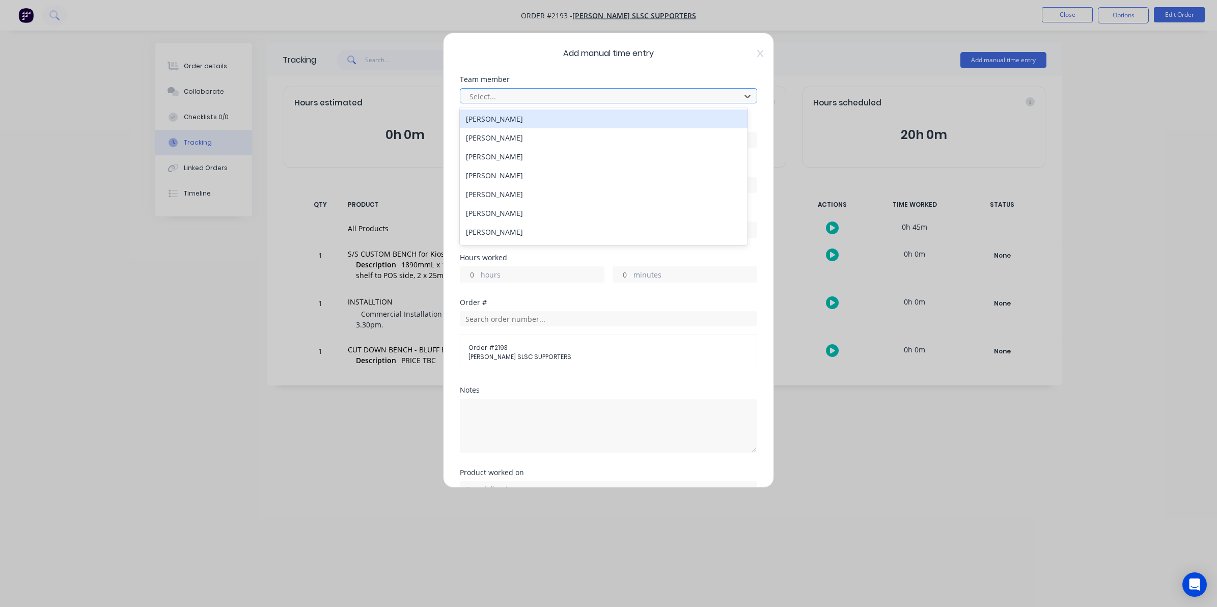
click at [485, 93] on div at bounding box center [602, 96] width 267 height 13
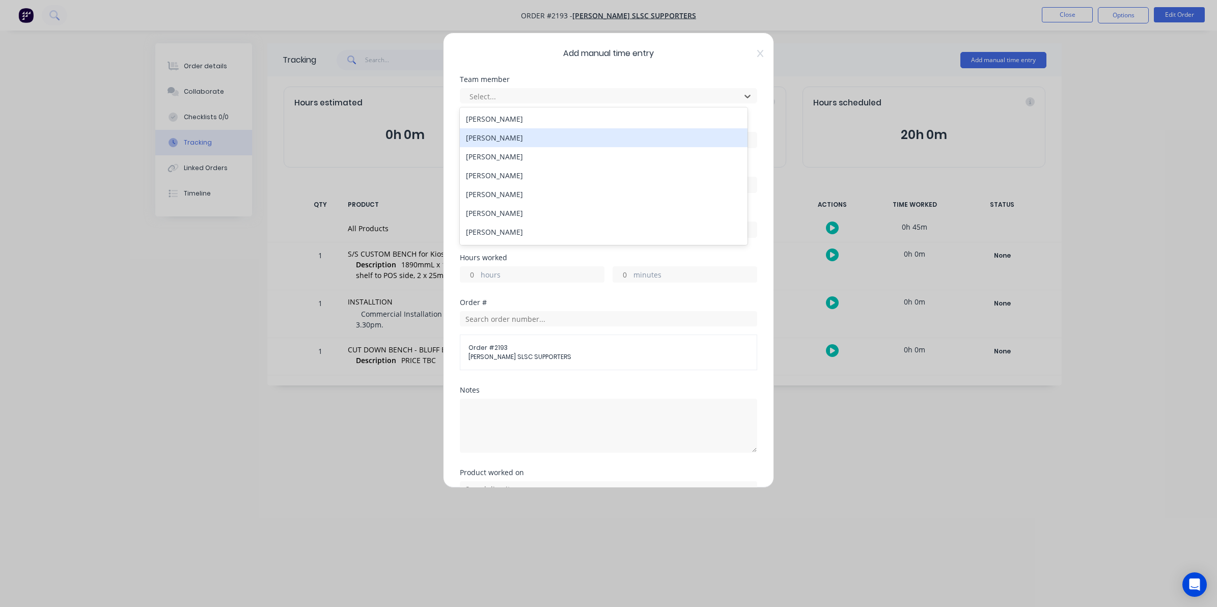
click at [500, 138] on div "[PERSON_NAME]" at bounding box center [604, 137] width 288 height 19
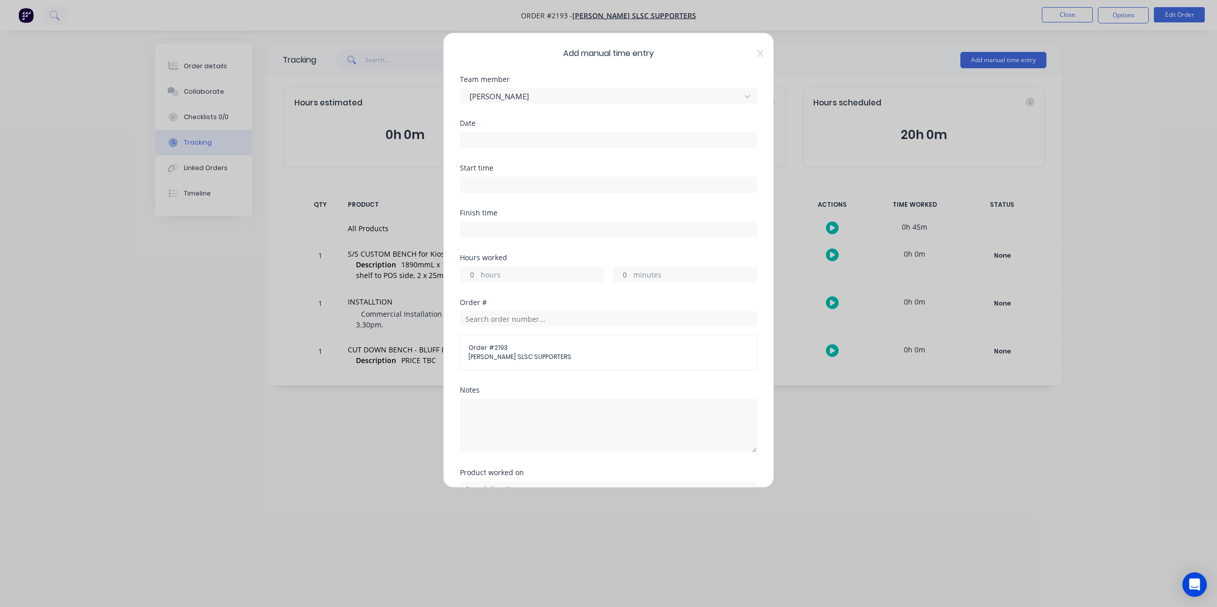
click at [477, 138] on input at bounding box center [608, 139] width 296 height 15
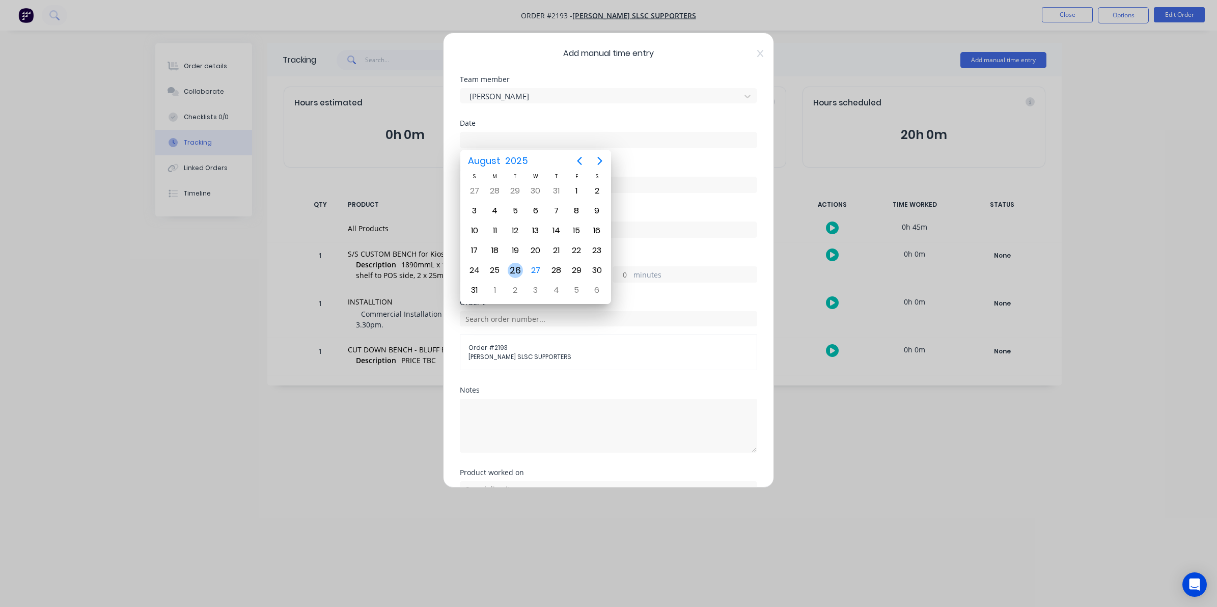
click at [513, 267] on div "26" at bounding box center [515, 270] width 15 height 15
type input "[DATE]"
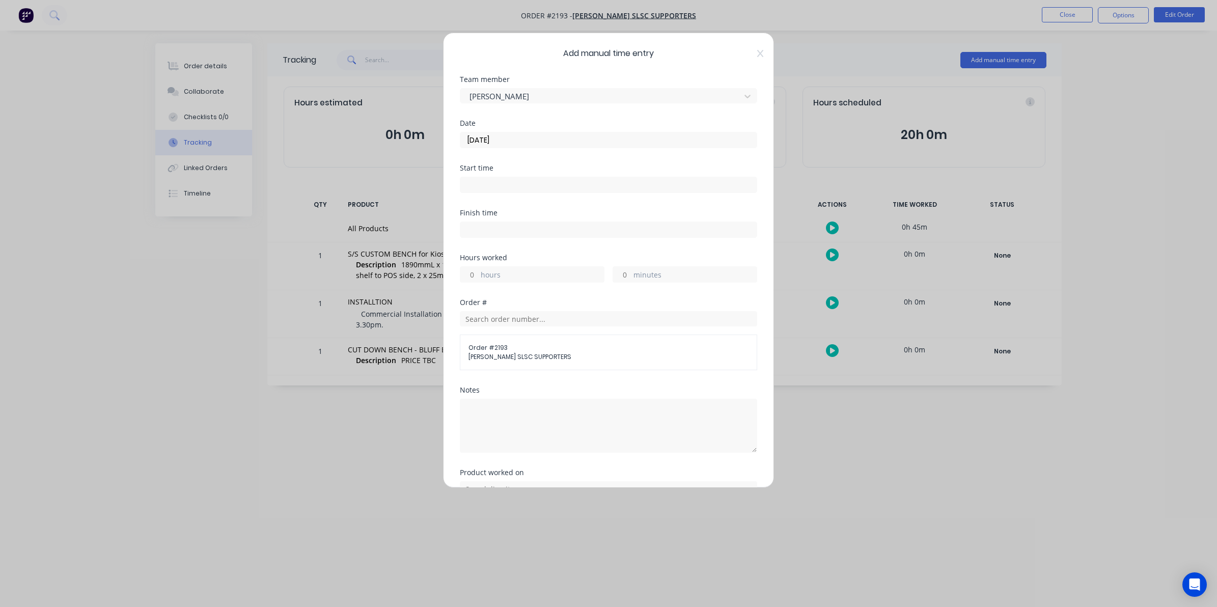
click at [473, 276] on input "hours" at bounding box center [469, 274] width 18 height 15
type input "2"
click at [619, 273] on input "minutes" at bounding box center [622, 274] width 18 height 15
type input "30"
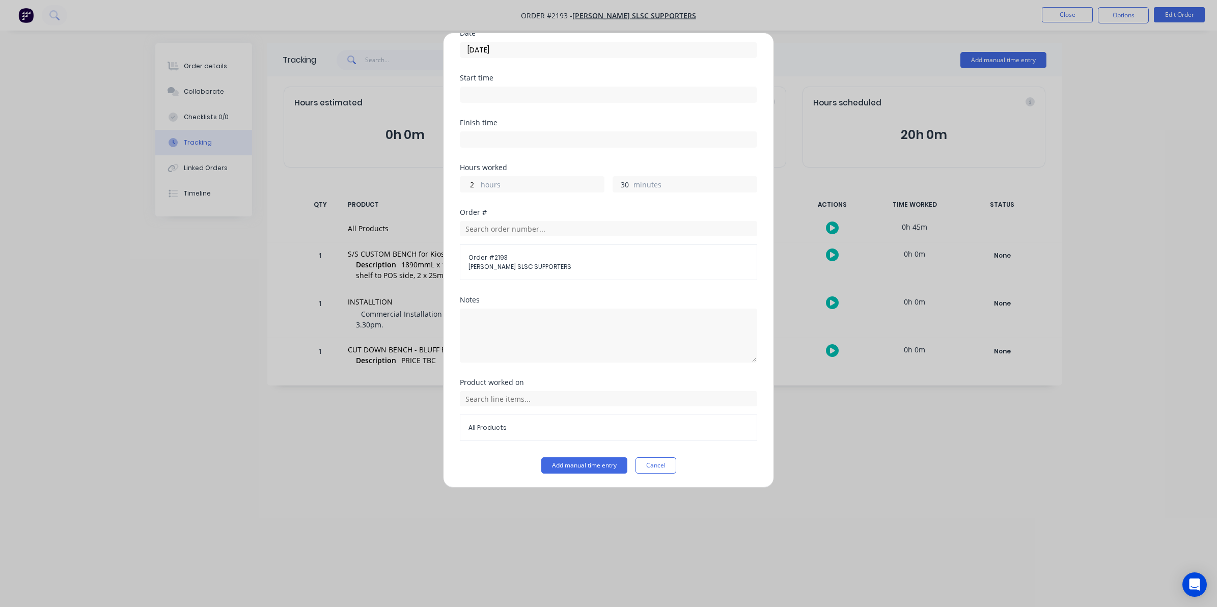
scroll to position [92, 0]
click at [471, 317] on textarea at bounding box center [608, 335] width 297 height 54
type textarea "Cut Down bench section"
click at [570, 464] on button "Add manual time entry" at bounding box center [584, 465] width 86 height 16
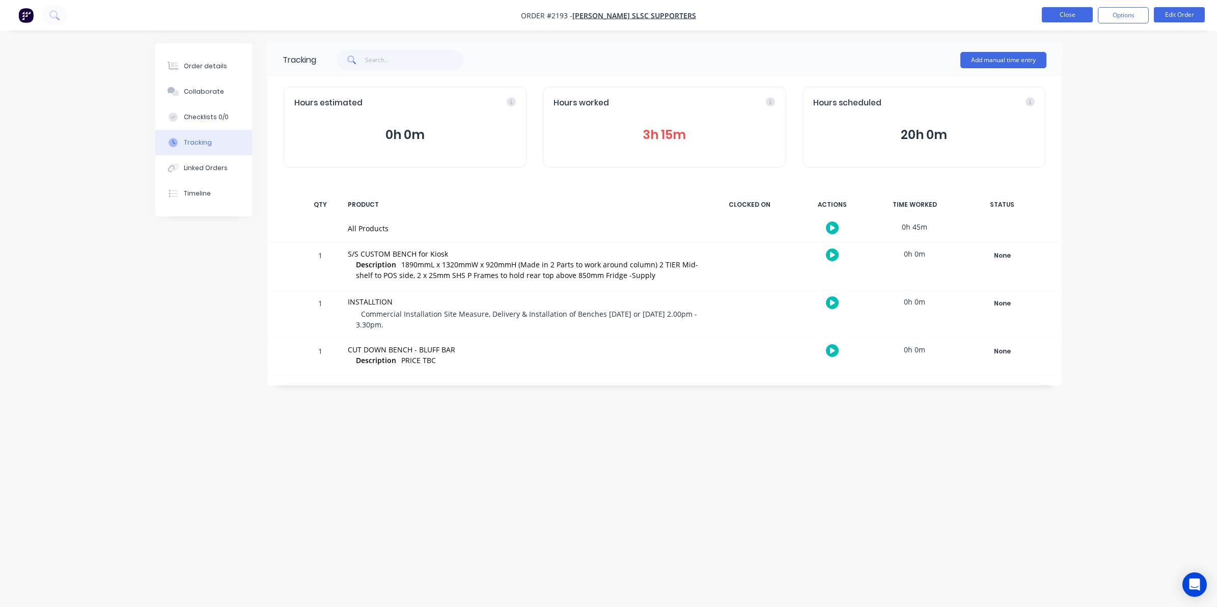
click at [966, 13] on button "Close" at bounding box center [1067, 14] width 51 height 15
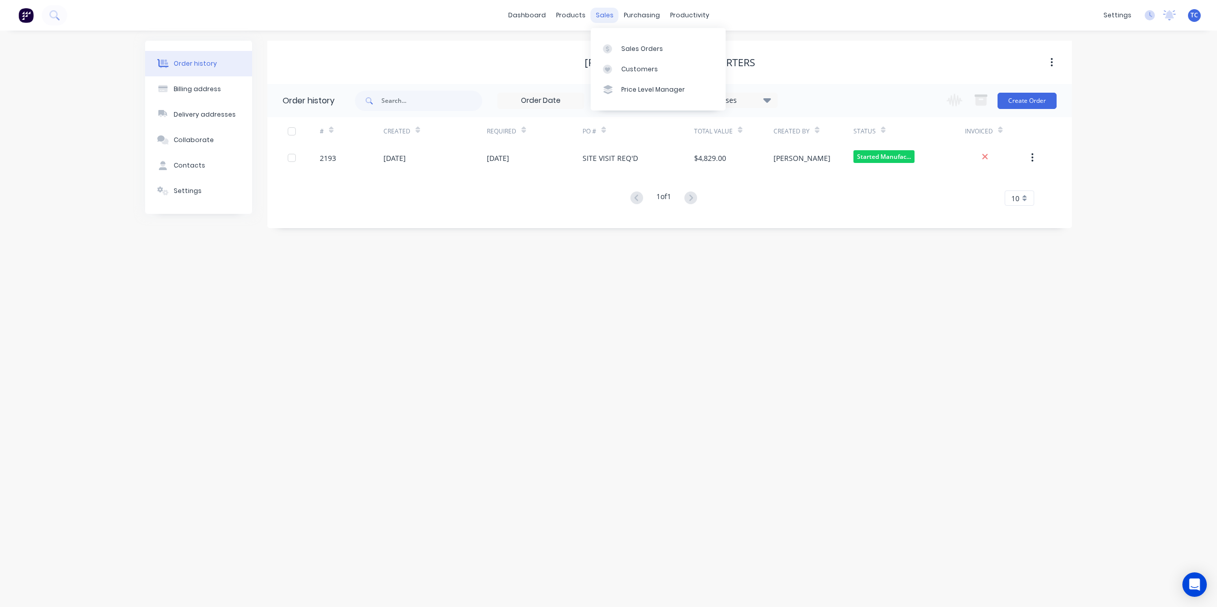
click at [601, 13] on div "sales" at bounding box center [605, 15] width 28 height 15
click at [633, 48] on div "Sales Orders" at bounding box center [642, 48] width 42 height 9
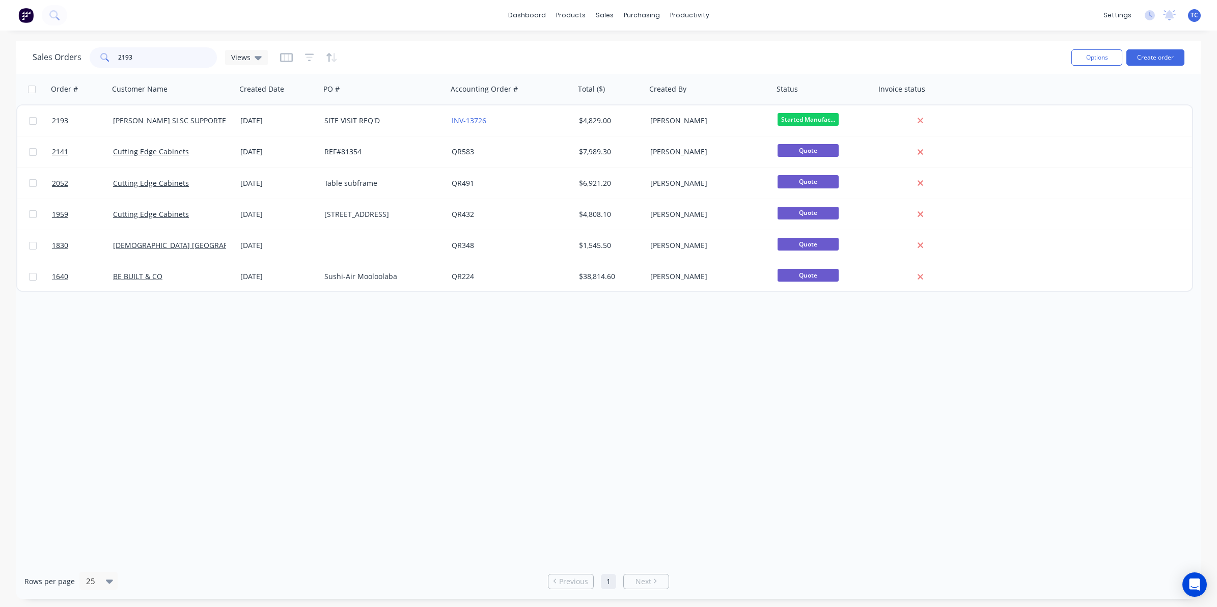
drag, startPoint x: 136, startPoint y: 57, endPoint x: 115, endPoint y: 57, distance: 21.4
click at [115, 57] on div "2193" at bounding box center [153, 57] width 127 height 20
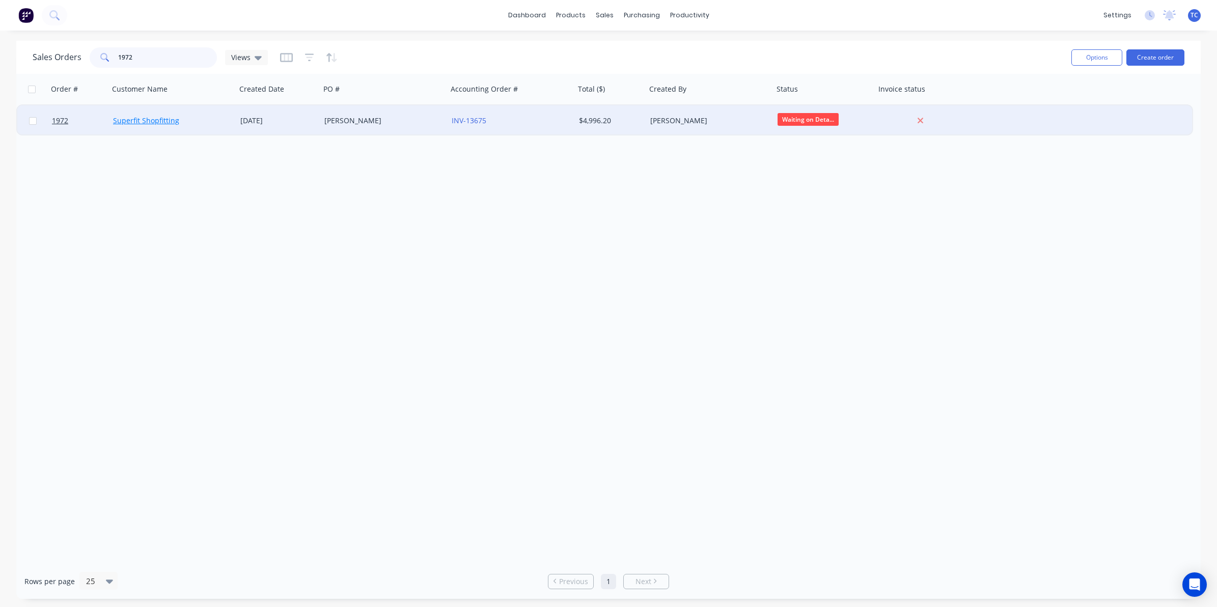
type input "1972"
click at [150, 118] on link "Superfit Shopfitting" at bounding box center [146, 121] width 66 height 10
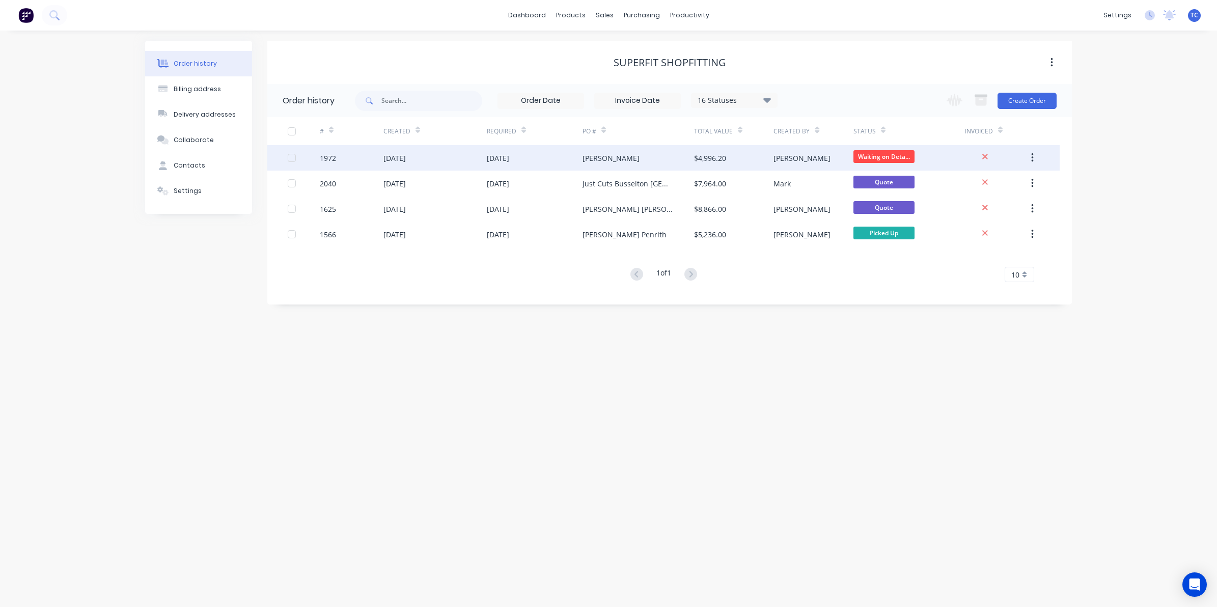
click at [442, 157] on div "[DATE]" at bounding box center [434, 157] width 103 height 25
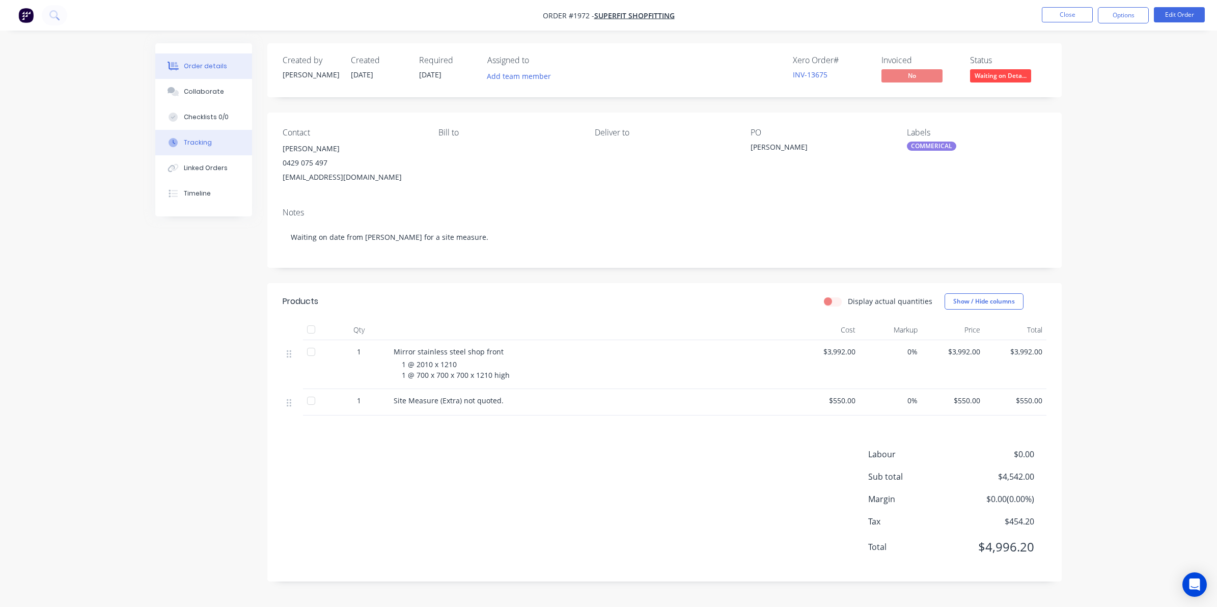
click at [198, 139] on div "Tracking" at bounding box center [198, 142] width 28 height 9
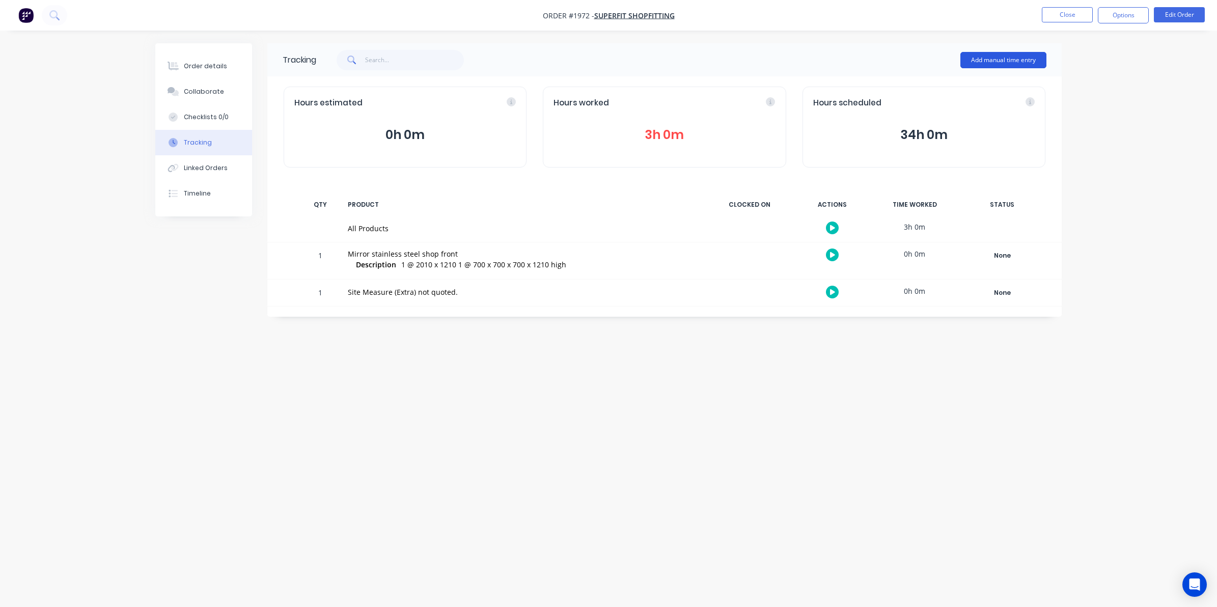
click at [966, 58] on button "Add manual time entry" at bounding box center [1004, 60] width 86 height 16
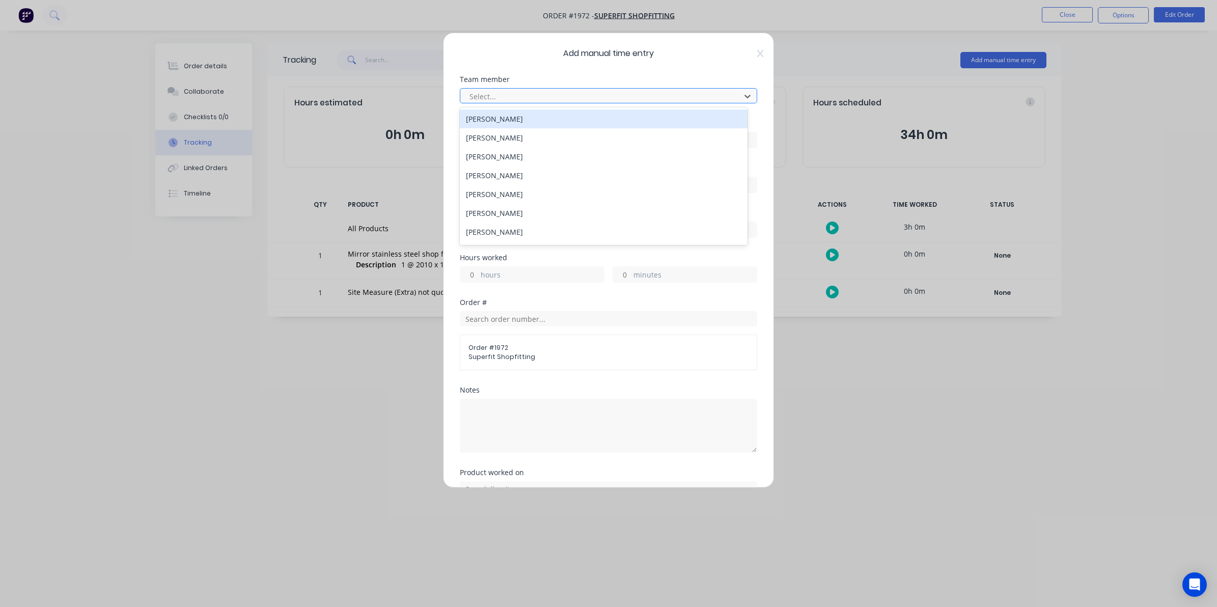
click at [484, 93] on div at bounding box center [602, 96] width 267 height 13
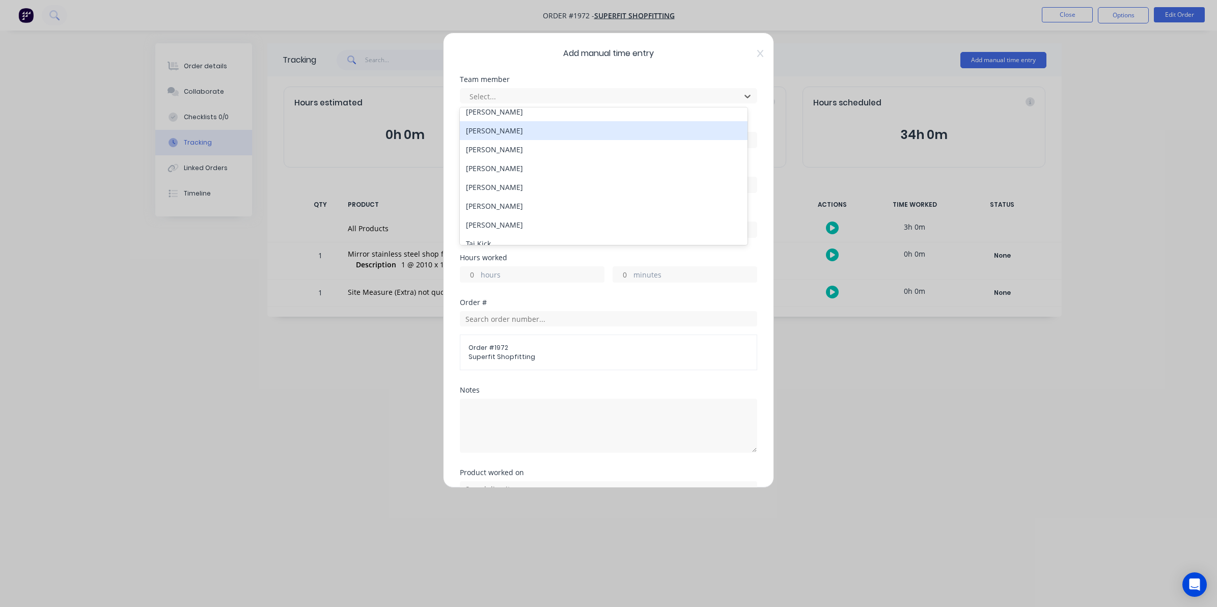
scroll to position [127, 0]
click at [498, 117] on div "[PERSON_NAME]" at bounding box center [604, 123] width 288 height 19
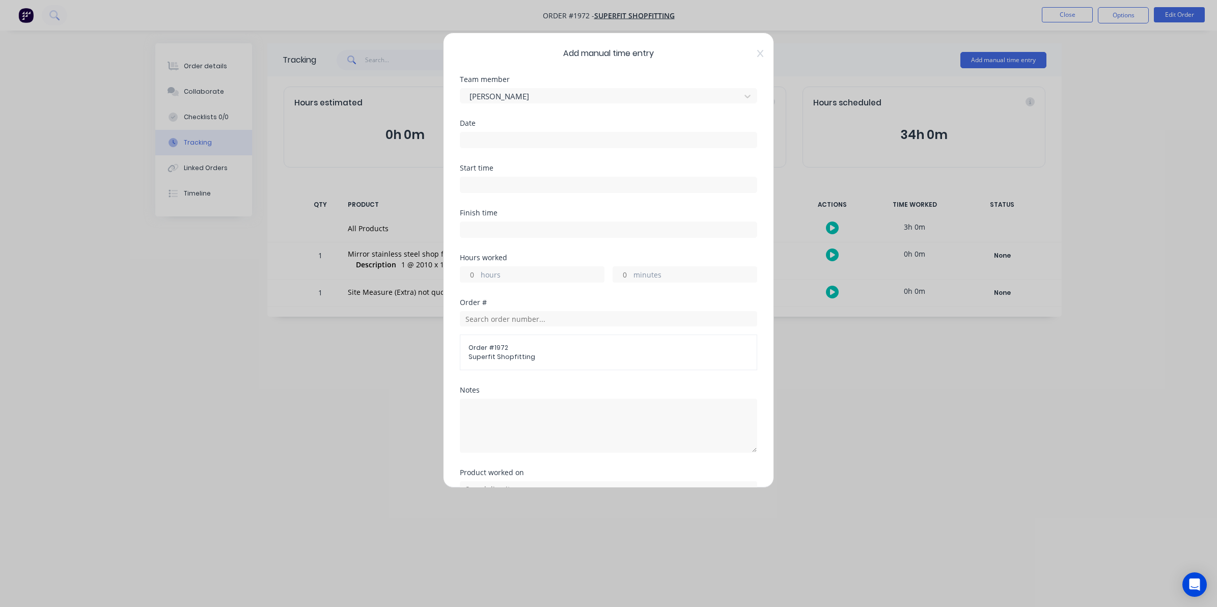
click at [483, 139] on input at bounding box center [608, 139] width 296 height 15
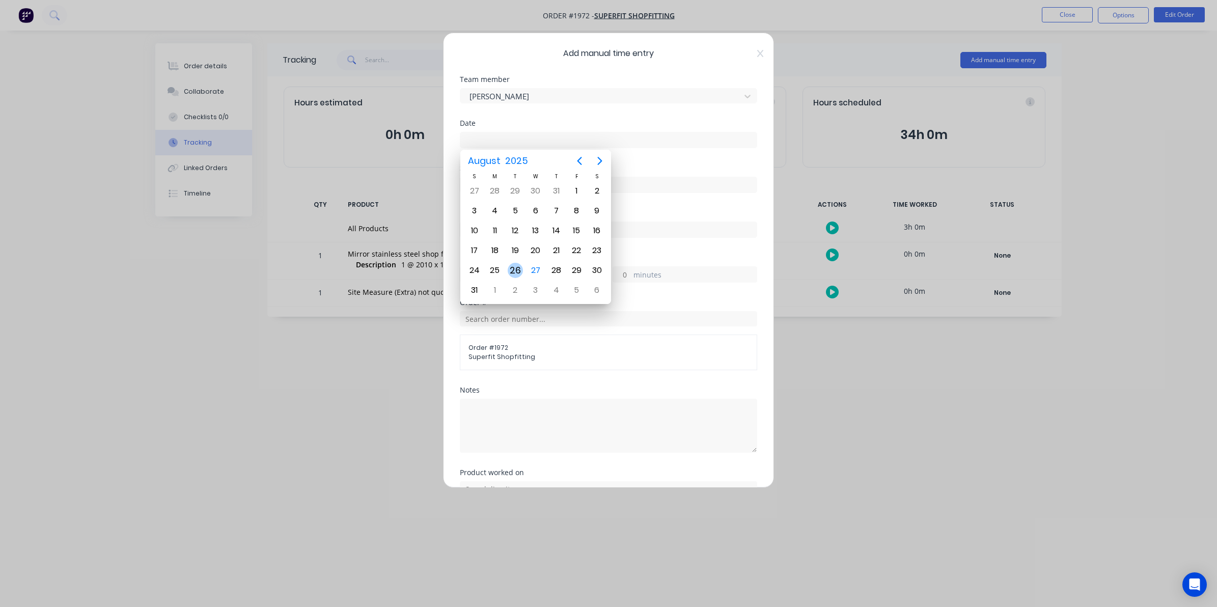
click at [514, 270] on div "26" at bounding box center [515, 270] width 15 height 15
type input "[DATE]"
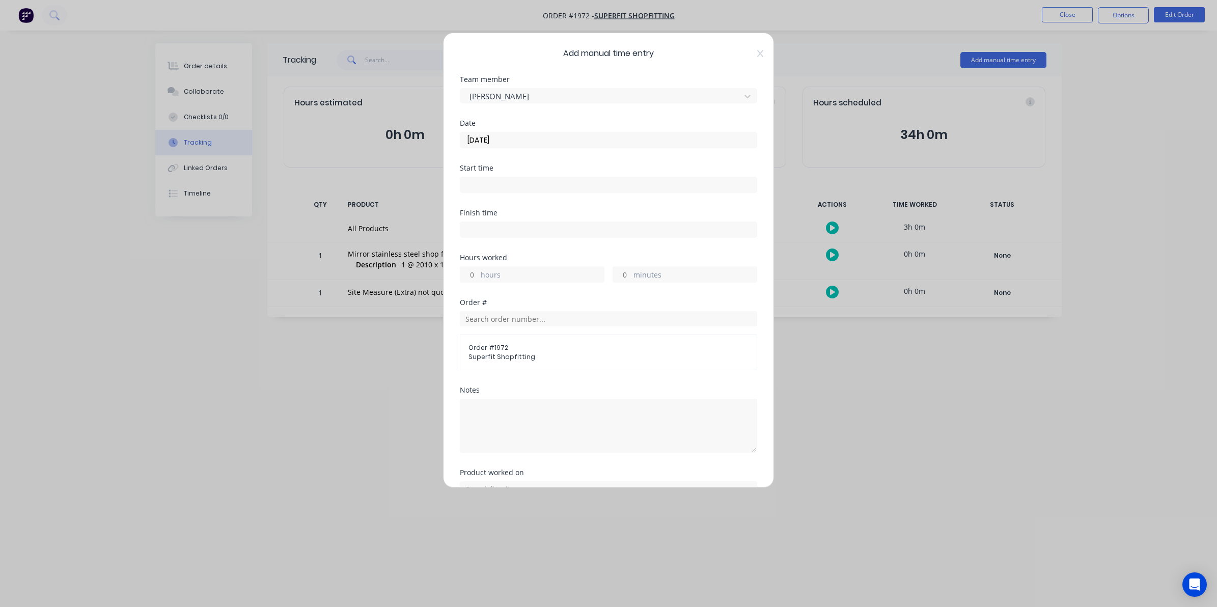
click at [472, 273] on input "hours" at bounding box center [469, 274] width 18 height 15
type input "8"
click at [624, 274] on input "minutes" at bounding box center [622, 274] width 18 height 15
type input "15"
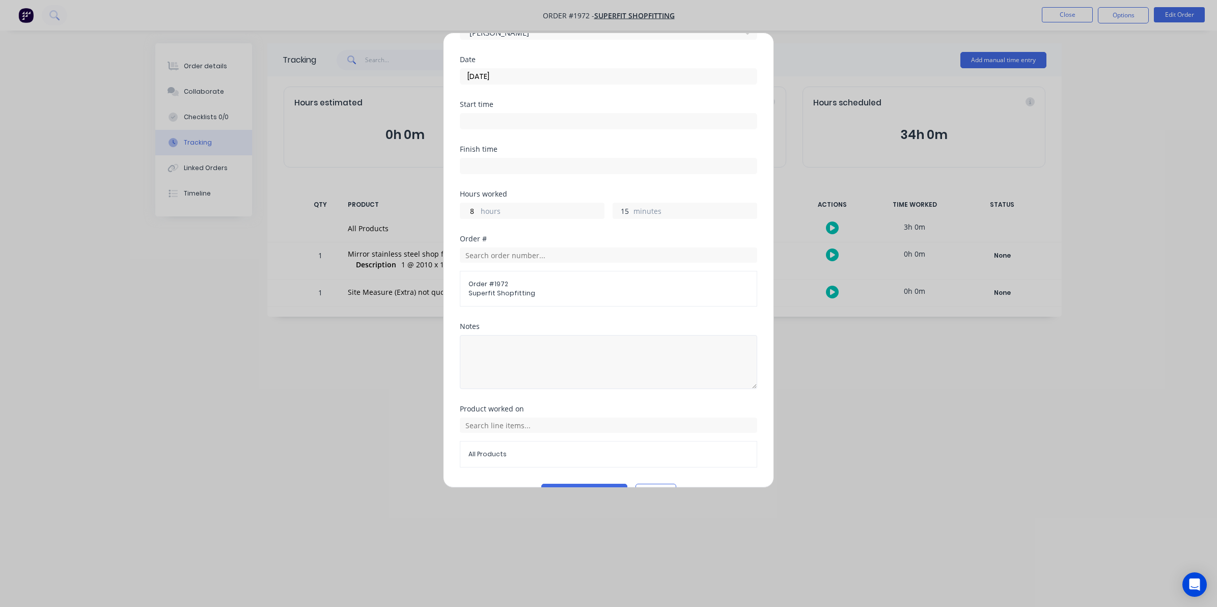
scroll to position [92, 0]
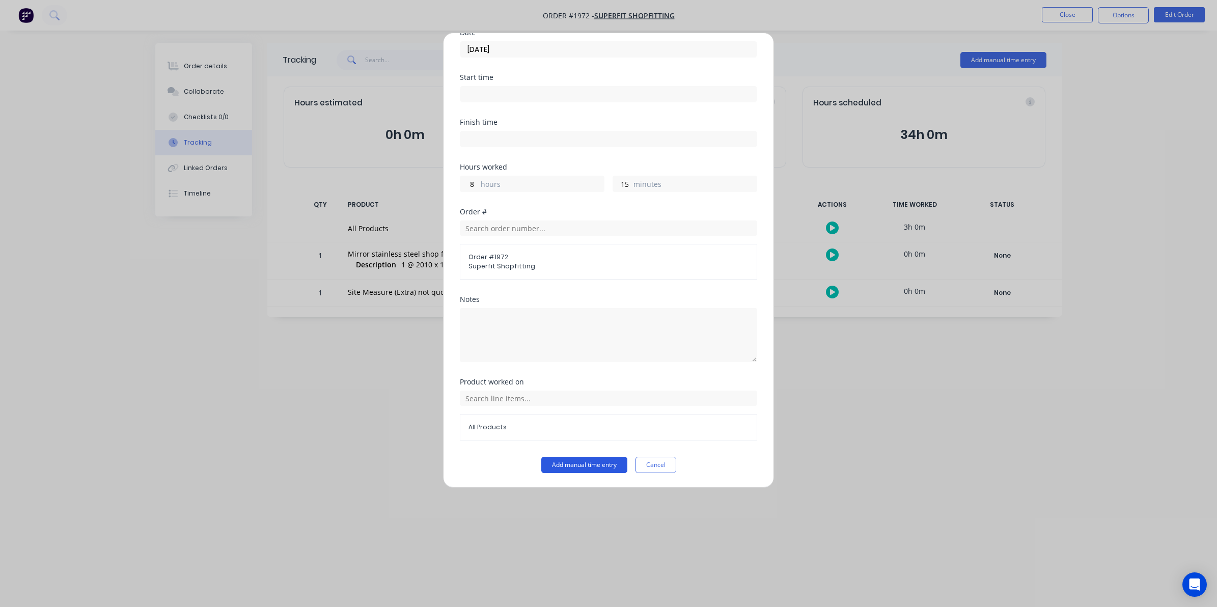
click at [573, 463] on button "Add manual time entry" at bounding box center [584, 465] width 86 height 16
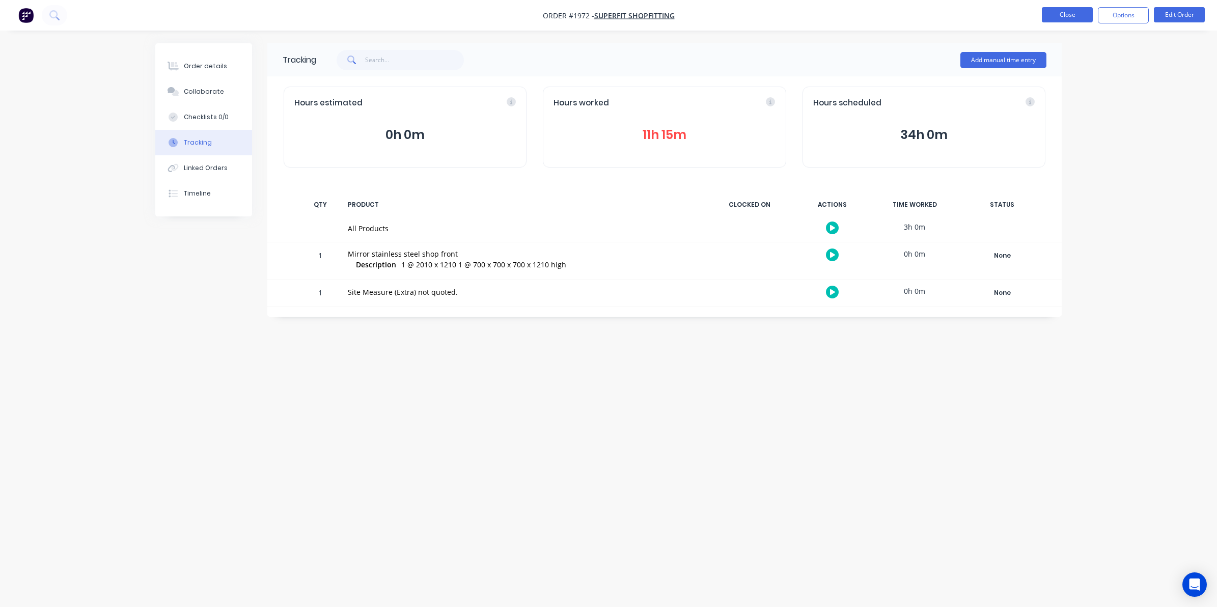
click at [966, 14] on button "Close" at bounding box center [1067, 14] width 51 height 15
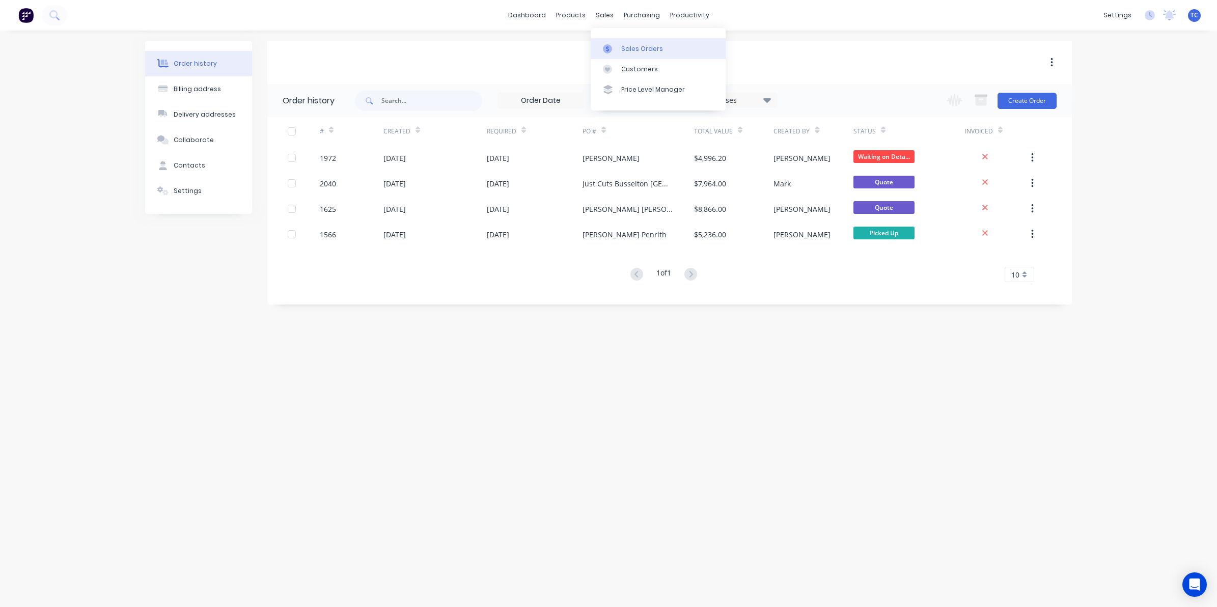
click at [633, 44] on div "Sales Orders" at bounding box center [642, 48] width 42 height 9
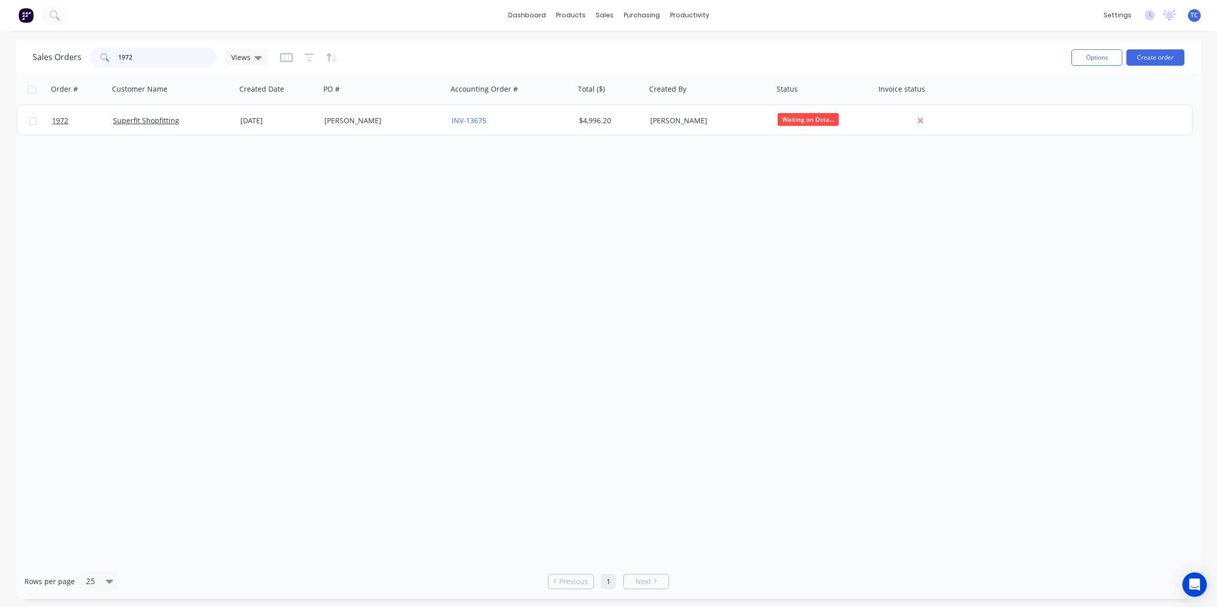
drag, startPoint x: 139, startPoint y: 58, endPoint x: 116, endPoint y: 57, distance: 22.4
click at [116, 57] on div "1972" at bounding box center [153, 57] width 127 height 20
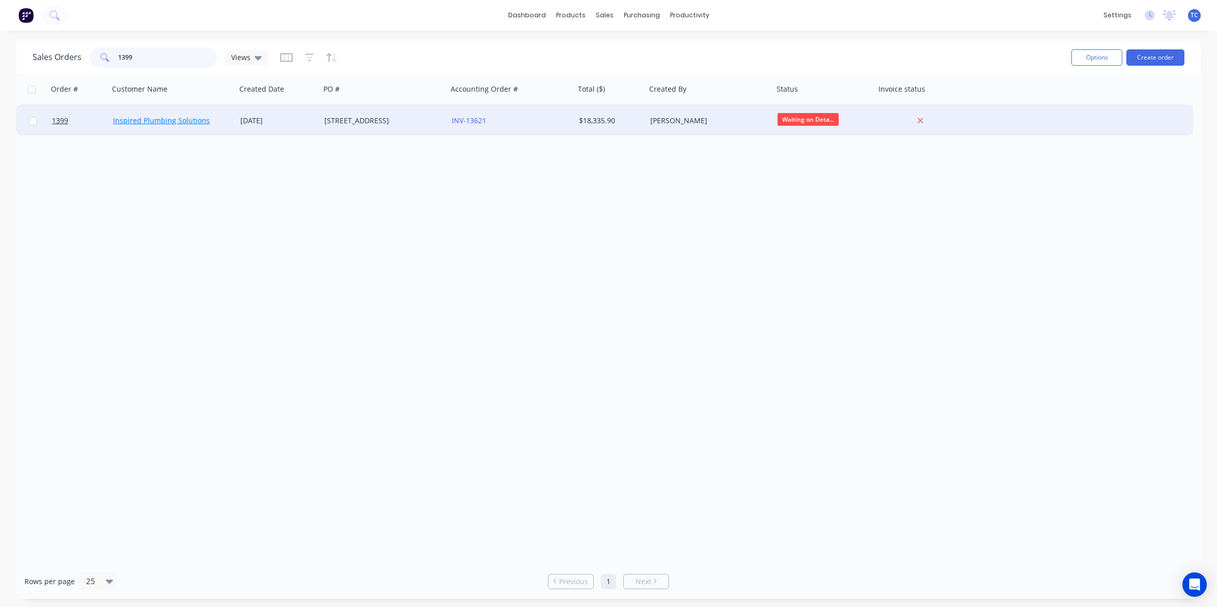
type input "1399"
click at [163, 120] on link "Inspired Plumbing Solutions" at bounding box center [161, 121] width 97 height 10
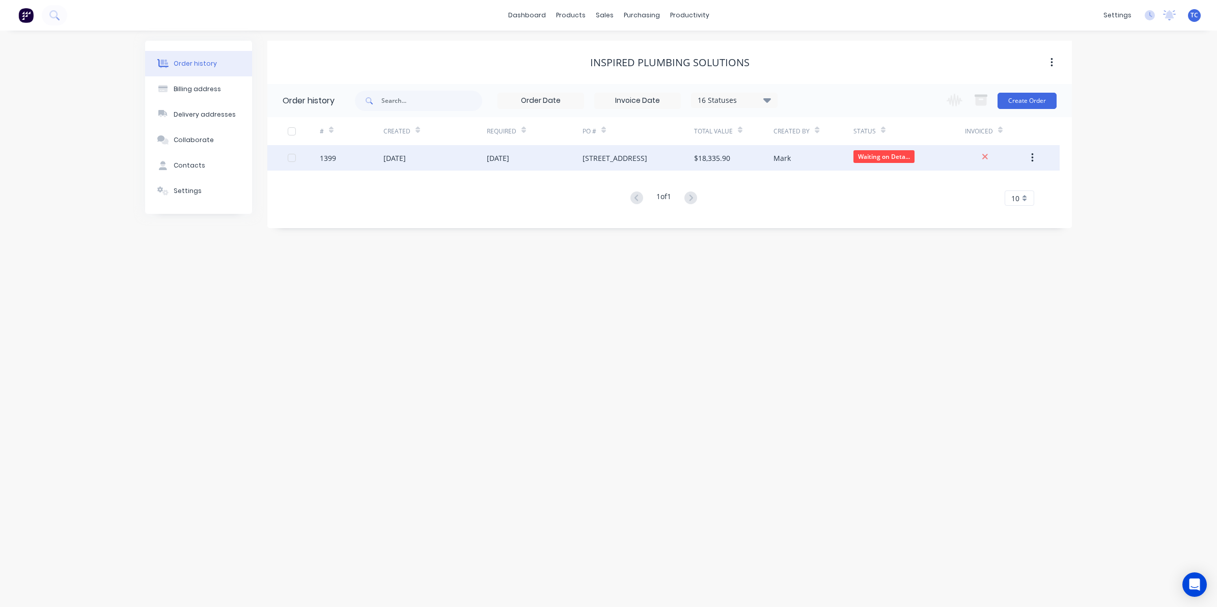
click at [494, 158] on div "[DATE]" at bounding box center [498, 158] width 22 height 11
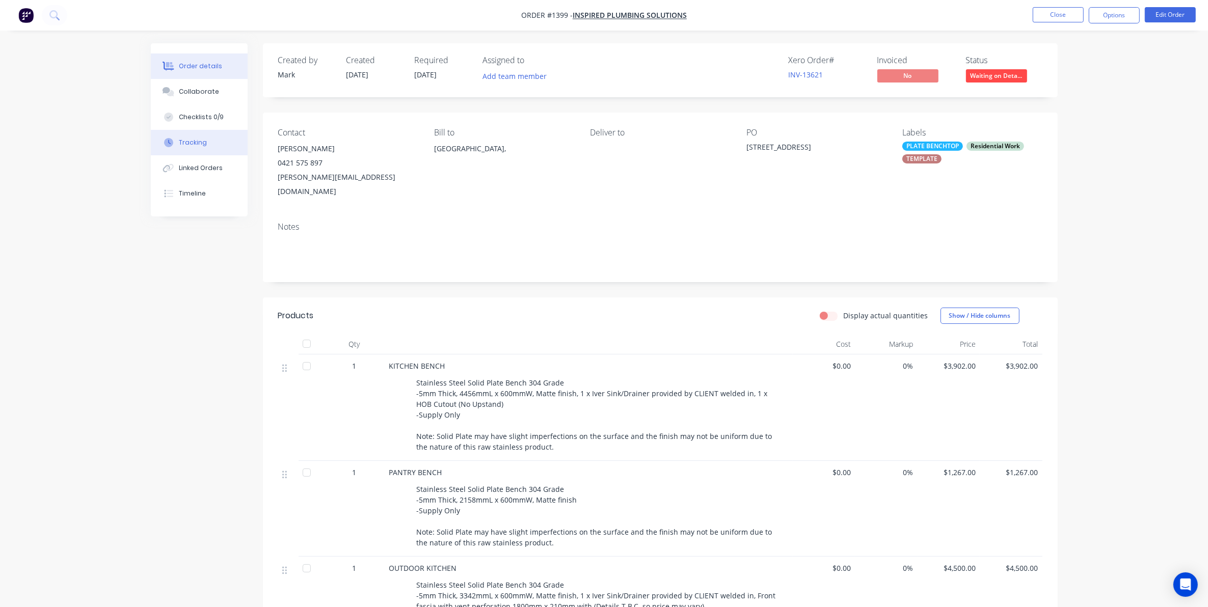
click at [196, 139] on div "Tracking" at bounding box center [193, 142] width 28 height 9
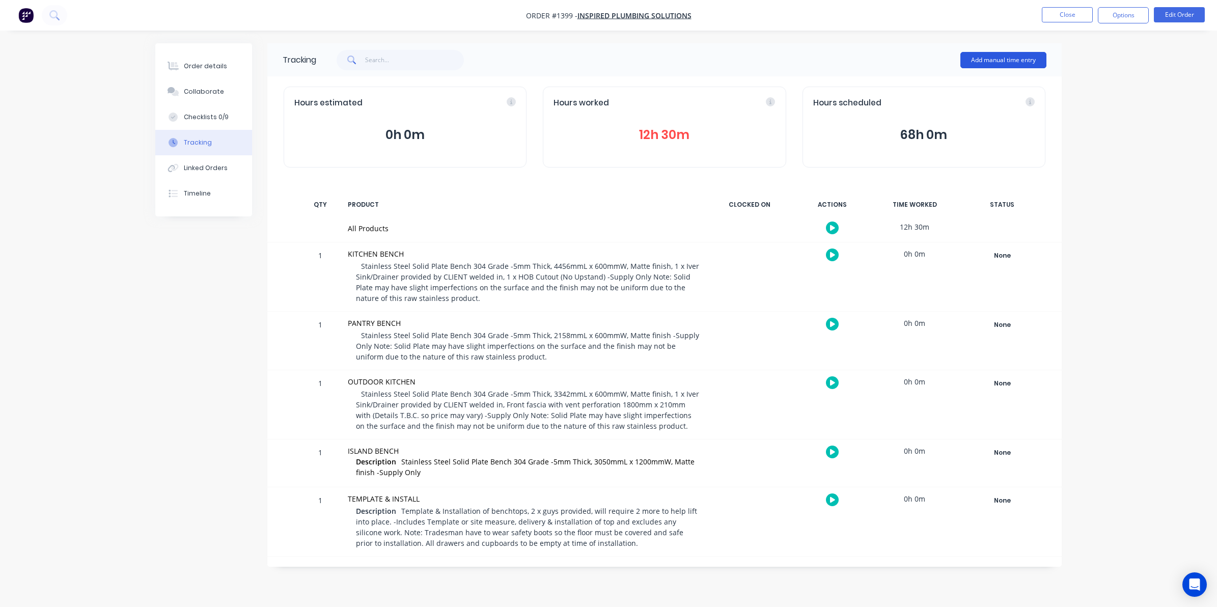
click at [966, 57] on button "Add manual time entry" at bounding box center [1004, 60] width 86 height 16
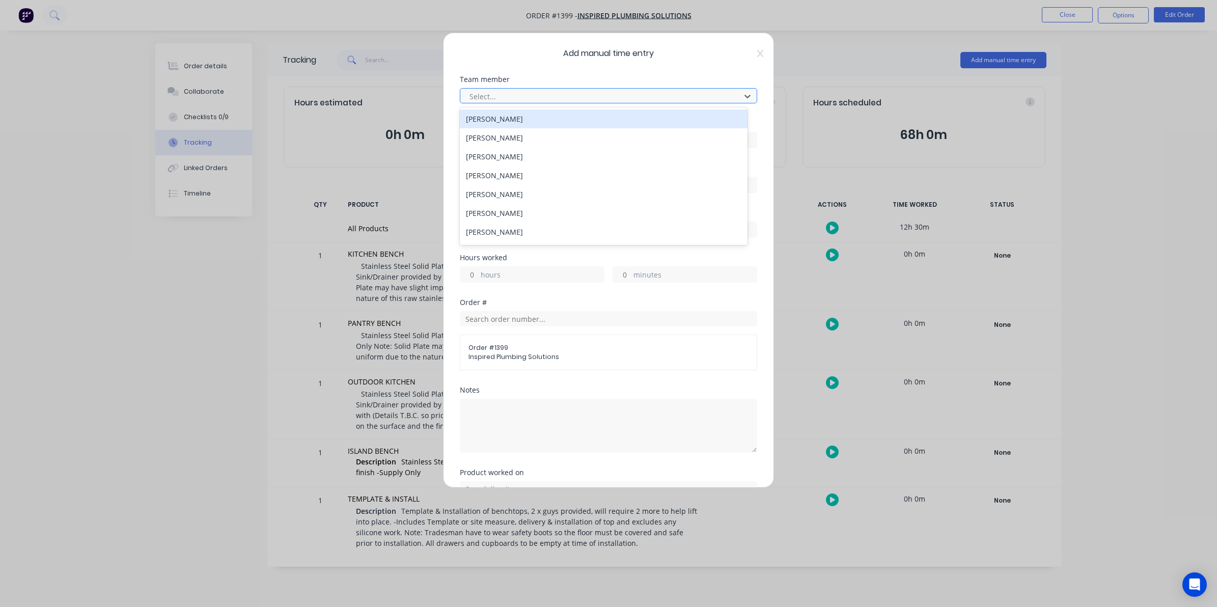
click at [480, 95] on div at bounding box center [602, 96] width 267 height 13
click at [491, 123] on div "[PERSON_NAME]" at bounding box center [604, 123] width 288 height 19
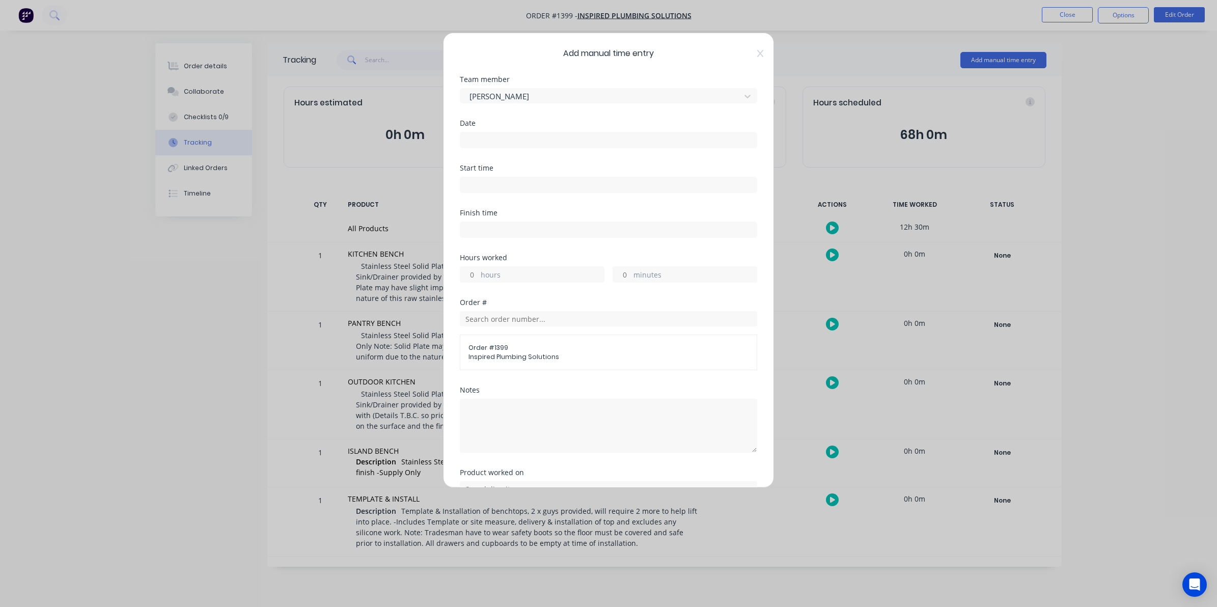
click at [469, 138] on input at bounding box center [608, 139] width 296 height 15
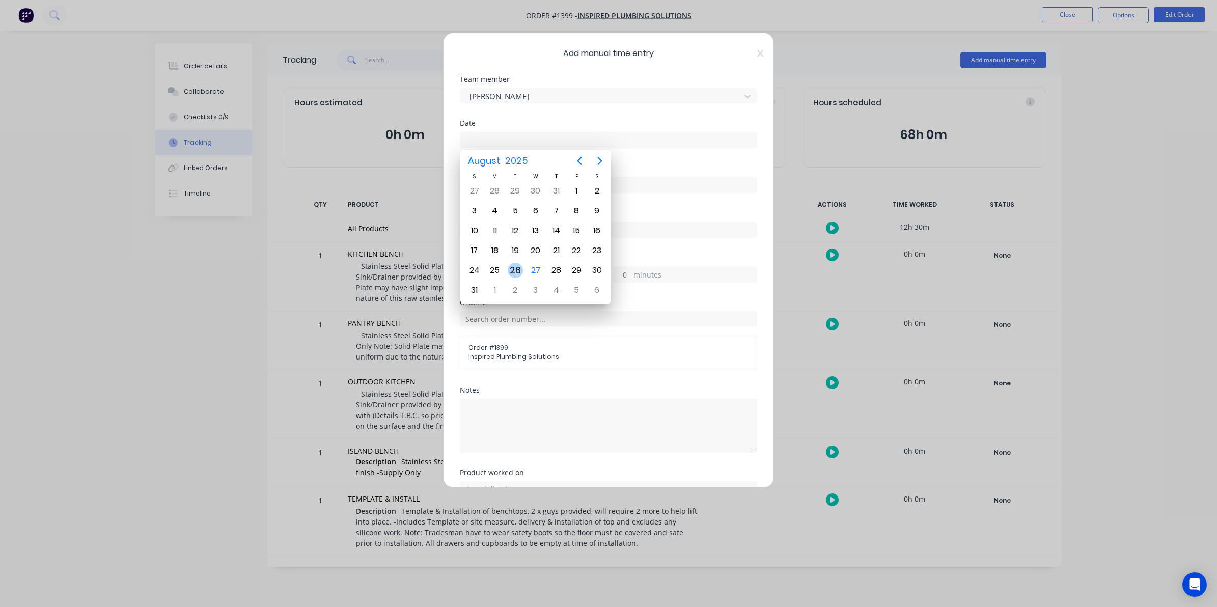
click at [513, 265] on div "26" at bounding box center [515, 270] width 15 height 15
type input "[DATE]"
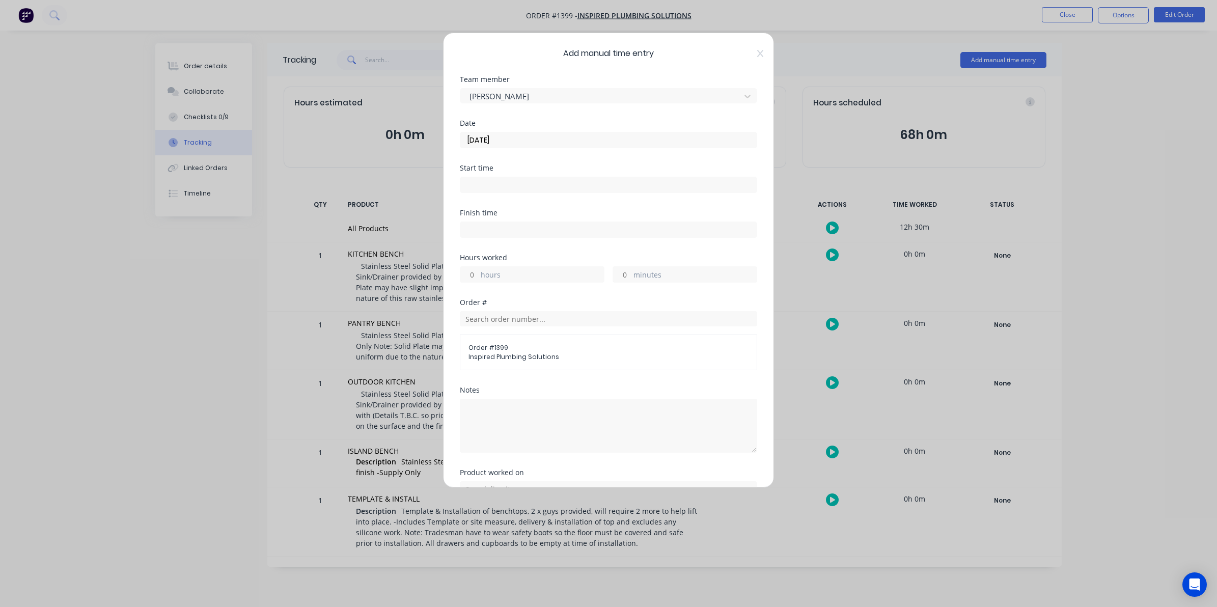
click at [472, 276] on input "hours" at bounding box center [469, 274] width 18 height 15
click at [623, 276] on input "minutes" at bounding box center [622, 274] width 18 height 15
type input "45"
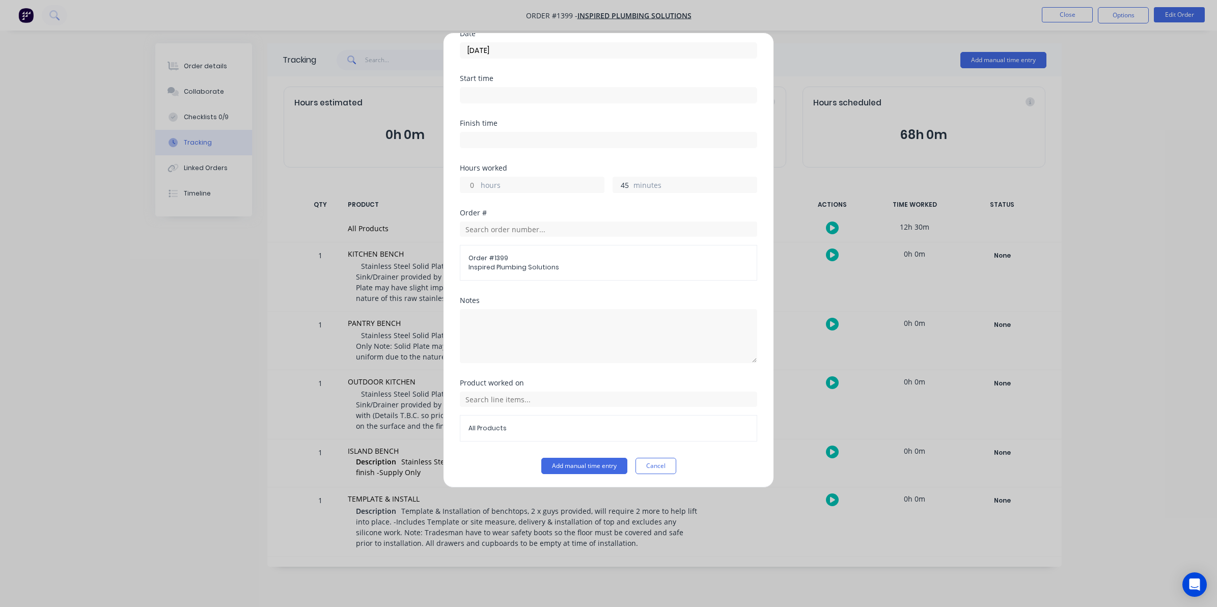
scroll to position [92, 0]
click at [570, 462] on button "Add manual time entry" at bounding box center [584, 465] width 86 height 16
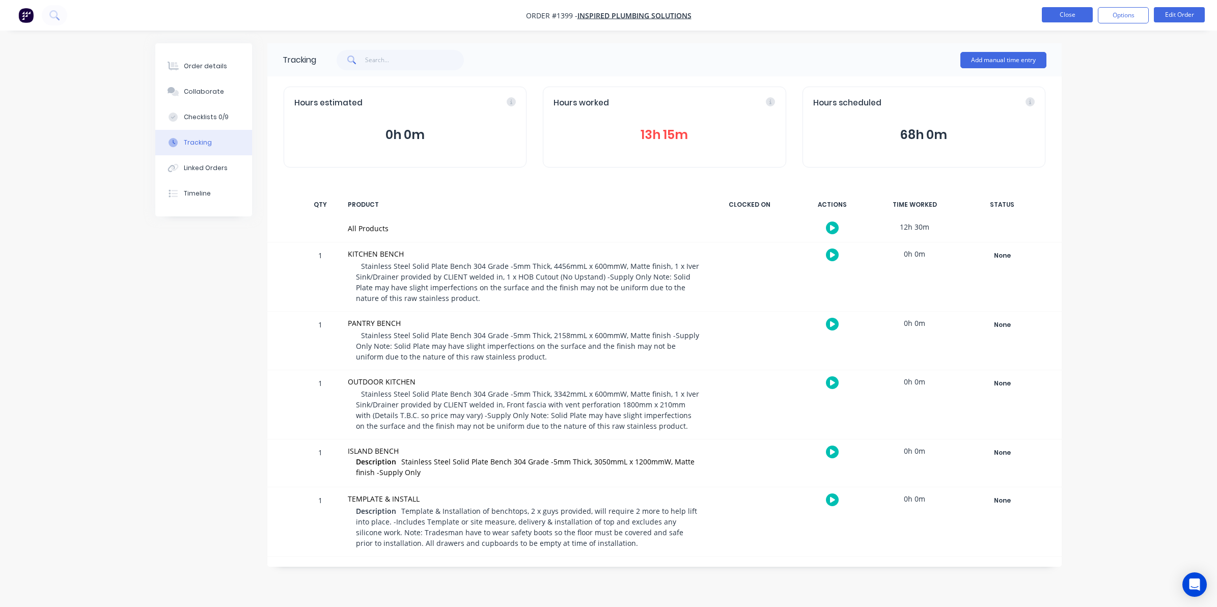
click at [966, 12] on button "Close" at bounding box center [1067, 14] width 51 height 15
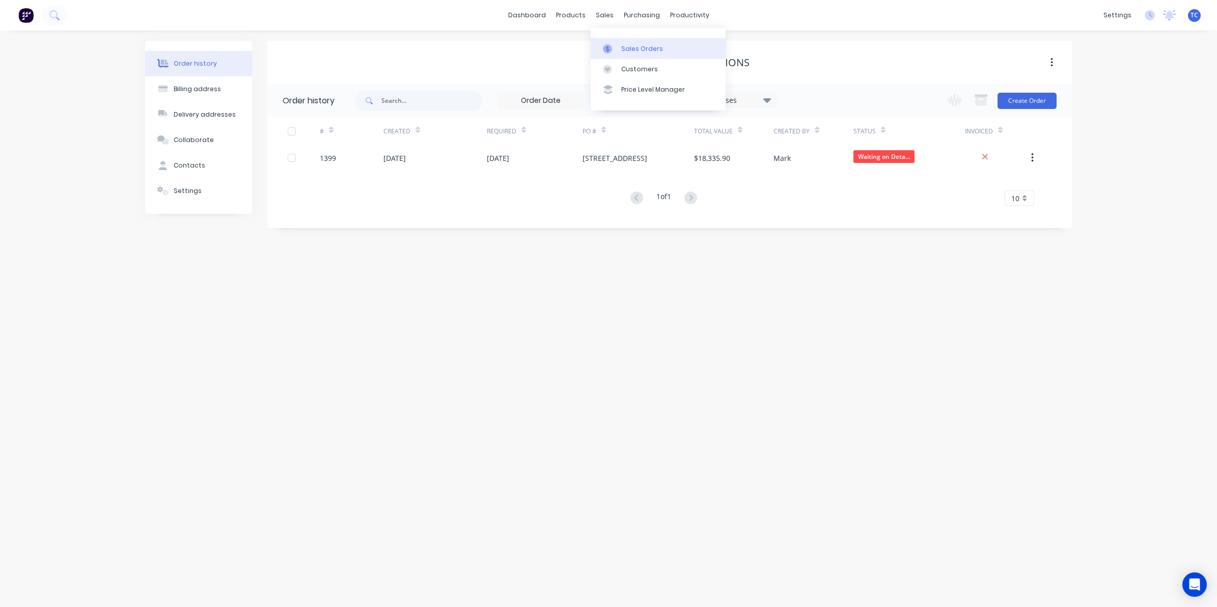
click at [629, 42] on link "Sales Orders" at bounding box center [658, 48] width 135 height 20
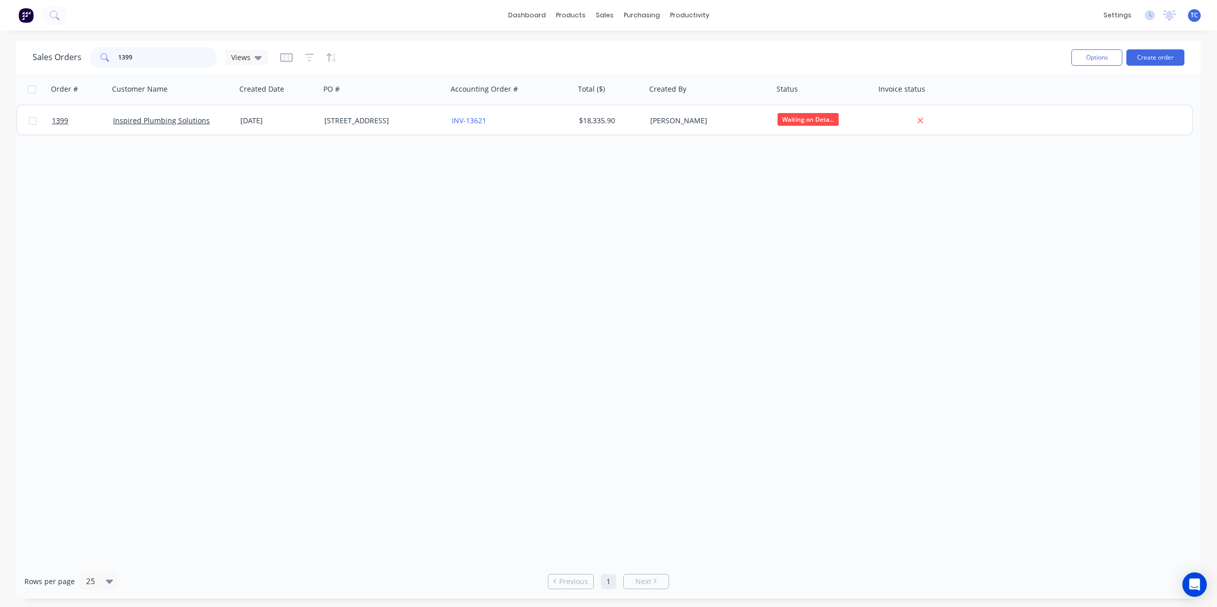
drag, startPoint x: 131, startPoint y: 57, endPoint x: 116, endPoint y: 57, distance: 15.8
click at [116, 57] on div "1399" at bounding box center [153, 57] width 127 height 20
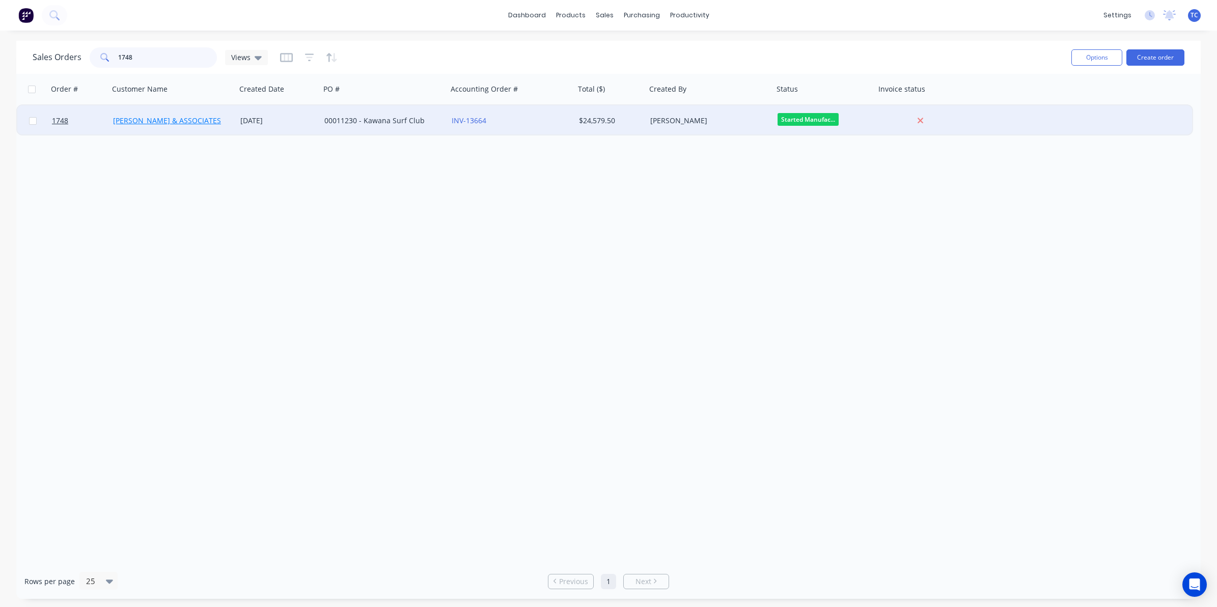
type input "1748"
click at [150, 118] on link "[PERSON_NAME] & ASSOCIATES" at bounding box center [167, 121] width 108 height 10
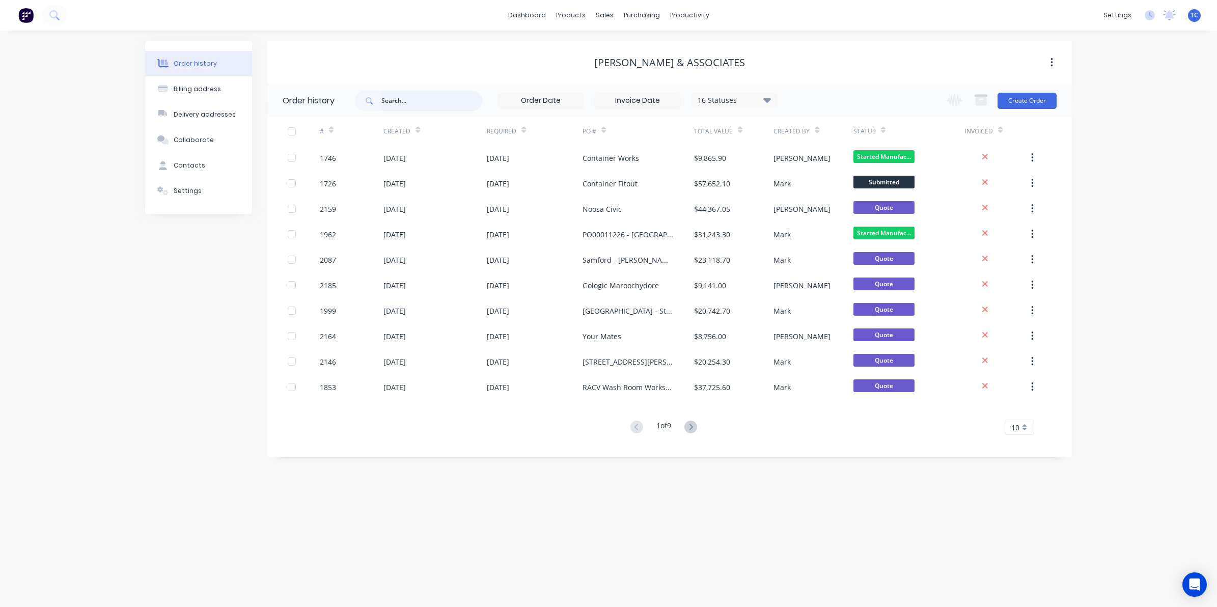
click at [395, 97] on input "text" at bounding box center [431, 101] width 101 height 20
type input "1748"
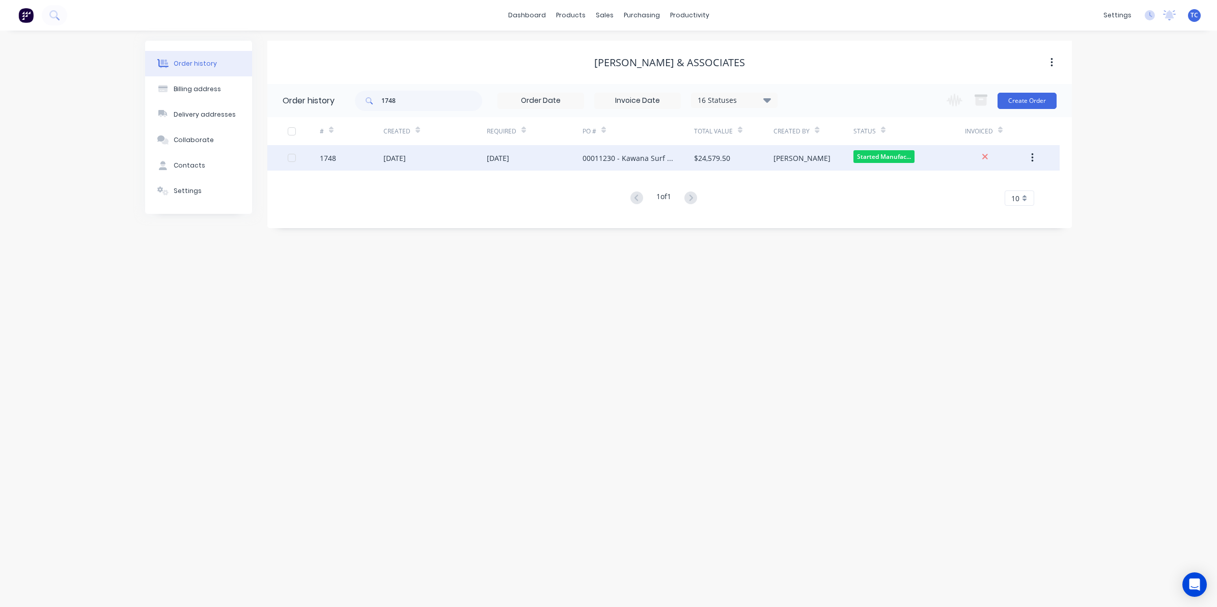
click at [406, 158] on div "[DATE]" at bounding box center [394, 158] width 22 height 11
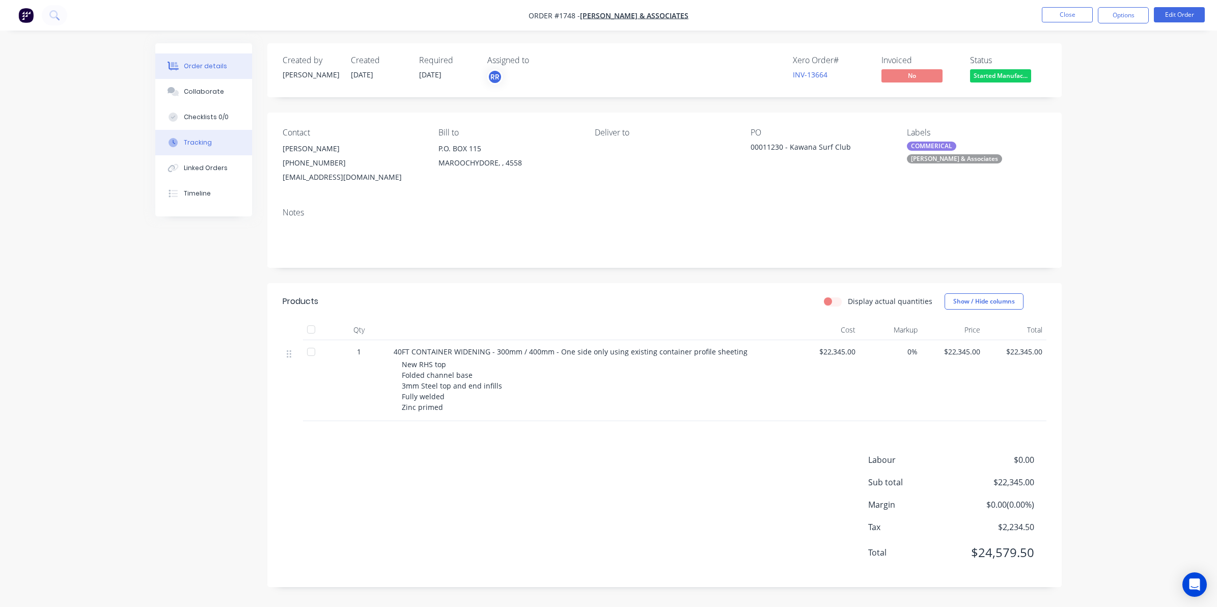
click at [198, 142] on div "Tracking" at bounding box center [198, 142] width 28 height 9
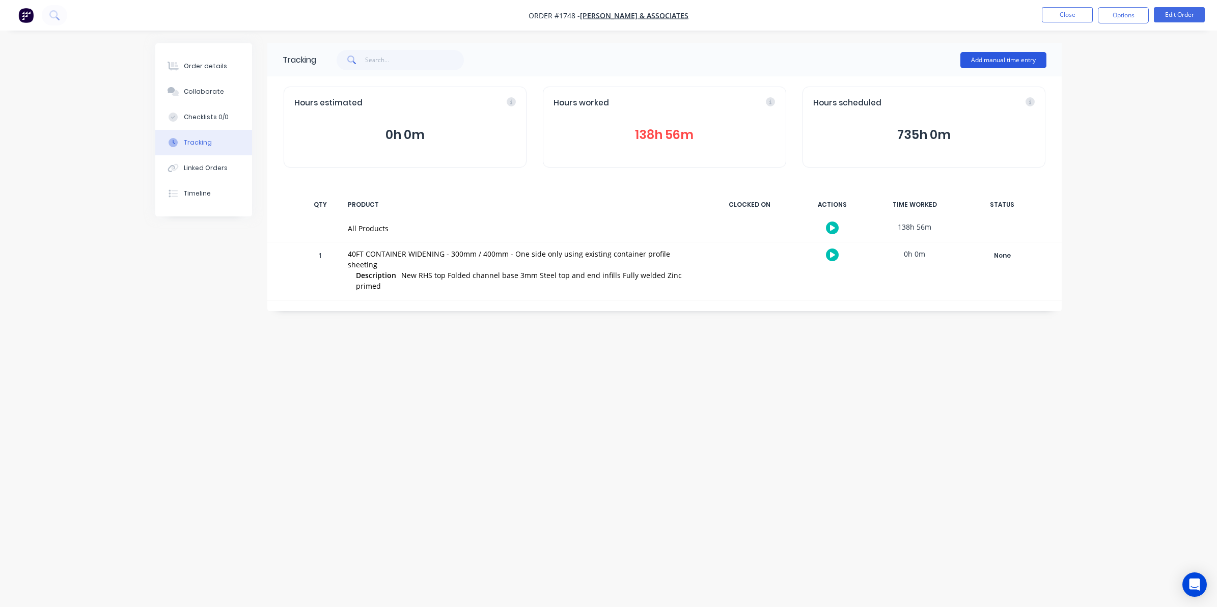
click at [966, 58] on button "Add manual time entry" at bounding box center [1004, 60] width 86 height 16
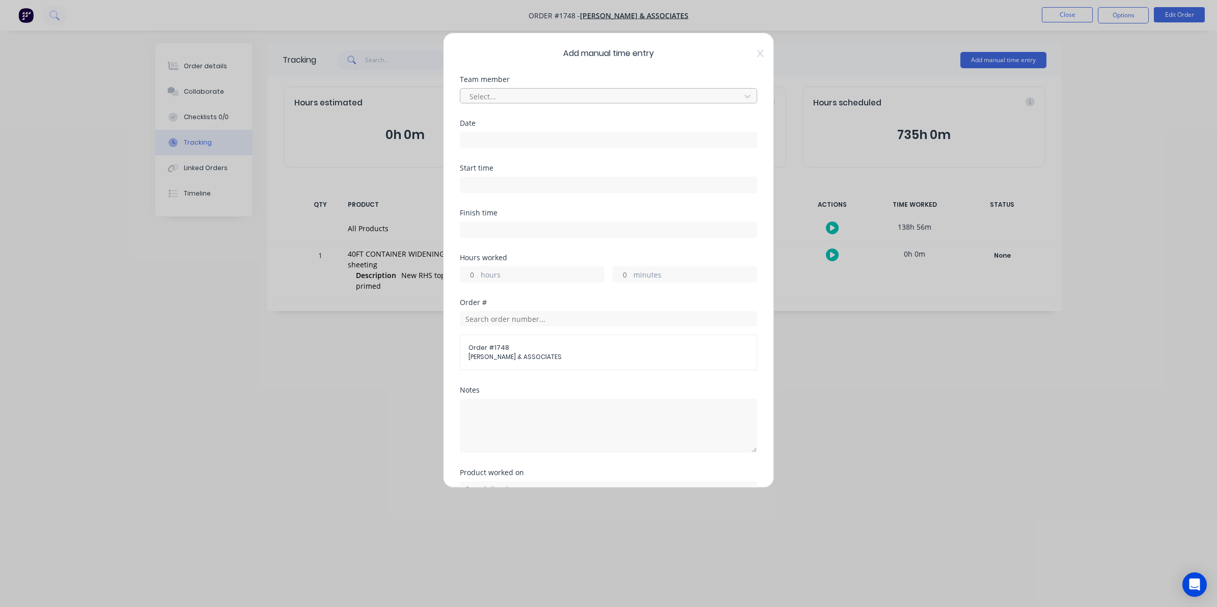
click at [484, 93] on div at bounding box center [602, 96] width 267 height 13
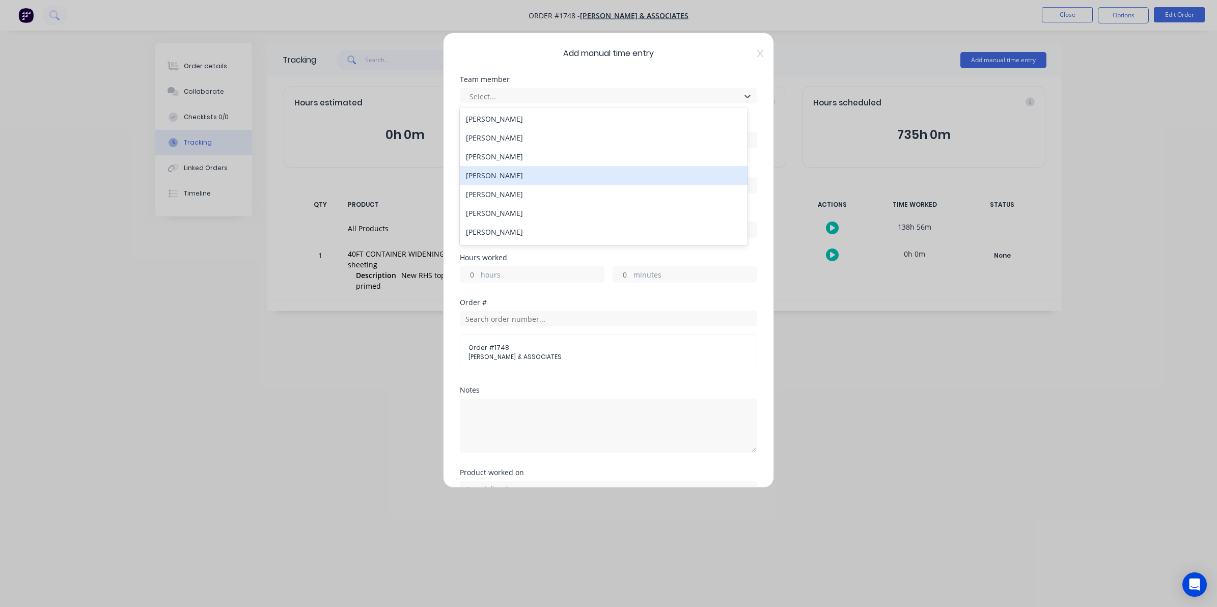
click at [489, 175] on div "[PERSON_NAME]" at bounding box center [604, 175] width 288 height 19
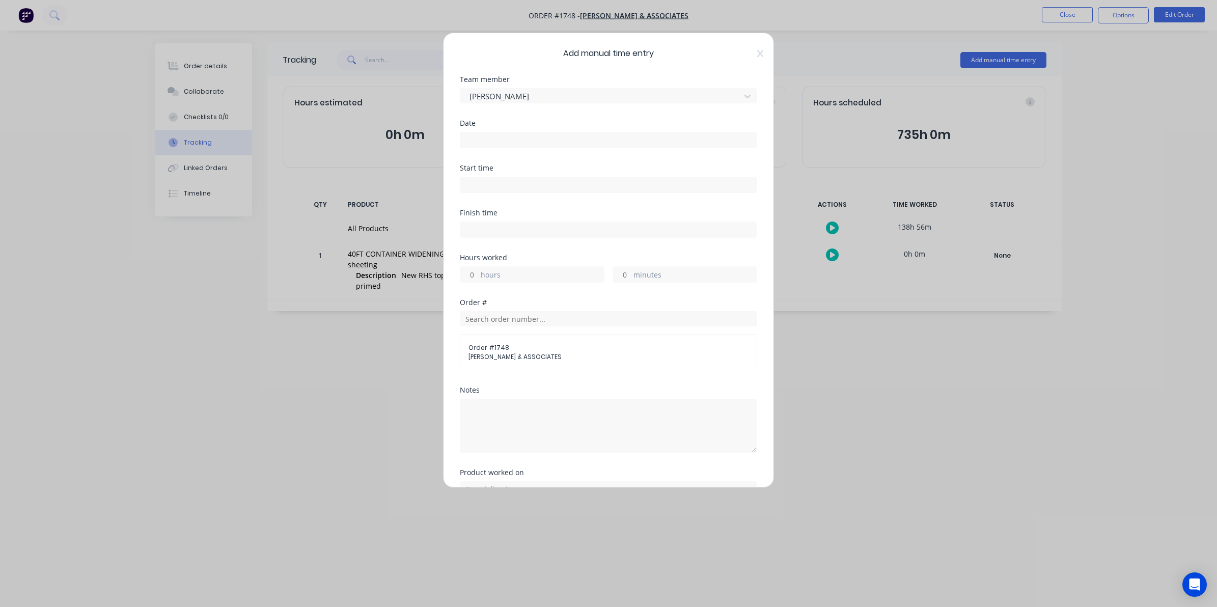
click at [474, 136] on input at bounding box center [608, 139] width 296 height 15
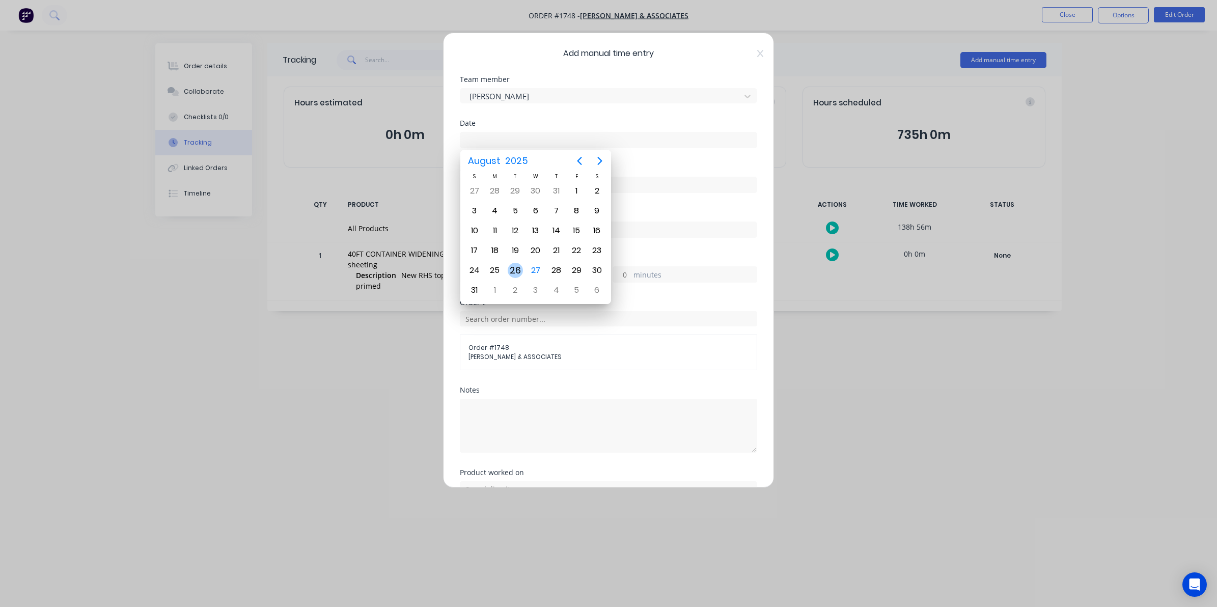
click at [511, 265] on div "26" at bounding box center [515, 270] width 15 height 15
type input "[DATE]"
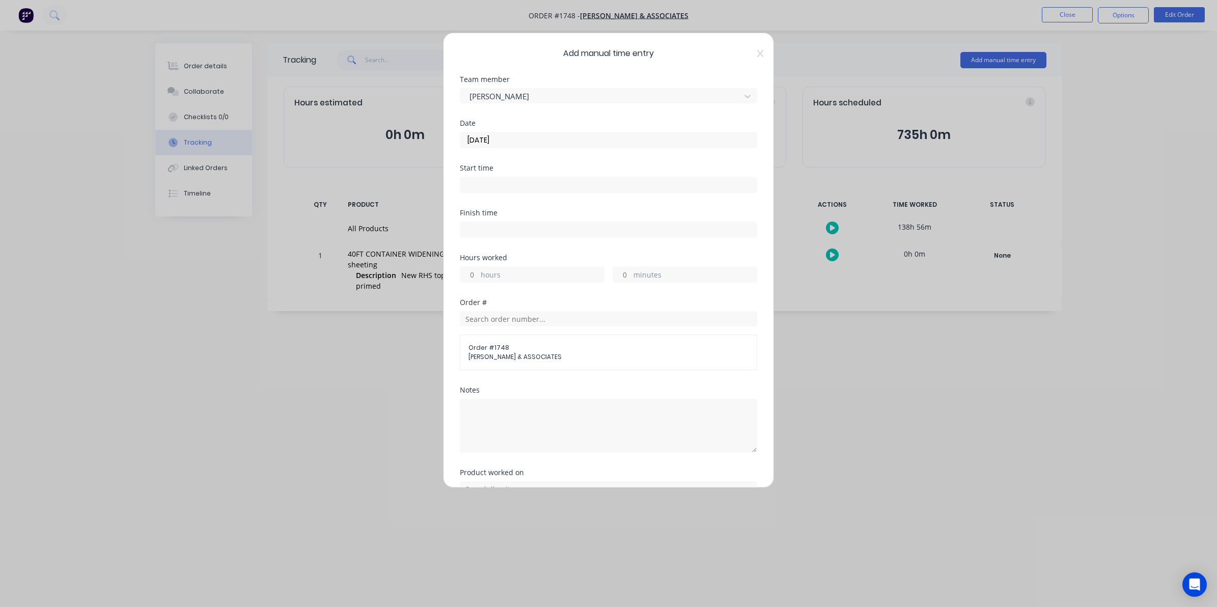
click at [476, 274] on input "hours" at bounding box center [469, 274] width 18 height 15
type input "9"
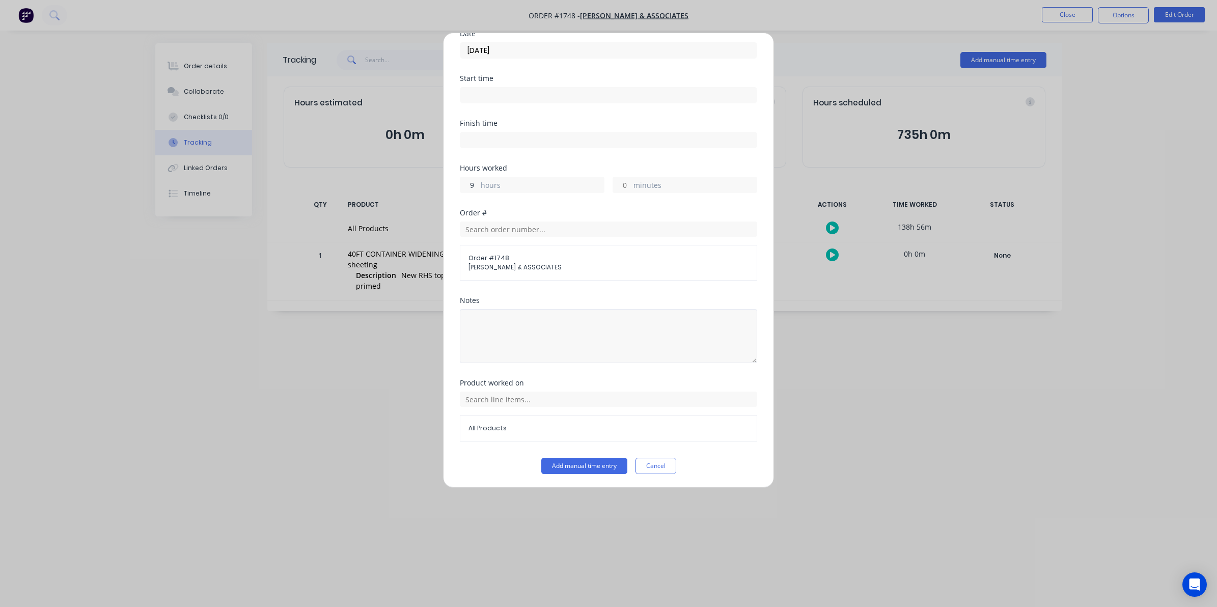
scroll to position [92, 0]
click at [583, 462] on button "Add manual time entry" at bounding box center [584, 465] width 86 height 16
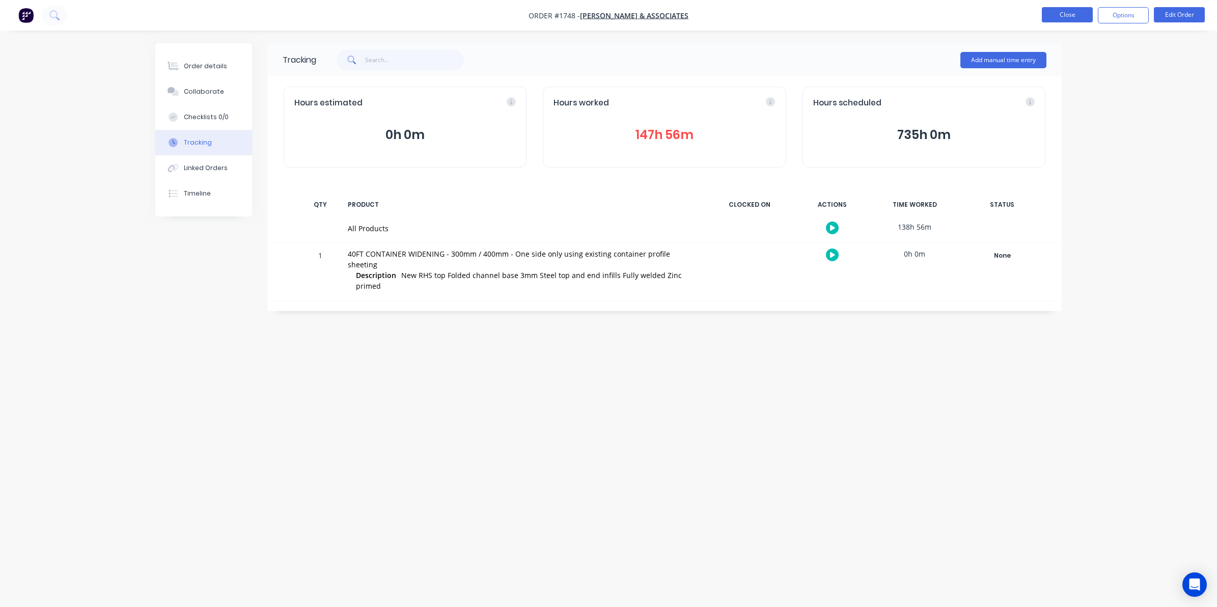
click at [966, 14] on button "Close" at bounding box center [1067, 14] width 51 height 15
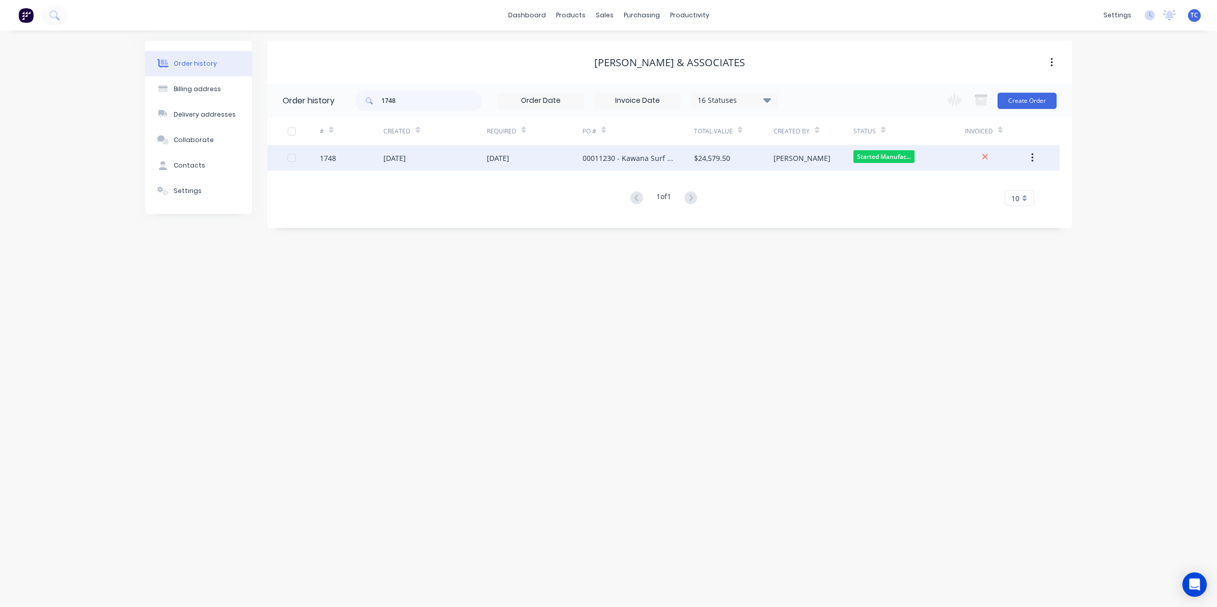
click at [406, 158] on div "[DATE]" at bounding box center [394, 158] width 22 height 11
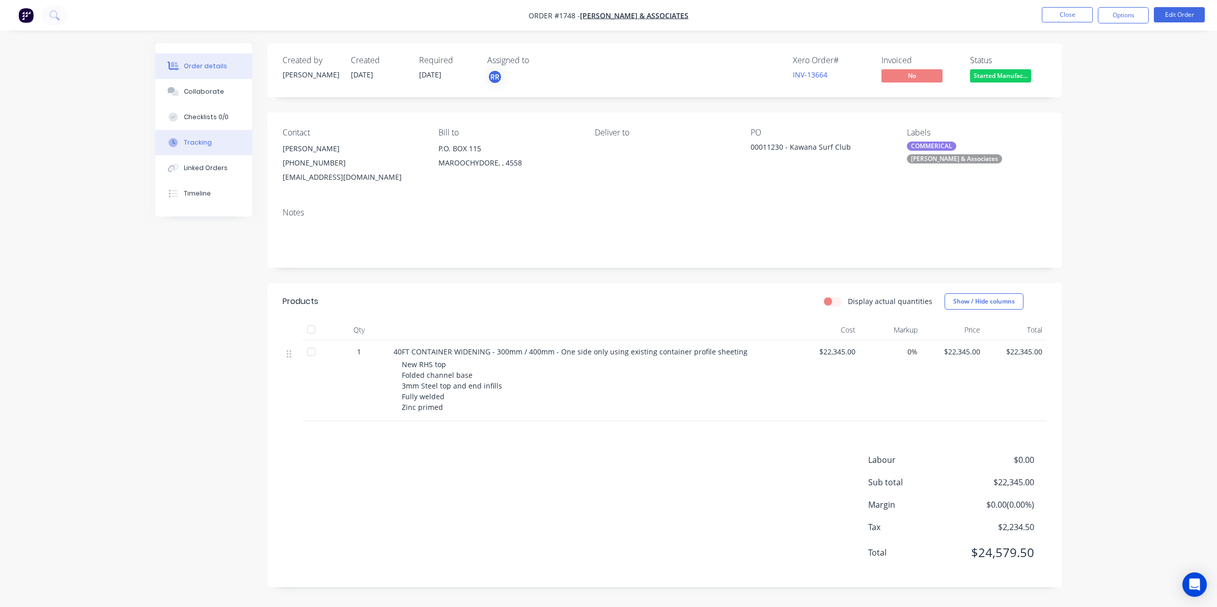
click at [195, 139] on div "Tracking" at bounding box center [198, 142] width 28 height 9
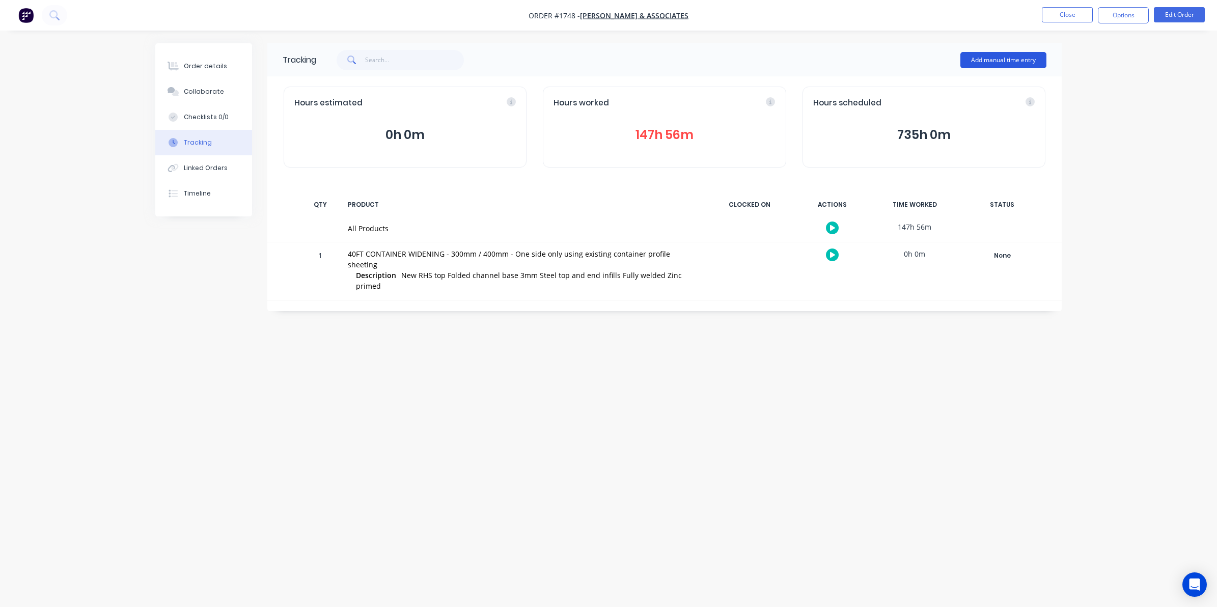
click at [966, 57] on button "Add manual time entry" at bounding box center [1004, 60] width 86 height 16
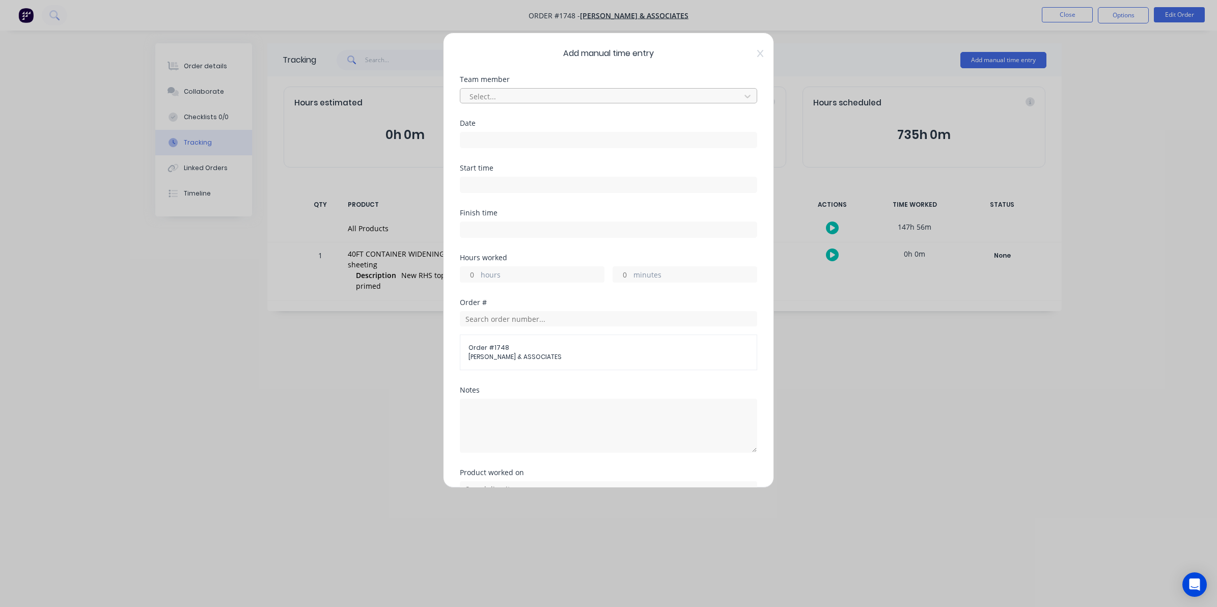
click at [485, 93] on div at bounding box center [602, 96] width 267 height 13
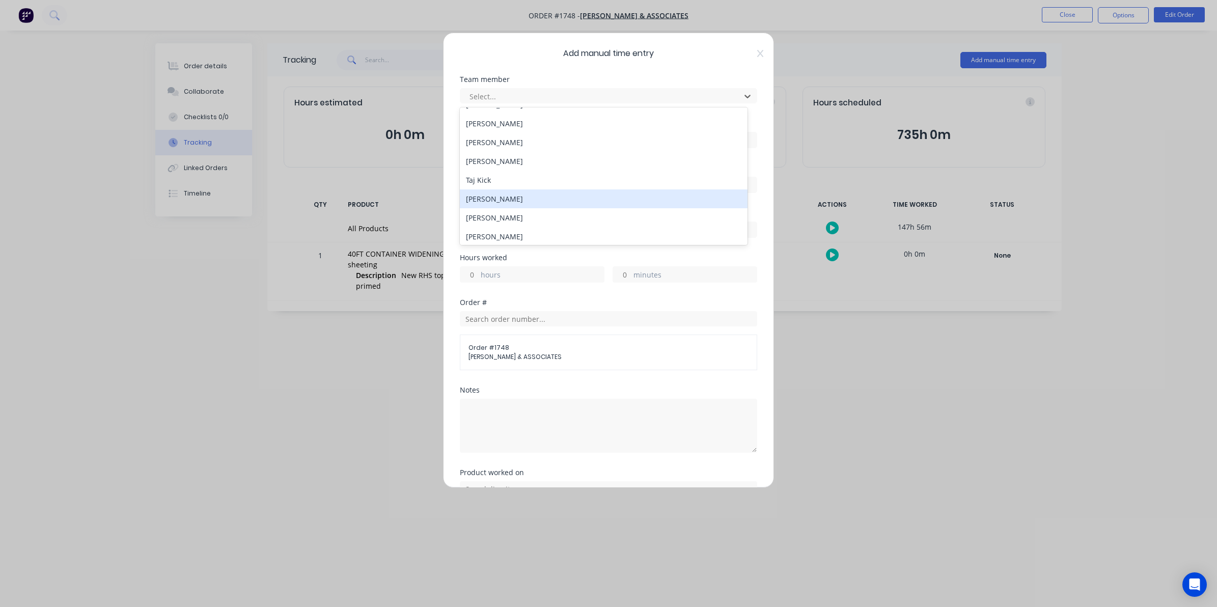
scroll to position [149, 0]
click at [495, 213] on div "[PERSON_NAME]" at bounding box center [604, 215] width 288 height 19
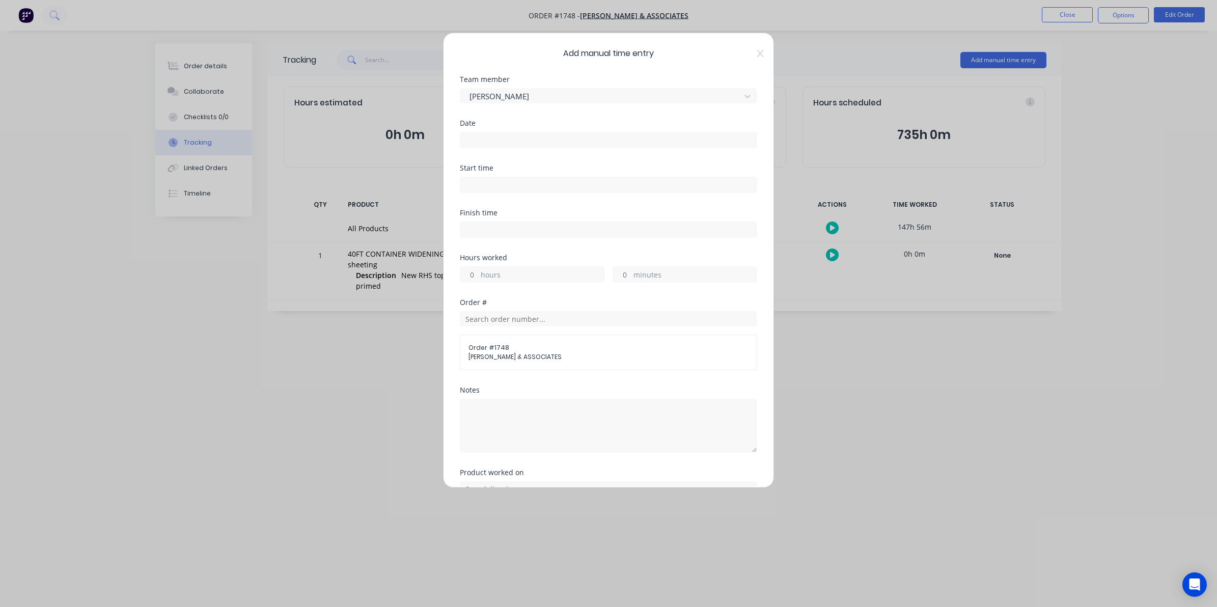
click at [477, 136] on input at bounding box center [608, 139] width 296 height 15
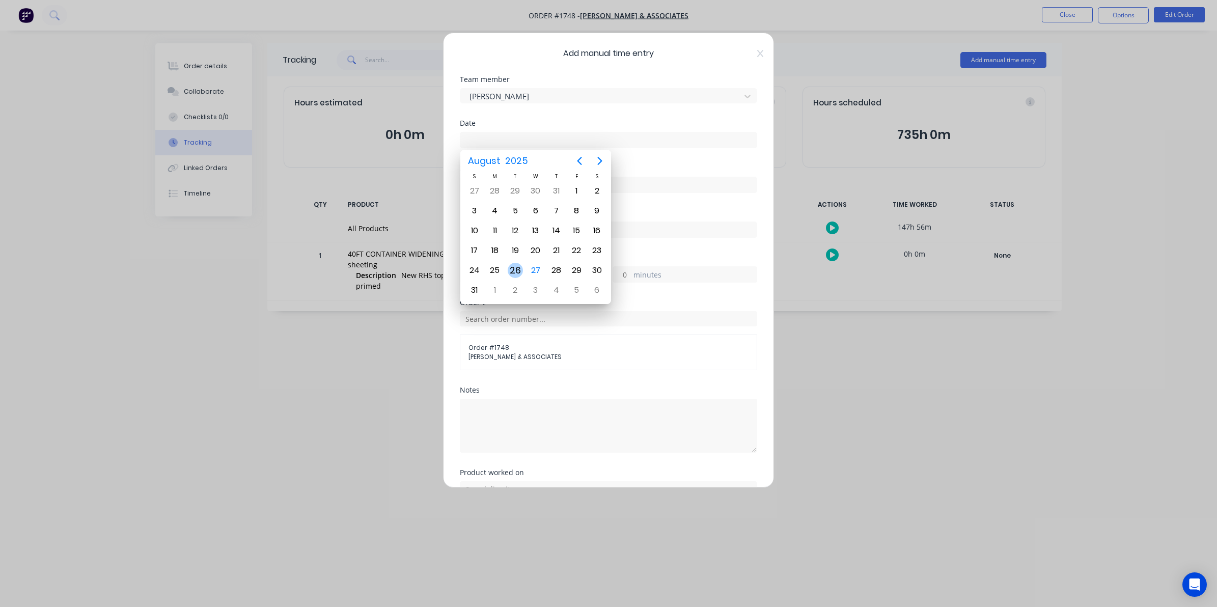
click at [512, 268] on div "26" at bounding box center [515, 270] width 15 height 15
type input "[DATE]"
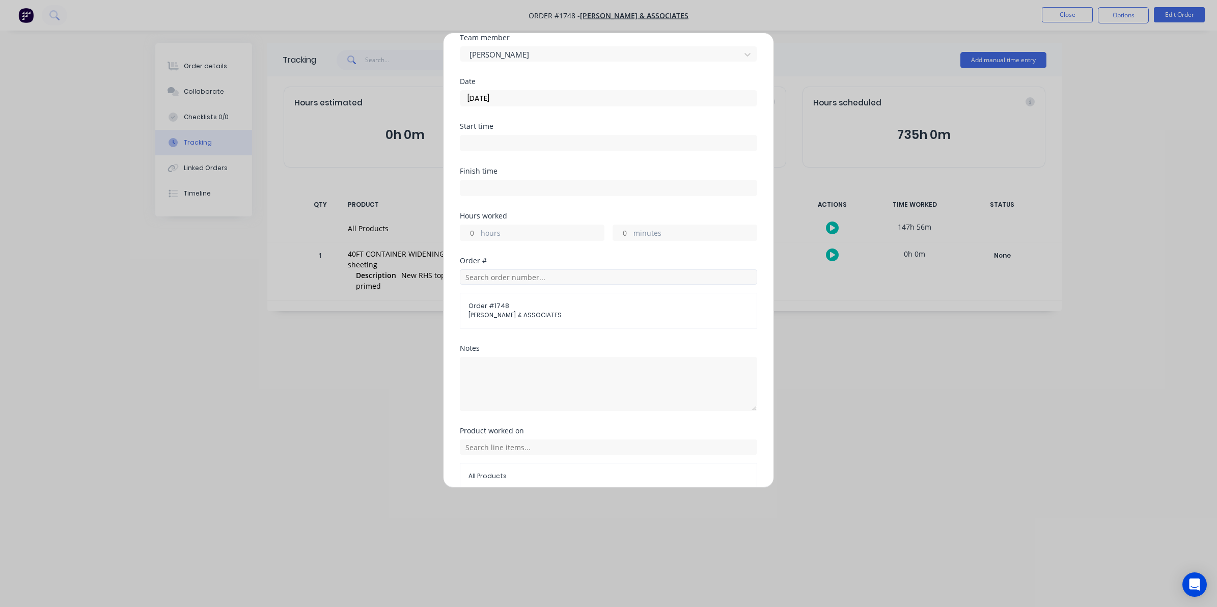
scroll to position [64, 0]
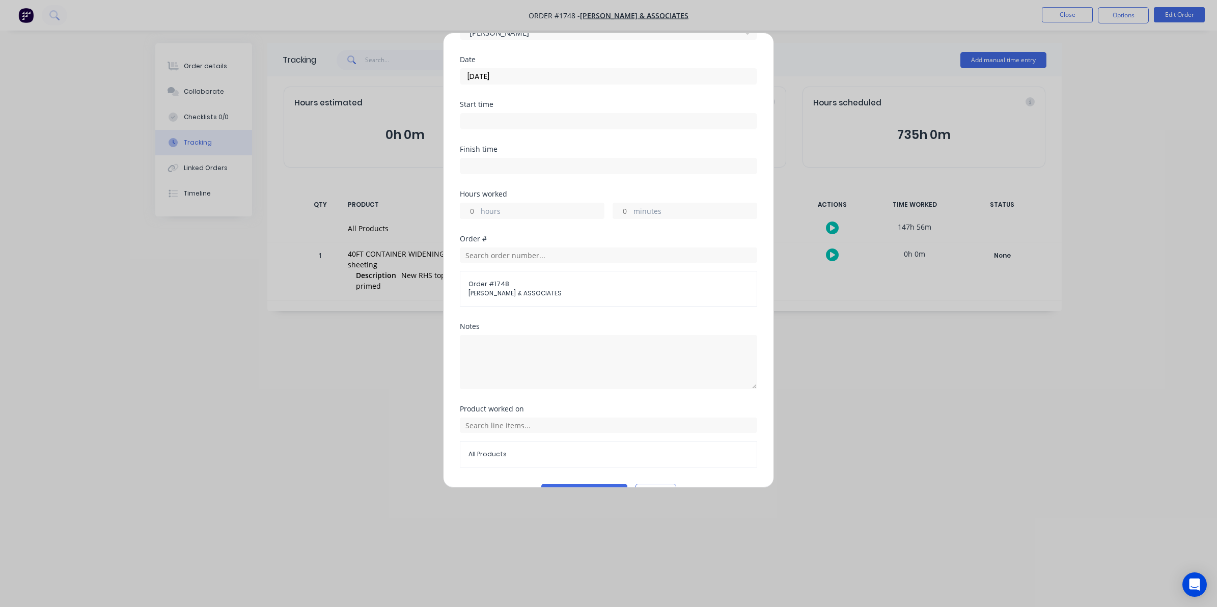
click at [477, 207] on input "hours" at bounding box center [469, 210] width 18 height 15
type input "9"
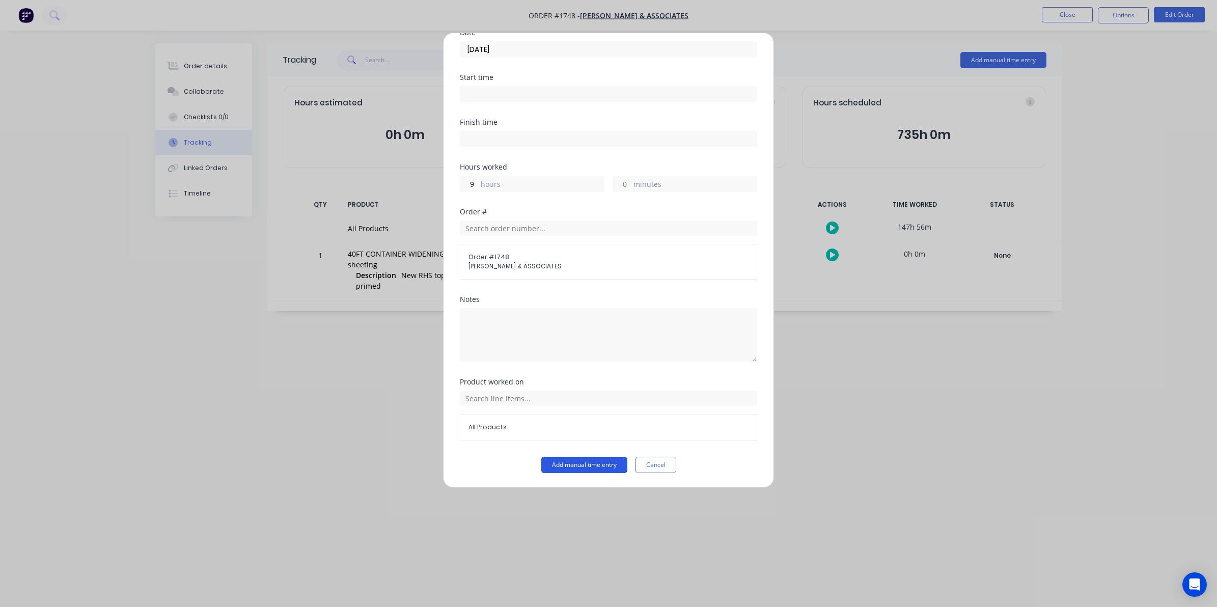
click at [579, 464] on button "Add manual time entry" at bounding box center [584, 465] width 86 height 16
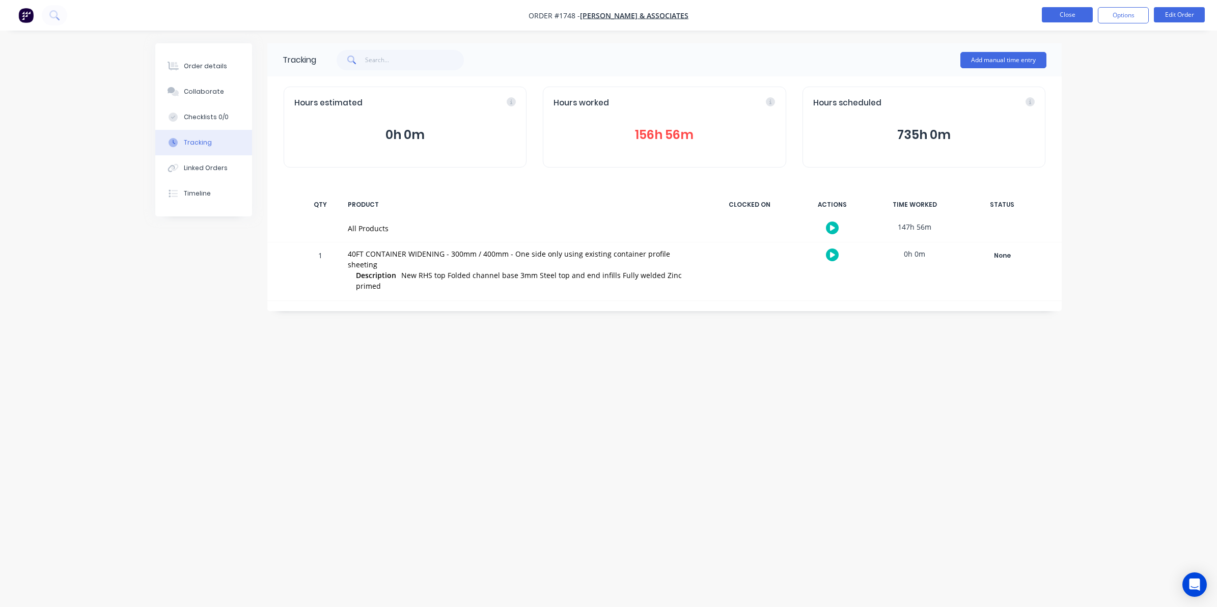
click at [966, 13] on button "Close" at bounding box center [1067, 14] width 51 height 15
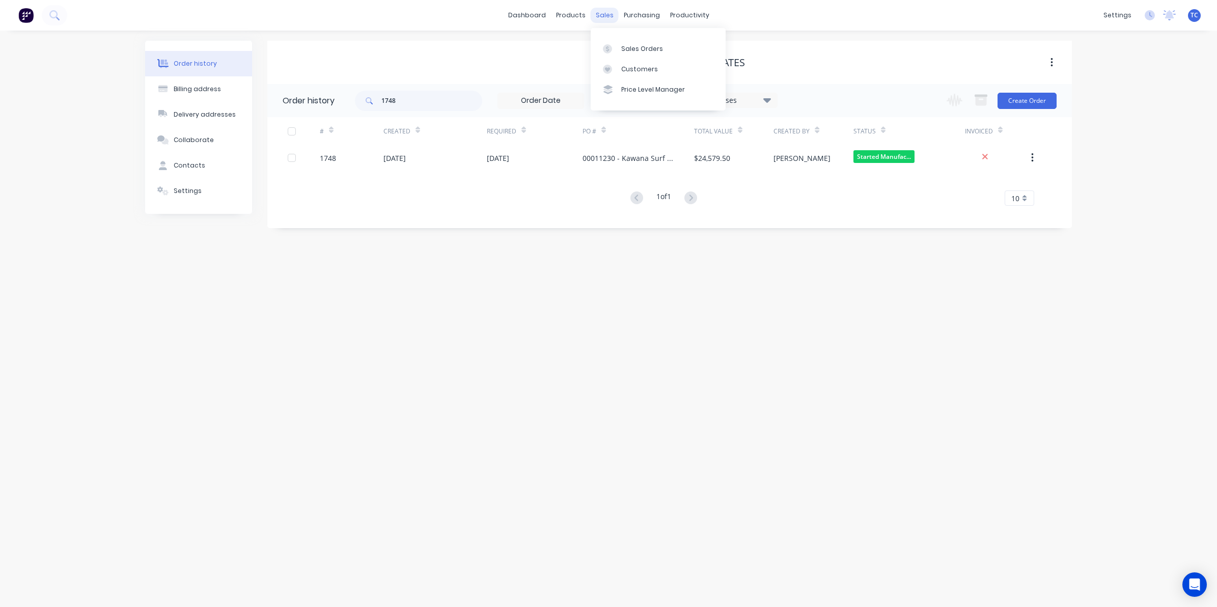
click at [602, 13] on div "sales" at bounding box center [605, 15] width 28 height 15
click at [641, 44] on div "Sales Orders" at bounding box center [642, 48] width 42 height 9
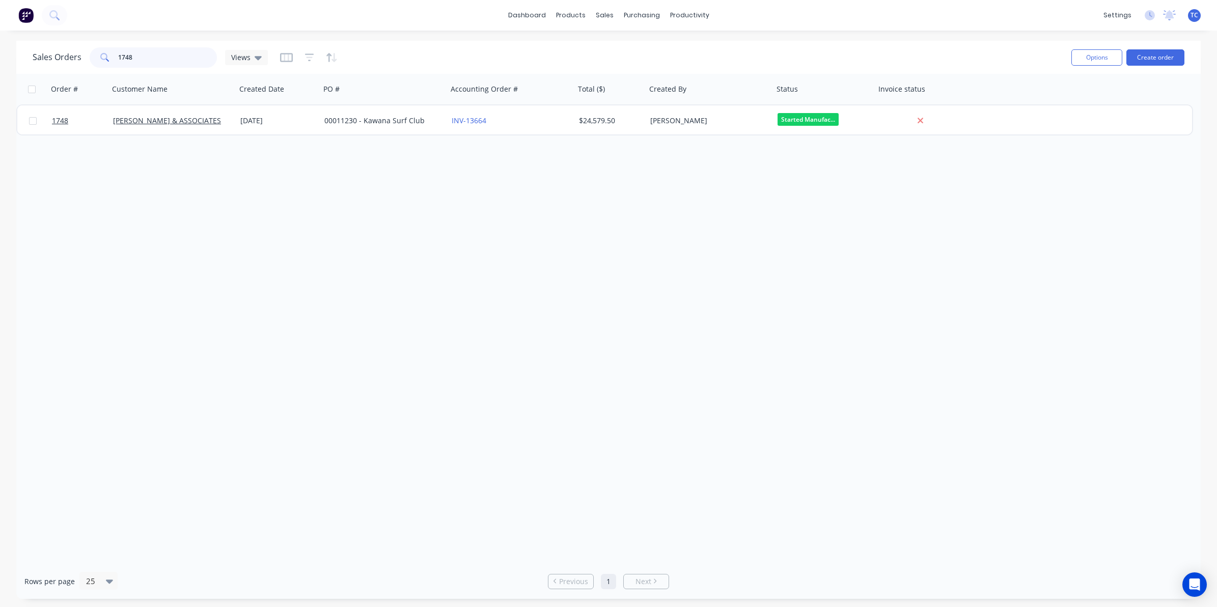
drag, startPoint x: 134, startPoint y: 56, endPoint x: 115, endPoint y: 58, distance: 19.4
click at [115, 58] on div "1748" at bounding box center [153, 57] width 127 height 20
drag, startPoint x: 144, startPoint y: 56, endPoint x: 116, endPoint y: 58, distance: 27.5
click at [116, 58] on div "[PERSON_NAME]" at bounding box center [153, 57] width 127 height 20
drag, startPoint x: 133, startPoint y: 57, endPoint x: 115, endPoint y: 56, distance: 17.9
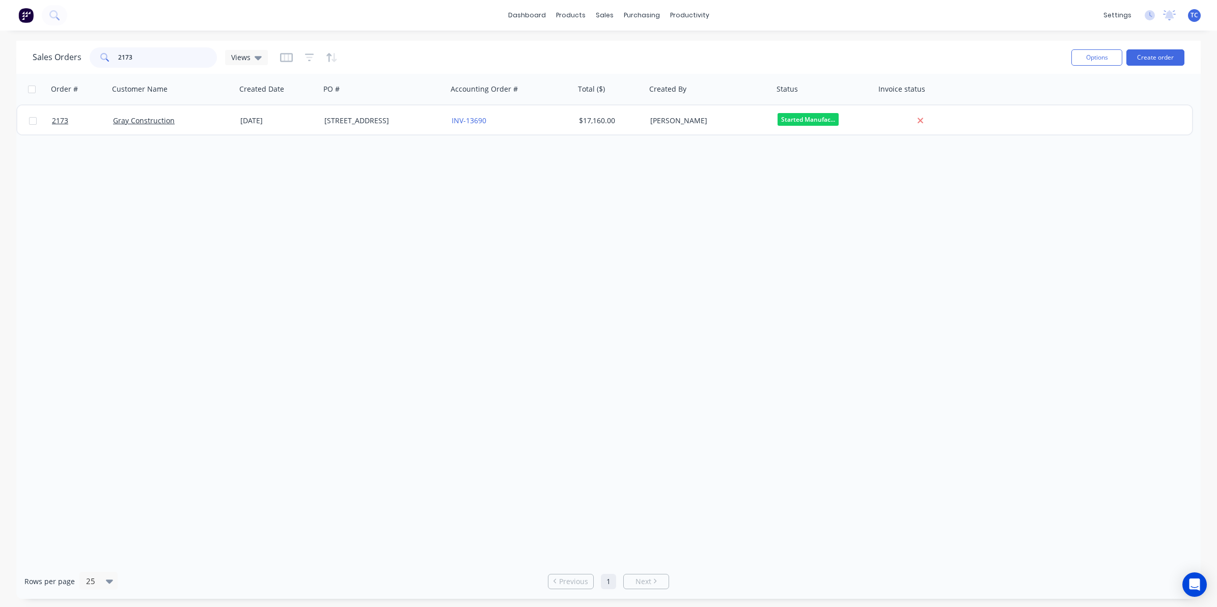
click at [115, 56] on div "2173" at bounding box center [153, 57] width 127 height 20
type input "2173"
click at [707, 46] on div "Workflow" at bounding box center [707, 48] width 31 height 9
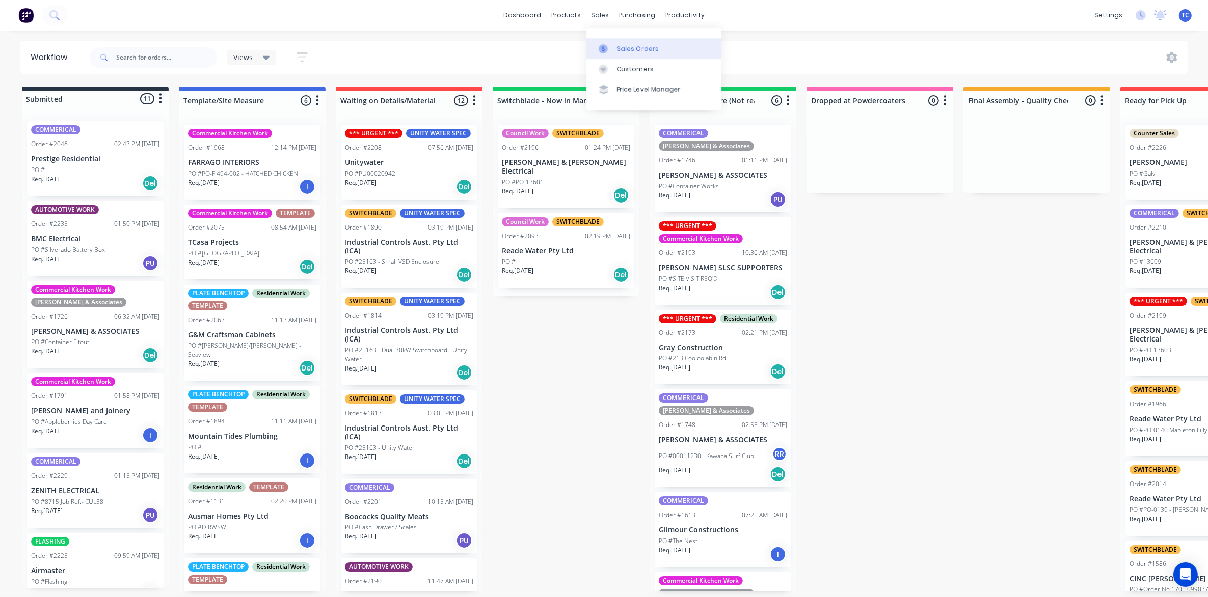
click at [627, 46] on div "Sales Orders" at bounding box center [638, 48] width 42 height 9
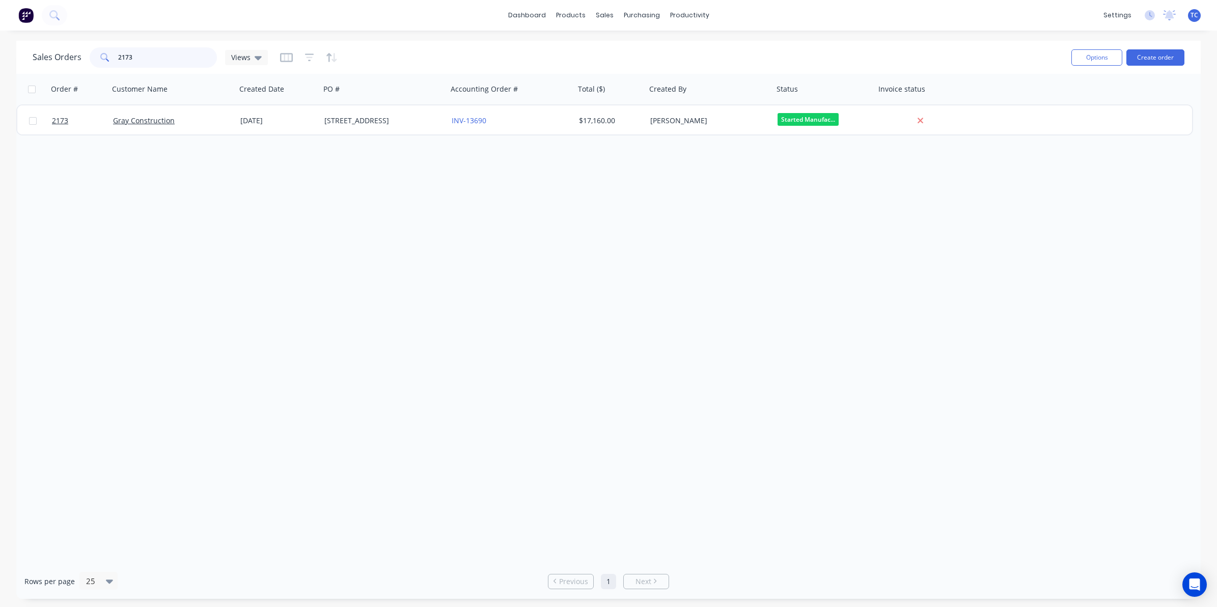
drag, startPoint x: 132, startPoint y: 54, endPoint x: 111, endPoint y: 54, distance: 21.4
click at [111, 54] on div "2173" at bounding box center [153, 57] width 127 height 20
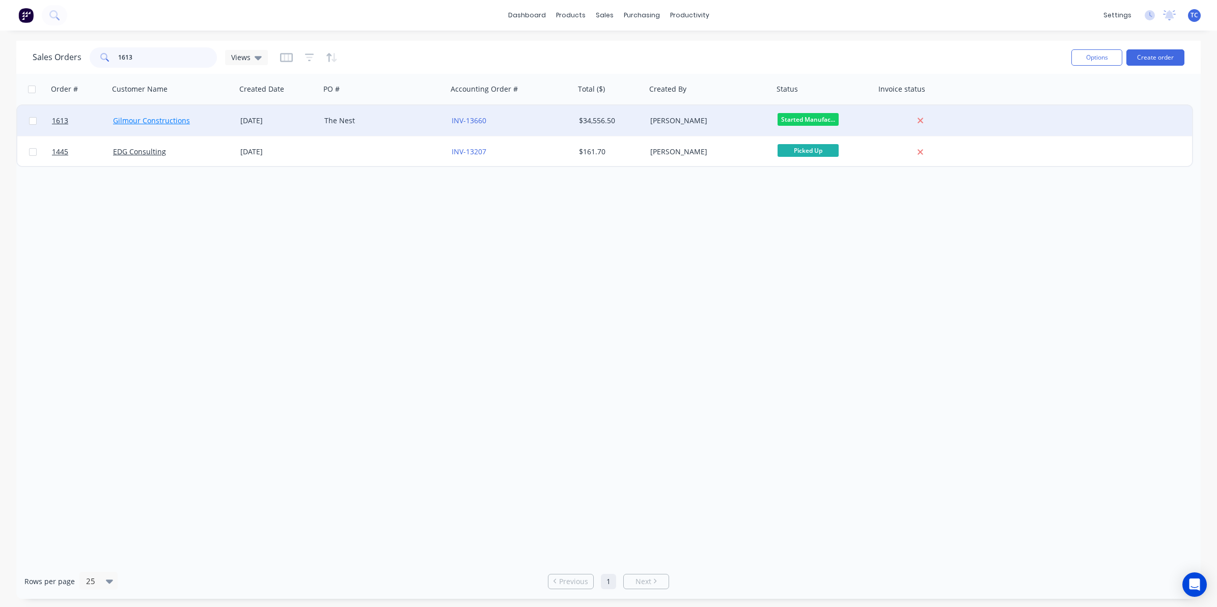
type input "1613"
click at [142, 119] on link "Gilmour Constructions" at bounding box center [151, 121] width 77 height 10
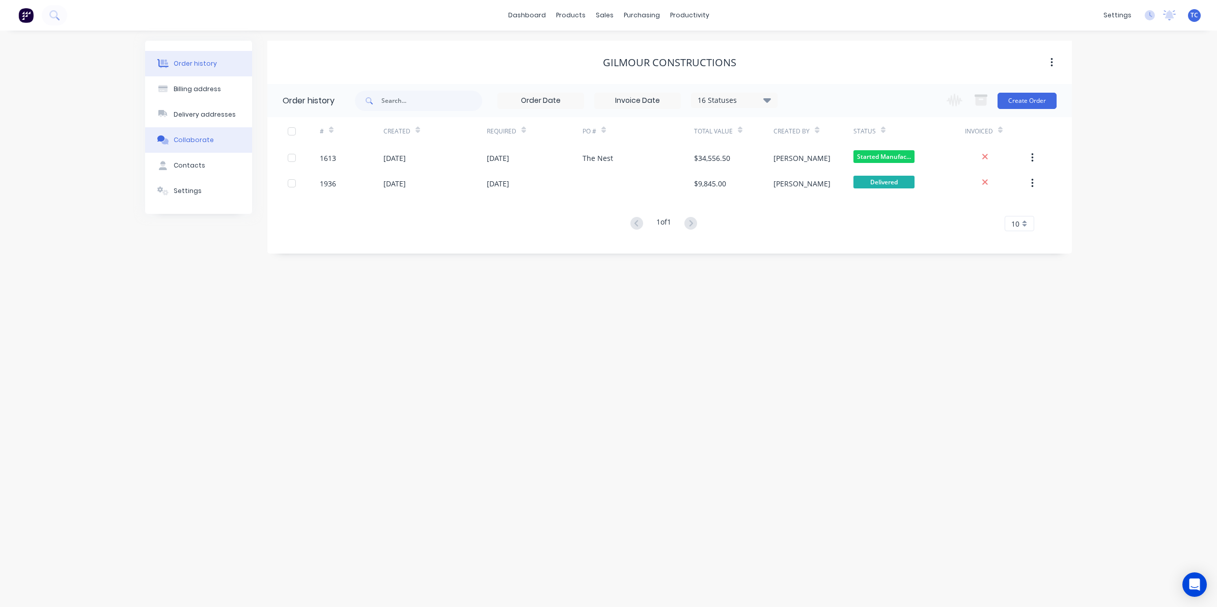
click at [193, 138] on div "Collaborate" at bounding box center [194, 139] width 40 height 9
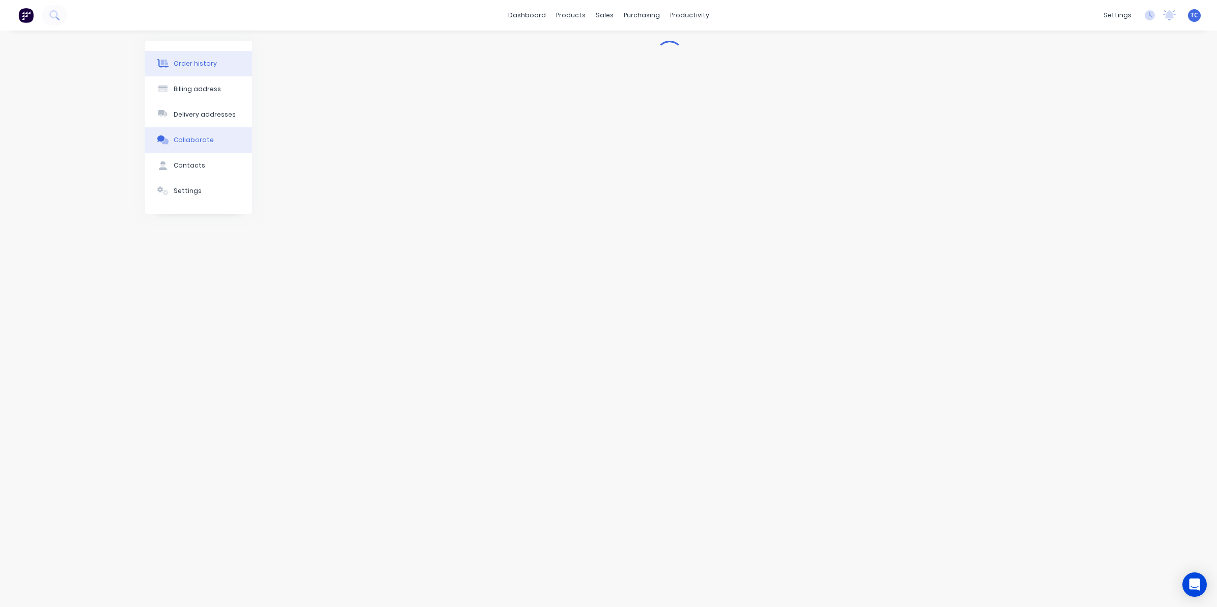
click at [188, 63] on div "Order history" at bounding box center [195, 63] width 43 height 9
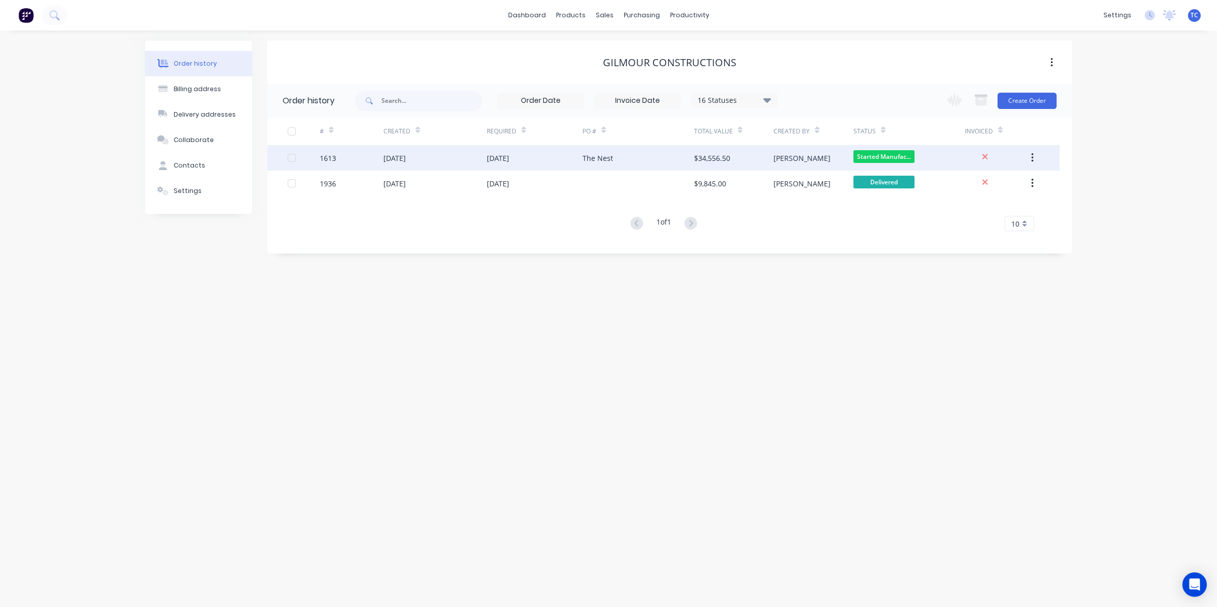
click at [424, 155] on div "[DATE]" at bounding box center [434, 157] width 103 height 25
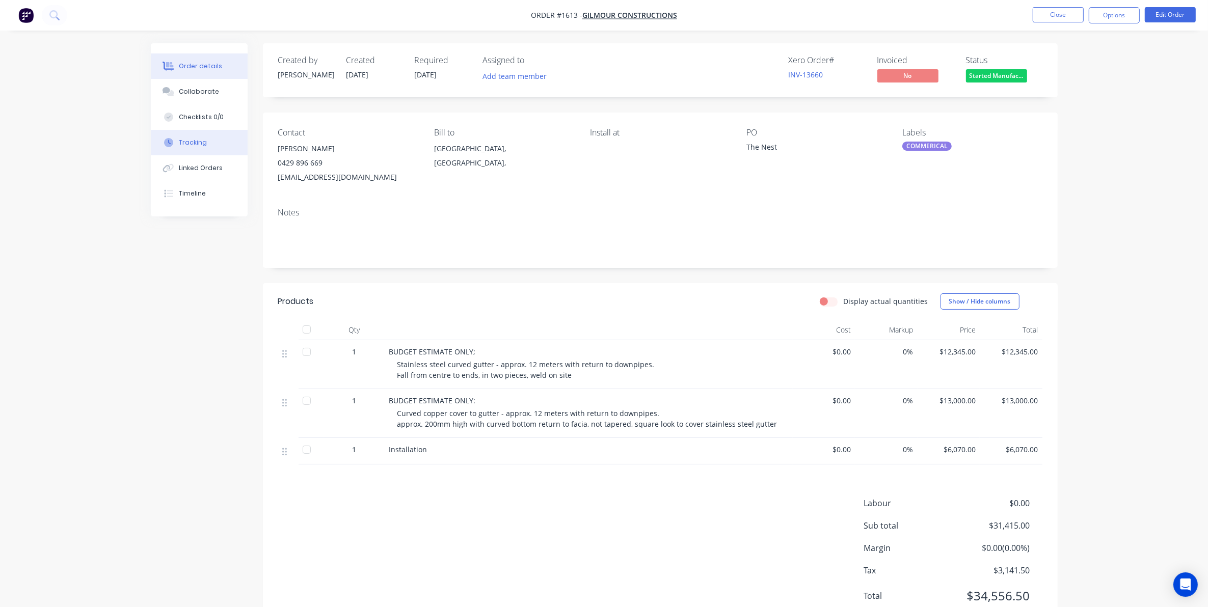
click at [190, 142] on div "Tracking" at bounding box center [193, 142] width 28 height 9
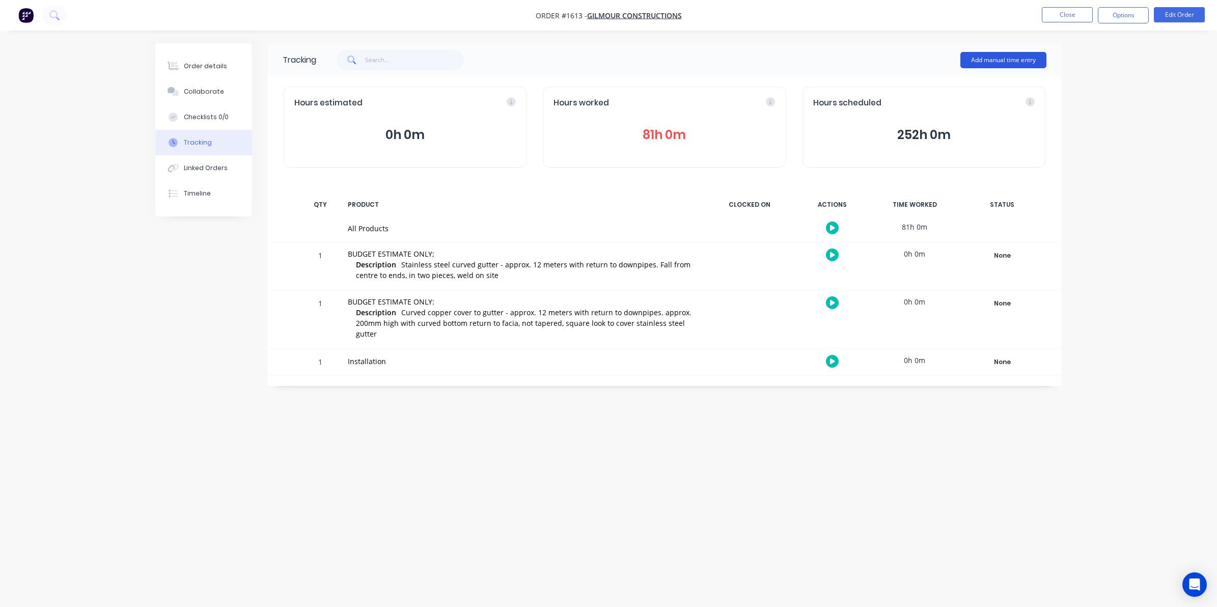
click at [966, 57] on button "Add manual time entry" at bounding box center [1004, 60] width 86 height 16
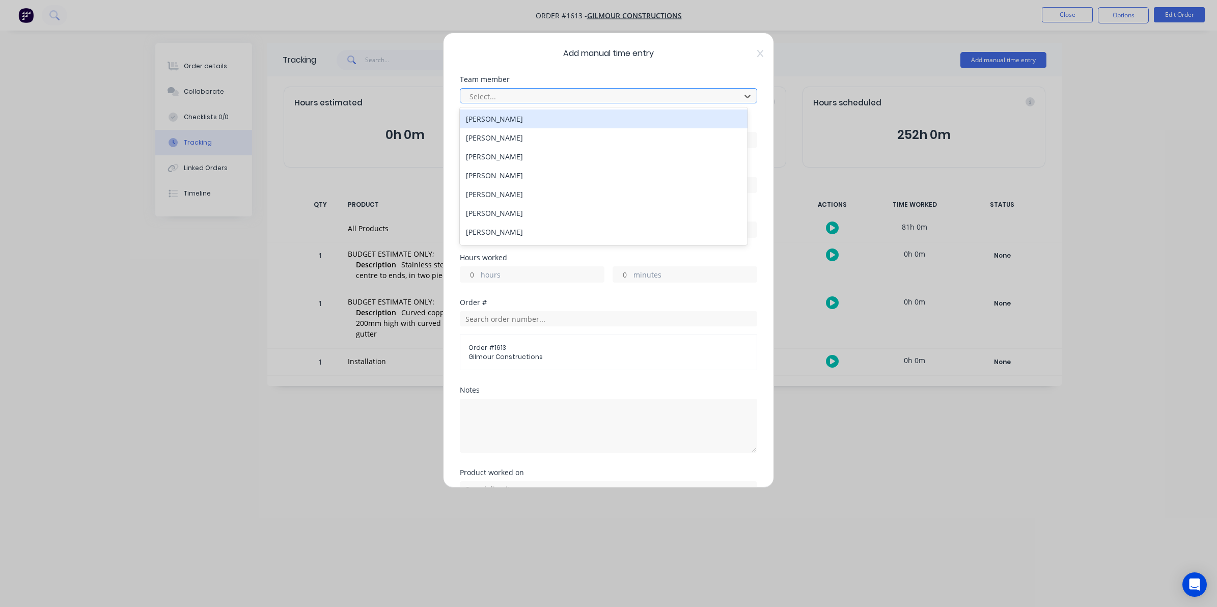
click at [489, 95] on div at bounding box center [602, 96] width 267 height 13
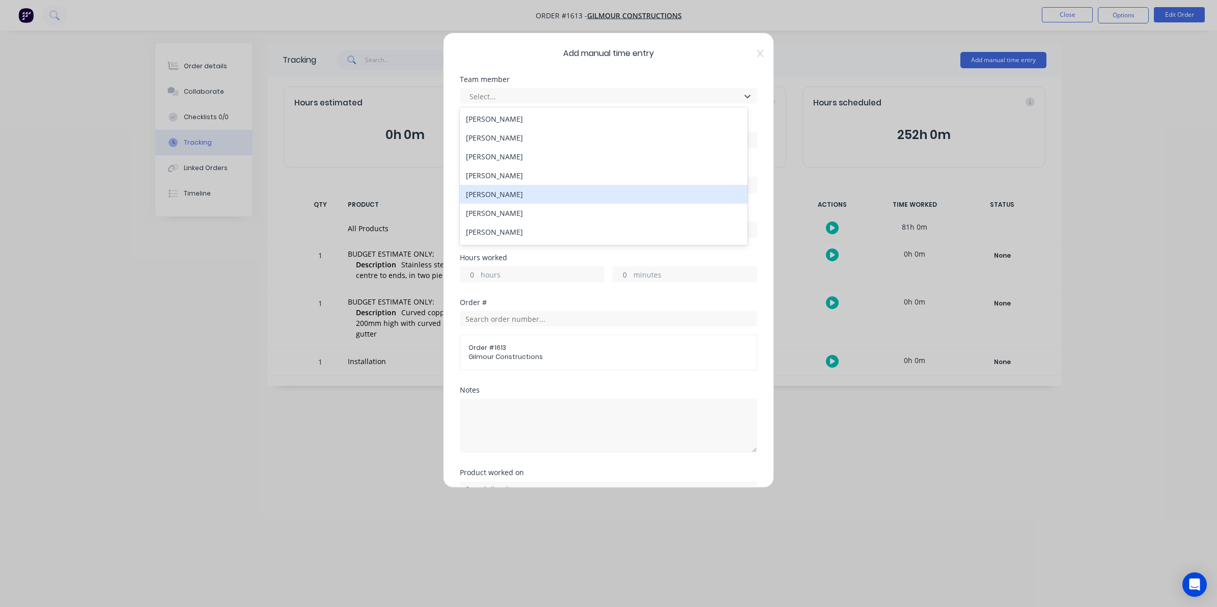
click at [490, 191] on div "[PERSON_NAME]" at bounding box center [604, 194] width 288 height 19
click at [477, 136] on input at bounding box center [608, 139] width 296 height 15
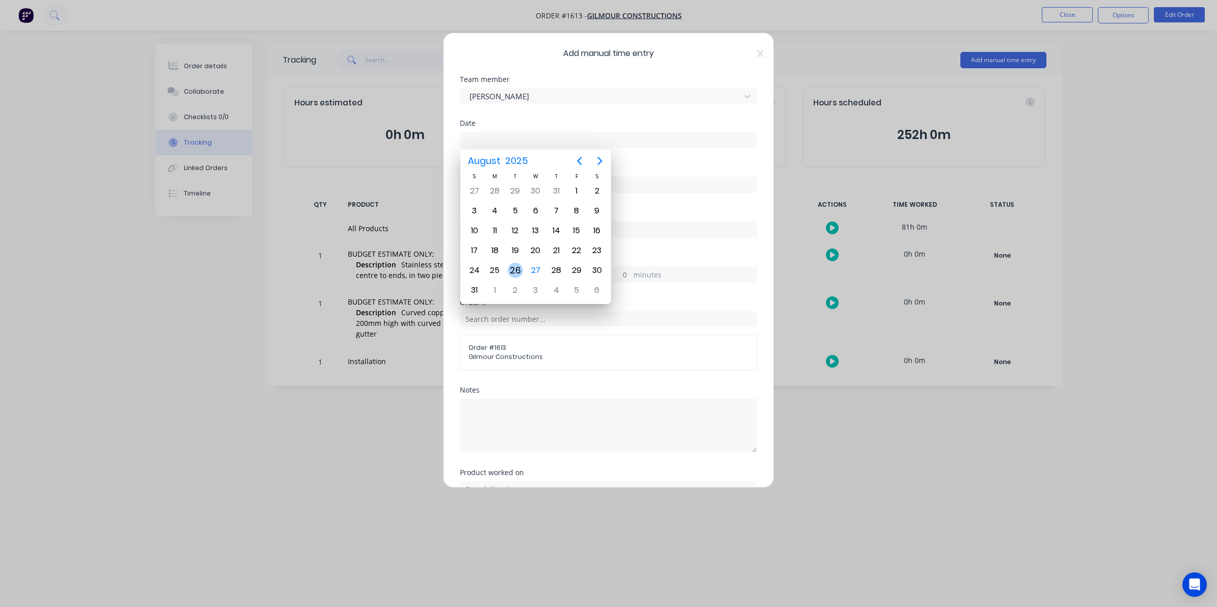
click at [513, 264] on div "26" at bounding box center [515, 270] width 15 height 15
type input "[DATE]"
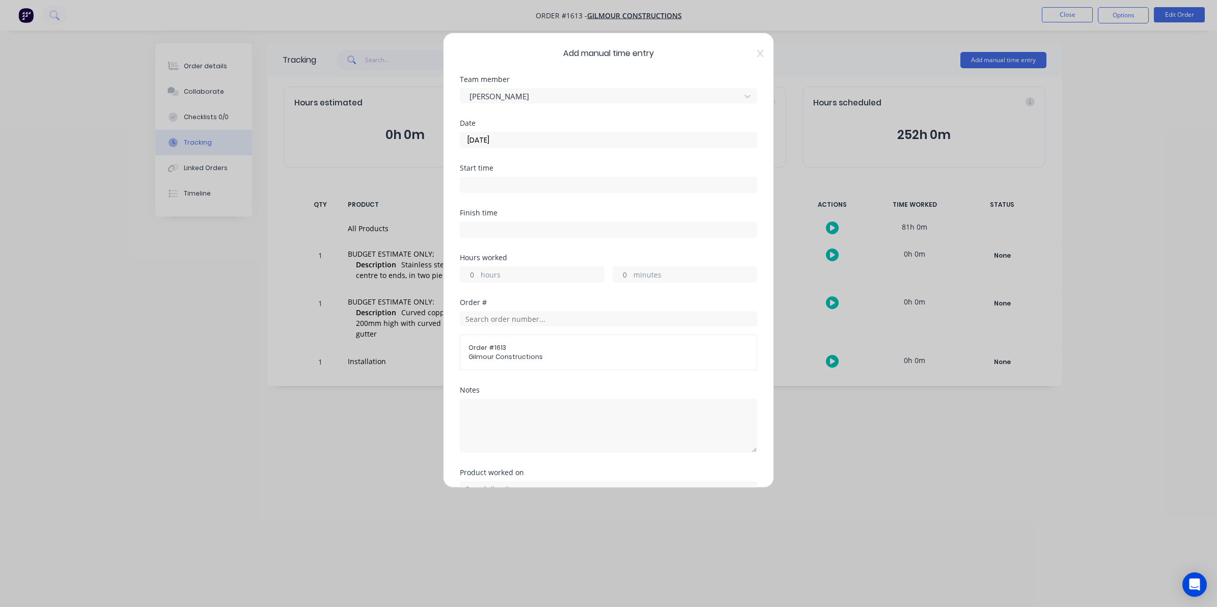
click at [481, 276] on label "hours" at bounding box center [542, 275] width 123 height 13
click at [478, 276] on input "hours" at bounding box center [469, 274] width 18 height 15
type input "1"
click at [475, 409] on textarea at bounding box center [608, 426] width 297 height 54
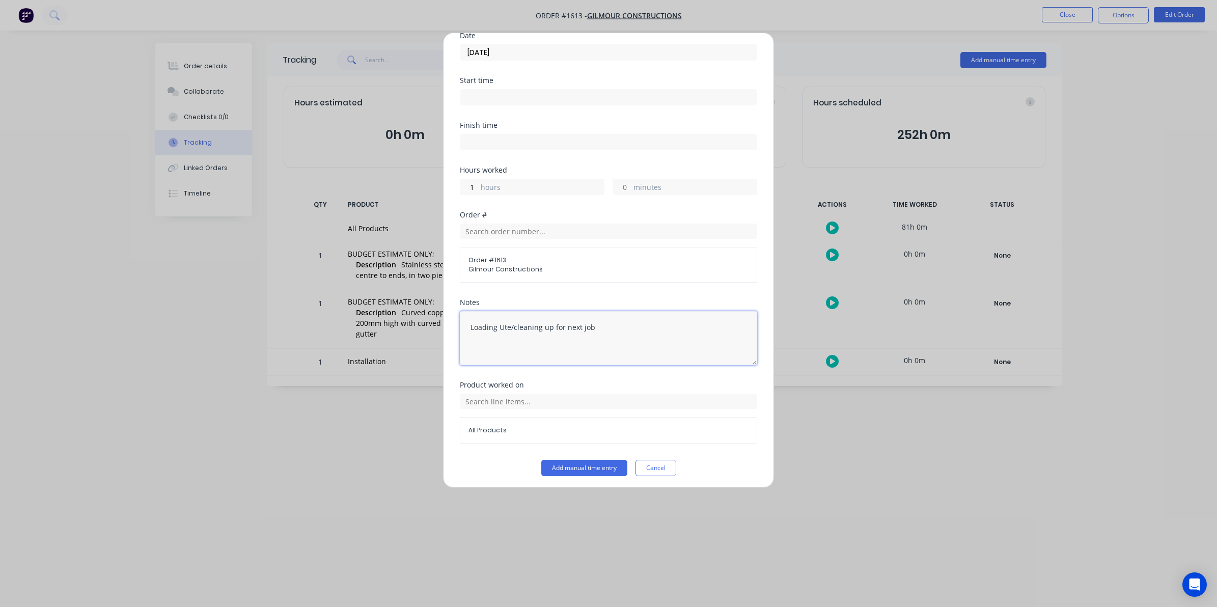
scroll to position [92, 0]
type textarea "Loading Ute/cleaning up for next job"
click at [588, 464] on button "Add manual time entry" at bounding box center [584, 465] width 86 height 16
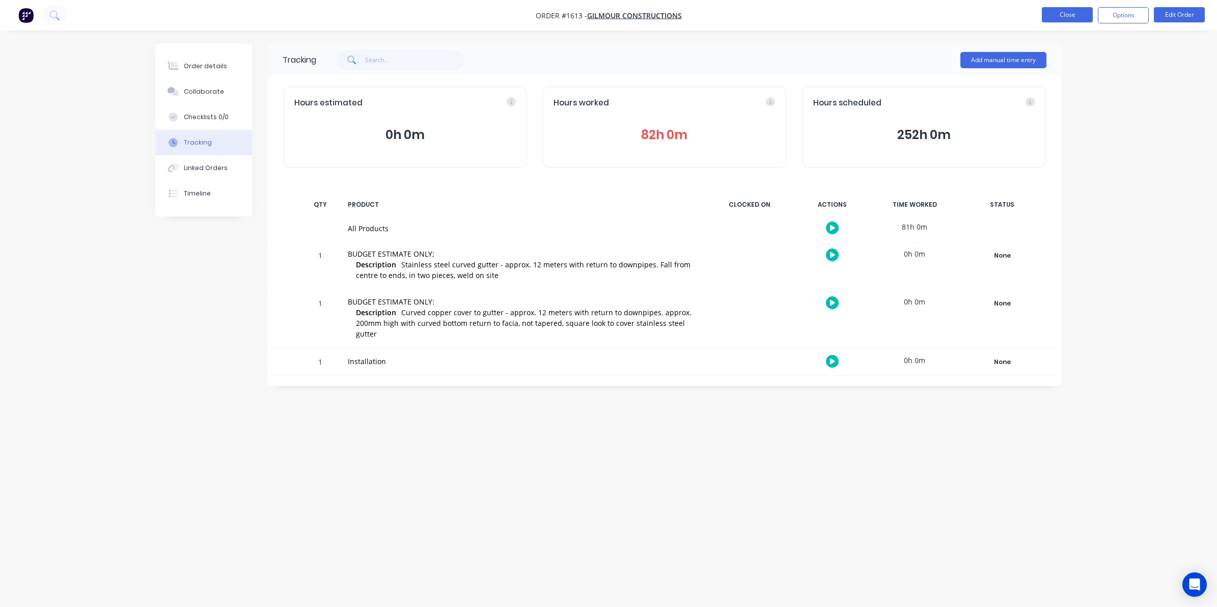
click at [966, 16] on button "Close" at bounding box center [1067, 14] width 51 height 15
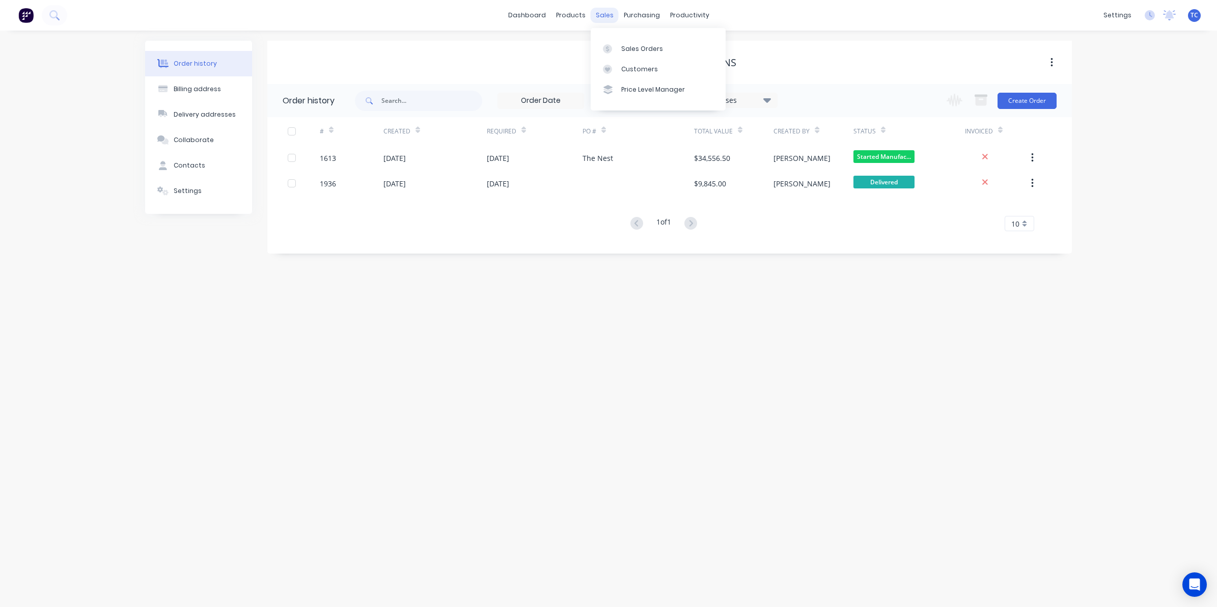
click at [606, 14] on div "sales" at bounding box center [605, 15] width 28 height 15
click at [646, 50] on div "Sales Orders" at bounding box center [642, 48] width 42 height 9
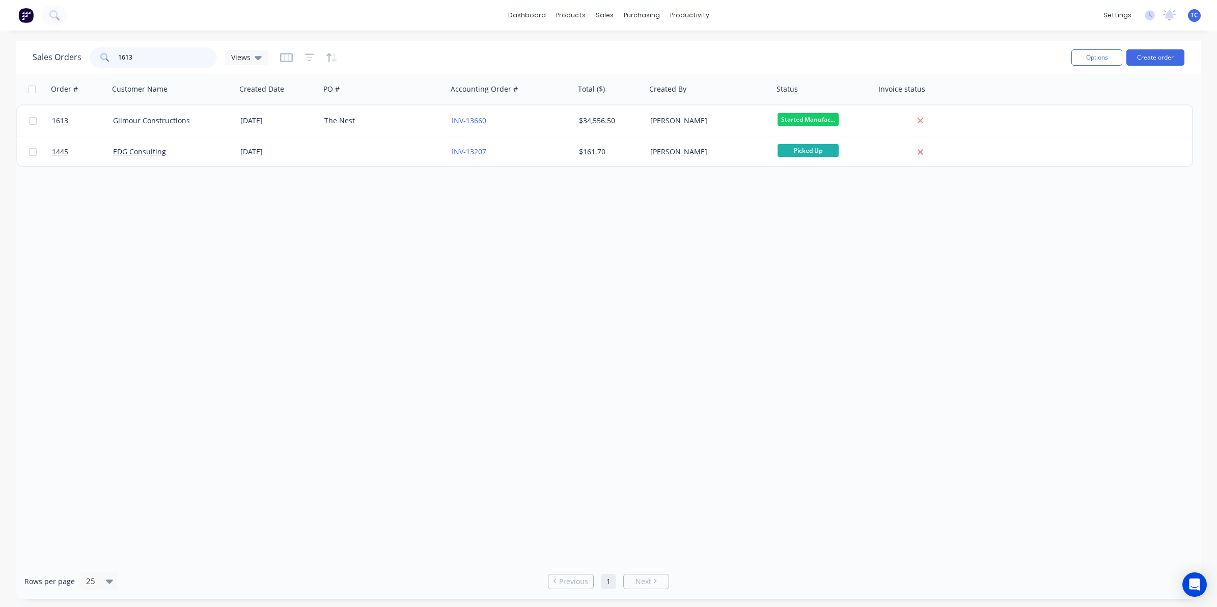
drag, startPoint x: 136, startPoint y: 55, endPoint x: 117, endPoint y: 53, distance: 19.4
click at [118, 53] on input "1613" at bounding box center [167, 57] width 99 height 20
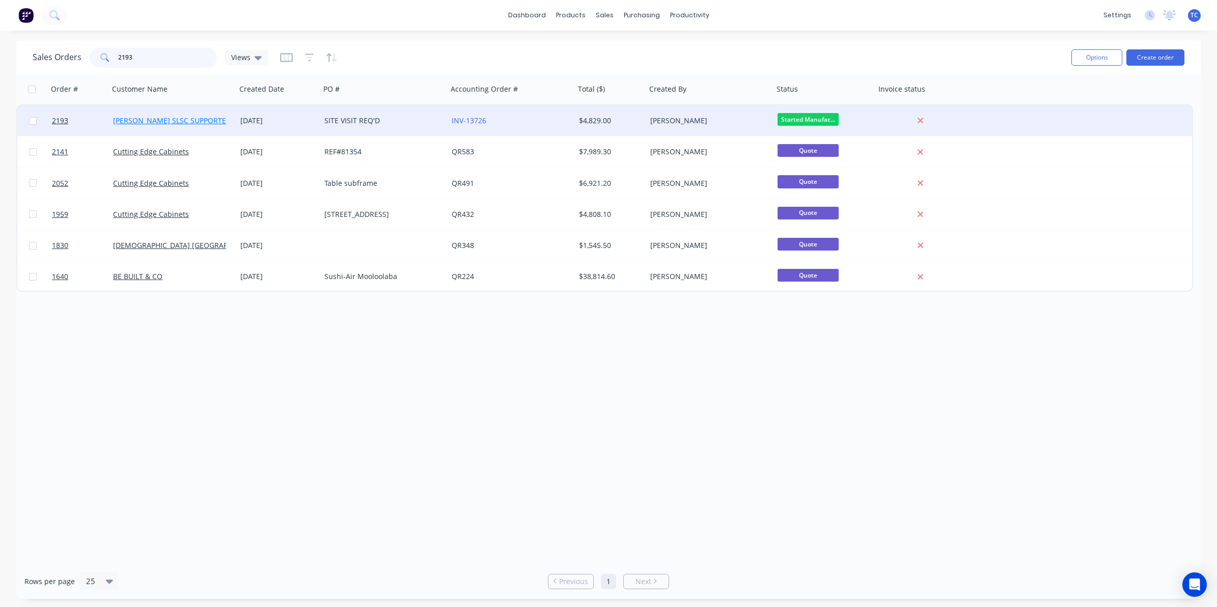
type input "2193"
click at [163, 118] on link "[PERSON_NAME] SLSC SUPPORTERS" at bounding box center [174, 121] width 122 height 10
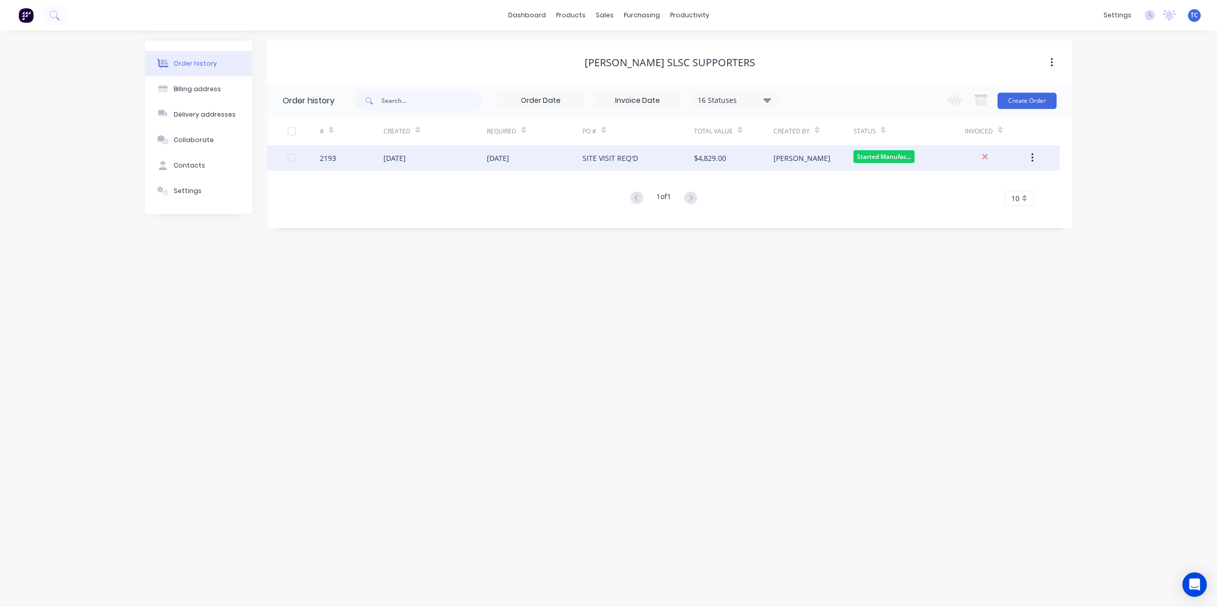
click at [496, 154] on div "[DATE]" at bounding box center [498, 158] width 22 height 11
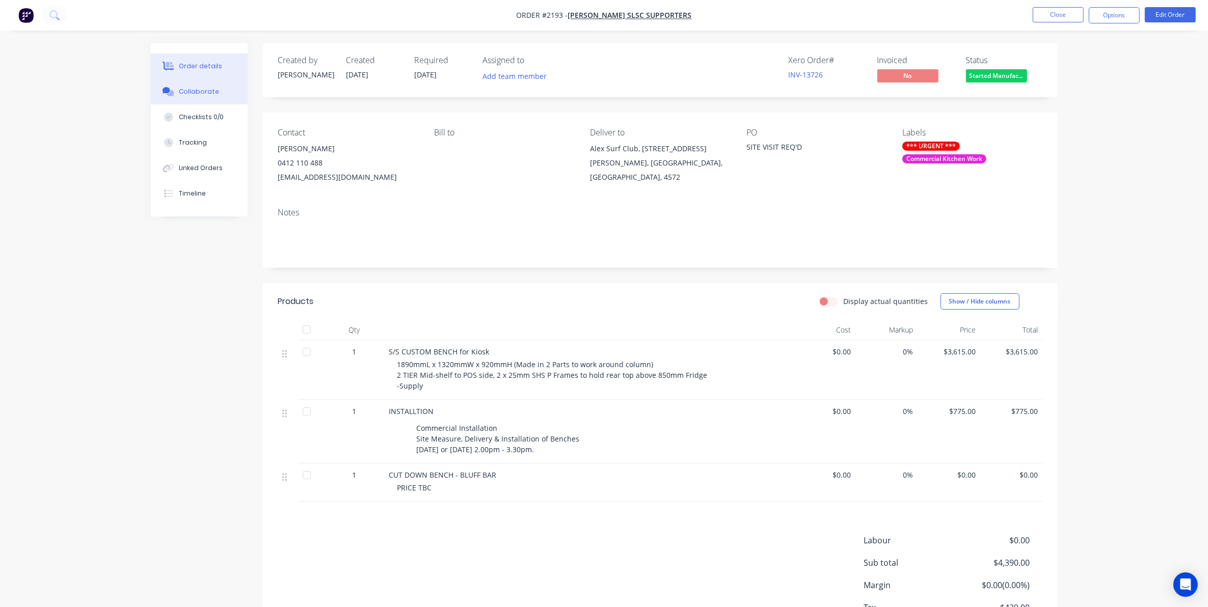
click at [194, 88] on div "Collaborate" at bounding box center [199, 91] width 40 height 9
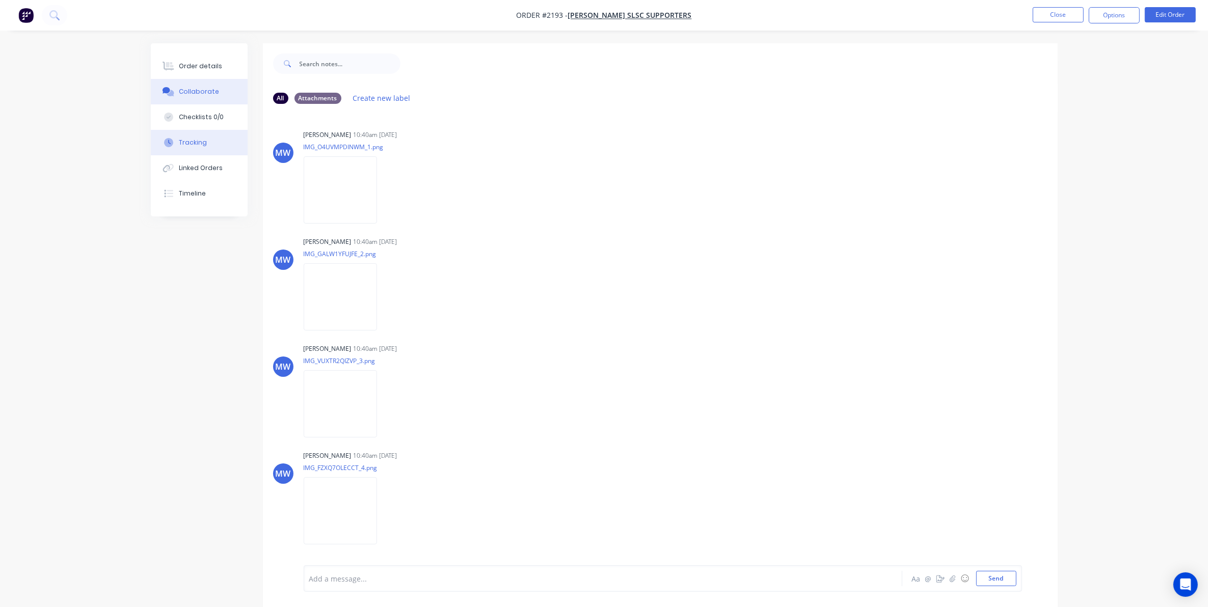
click at [191, 140] on div "Tracking" at bounding box center [193, 142] width 28 height 9
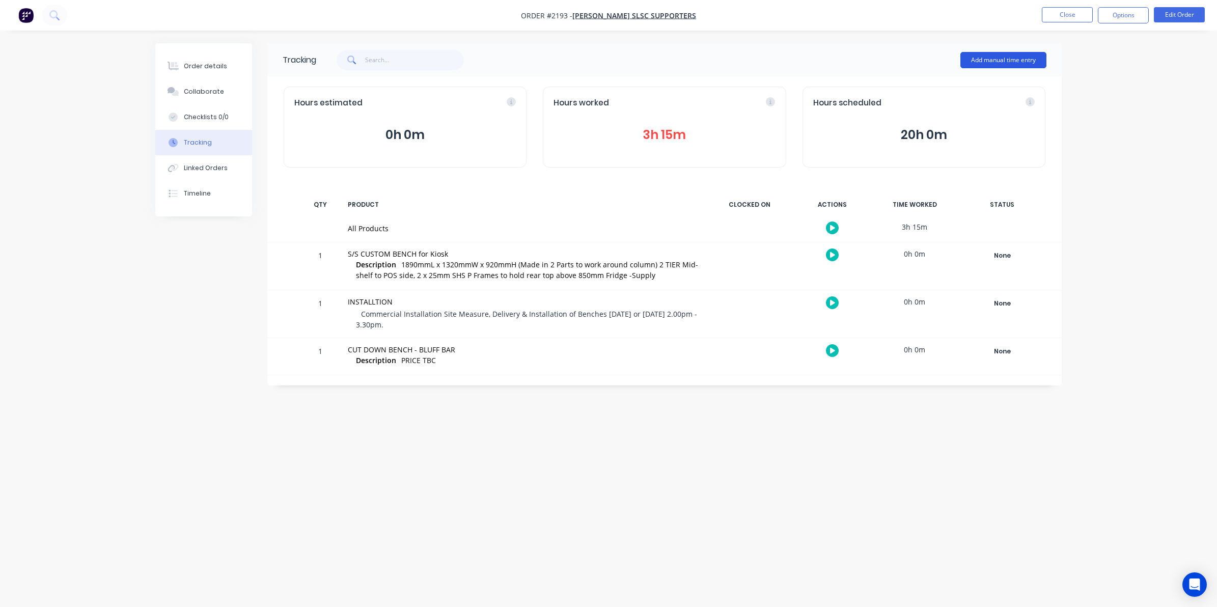
click at [966, 59] on button "Add manual time entry" at bounding box center [1004, 60] width 86 height 16
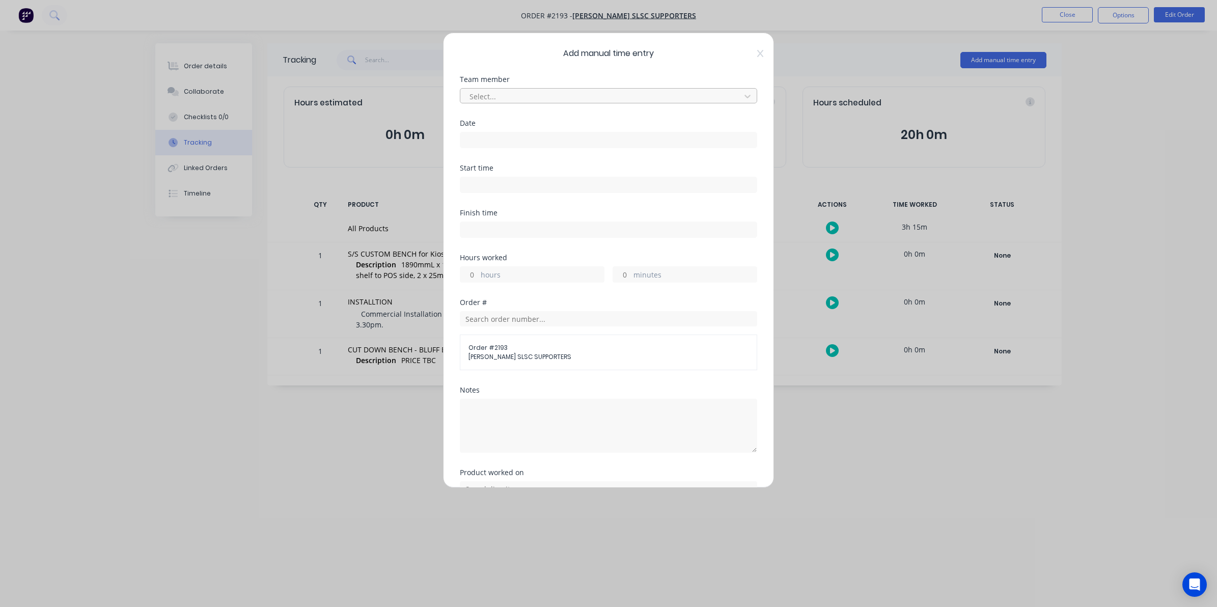
click at [487, 96] on div at bounding box center [602, 96] width 267 height 13
click at [490, 197] on div "[PERSON_NAME]" at bounding box center [604, 194] width 288 height 19
click at [474, 130] on div at bounding box center [608, 138] width 297 height 19
click at [475, 139] on input at bounding box center [608, 139] width 296 height 15
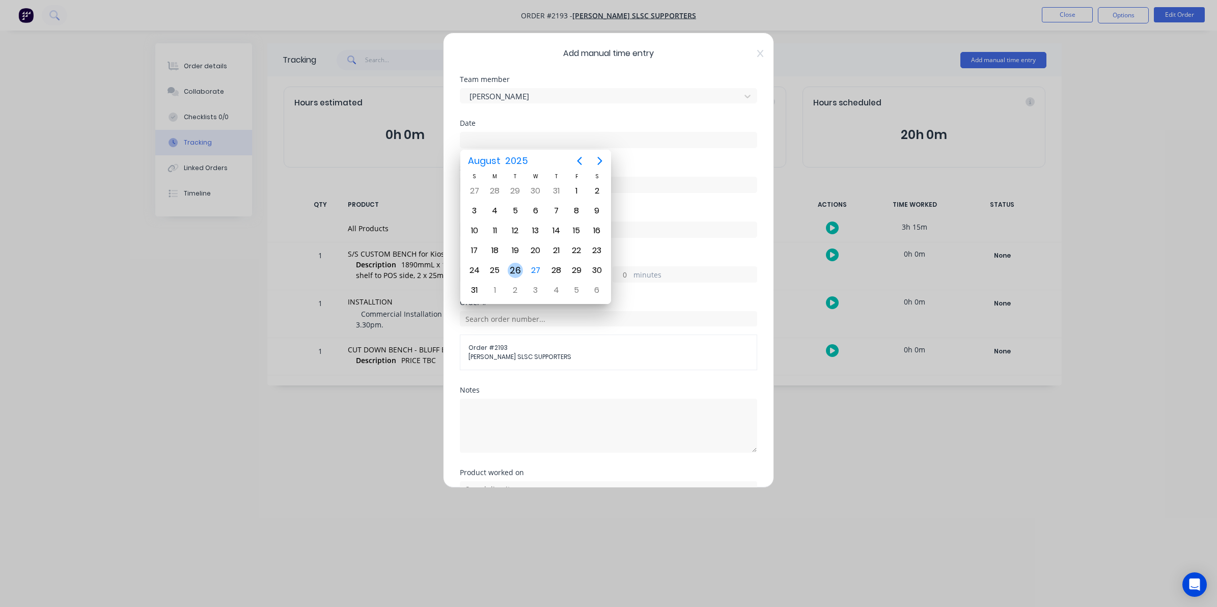
click at [515, 266] on div "26" at bounding box center [515, 270] width 15 height 15
type input "[DATE]"
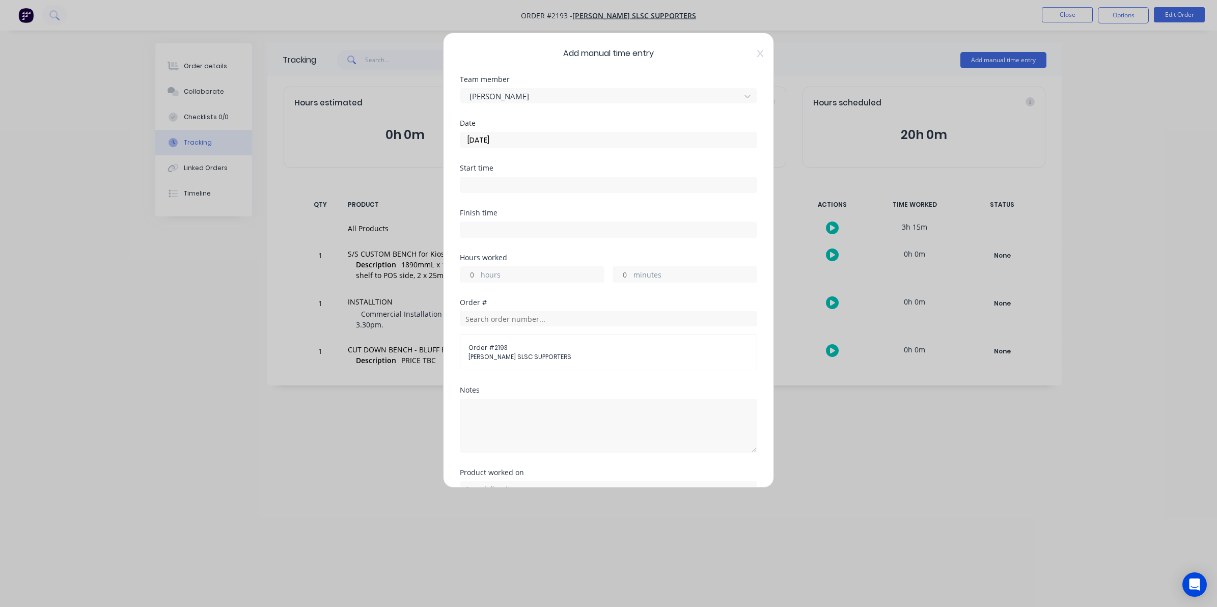
click at [473, 272] on input "hours" at bounding box center [469, 274] width 18 height 15
type input "8"
click at [484, 407] on textarea at bounding box center [608, 426] width 297 height 54
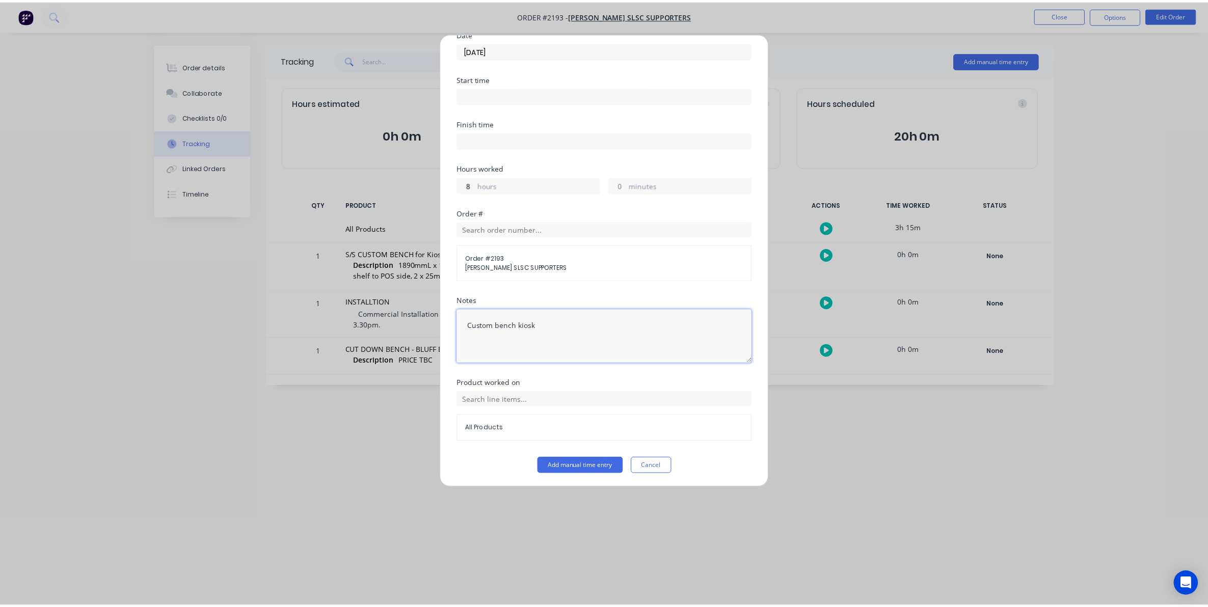
scroll to position [92, 0]
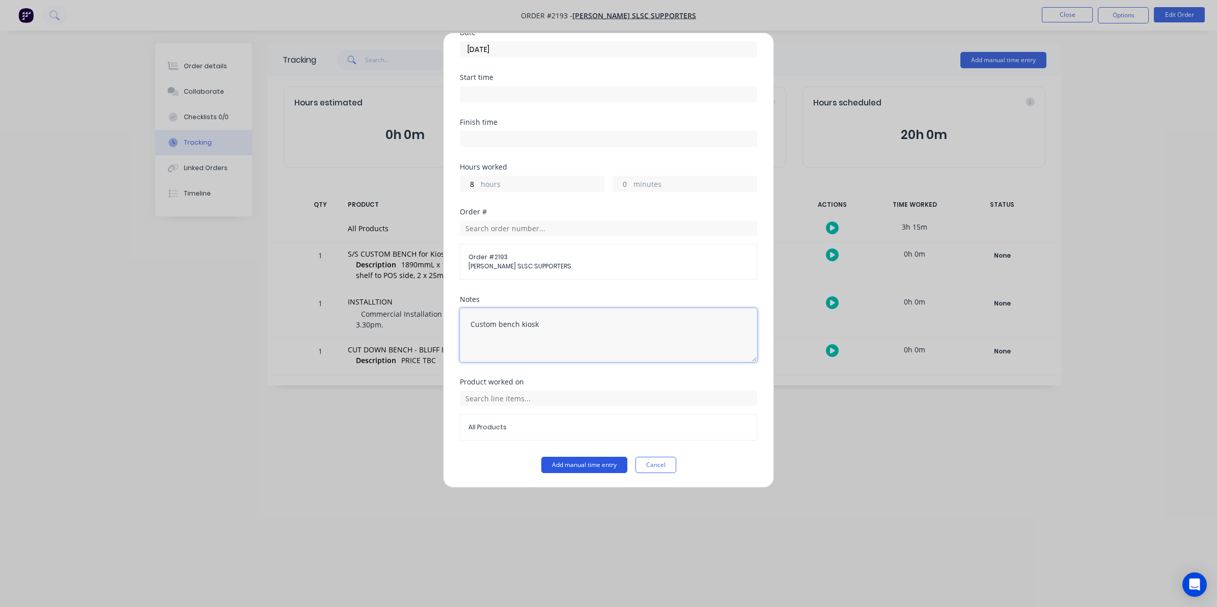
type textarea "Custom bench kiosk"
click at [568, 462] on button "Add manual time entry" at bounding box center [584, 465] width 86 height 16
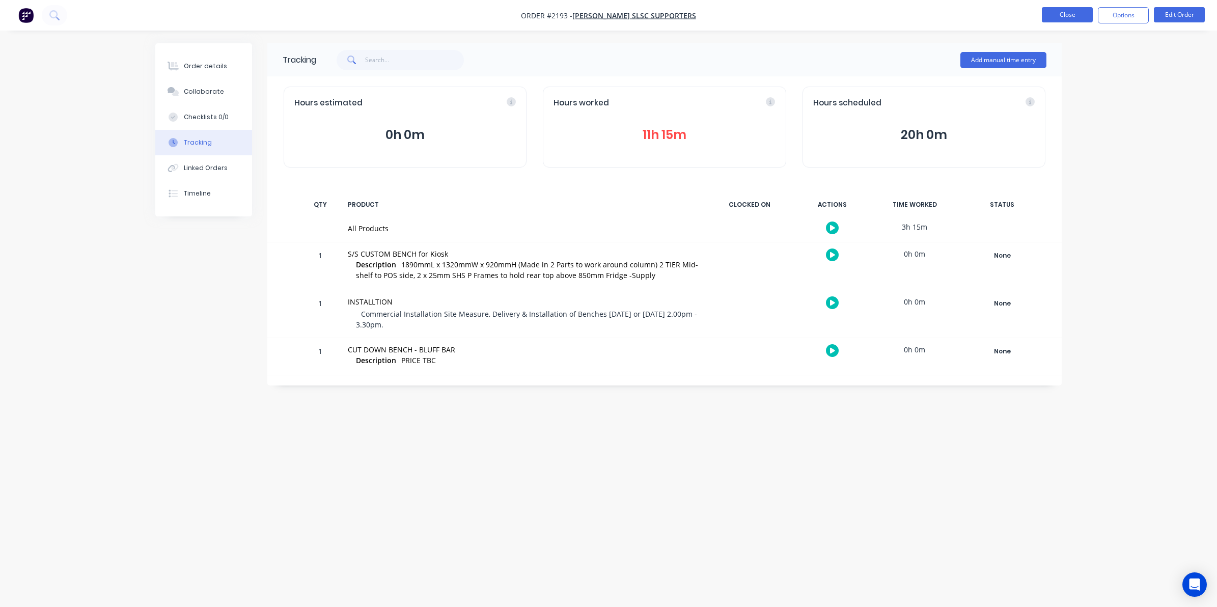
click at [966, 10] on button "Close" at bounding box center [1067, 14] width 51 height 15
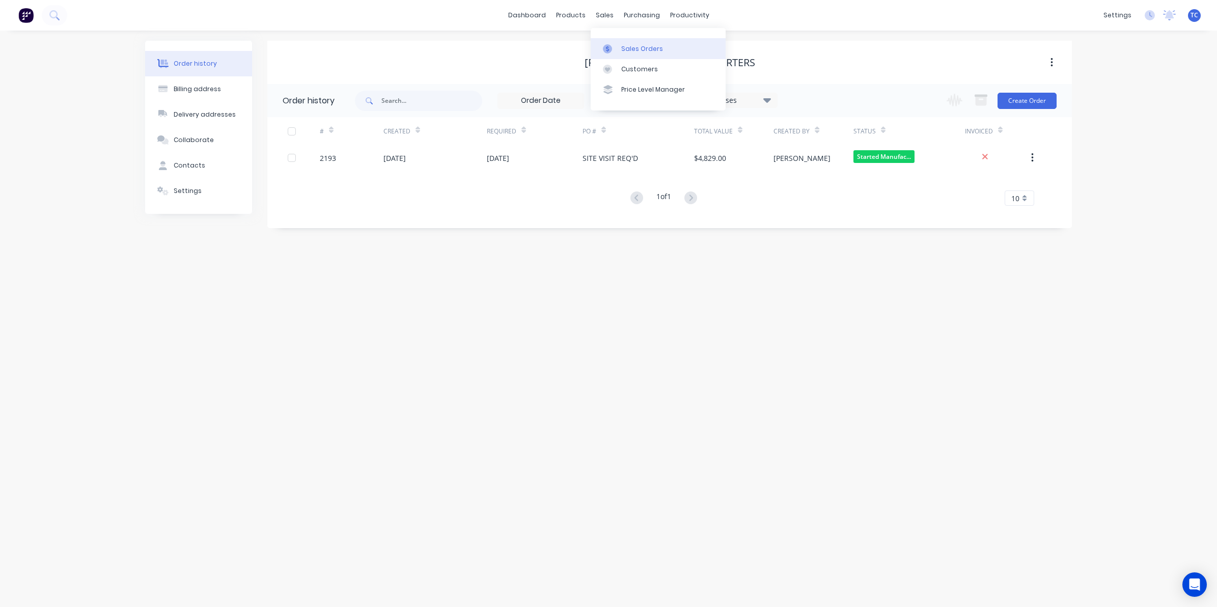
click at [628, 46] on div "Sales Orders" at bounding box center [642, 48] width 42 height 9
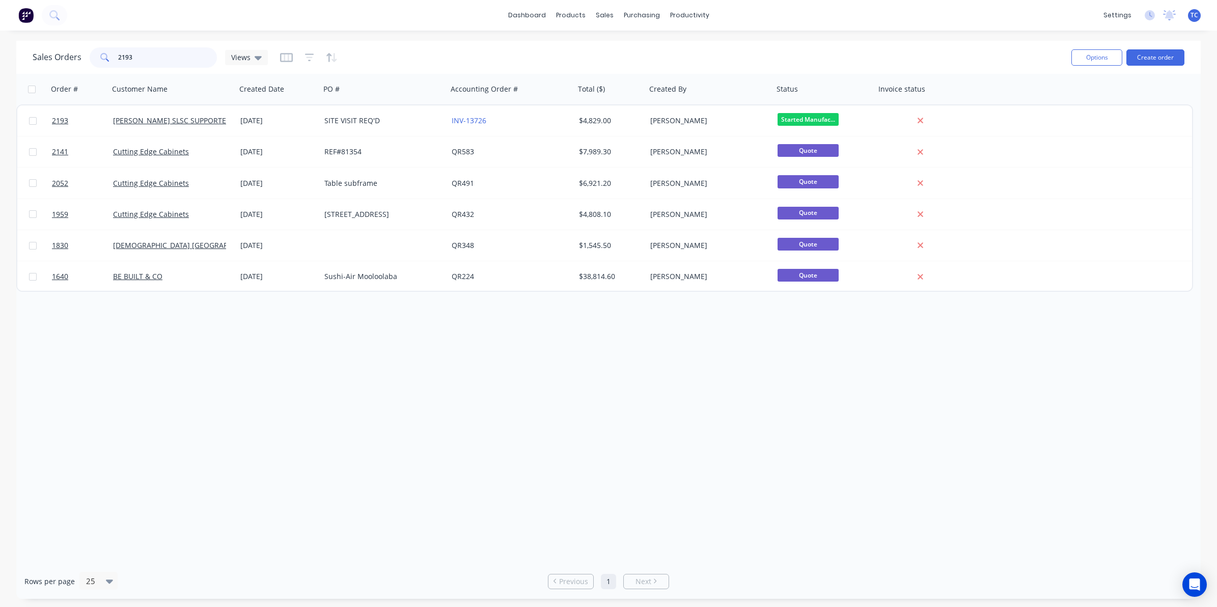
drag, startPoint x: 133, startPoint y: 57, endPoint x: 112, endPoint y: 57, distance: 21.4
click at [112, 57] on div "2193" at bounding box center [153, 57] width 127 height 20
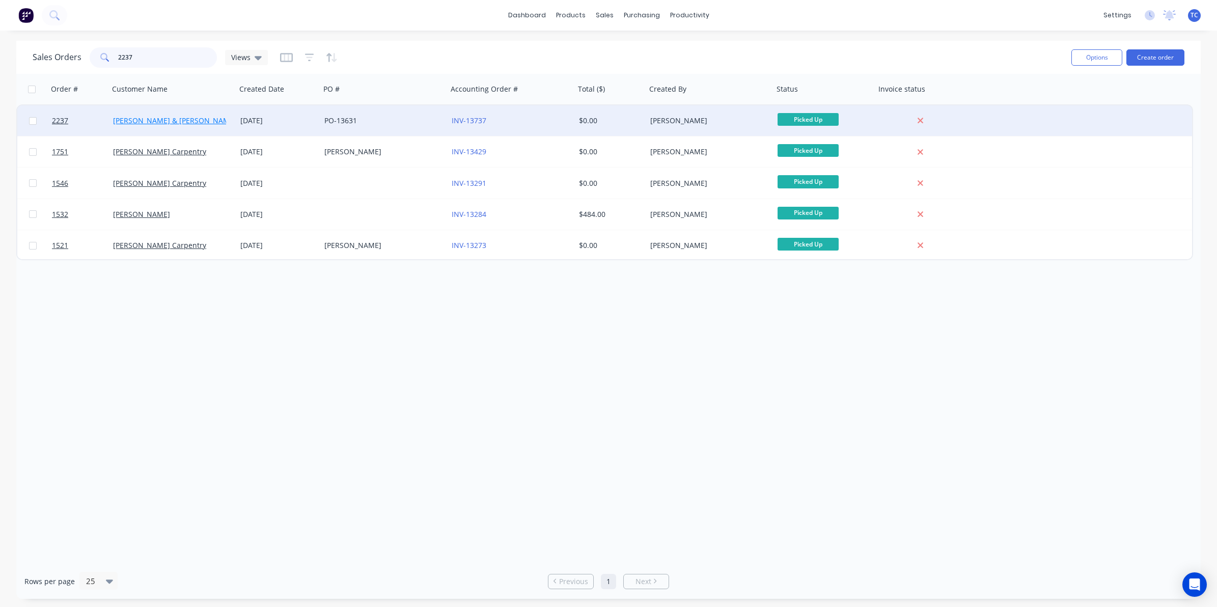
type input "2237"
click at [149, 120] on link "[PERSON_NAME] & [PERSON_NAME] Electrical" at bounding box center [191, 121] width 156 height 10
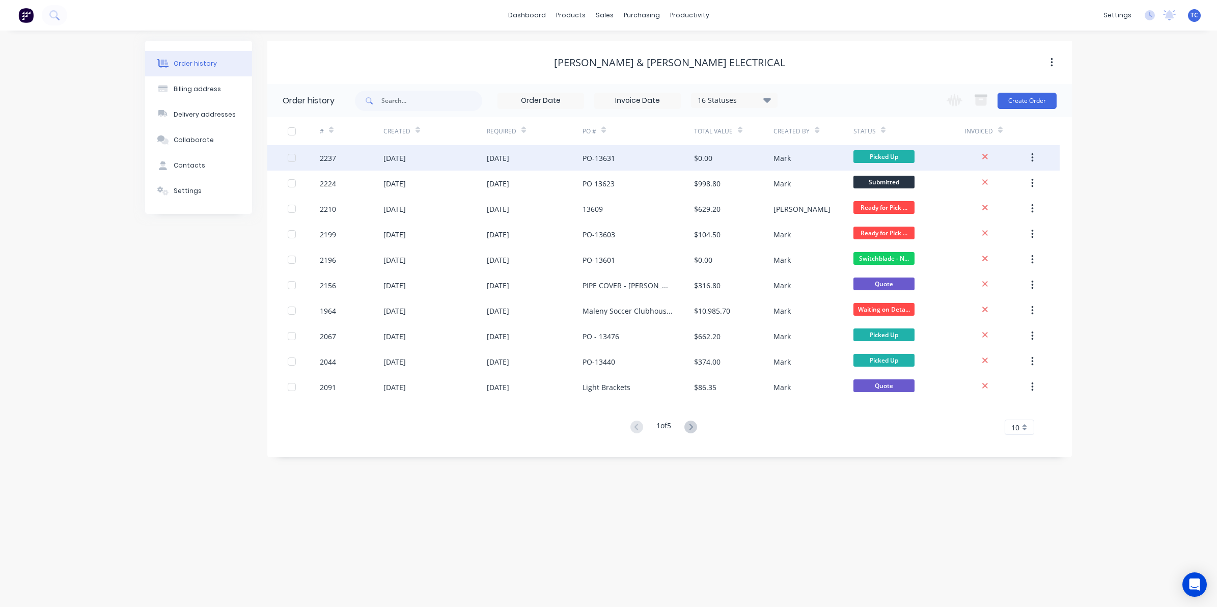
click at [432, 154] on div "[DATE]" at bounding box center [434, 157] width 103 height 25
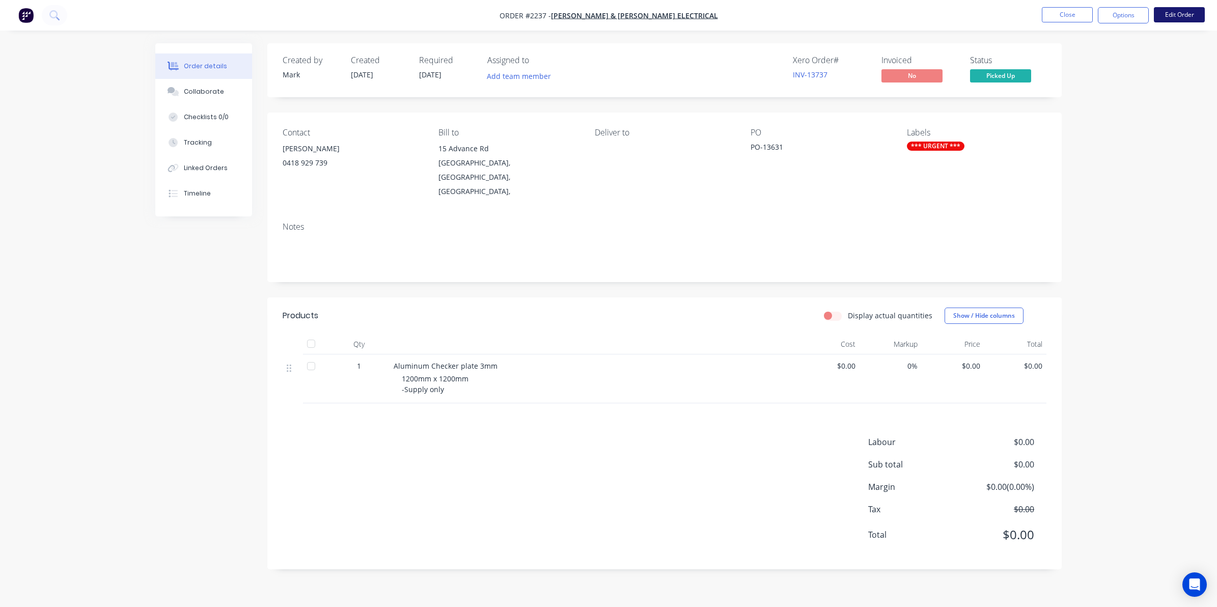
click at [966, 13] on button "Edit Order" at bounding box center [1179, 14] width 51 height 15
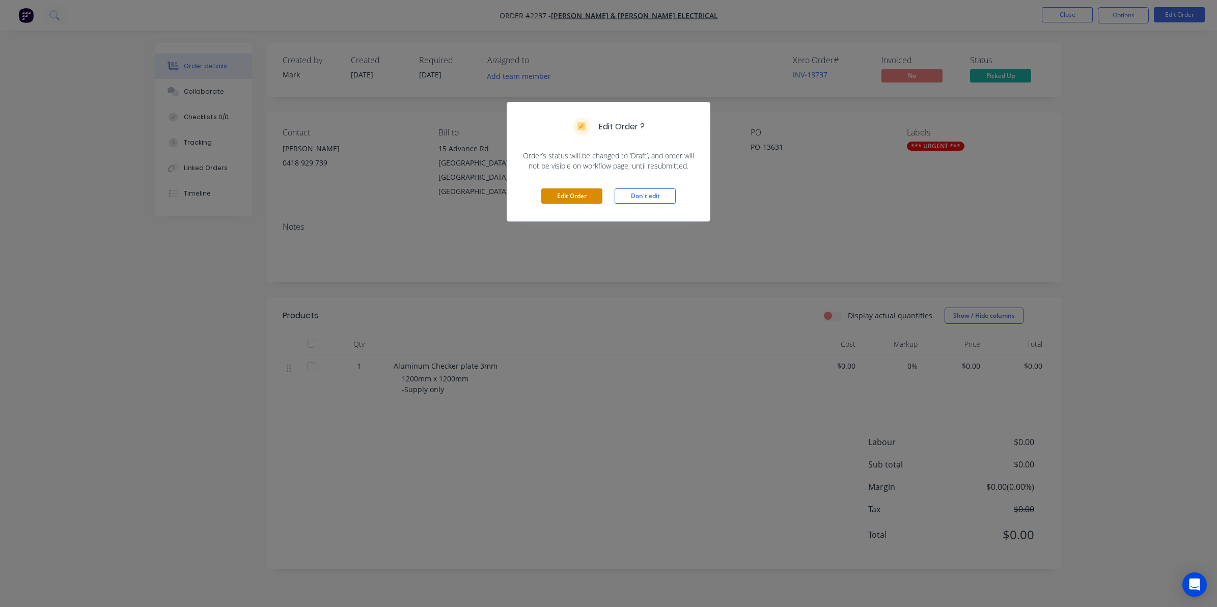
click at [564, 194] on button "Edit Order" at bounding box center [571, 195] width 61 height 15
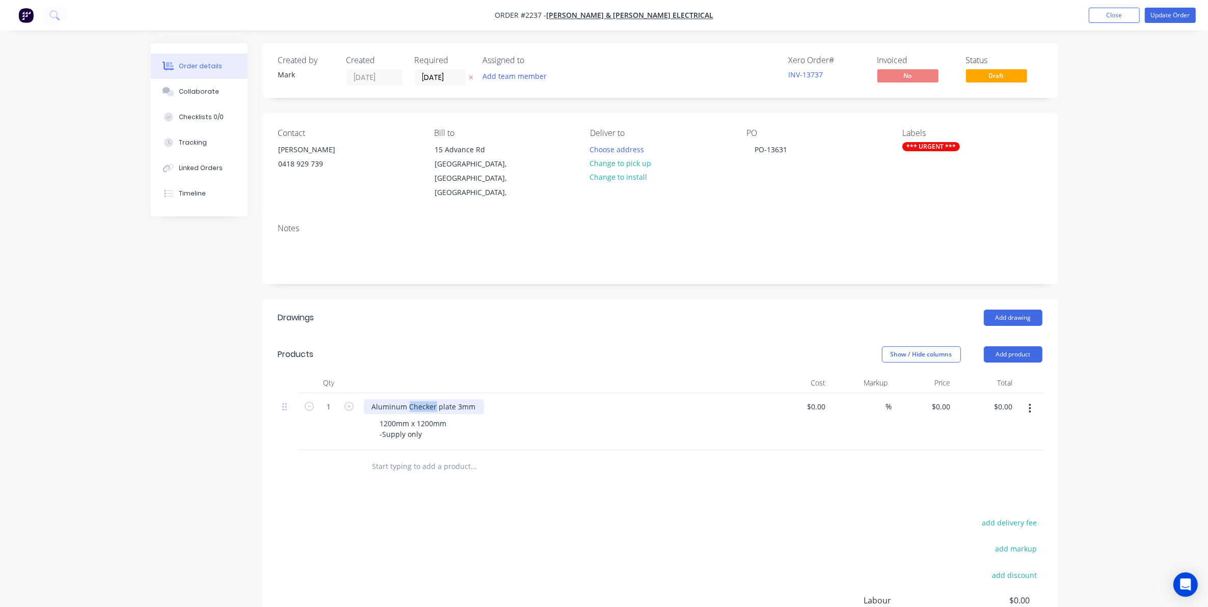
drag, startPoint x: 409, startPoint y: 392, endPoint x: 435, endPoint y: 394, distance: 26.5
click at [435, 399] on div "Aluminum Checker plate 3mm" at bounding box center [424, 406] width 120 height 15
click at [822, 399] on input "0" at bounding box center [817, 406] width 23 height 15
type input "$182.00"
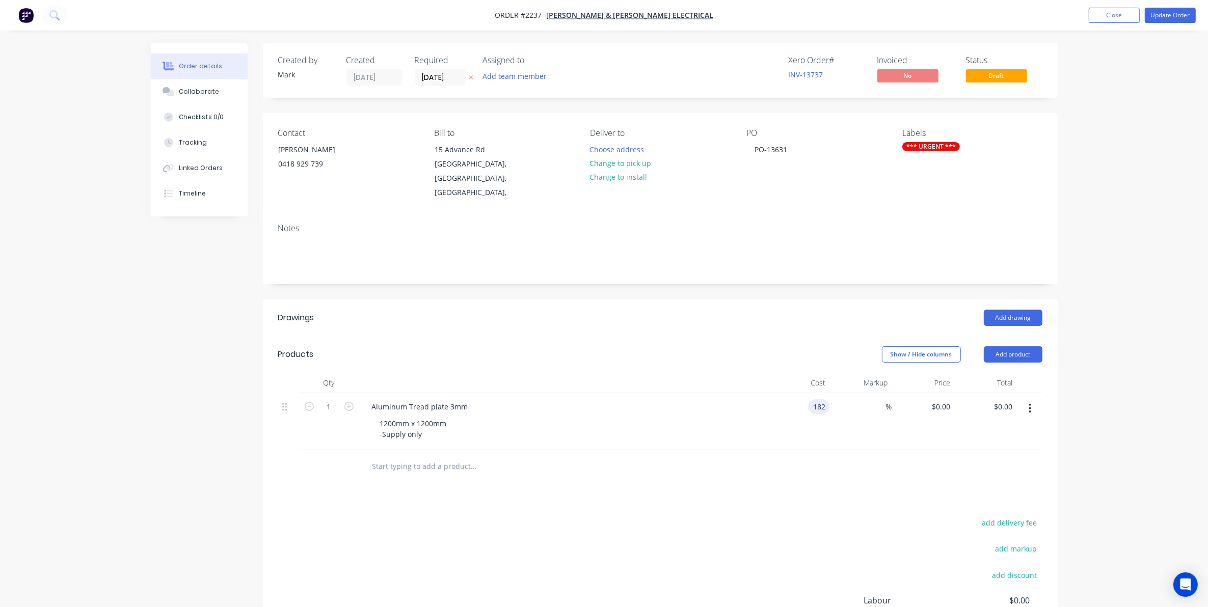
type input "$182.00"
click at [966, 13] on button "Update Order" at bounding box center [1169, 15] width 51 height 15
